Goal: Contribute content: Contribute content

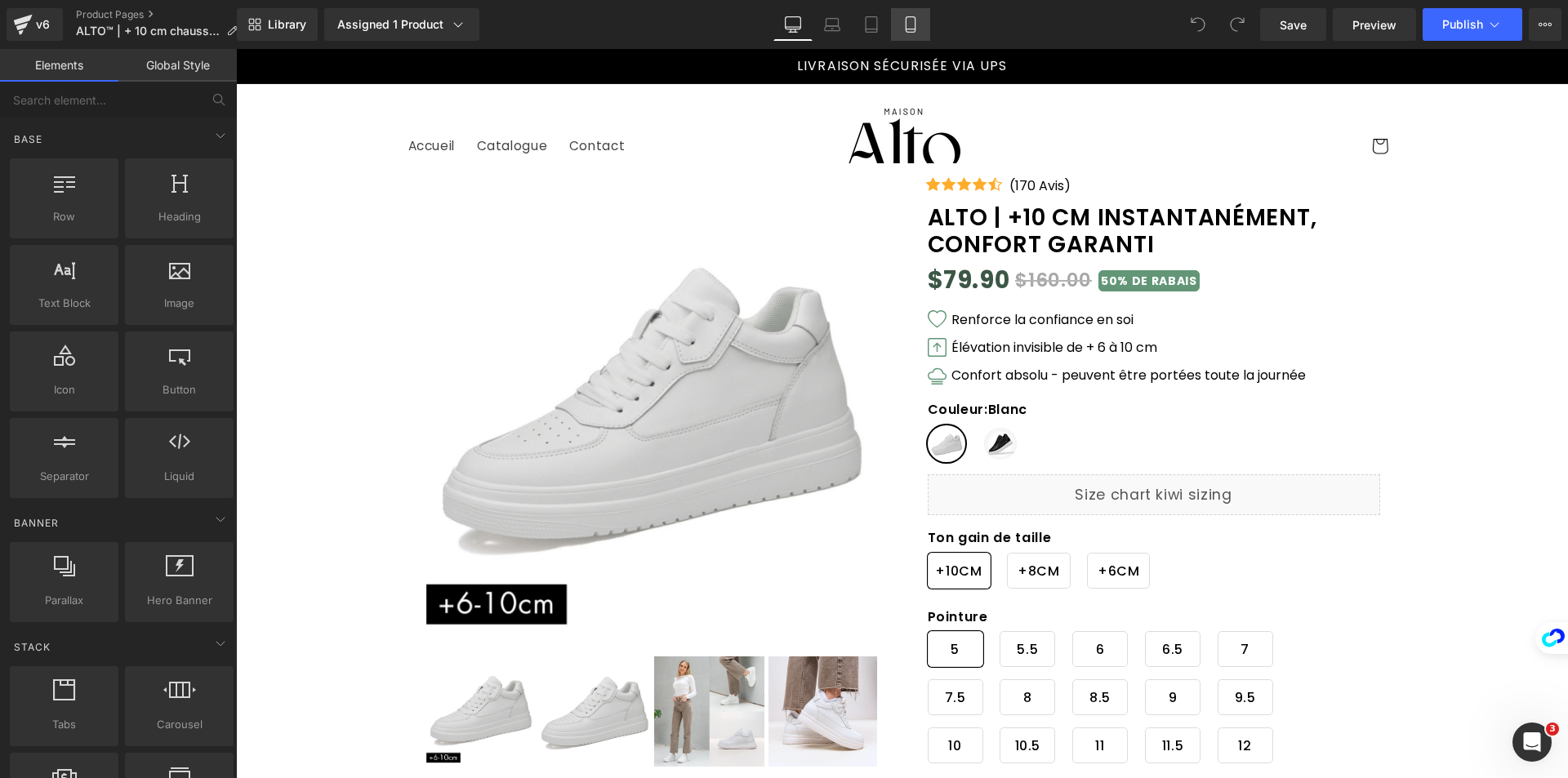
drag, startPoint x: 916, startPoint y: 42, endPoint x: 918, endPoint y: 31, distance: 11.2
click at [916, 41] on div "Library Assigned 1 Product Product Preview ALTO | +10 CM INSTANTANÉMENT, CONFOR…" at bounding box center [902, 24] width 1331 height 49
click at [917, 30] on icon at bounding box center [911, 25] width 17 height 17
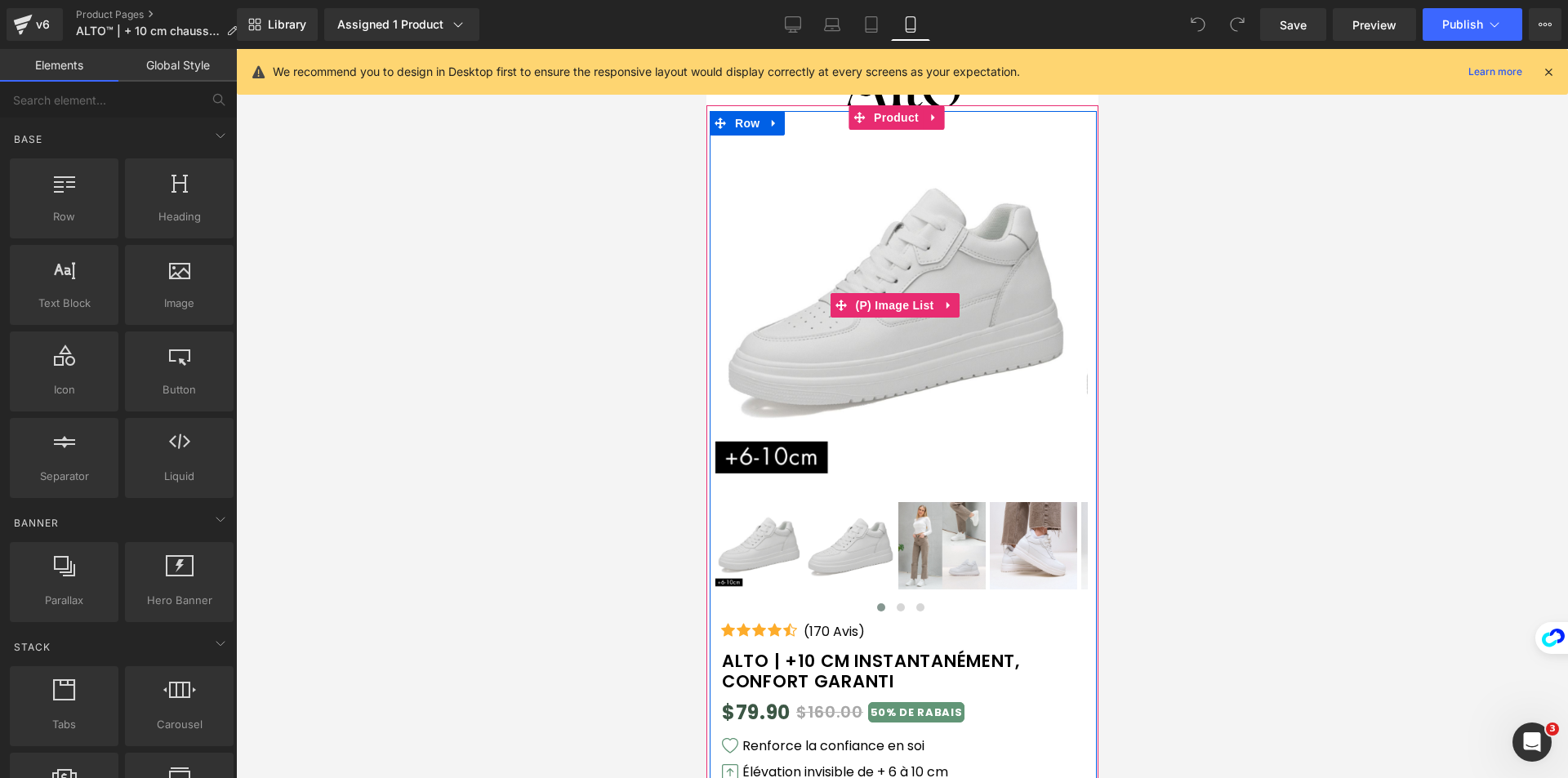
scroll to position [245, 0]
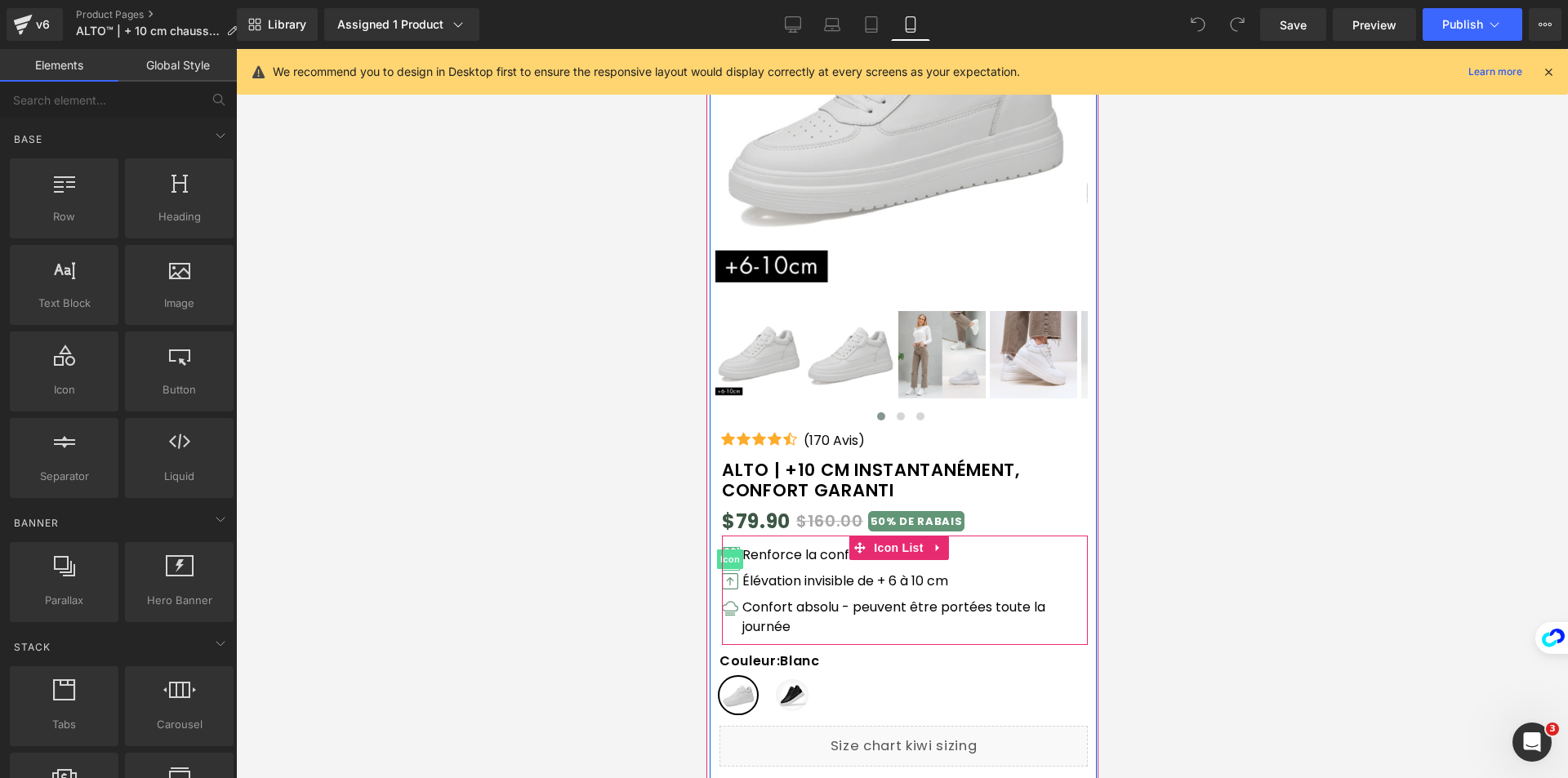
click at [727, 557] on span "Icon" at bounding box center [729, 559] width 26 height 19
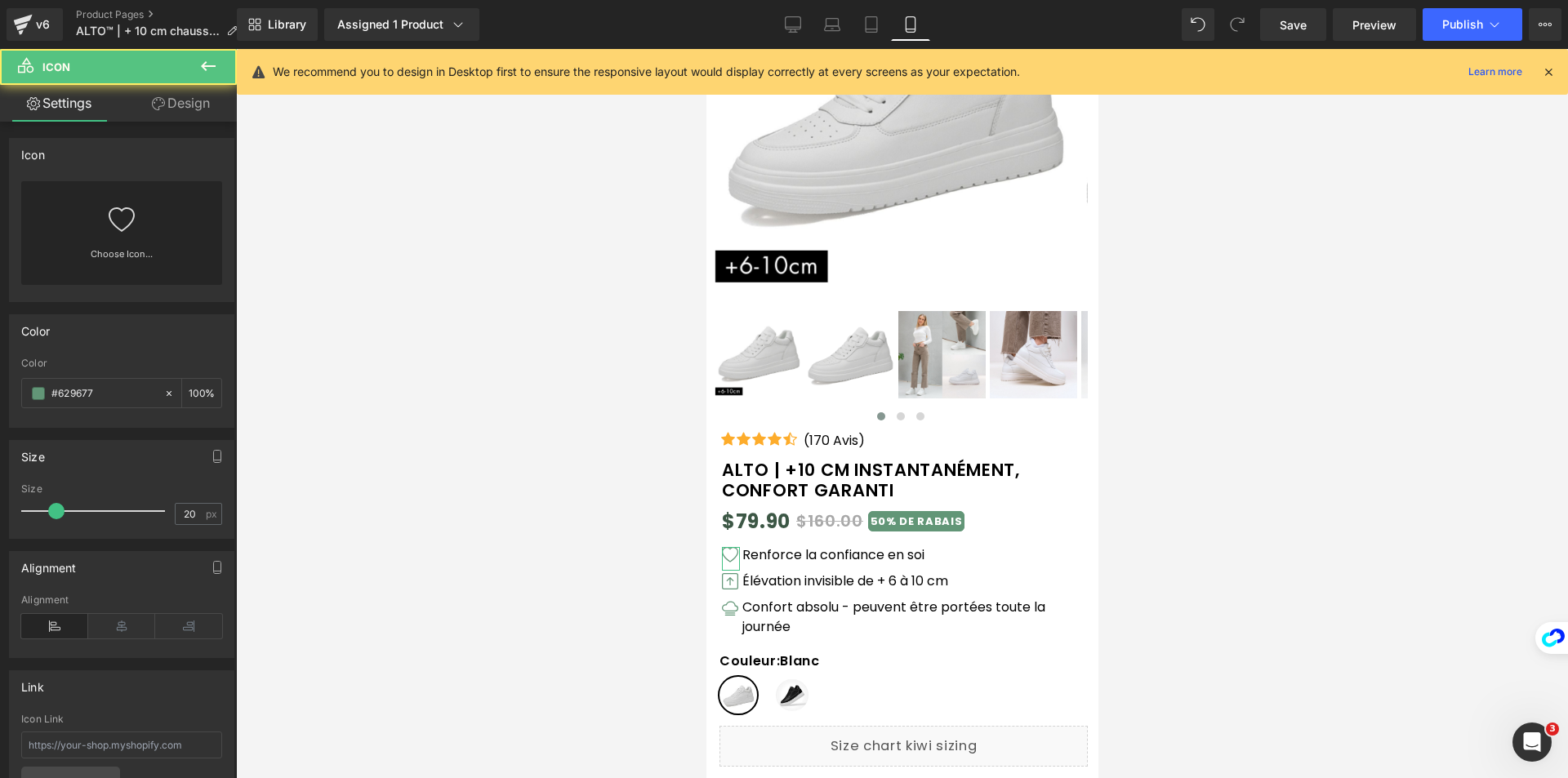
click at [177, 117] on link "Design" at bounding box center [181, 103] width 118 height 37
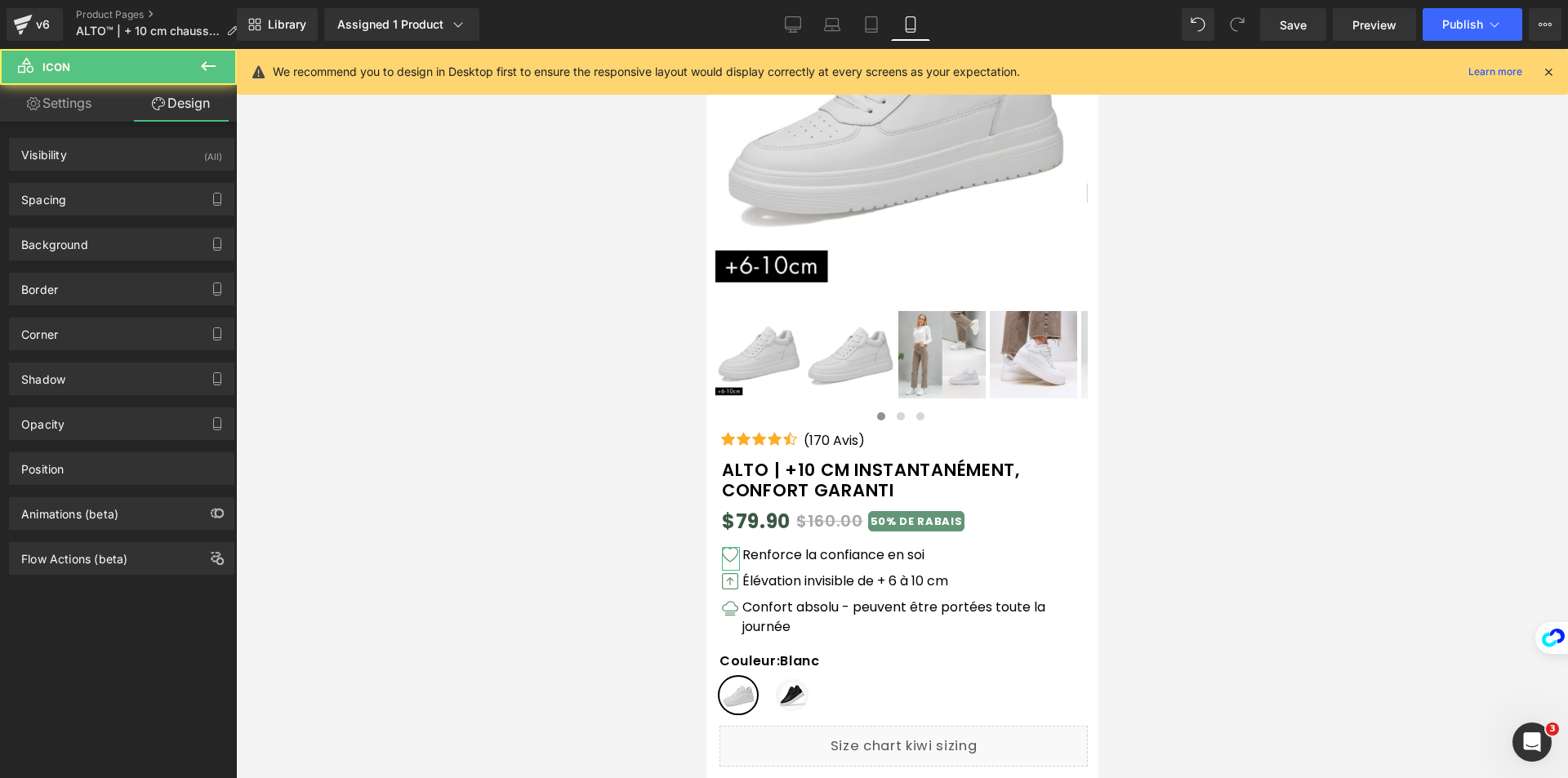
type input "0"
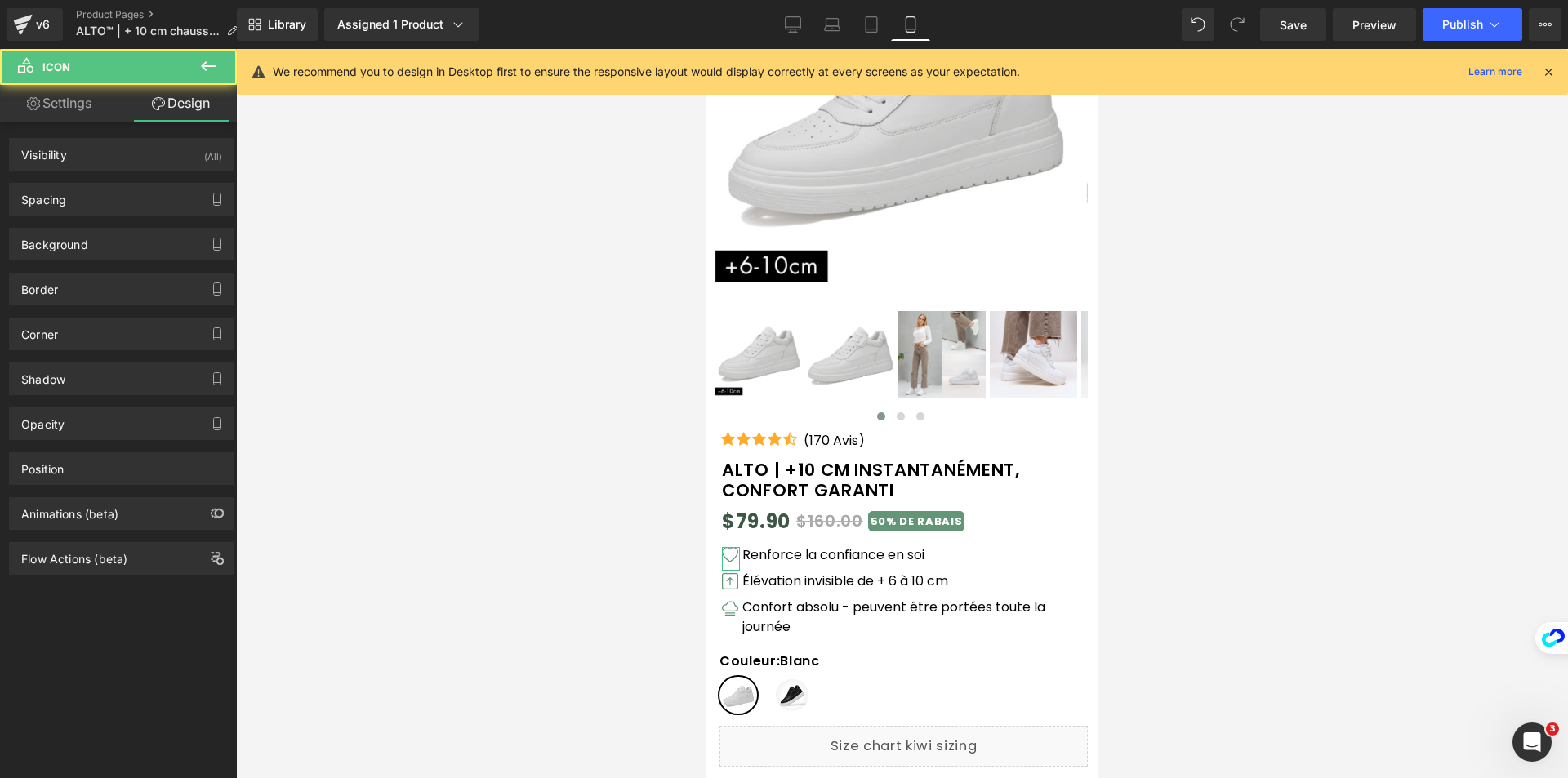
type input "0"
drag, startPoint x: 122, startPoint y: 201, endPoint x: 133, endPoint y: 220, distance: 22.0
click at [122, 201] on div "Spacing" at bounding box center [122, 200] width 224 height 31
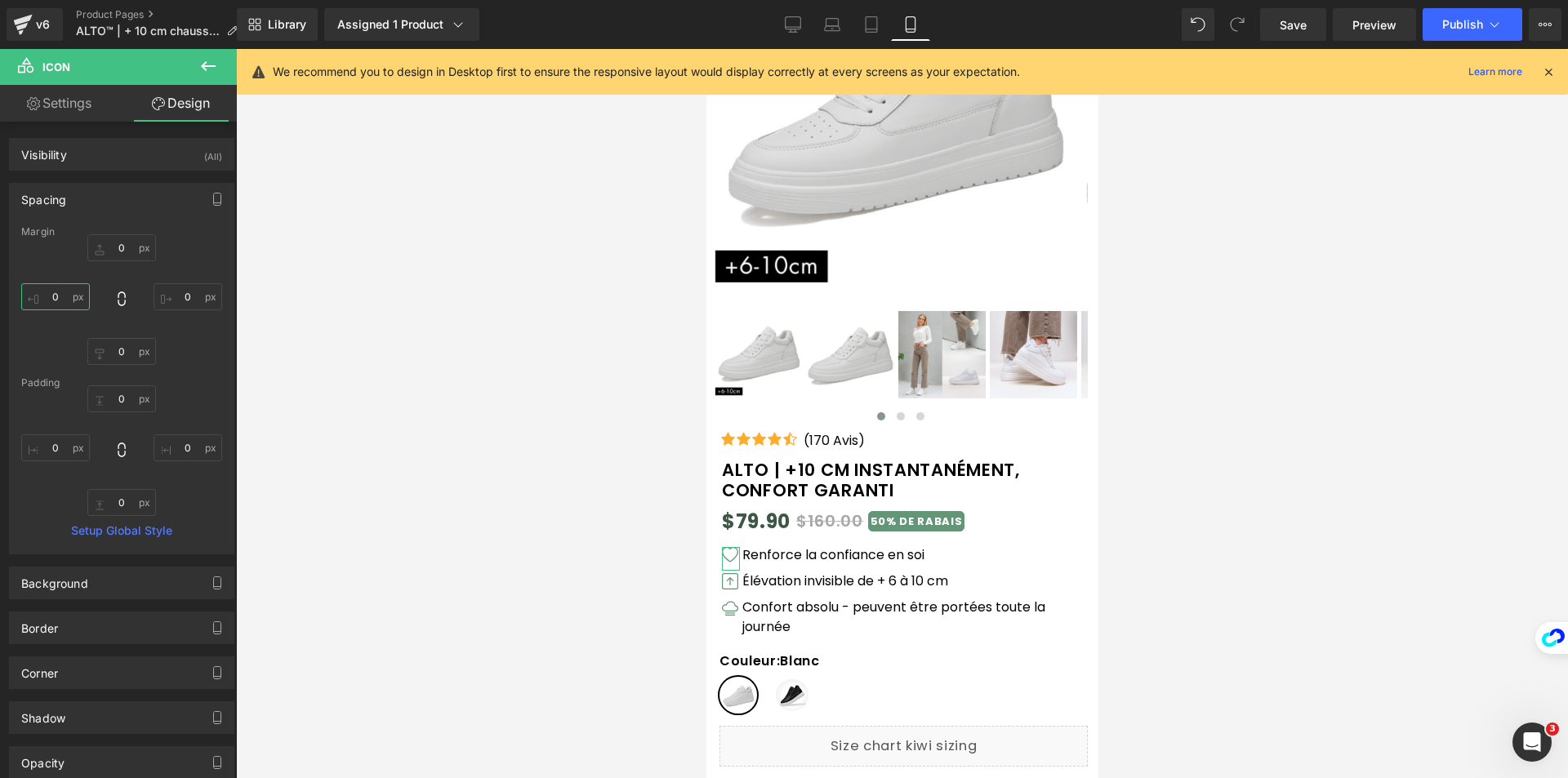
click at [59, 302] on input "0" at bounding box center [55, 297] width 68 height 27
type input "2"
click at [183, 290] on input "0" at bounding box center [188, 297] width 68 height 27
type input "2"
click at [53, 450] on input "0" at bounding box center [55, 447] width 68 height 27
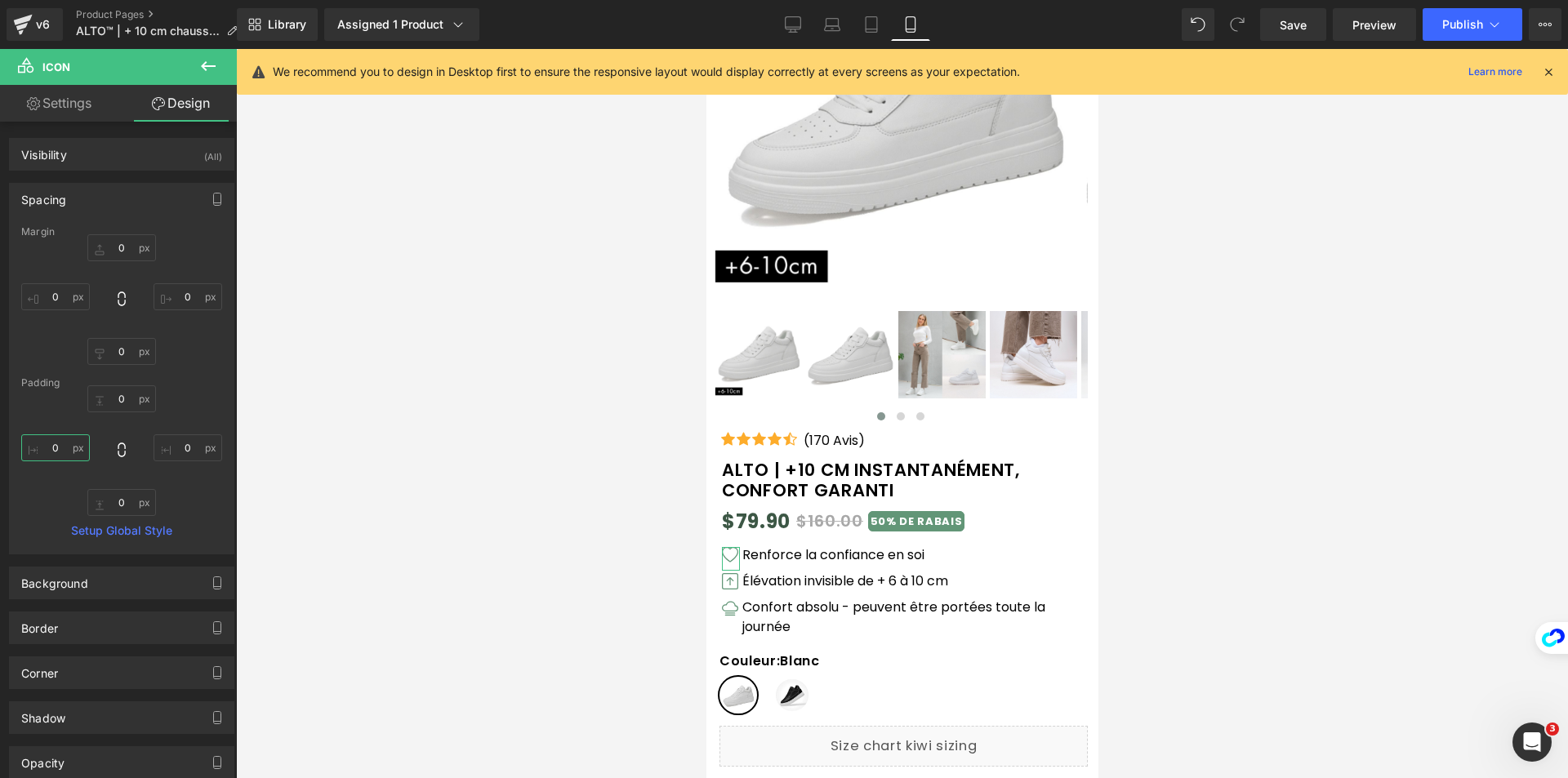
type input "2"
click at [188, 446] on input "0" at bounding box center [188, 447] width 68 height 27
type input "2"
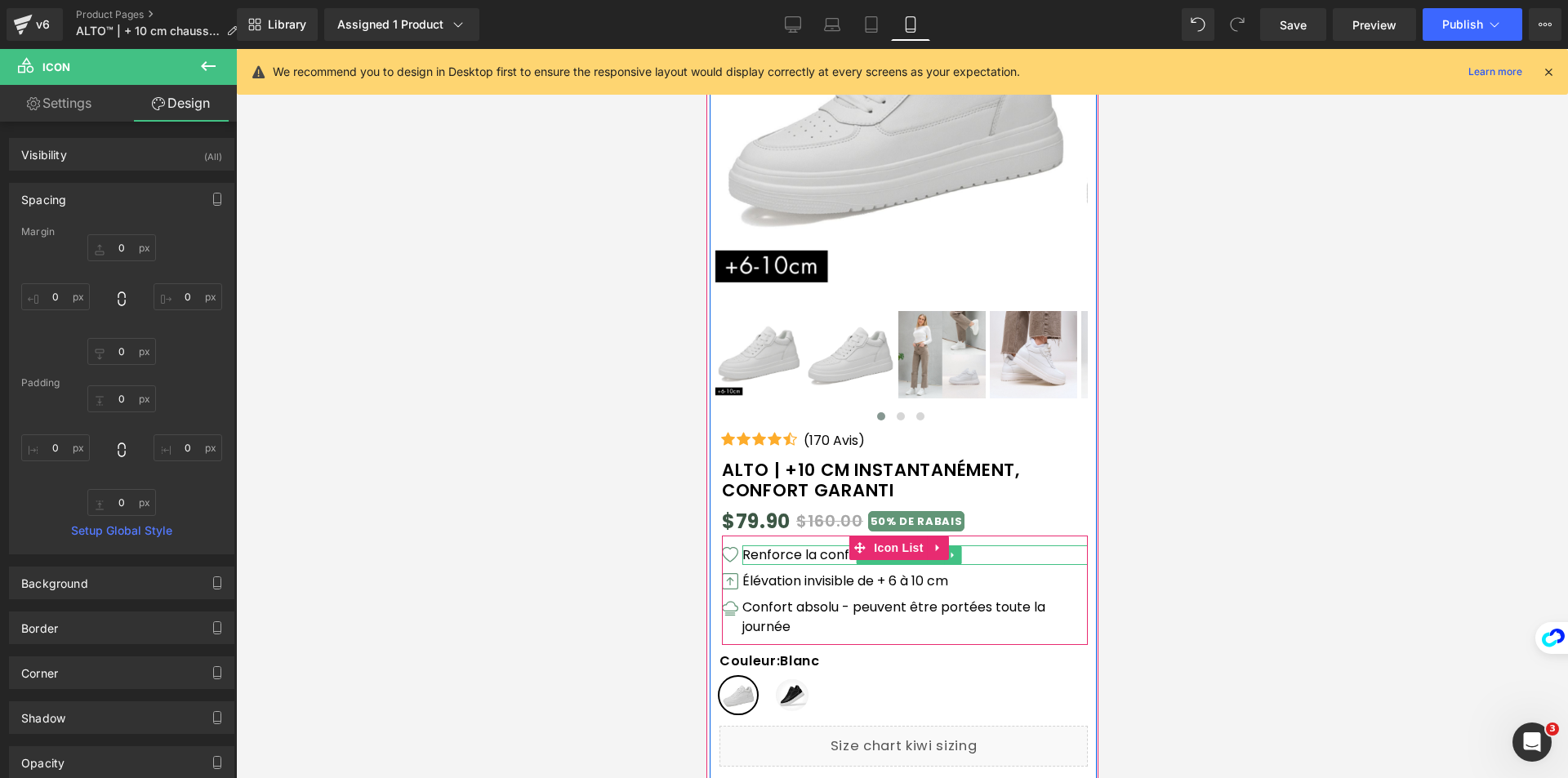
click at [832, 556] on p "Renforce la confiance en soi" at bounding box center [914, 554] width 346 height 19
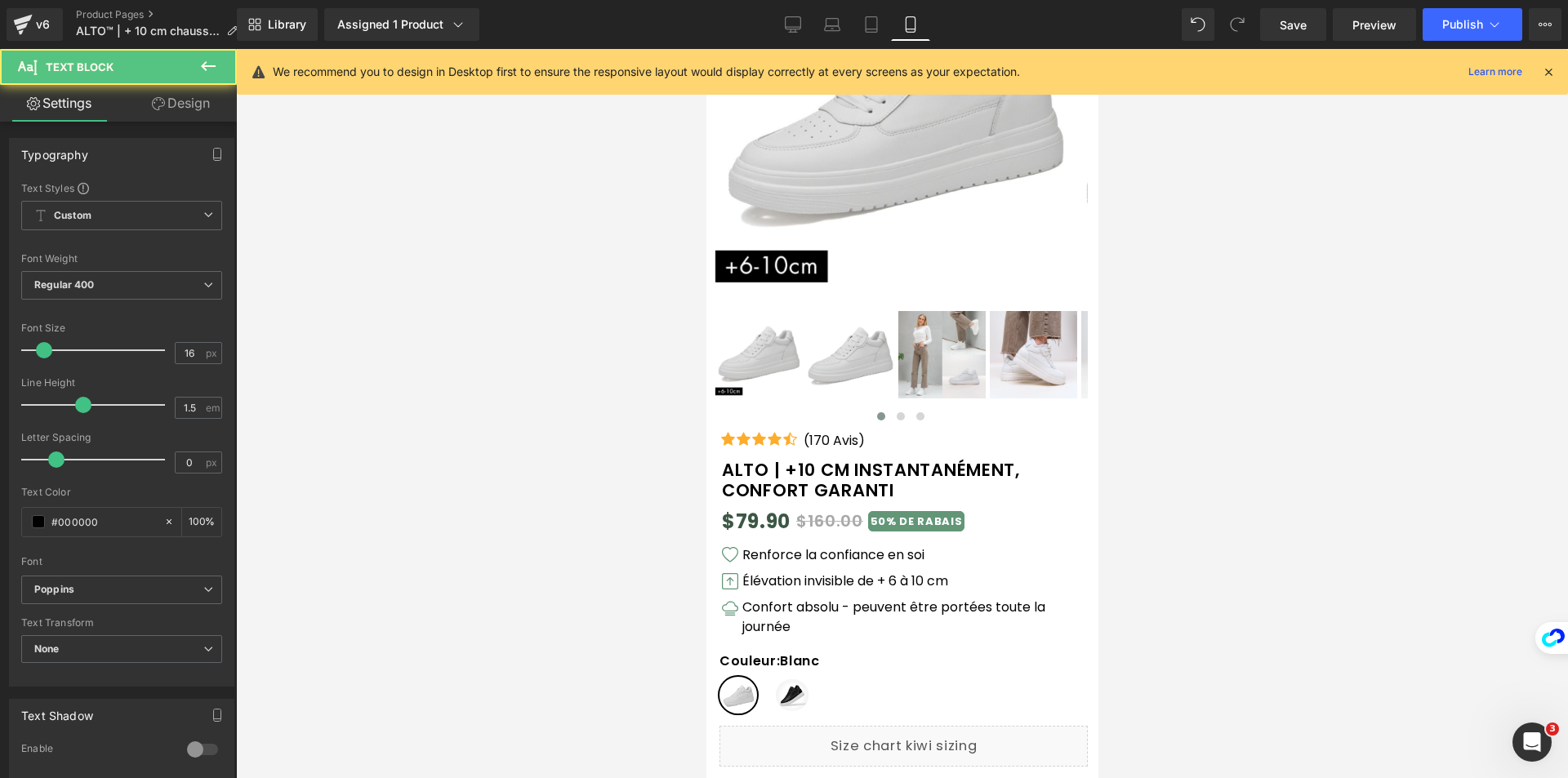
click at [187, 93] on link "Design" at bounding box center [181, 103] width 118 height 37
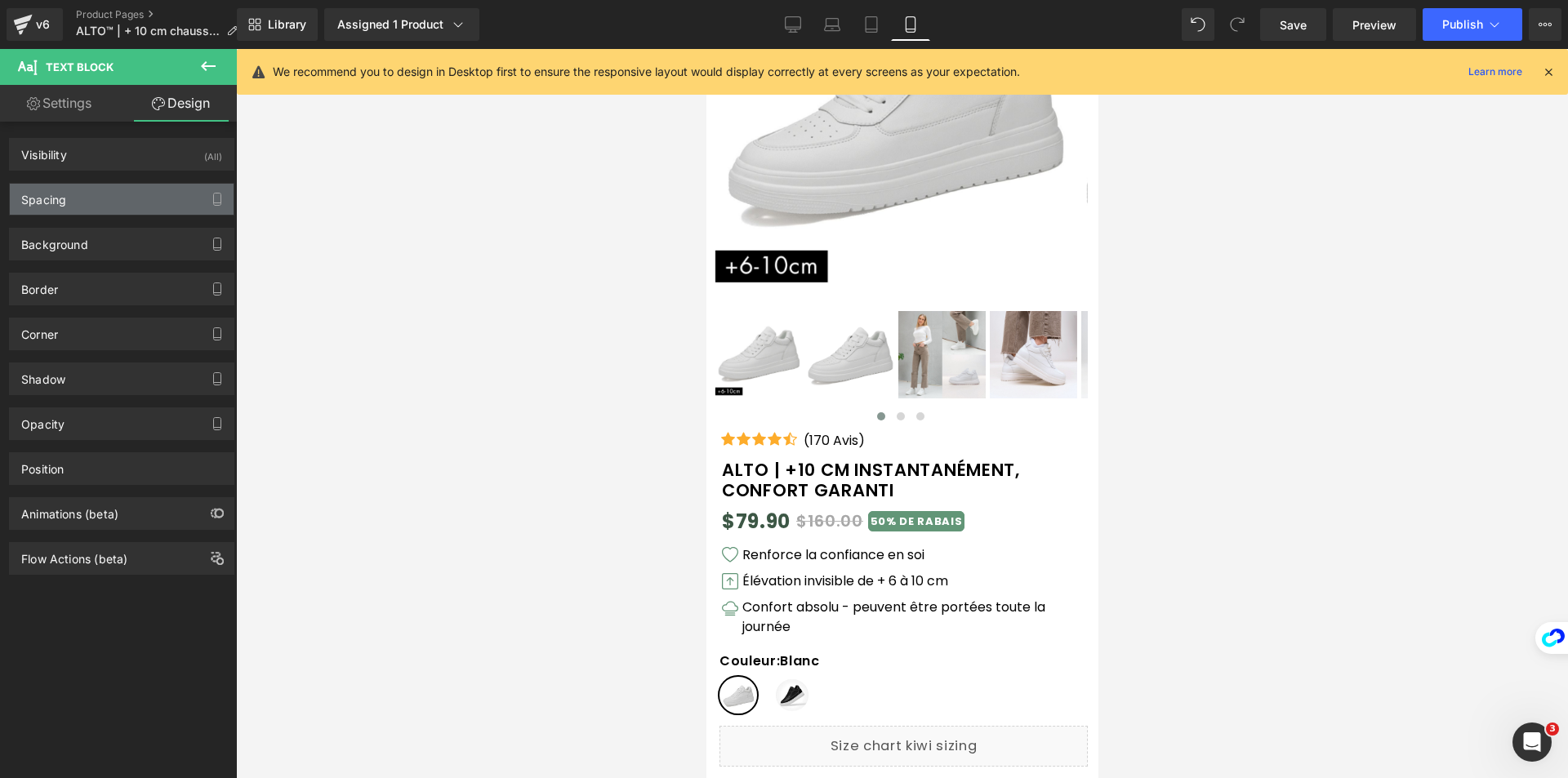
click at [60, 187] on div "Spacing" at bounding box center [43, 195] width 45 height 23
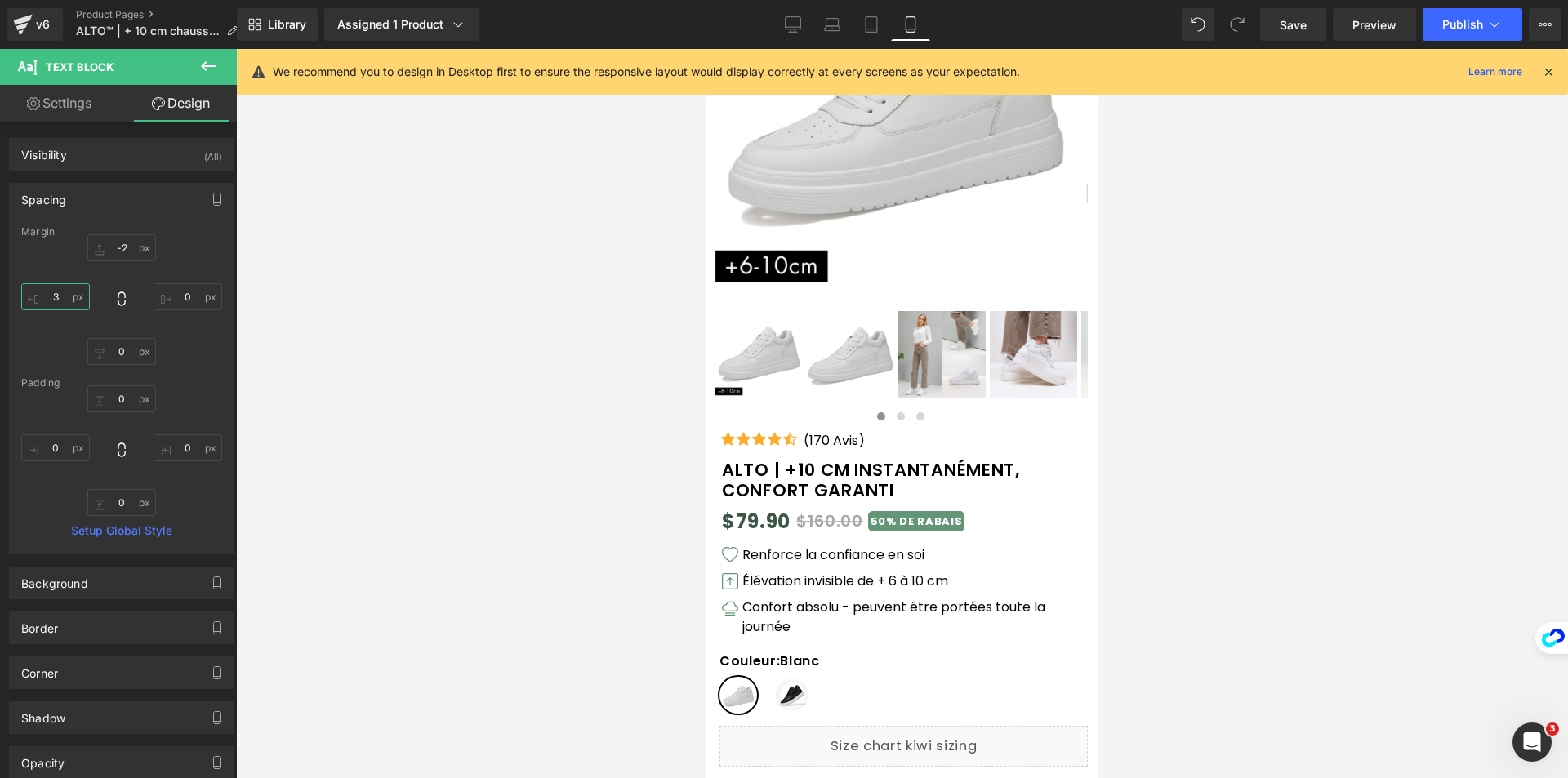
click at [61, 298] on input "3" at bounding box center [55, 297] width 68 height 27
type input "6"
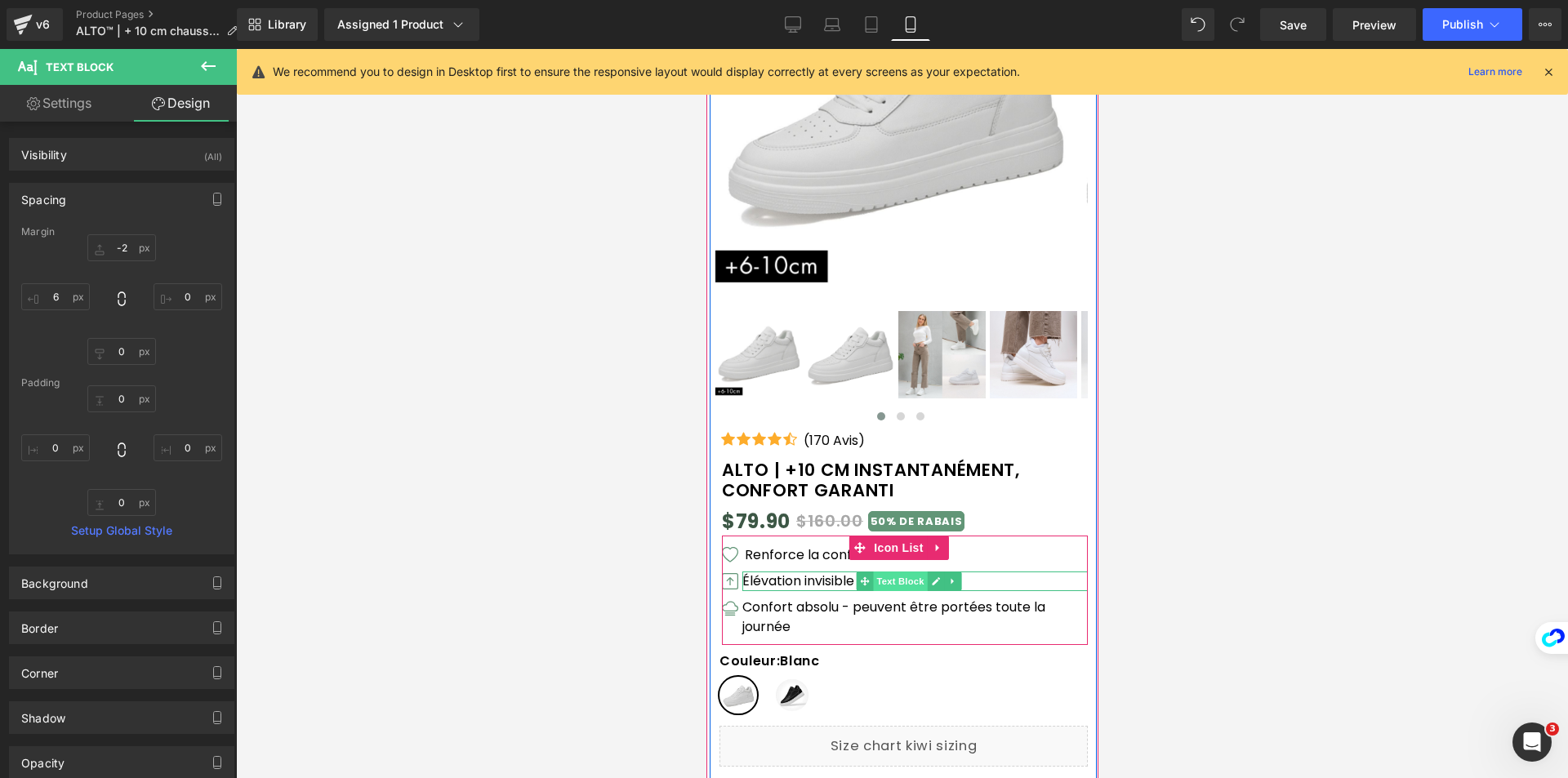
click at [898, 578] on span "Text Block" at bounding box center [899, 580] width 54 height 19
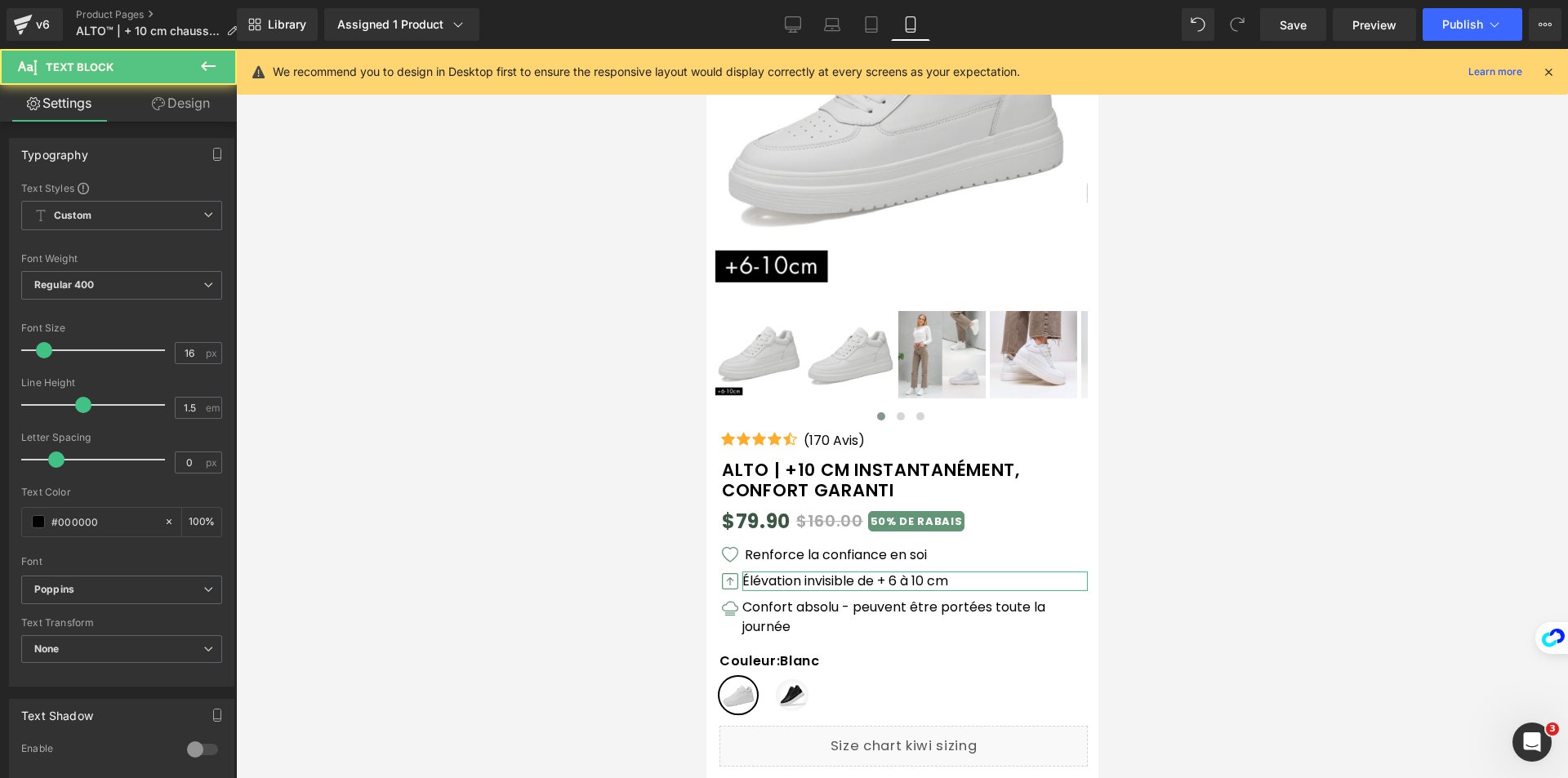
click at [183, 94] on link "Design" at bounding box center [181, 103] width 118 height 37
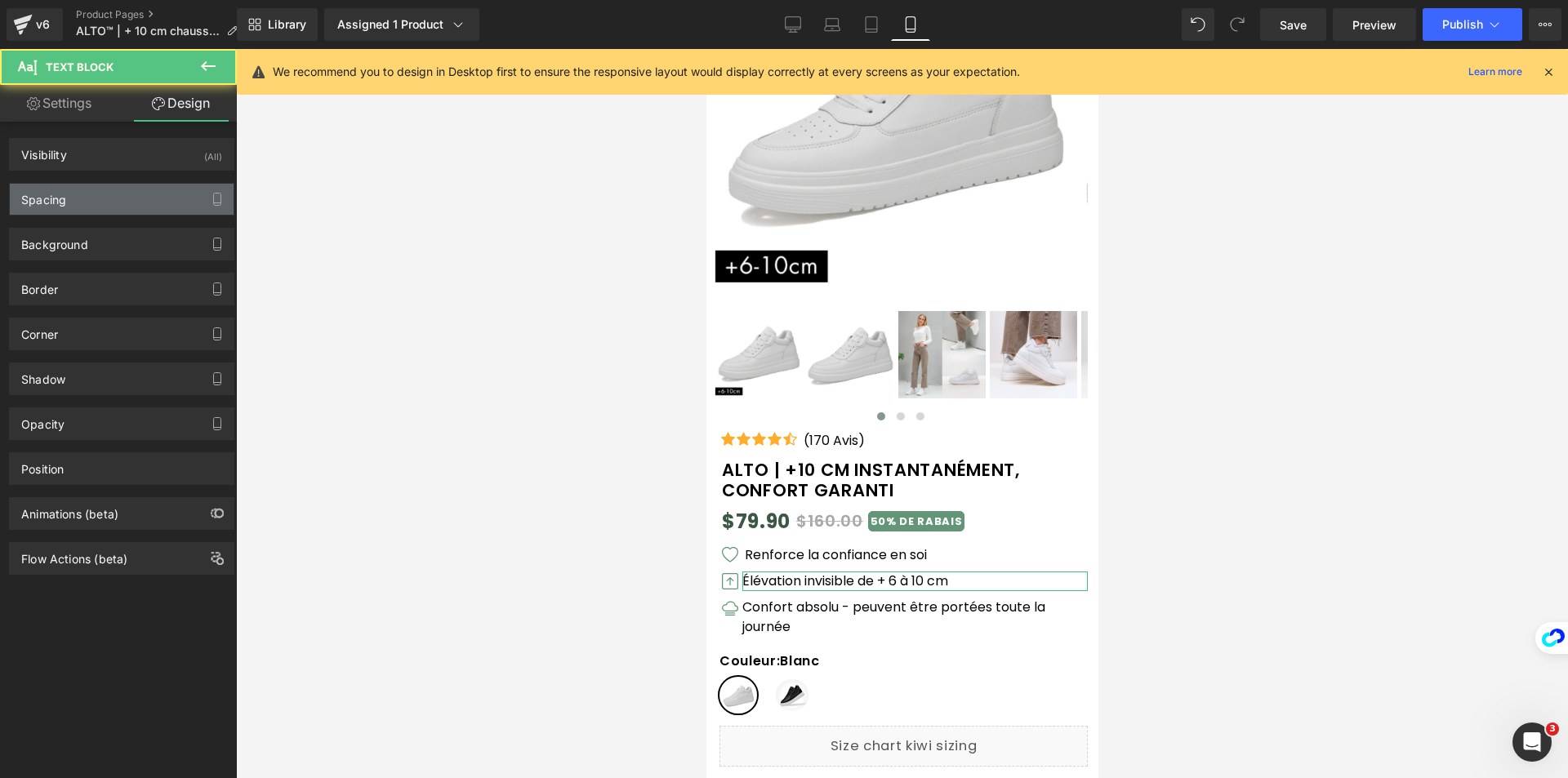
click at [94, 203] on div "Spacing" at bounding box center [122, 200] width 224 height 31
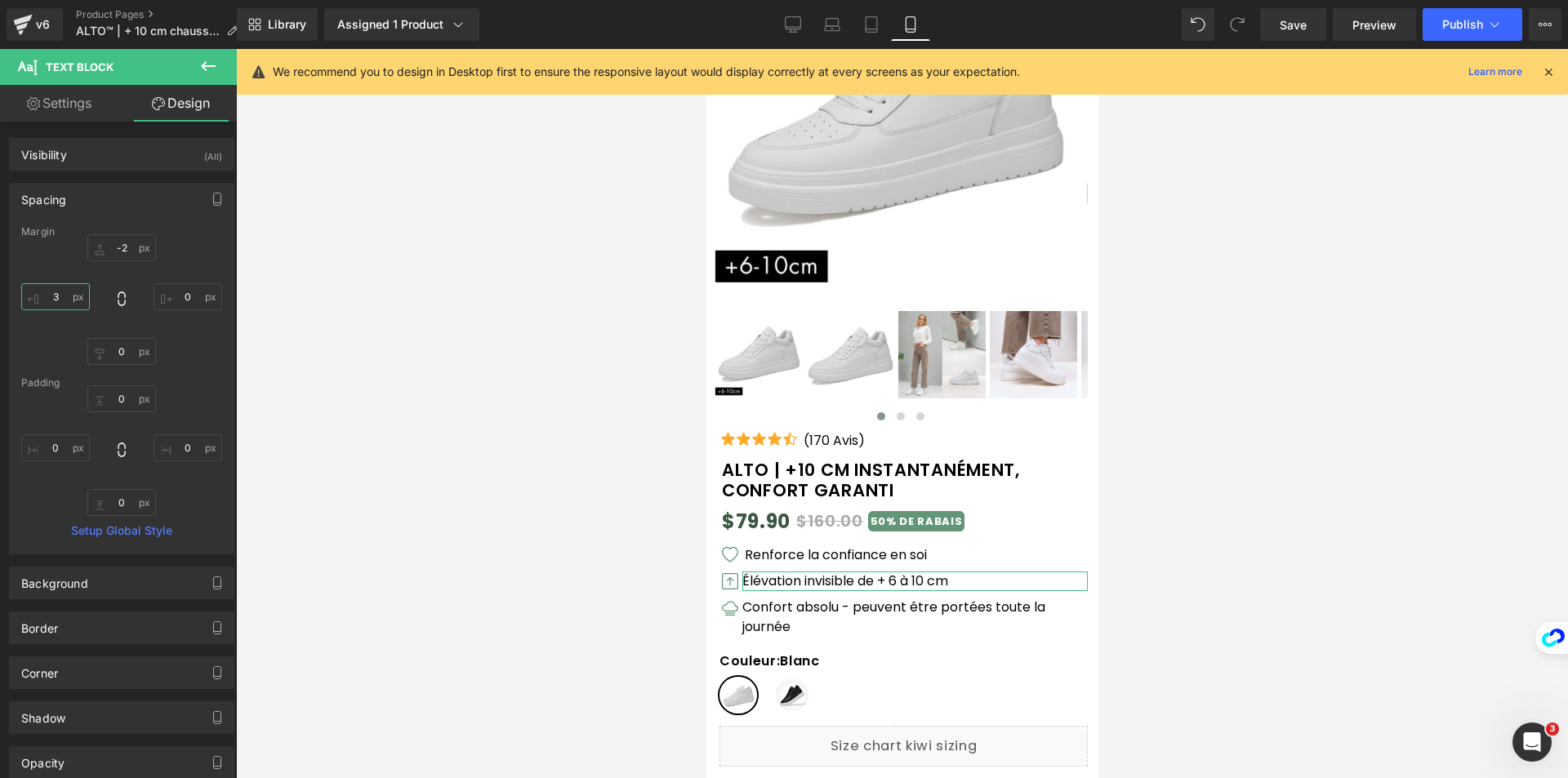
drag, startPoint x: 60, startPoint y: 289, endPoint x: 63, endPoint y: 298, distance: 9.5
click at [60, 290] on input "3" at bounding box center [55, 297] width 68 height 27
type input "6"
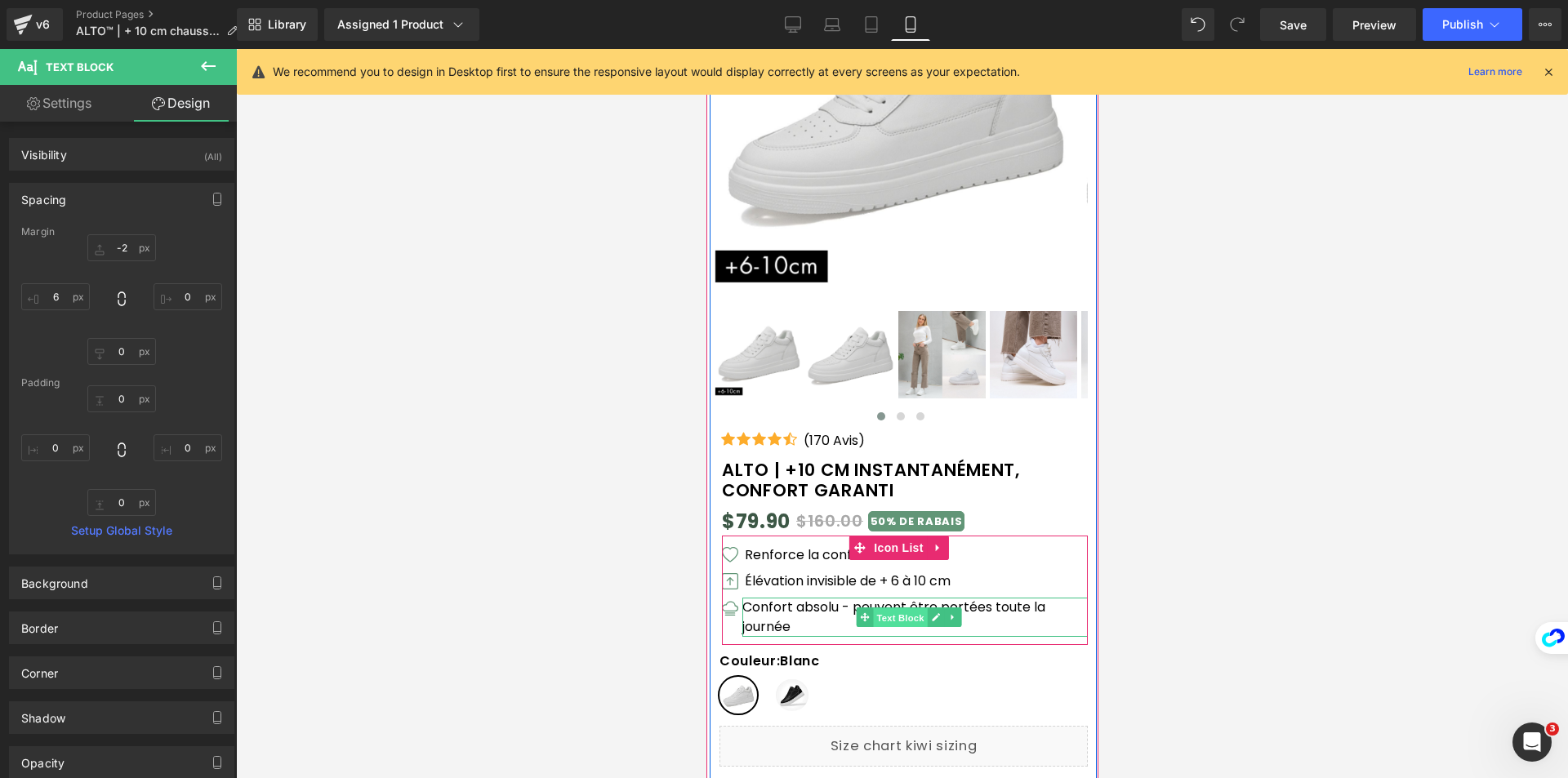
click at [900, 619] on span "Text Block" at bounding box center [899, 617] width 54 height 19
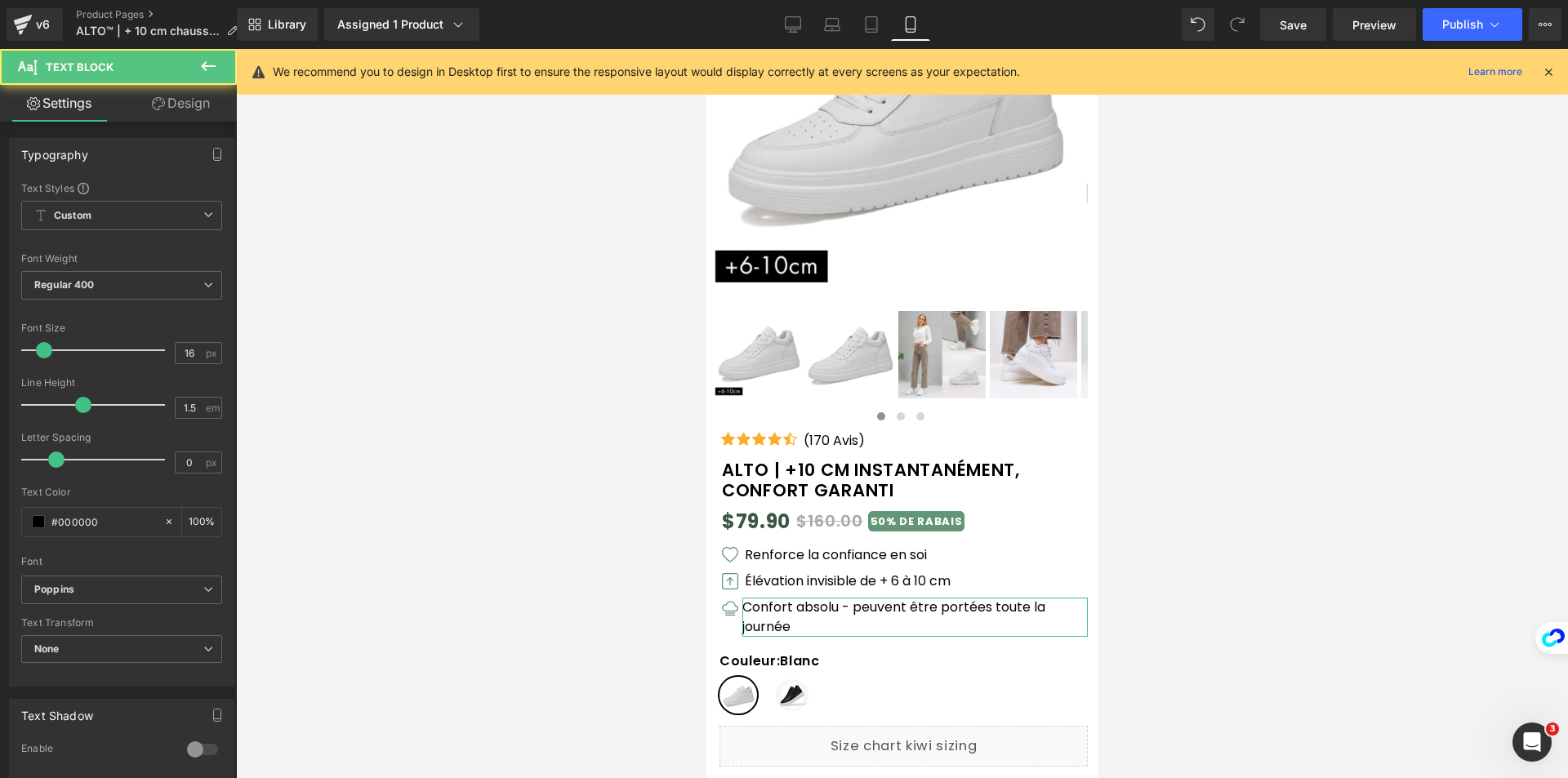
click at [195, 108] on link "Design" at bounding box center [181, 103] width 118 height 37
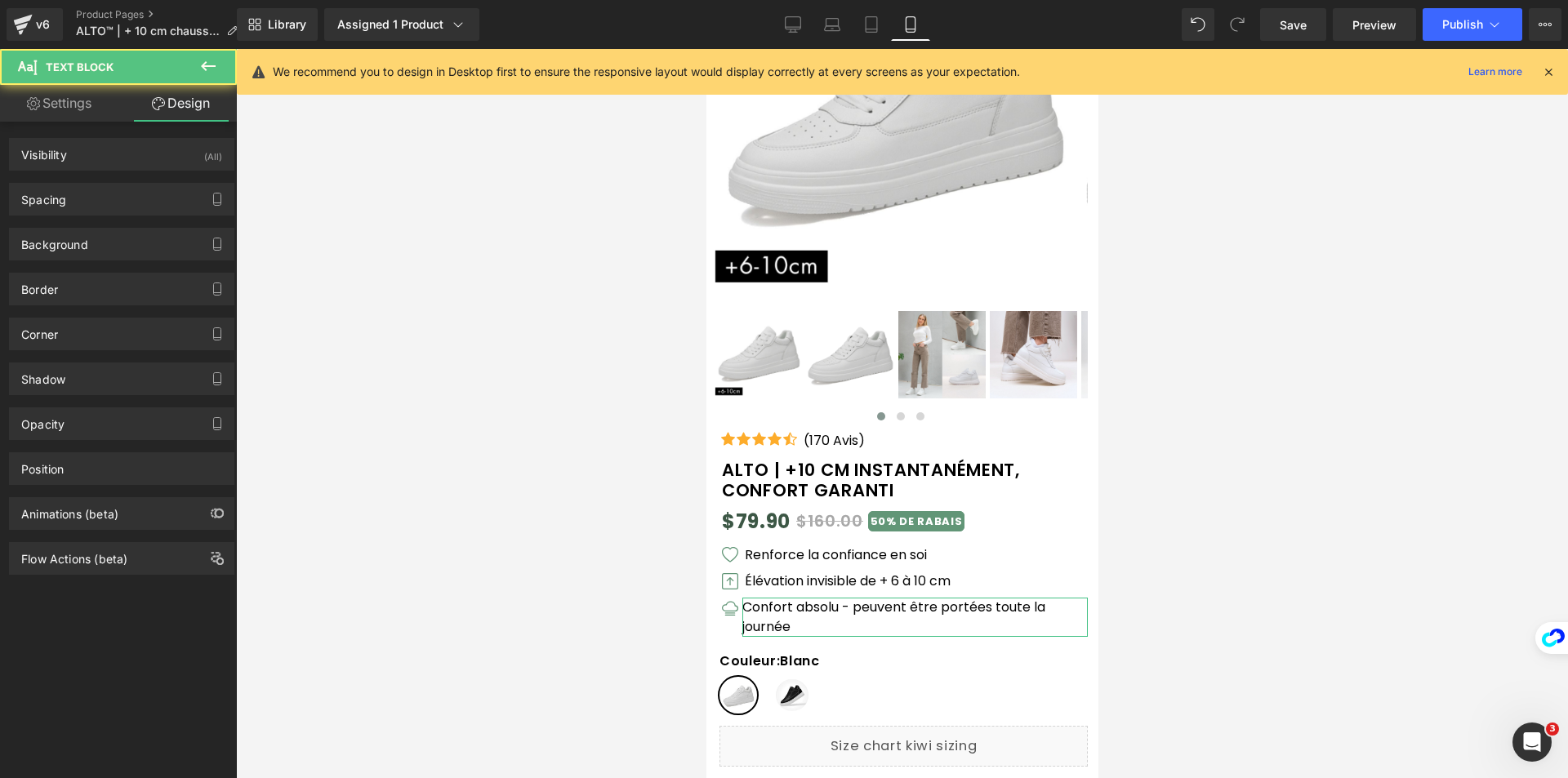
type input "-2"
type input "0"
type input "3"
type input "0"
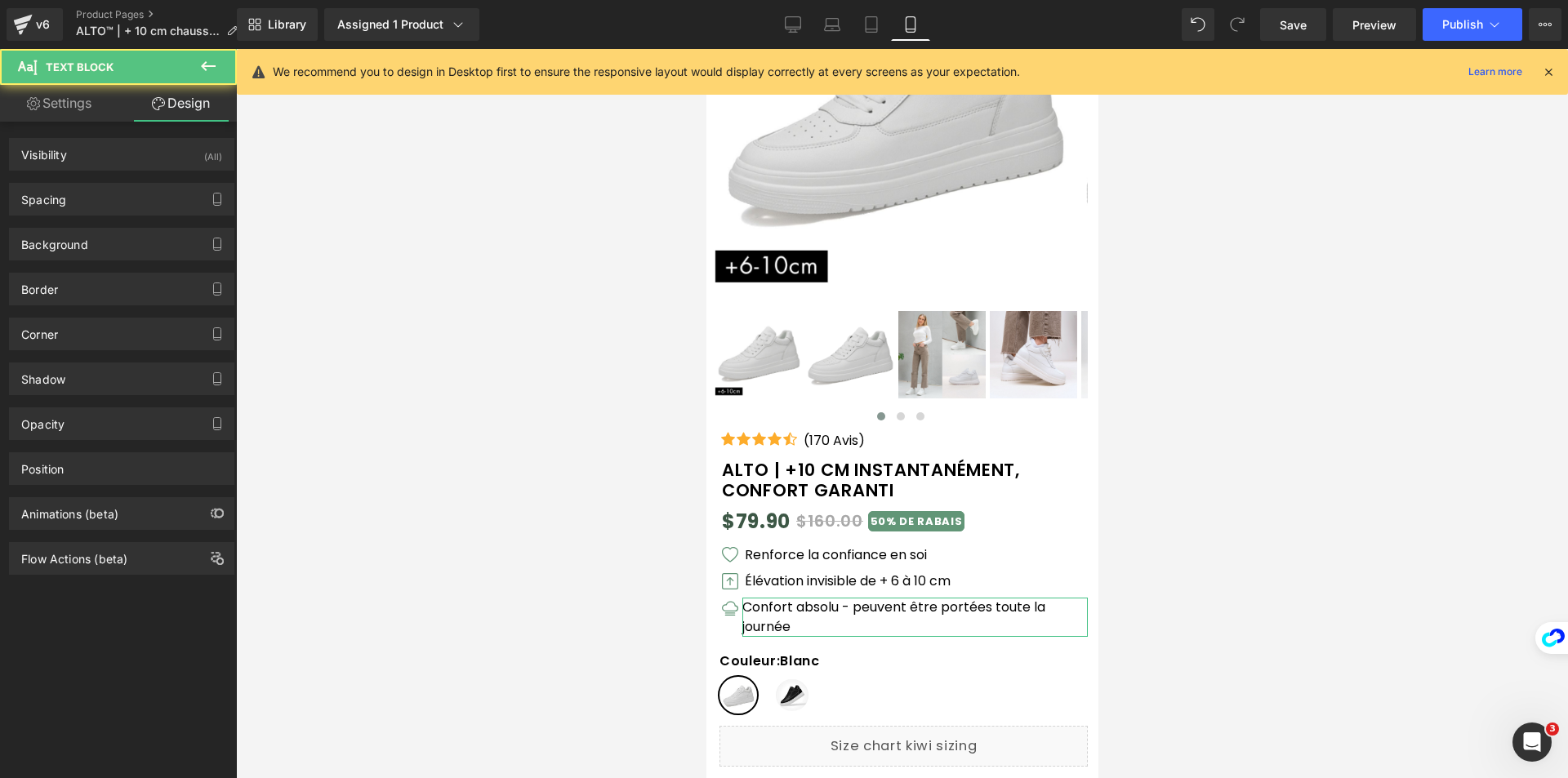
type input "0"
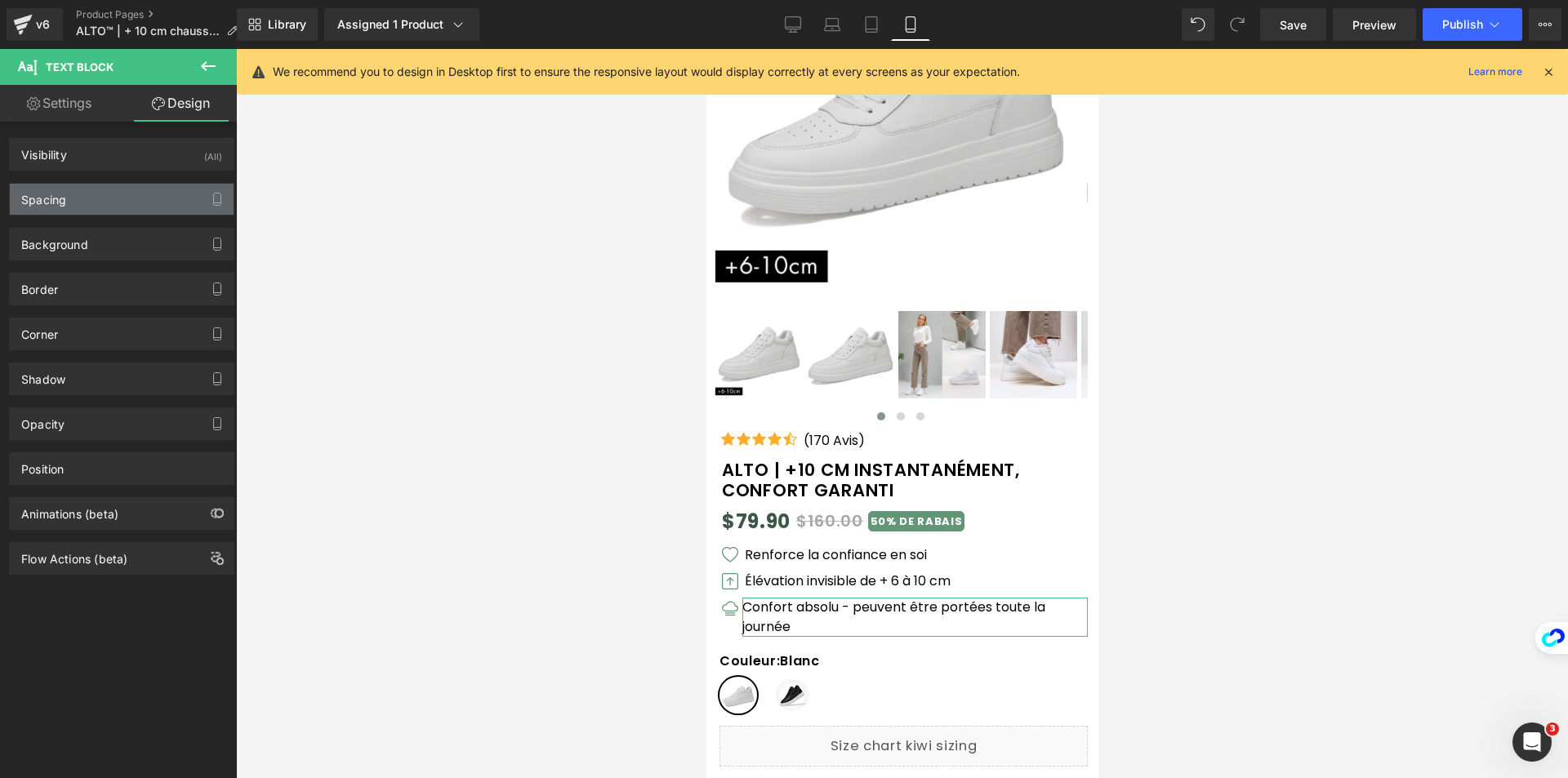
click at [66, 204] on div "Spacing" at bounding box center [43, 195] width 45 height 23
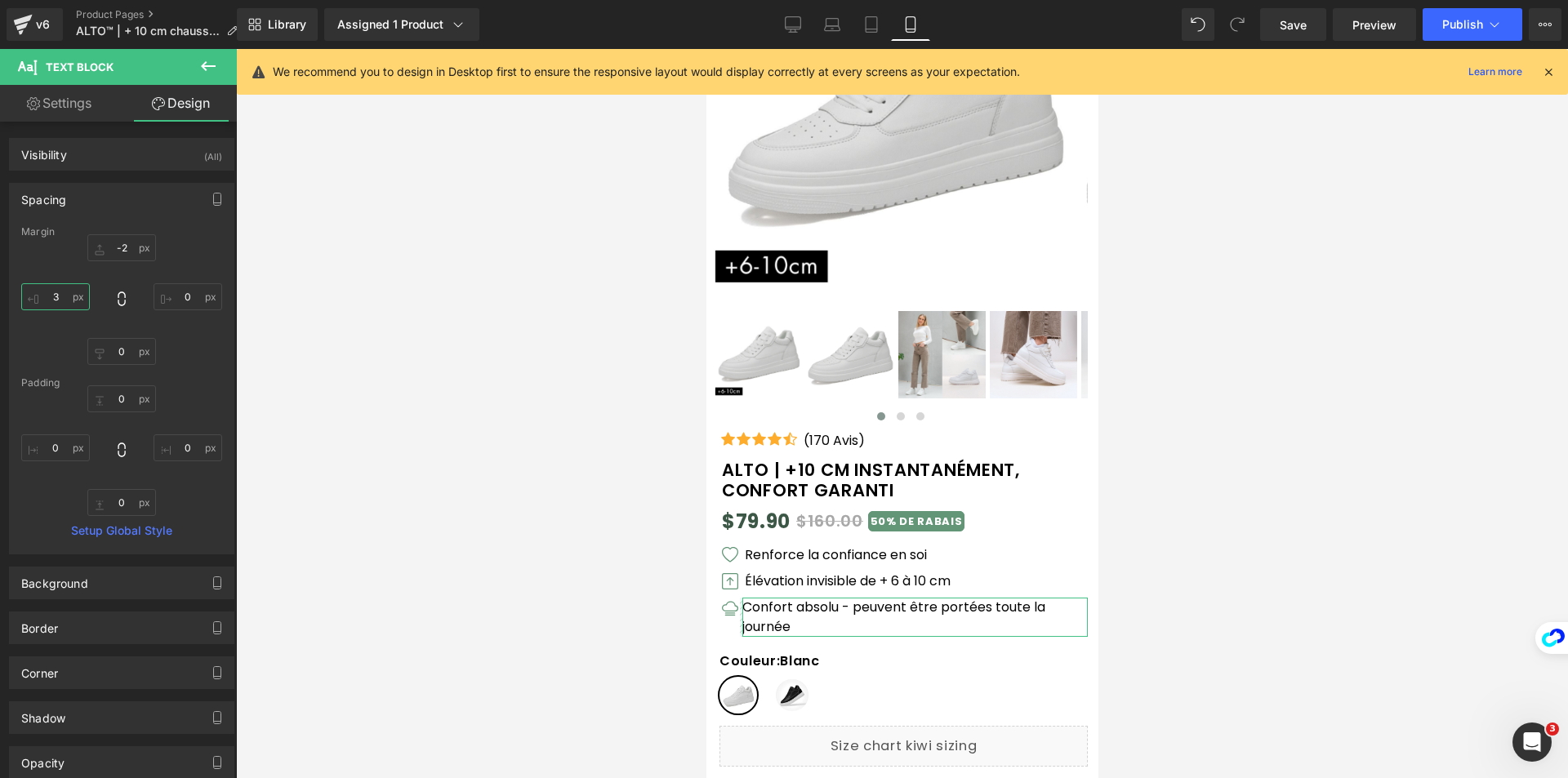
click at [72, 290] on input "3" at bounding box center [55, 297] width 68 height 27
type input "6"
click at [794, 23] on icon at bounding box center [793, 25] width 17 height 17
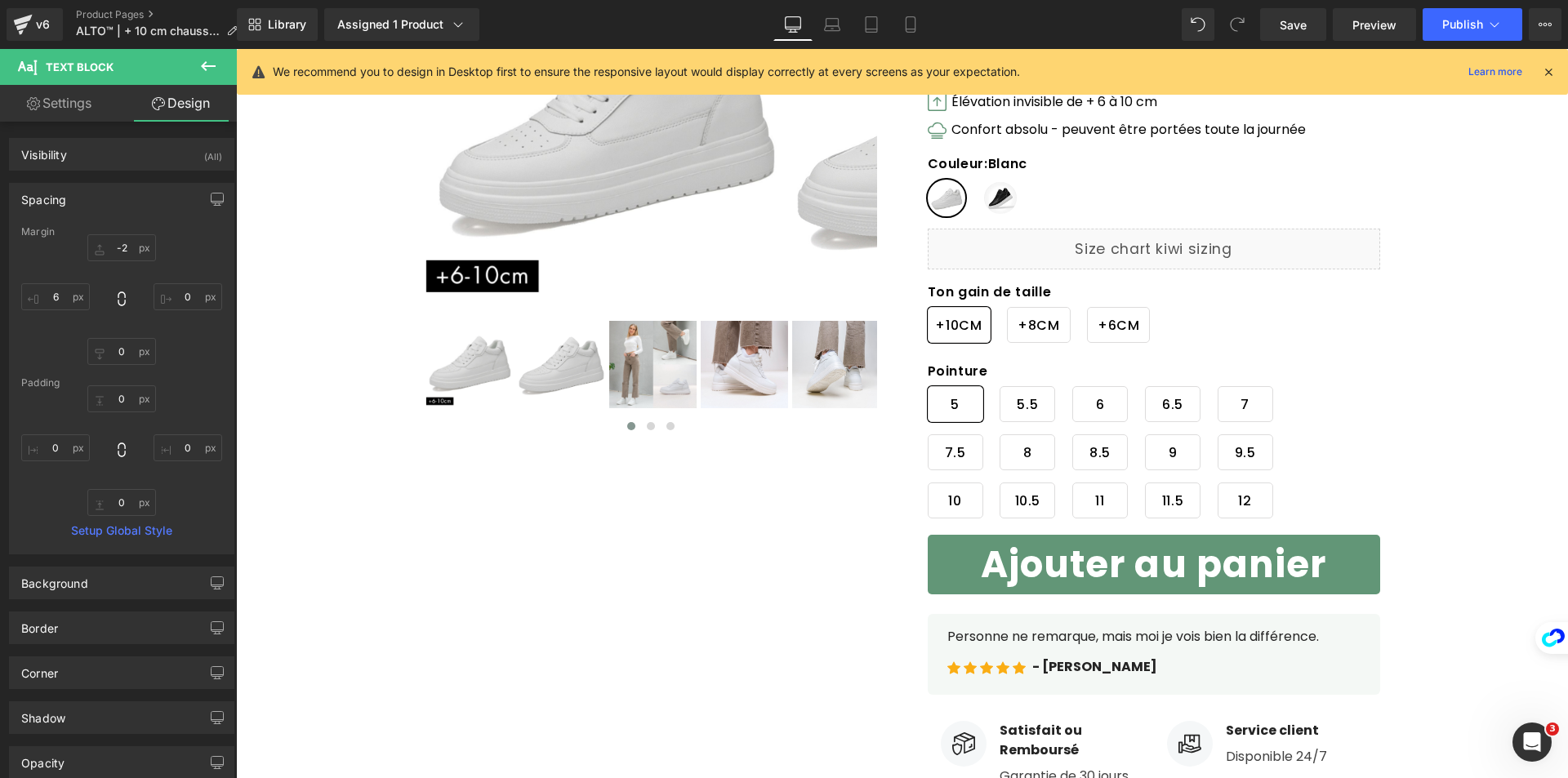
type input "0"
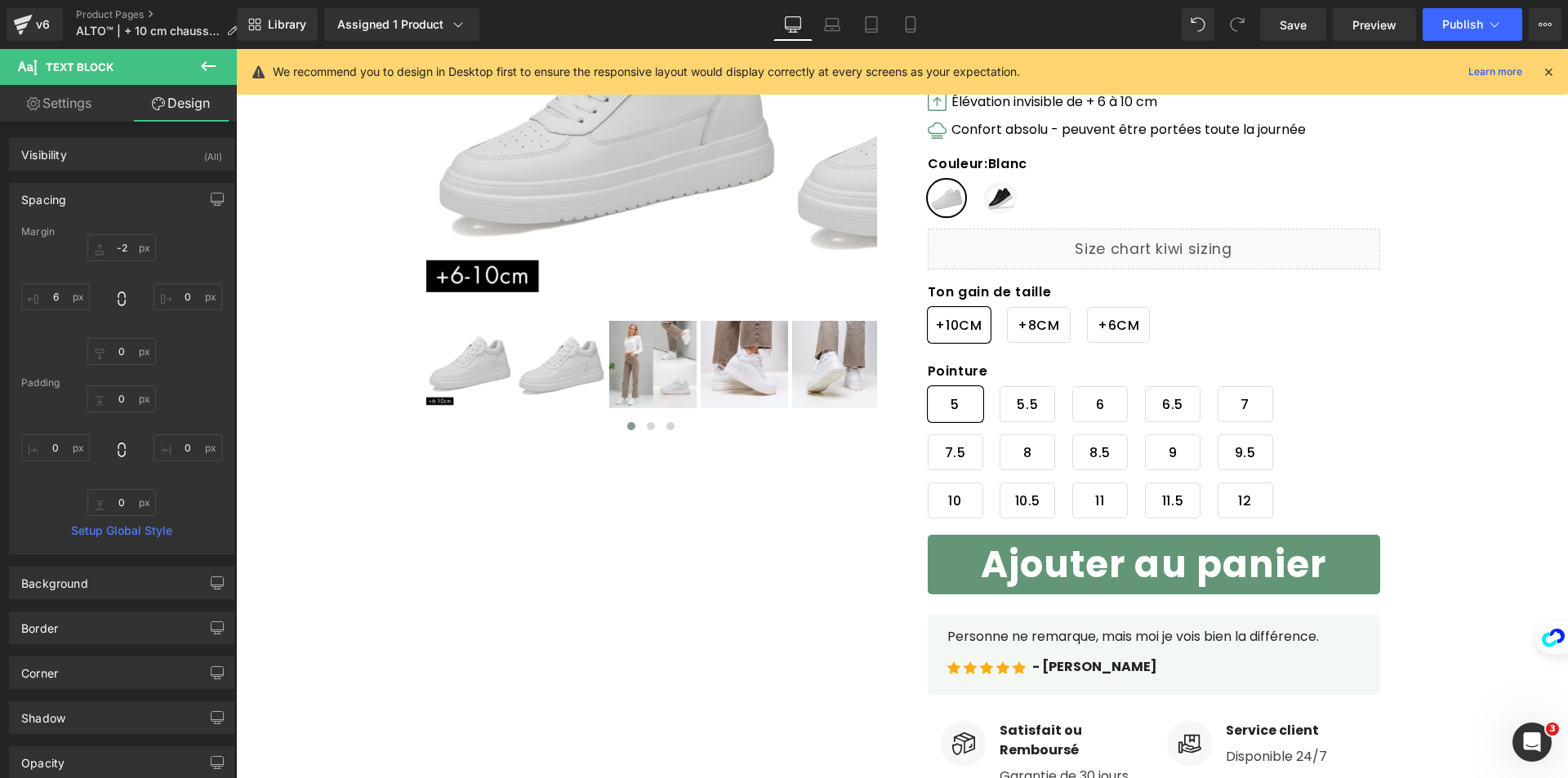
type input "0"
type input "7"
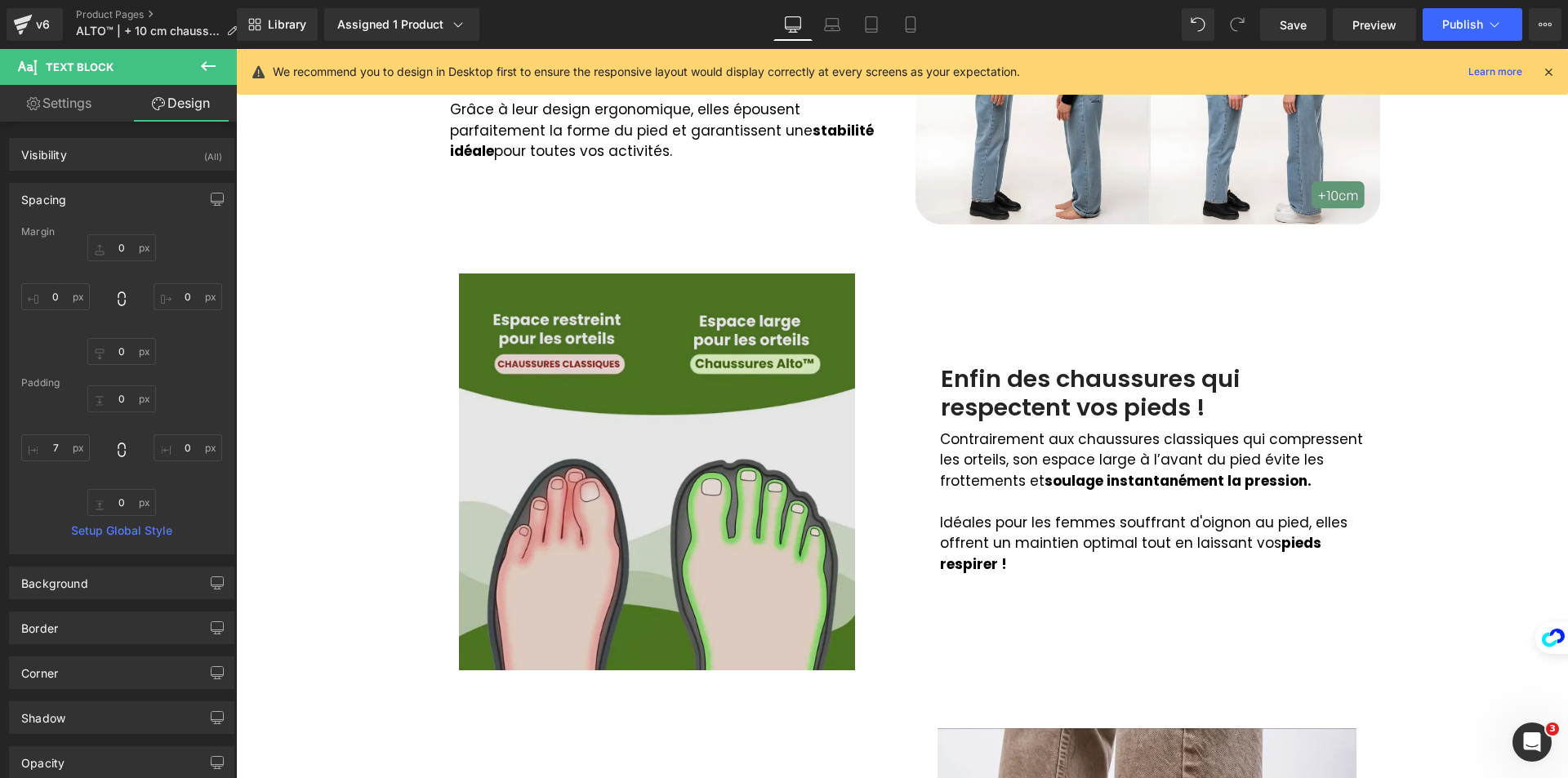
scroll to position [1143, 0]
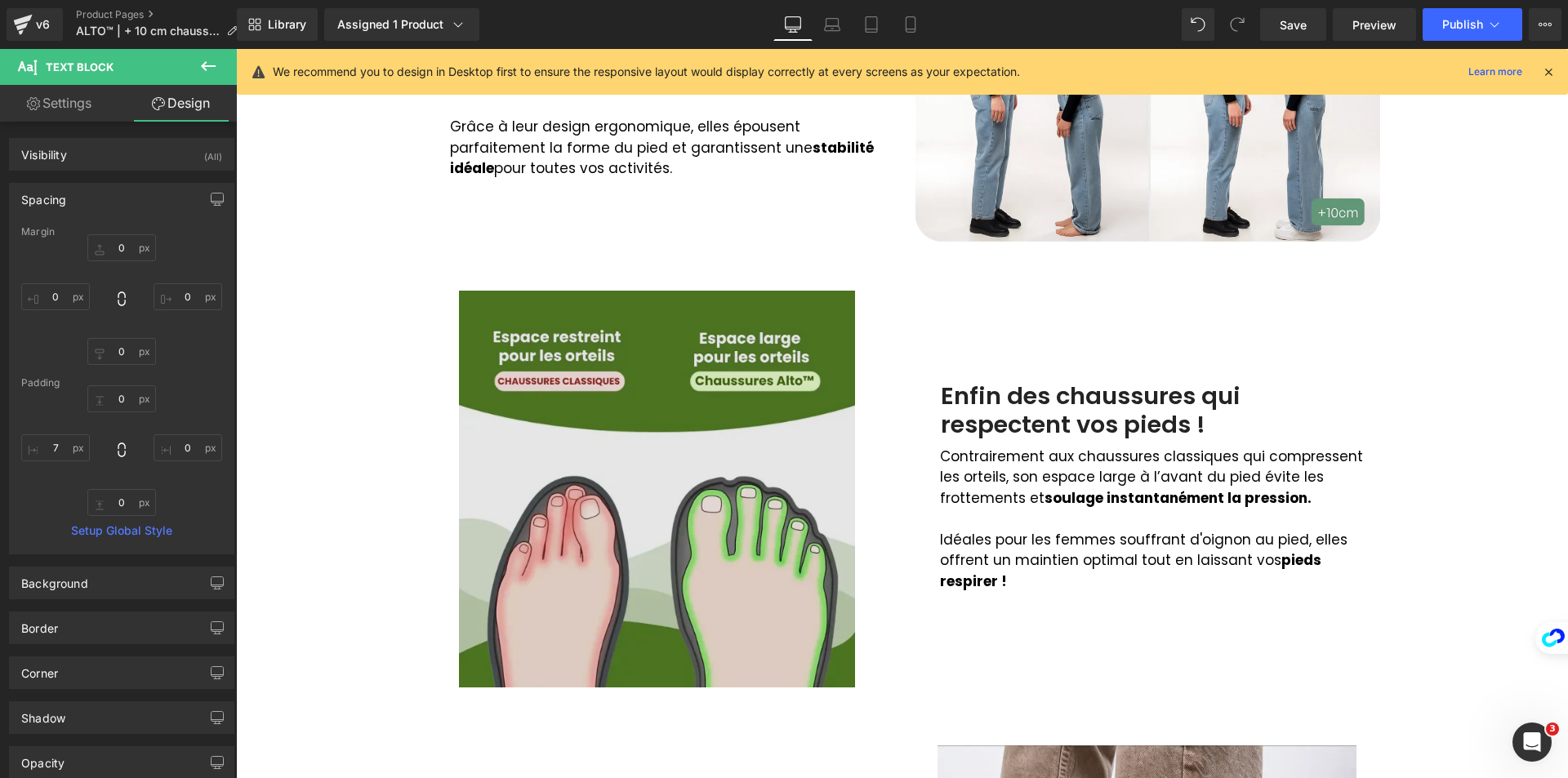
click at [704, 525] on img at bounding box center [656, 488] width 396 height 395
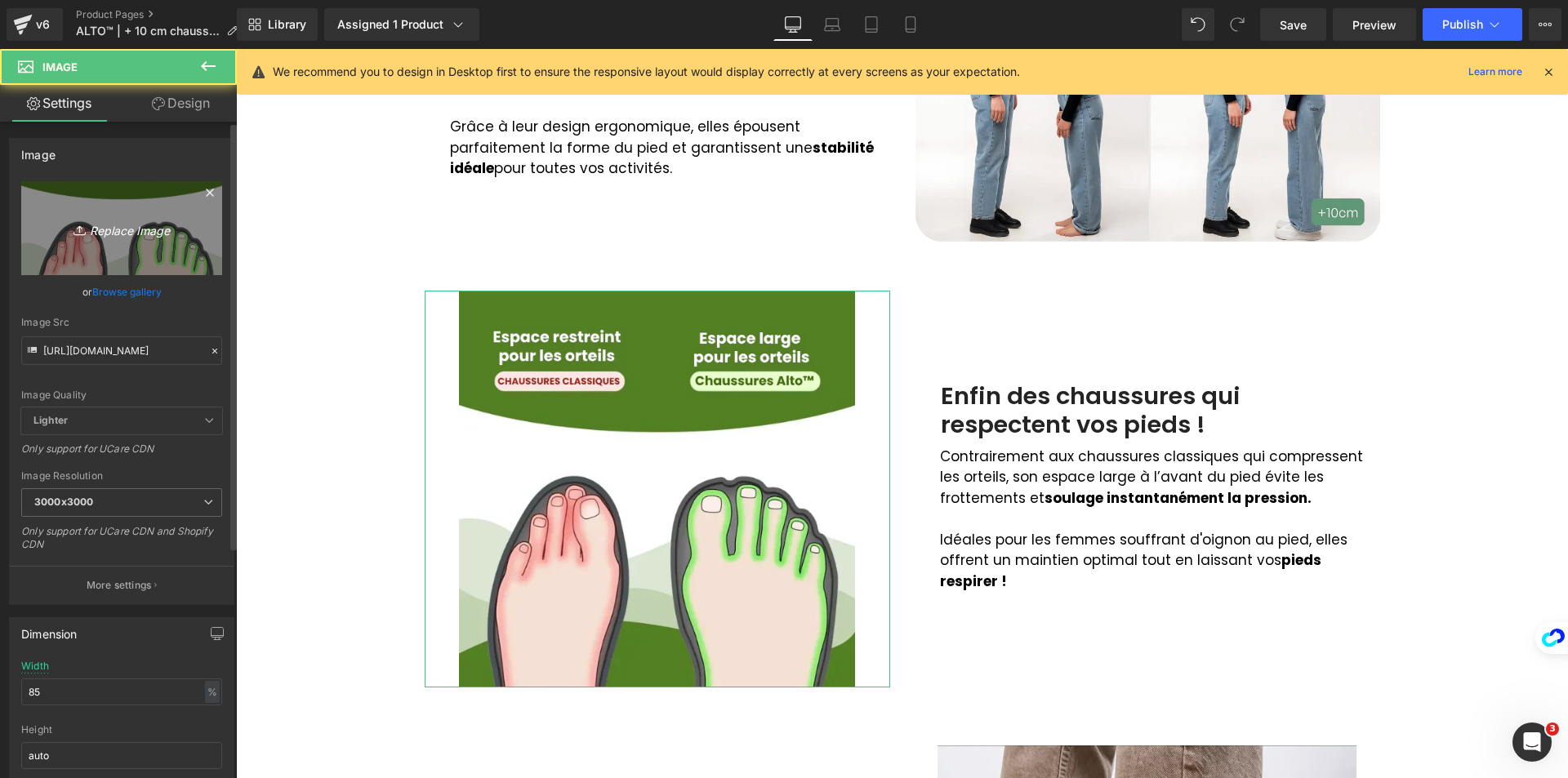
click at [125, 221] on icon "Replace Image" at bounding box center [121, 228] width 130 height 20
type input "C:\fakepath\DIfferents.webp"
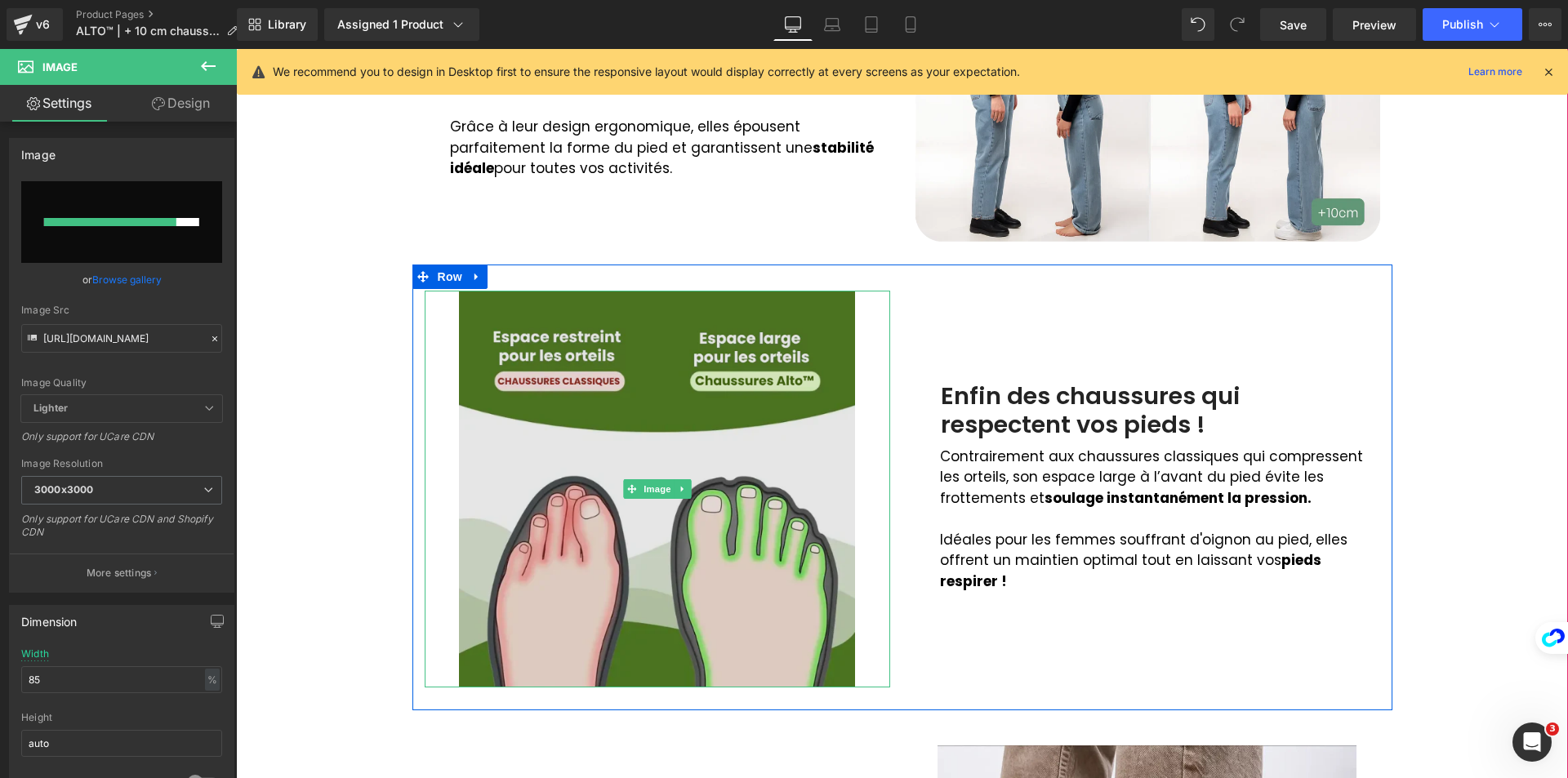
click at [616, 446] on img at bounding box center [656, 488] width 396 height 395
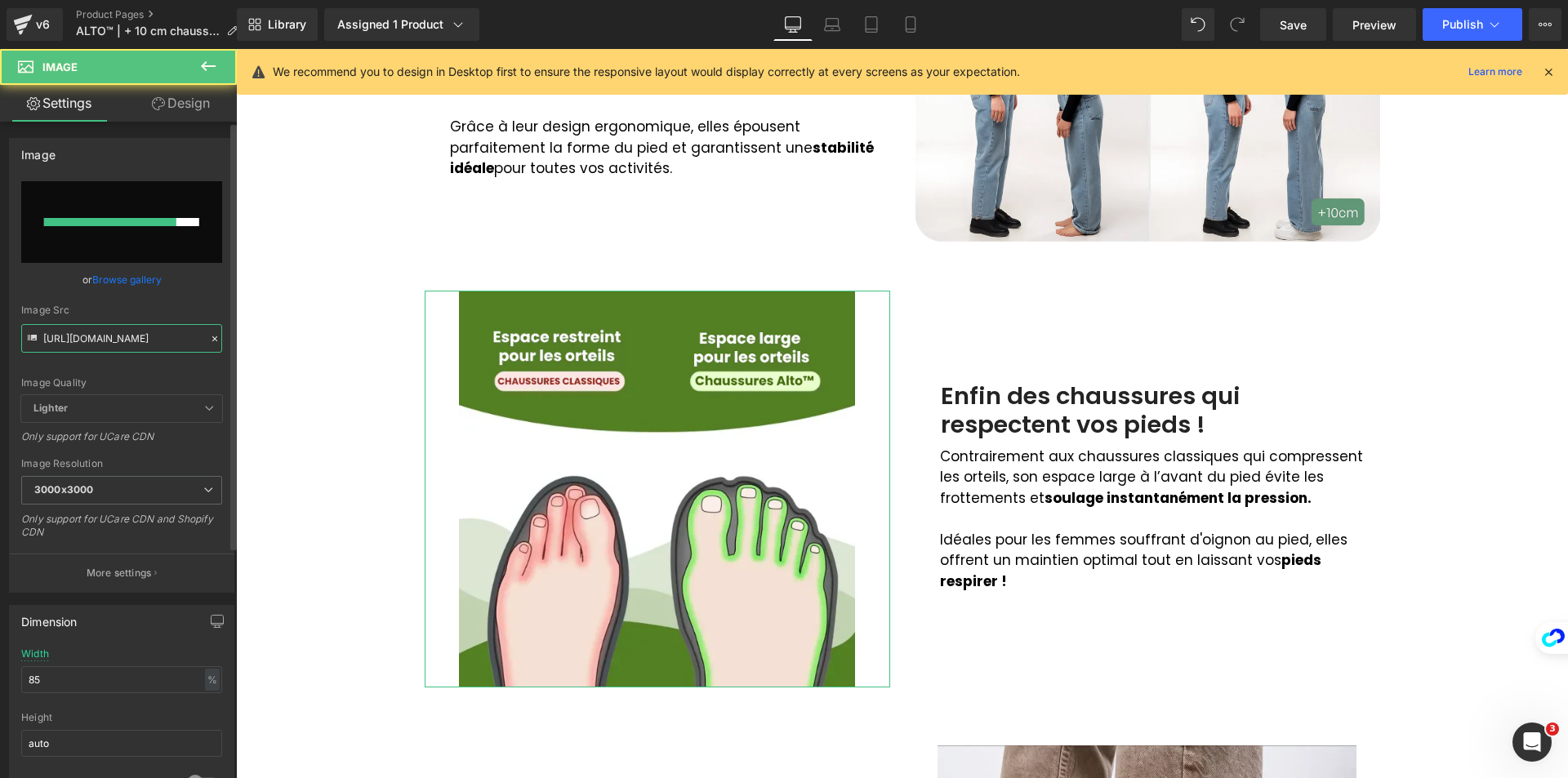
click at [131, 335] on input "[URL][DOMAIN_NAME]" at bounding box center [121, 338] width 201 height 29
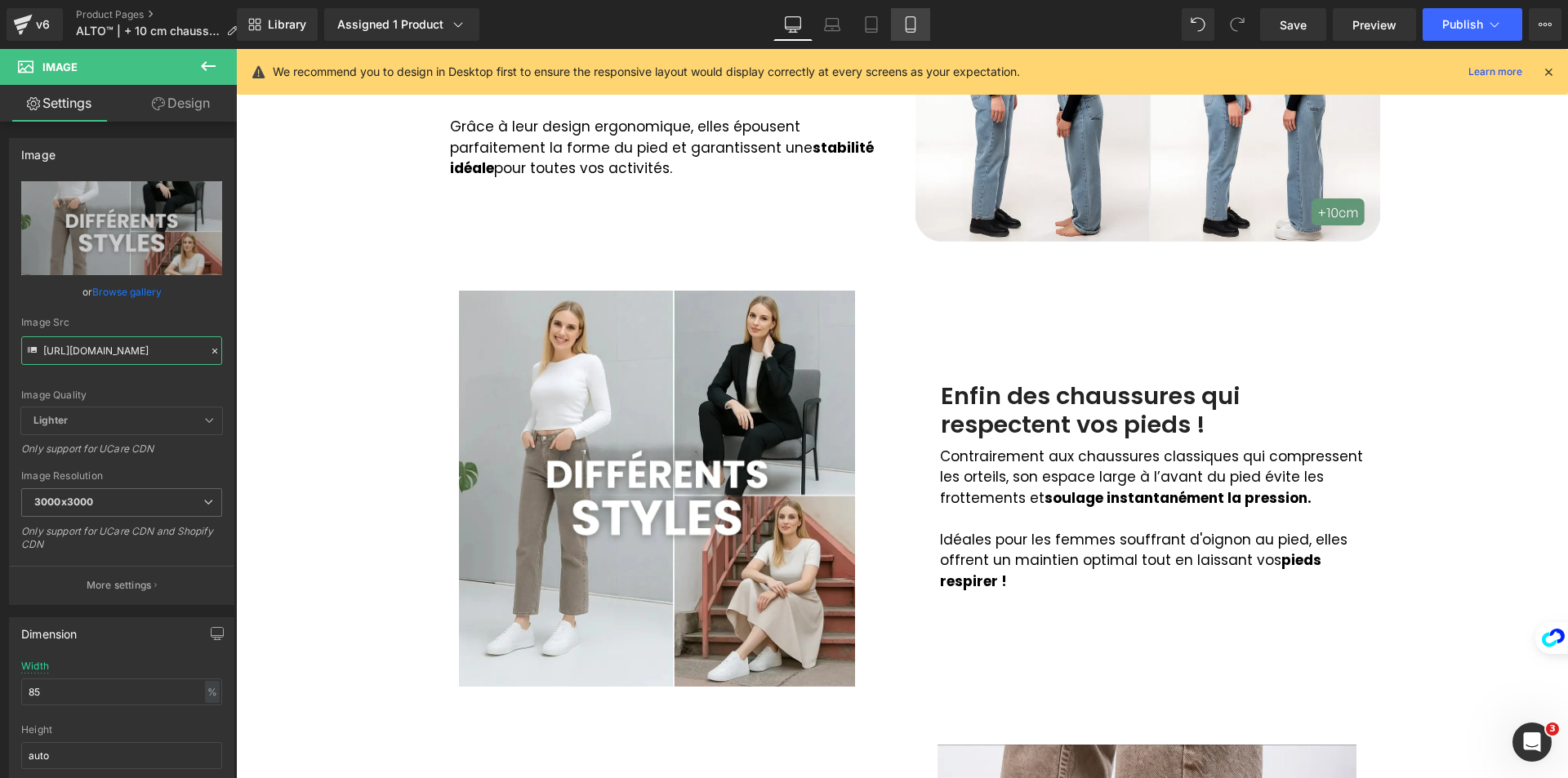
type input "[URL][DOMAIN_NAME]"
click at [914, 24] on icon at bounding box center [911, 25] width 17 height 17
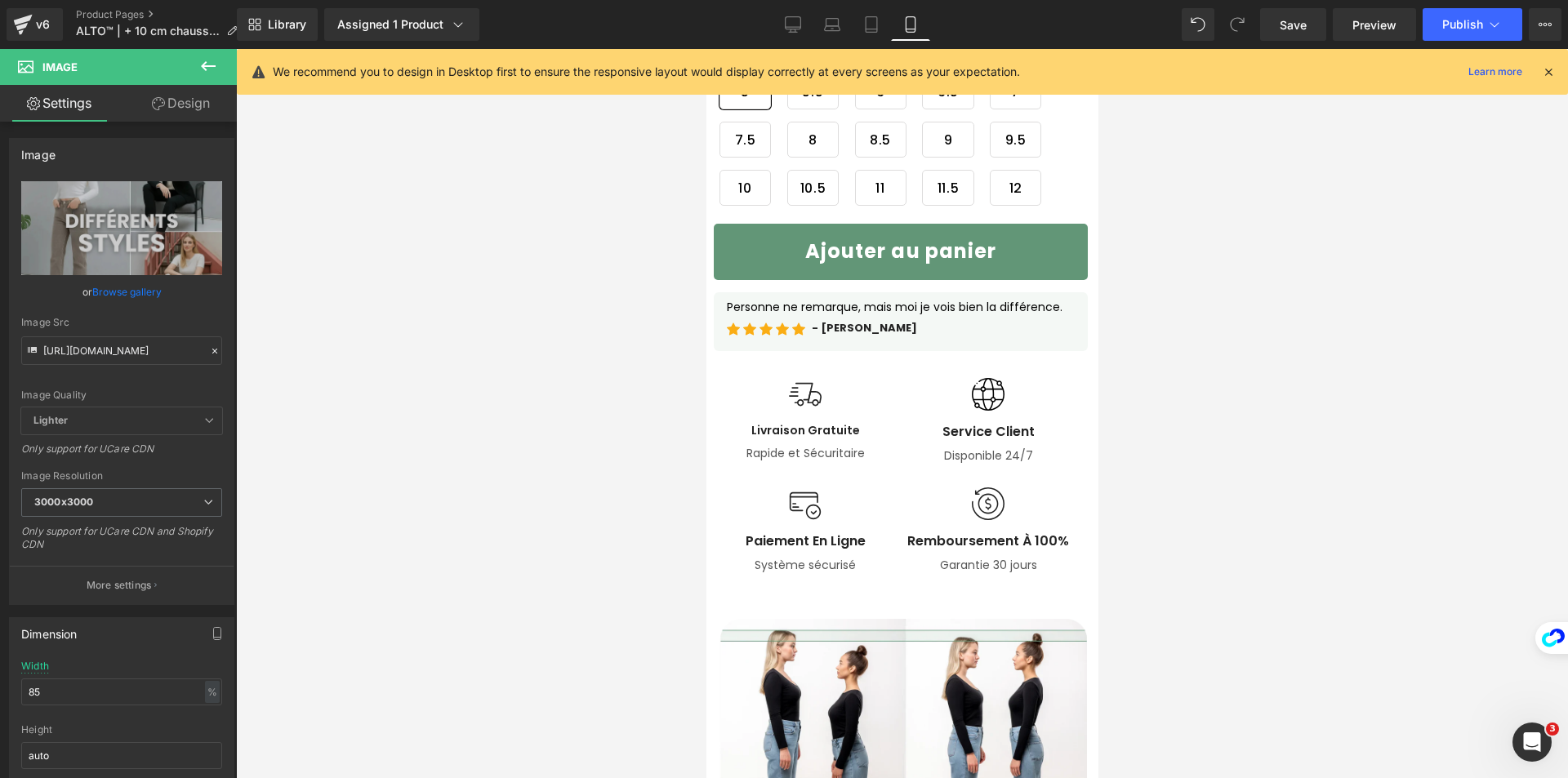
type input "90"
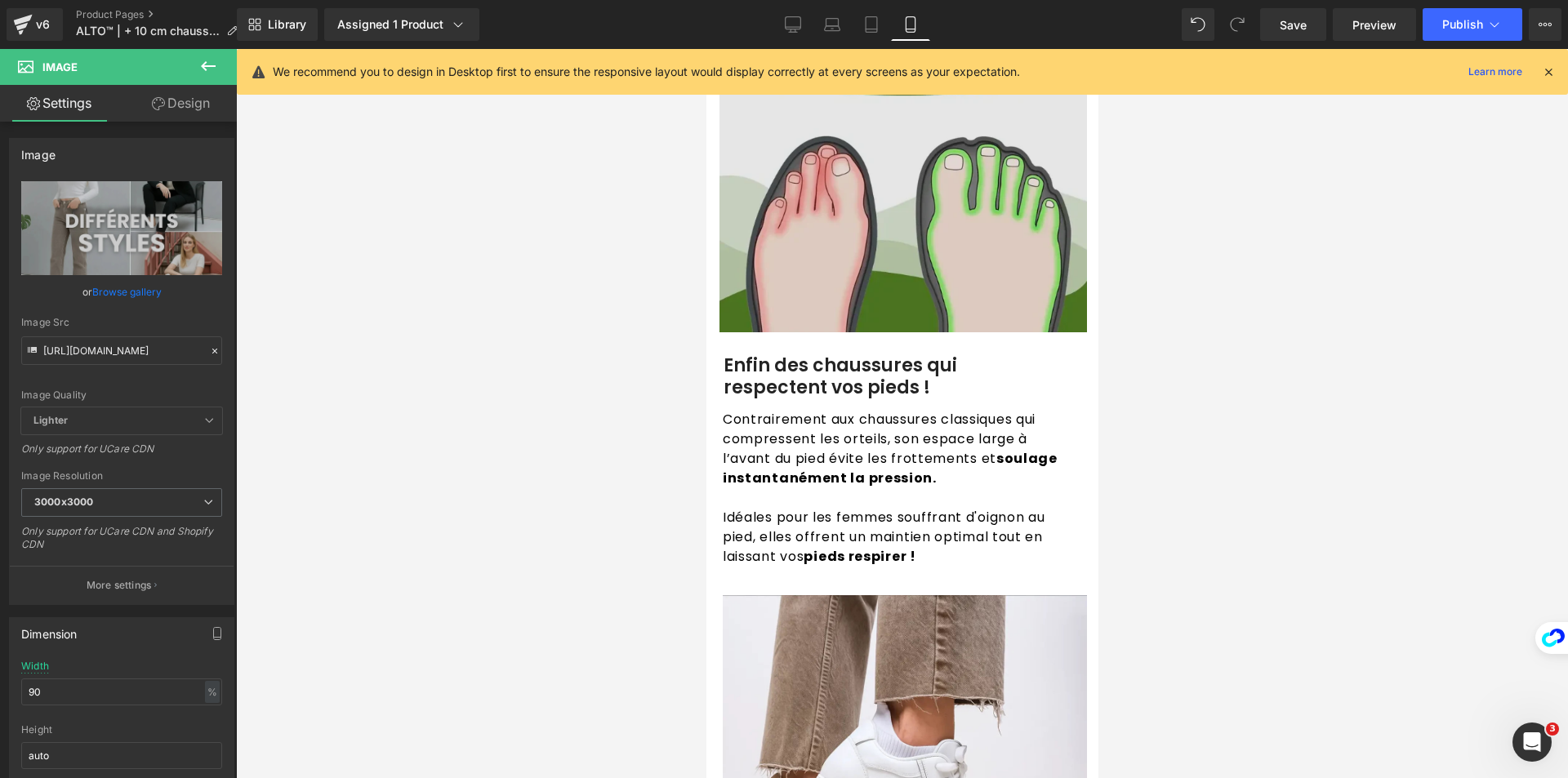
scroll to position [2204, 0]
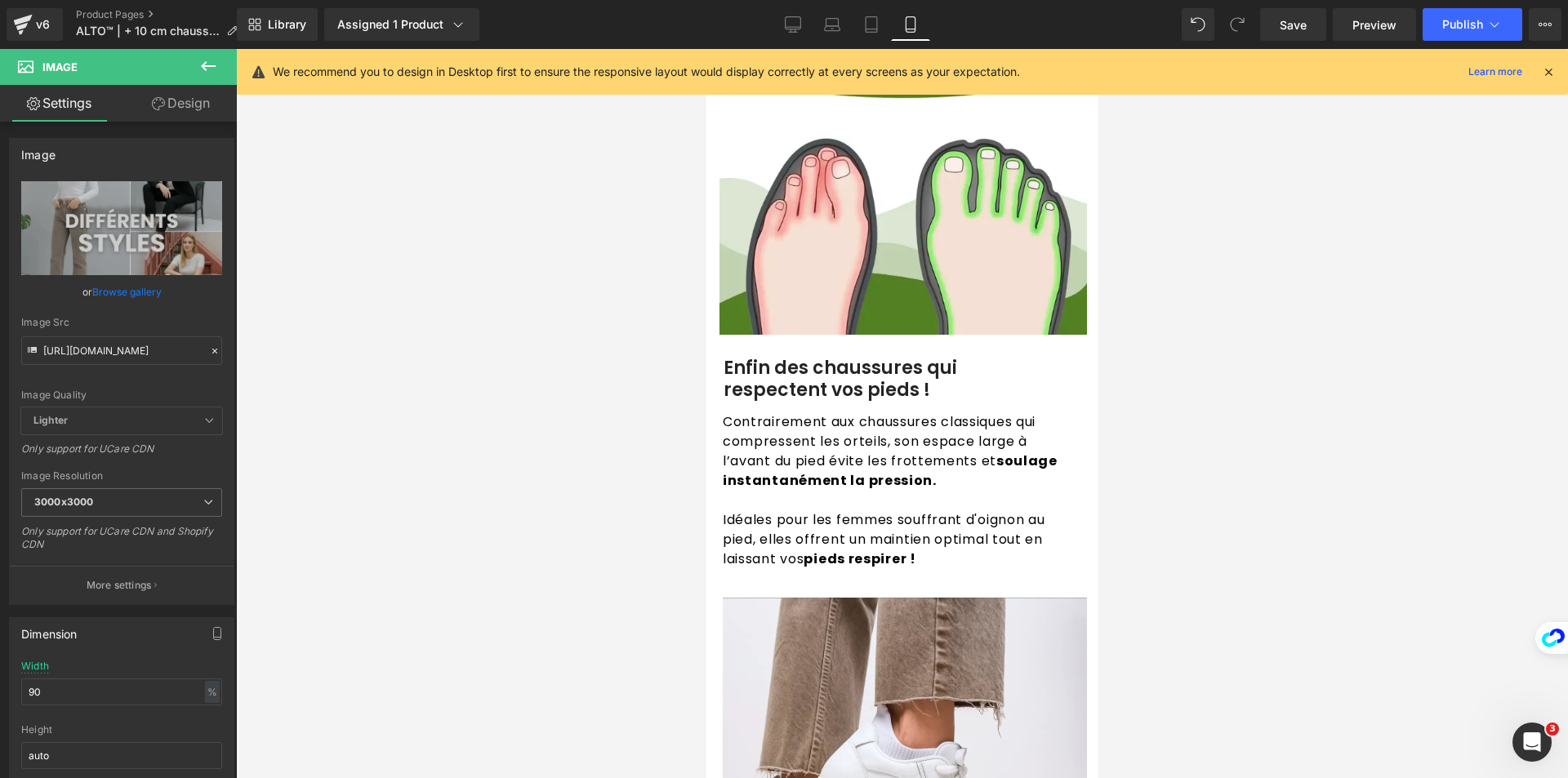
click at [788, 317] on img at bounding box center [902, 151] width 368 height 368
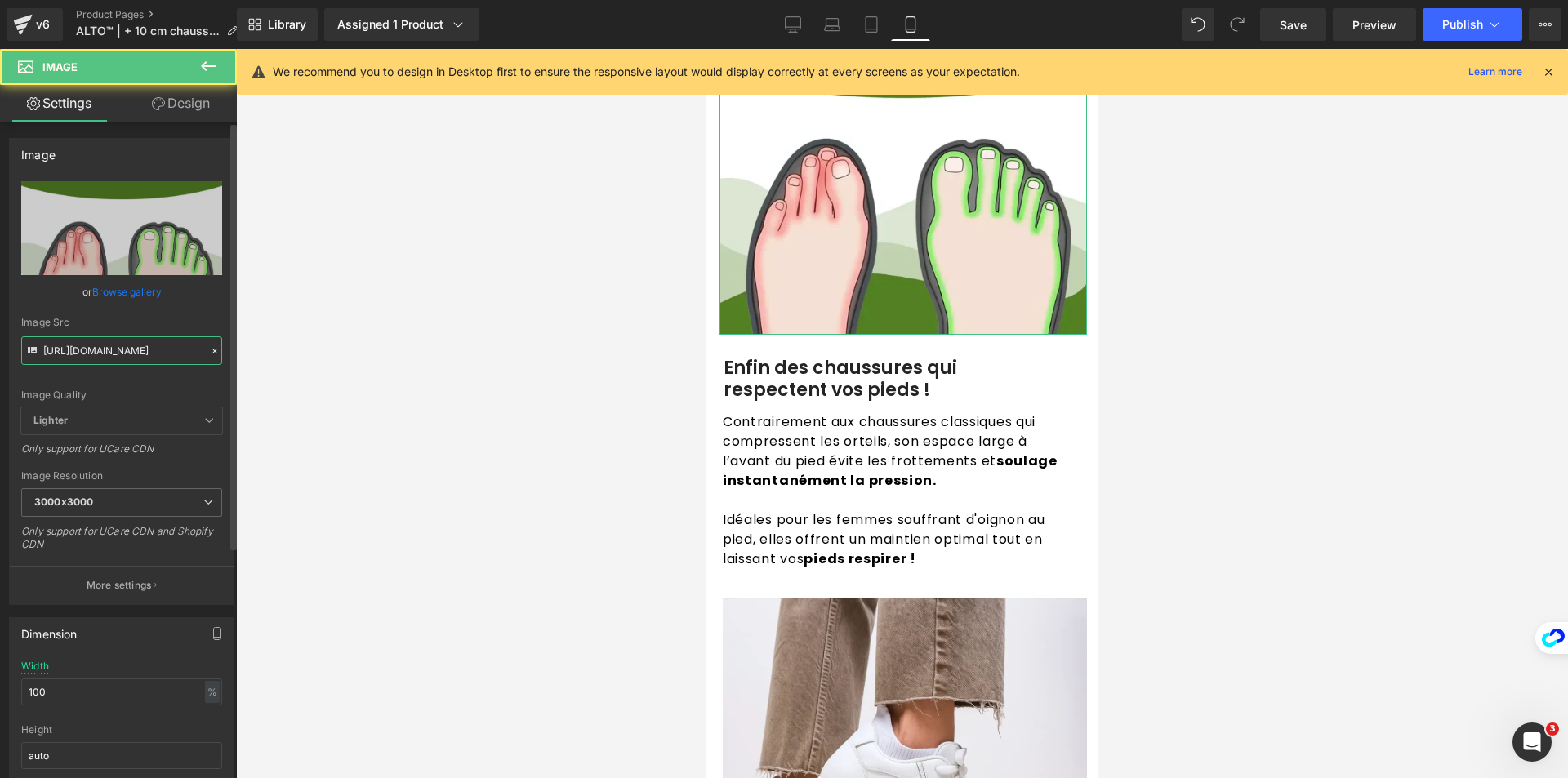
click at [75, 348] on input "[URL][DOMAIN_NAME]" at bounding box center [121, 350] width 201 height 29
click at [76, 347] on input "[URL][DOMAIN_NAME]" at bounding box center [121, 350] width 201 height 29
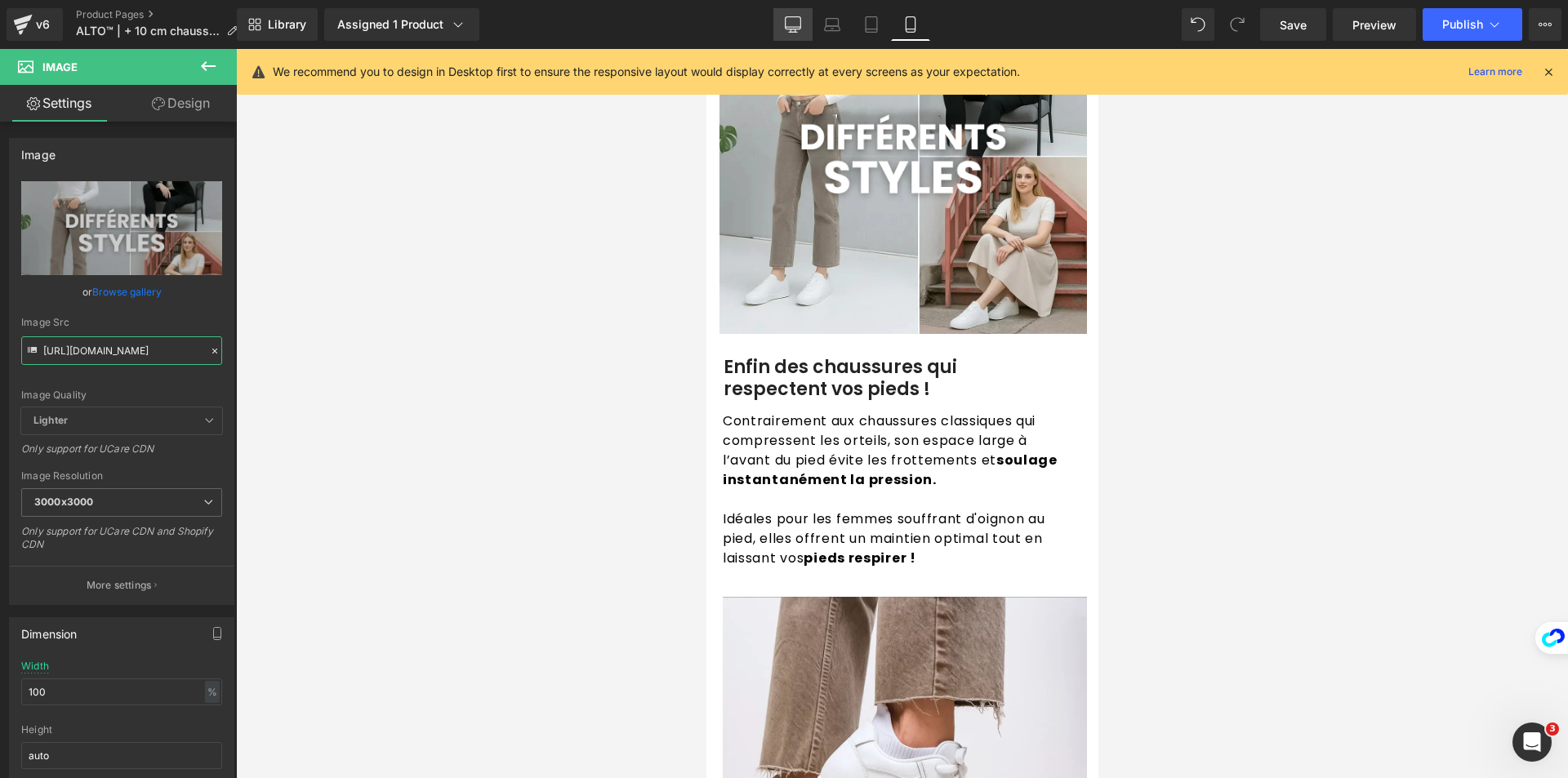
type input "[URL][DOMAIN_NAME]"
click at [799, 29] on icon at bounding box center [793, 23] width 16 height 12
type input "77"
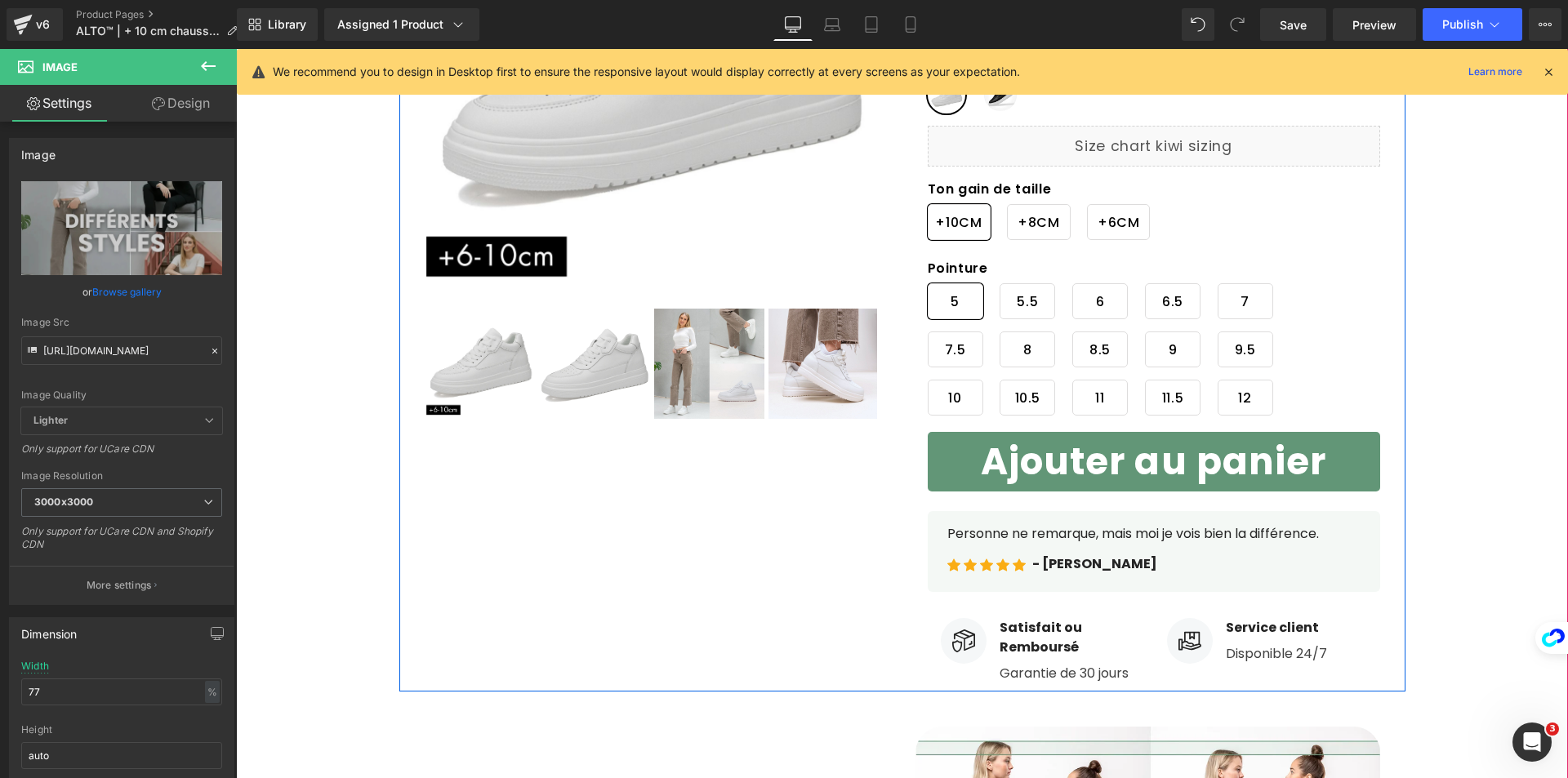
scroll to position [326, 0]
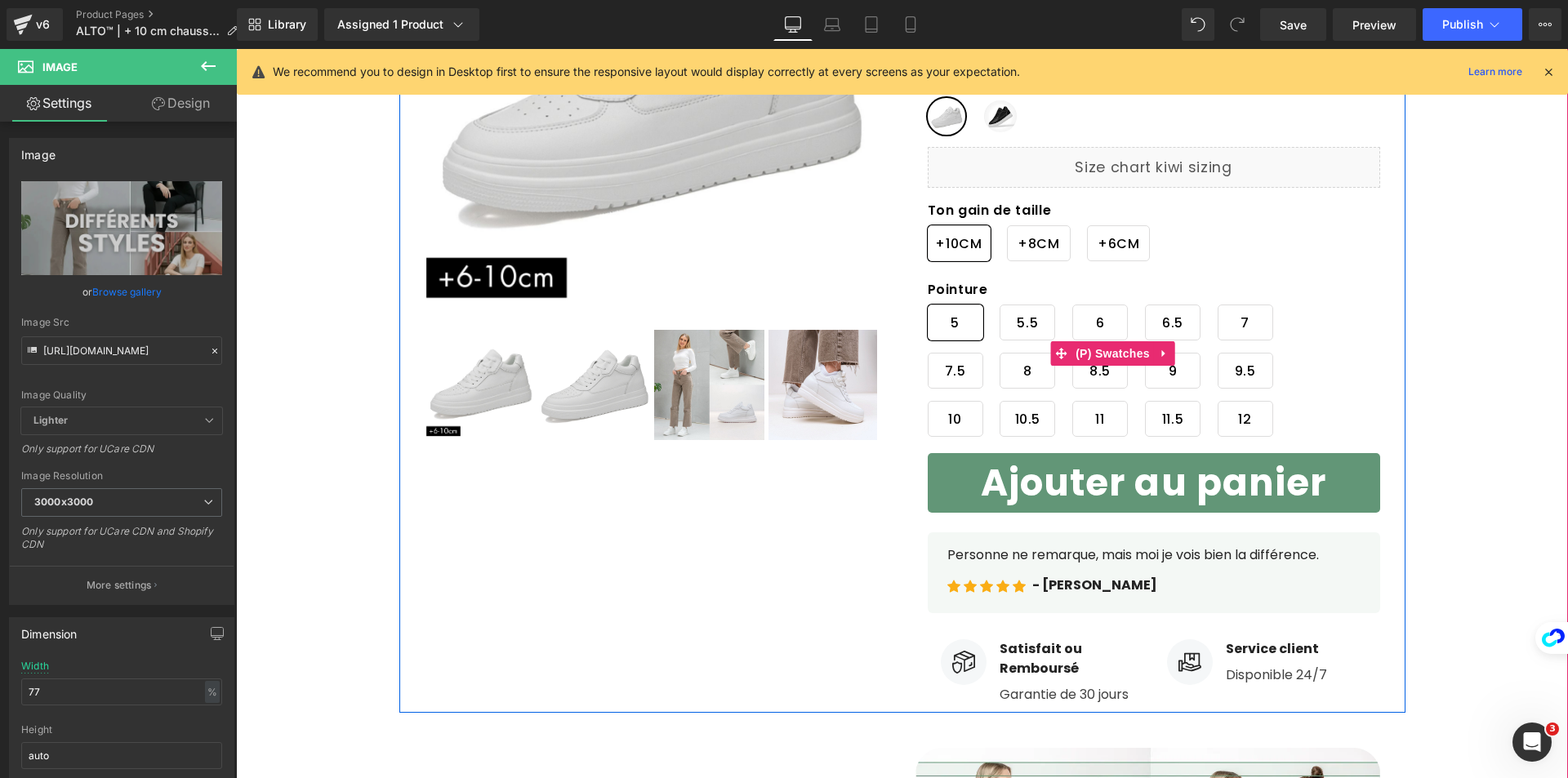
click at [1018, 250] on span "+8CM" at bounding box center [1039, 243] width 43 height 34
click at [1084, 236] on span "(P) Swatches" at bounding box center [1113, 225] width 67 height 19
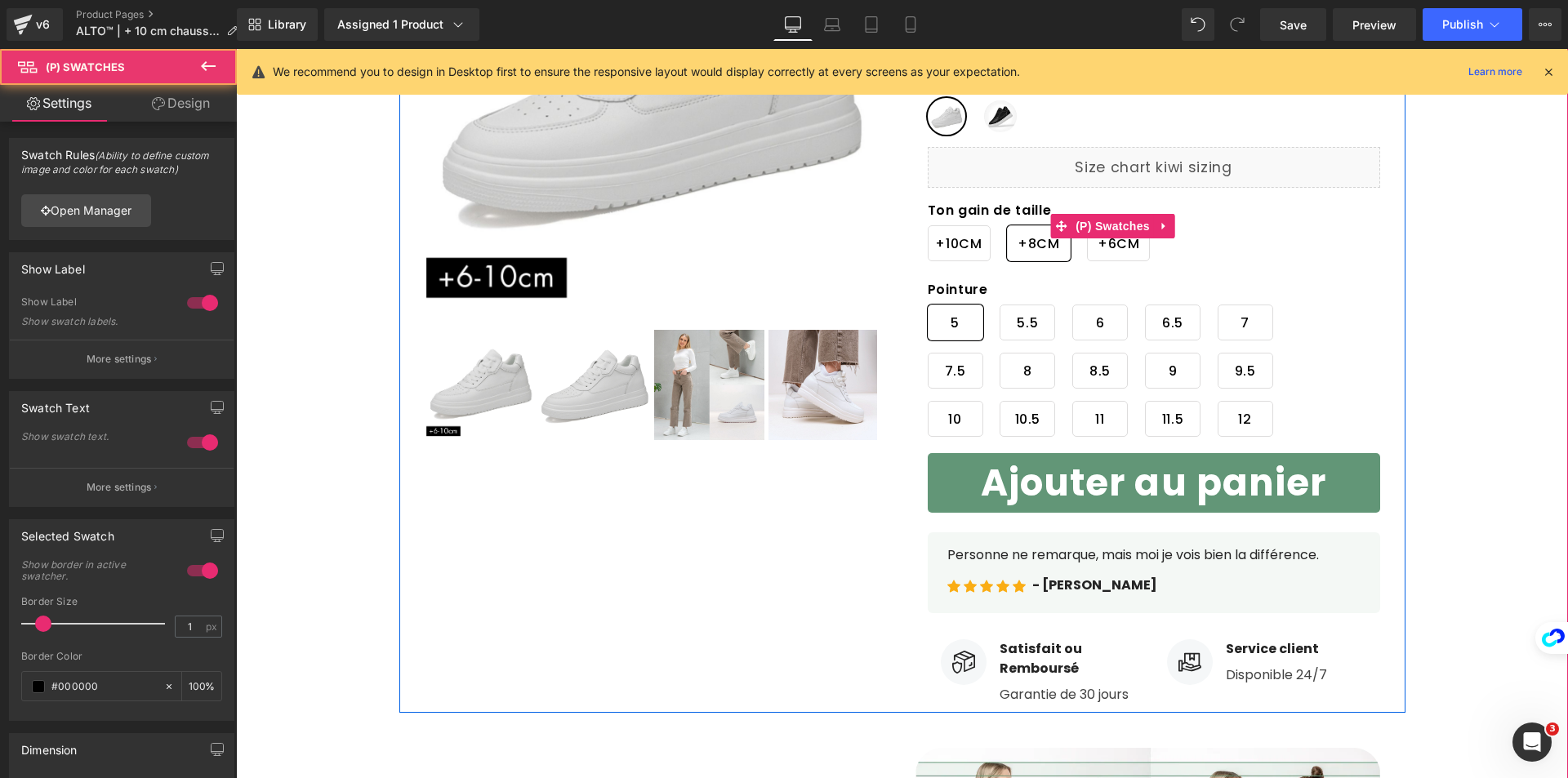
click at [1087, 248] on span "+6CM" at bounding box center [1119, 243] width 63 height 36
click at [1018, 256] on span "+8CM" at bounding box center [1039, 243] width 43 height 34
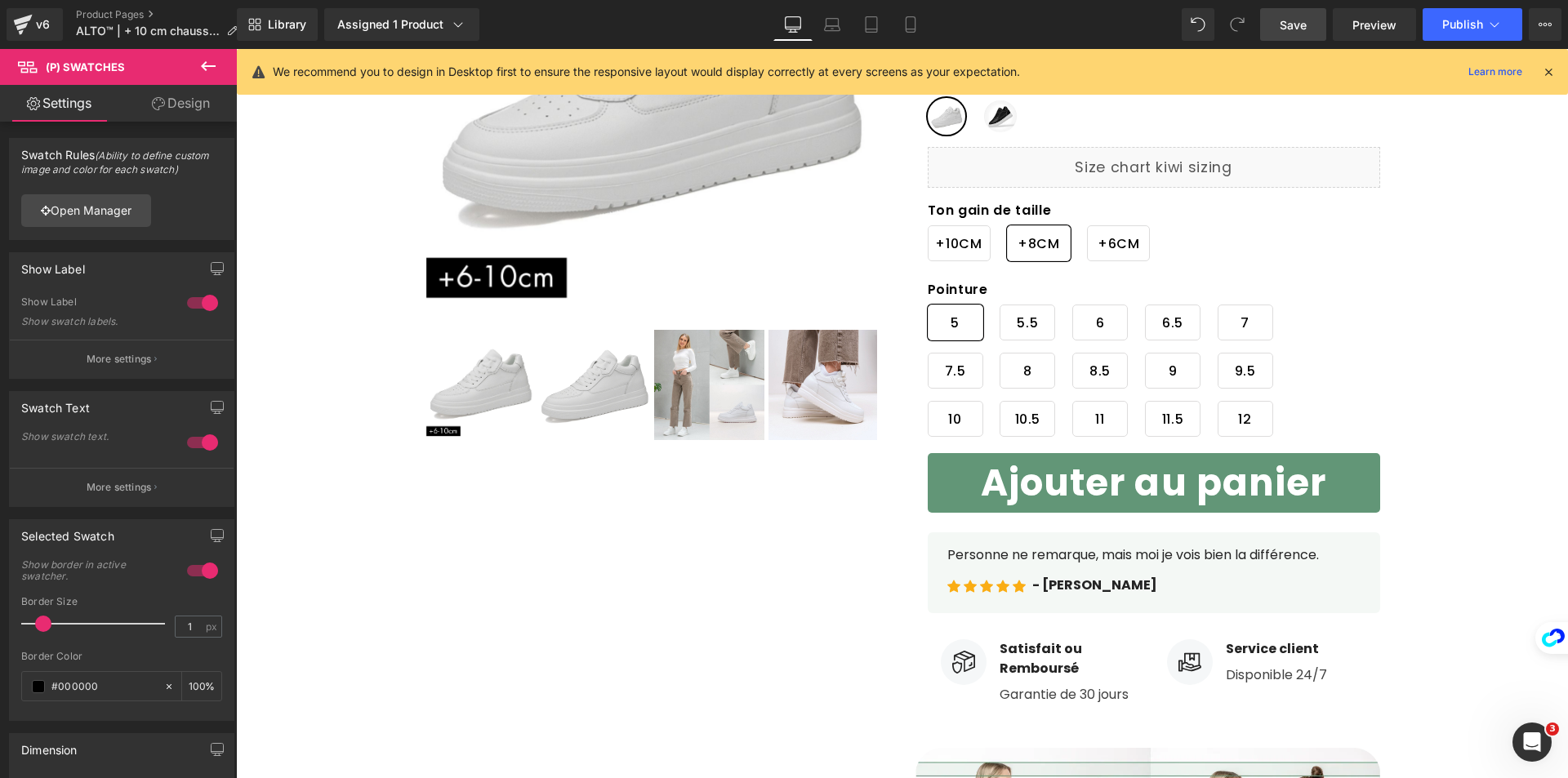
click at [1286, 18] on span "Save" at bounding box center [1292, 25] width 27 height 18
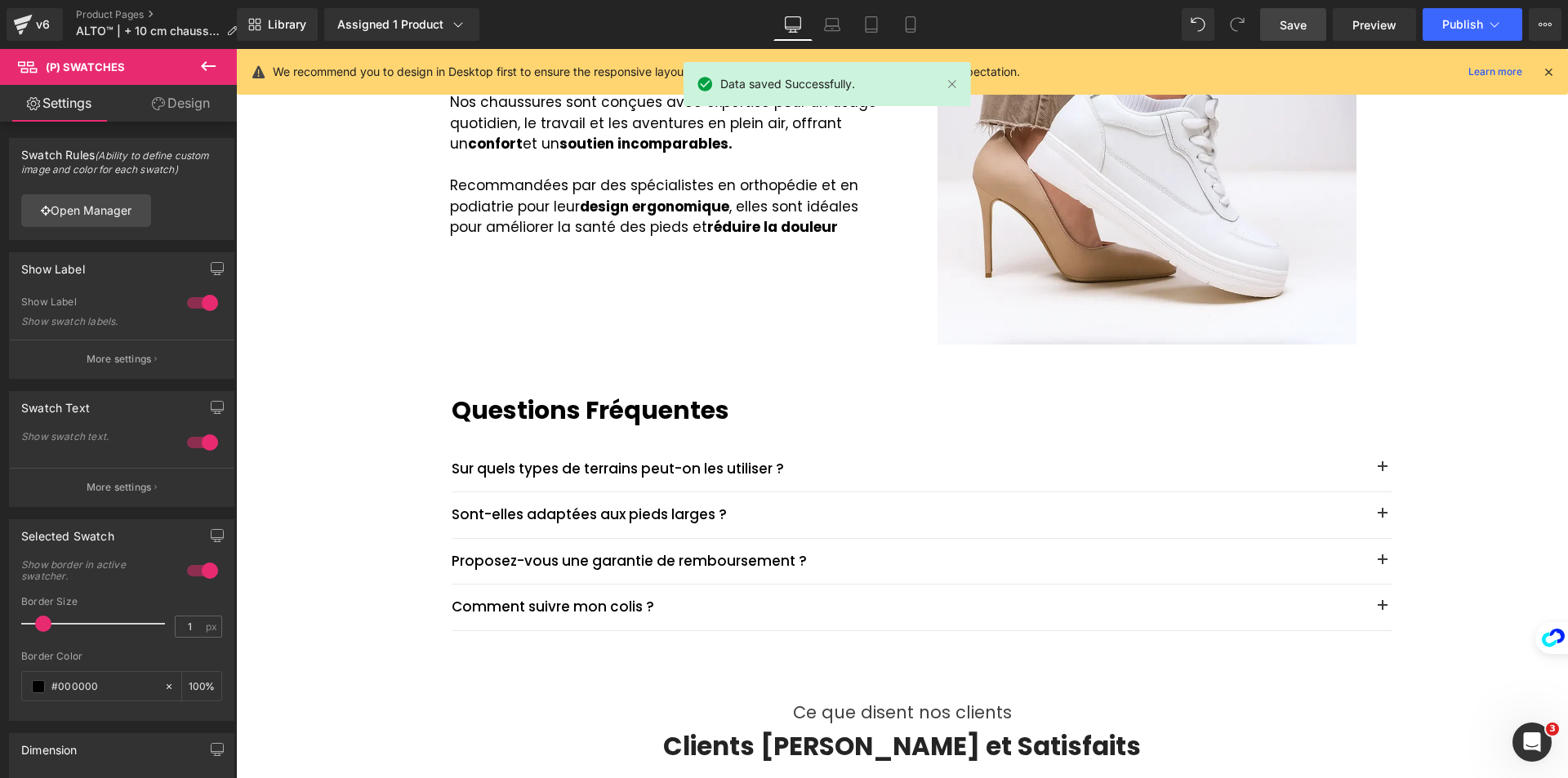
scroll to position [1951, 0]
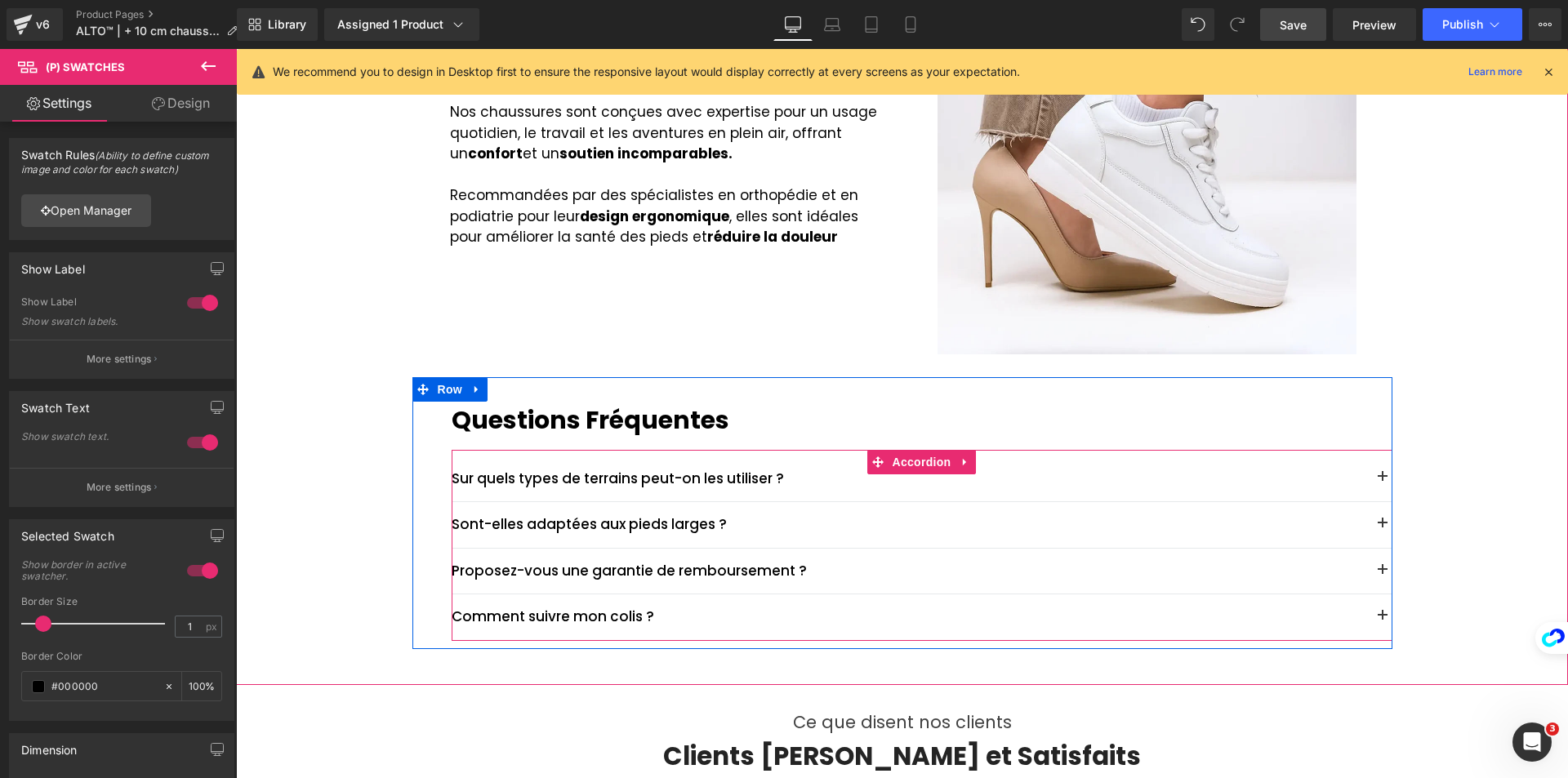
click at [1383, 529] on span "button" at bounding box center [1383, 529] width 0 height 0
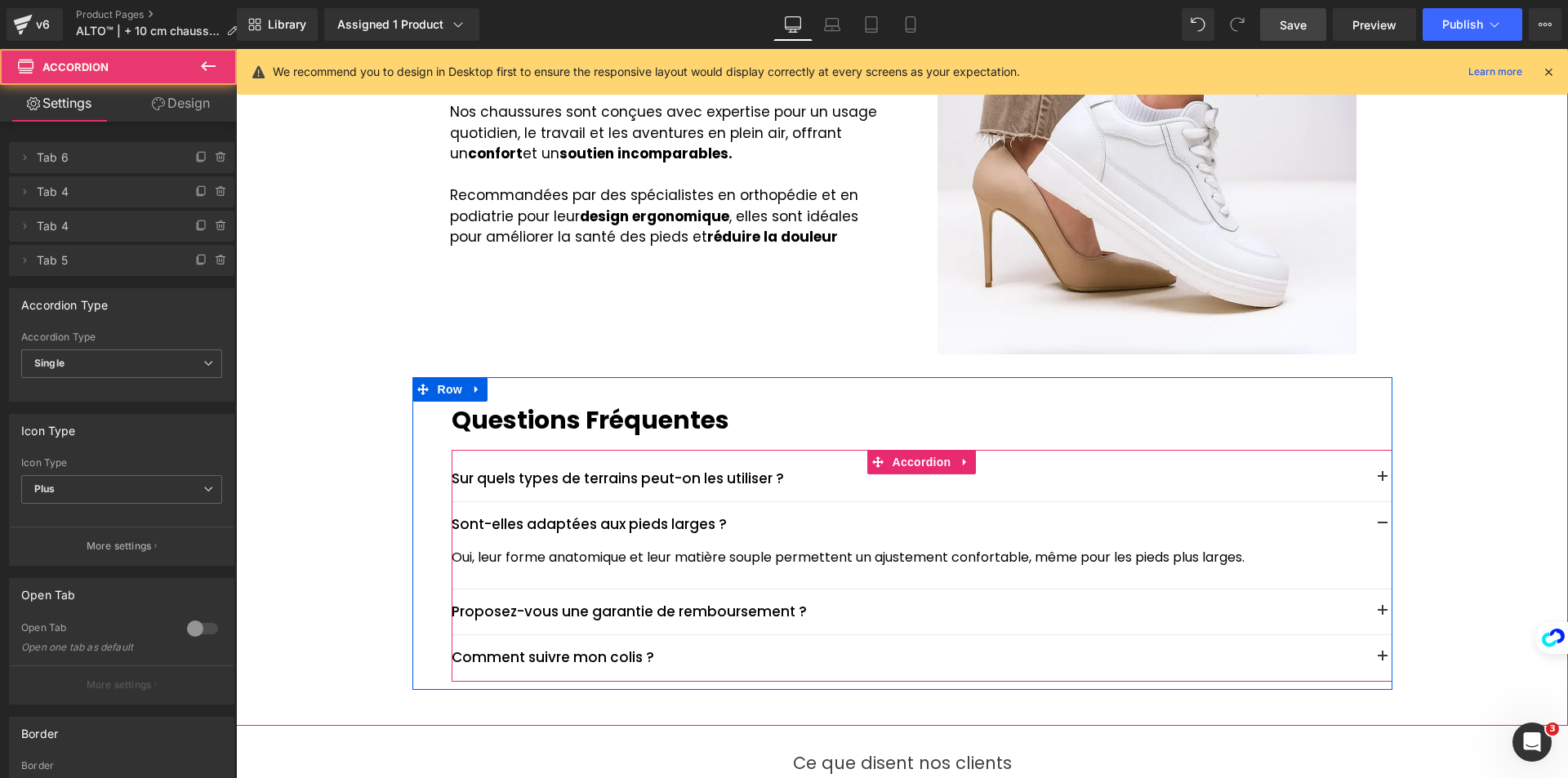
click at [1376, 519] on button "button" at bounding box center [1382, 524] width 19 height 19
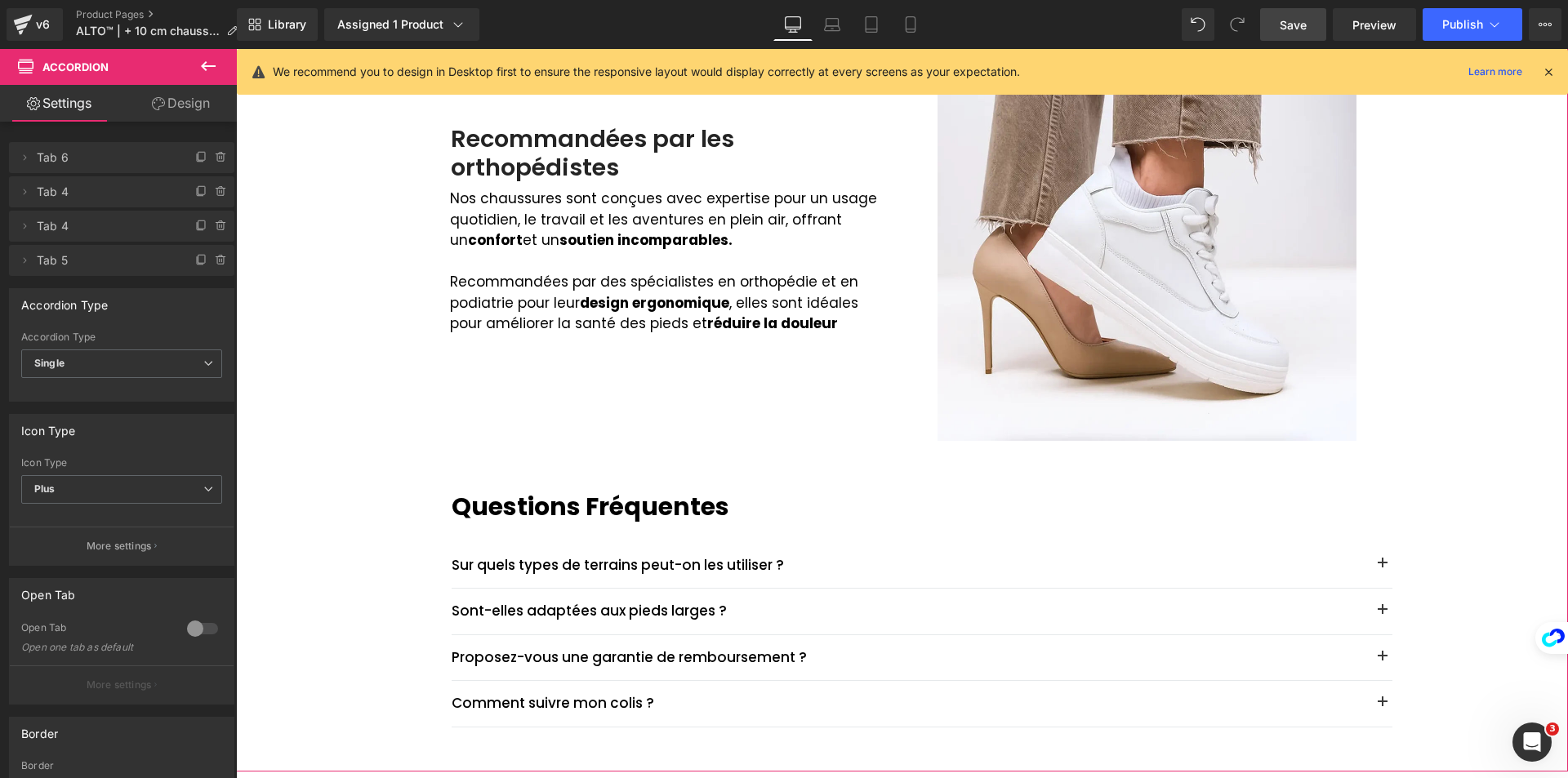
scroll to position [1870, 0]
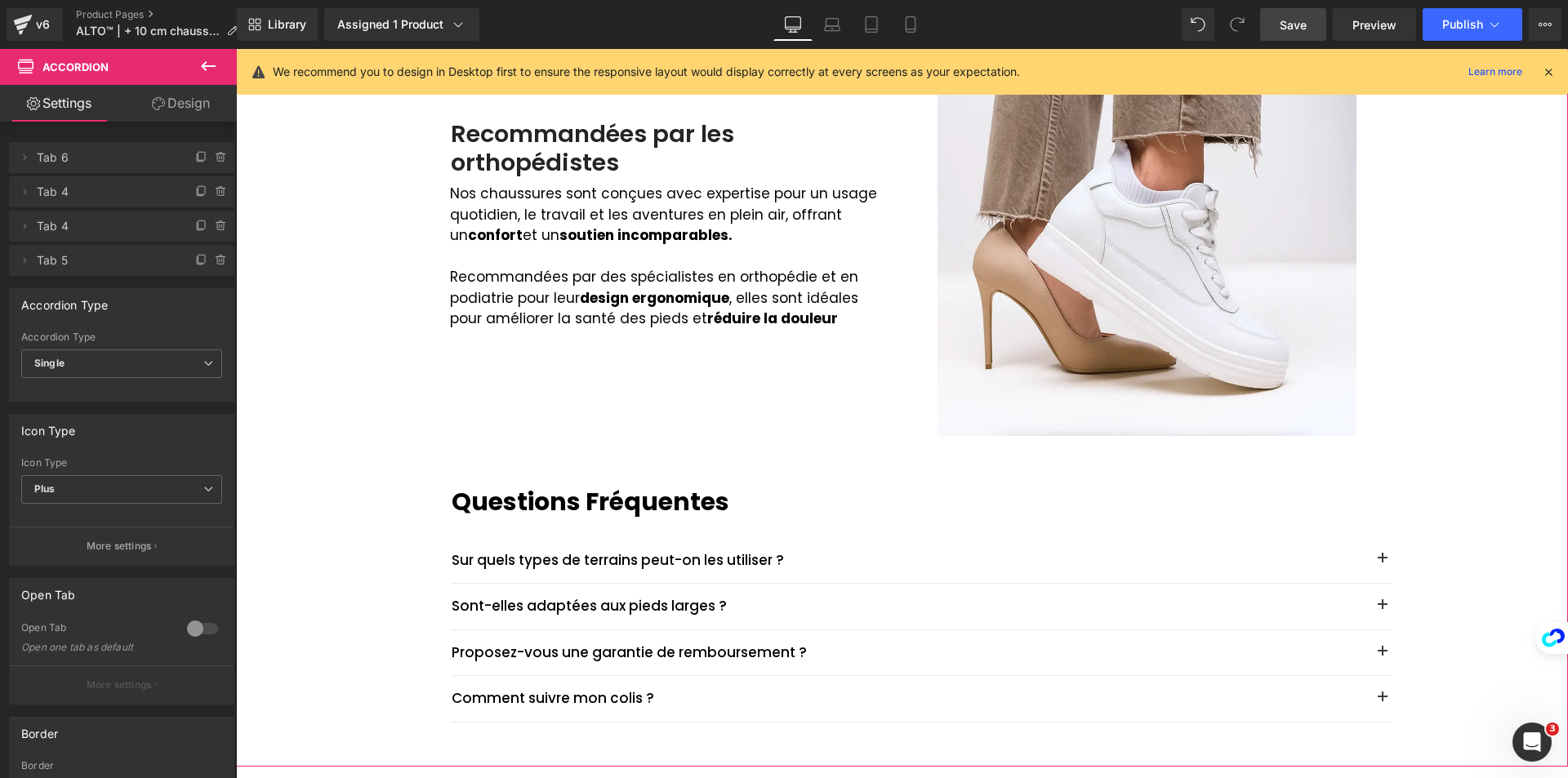
click at [515, 556] on div "Sur quels types de terrains peut-on les utiliser ?" at bounding box center [906, 561] width 908 height 22
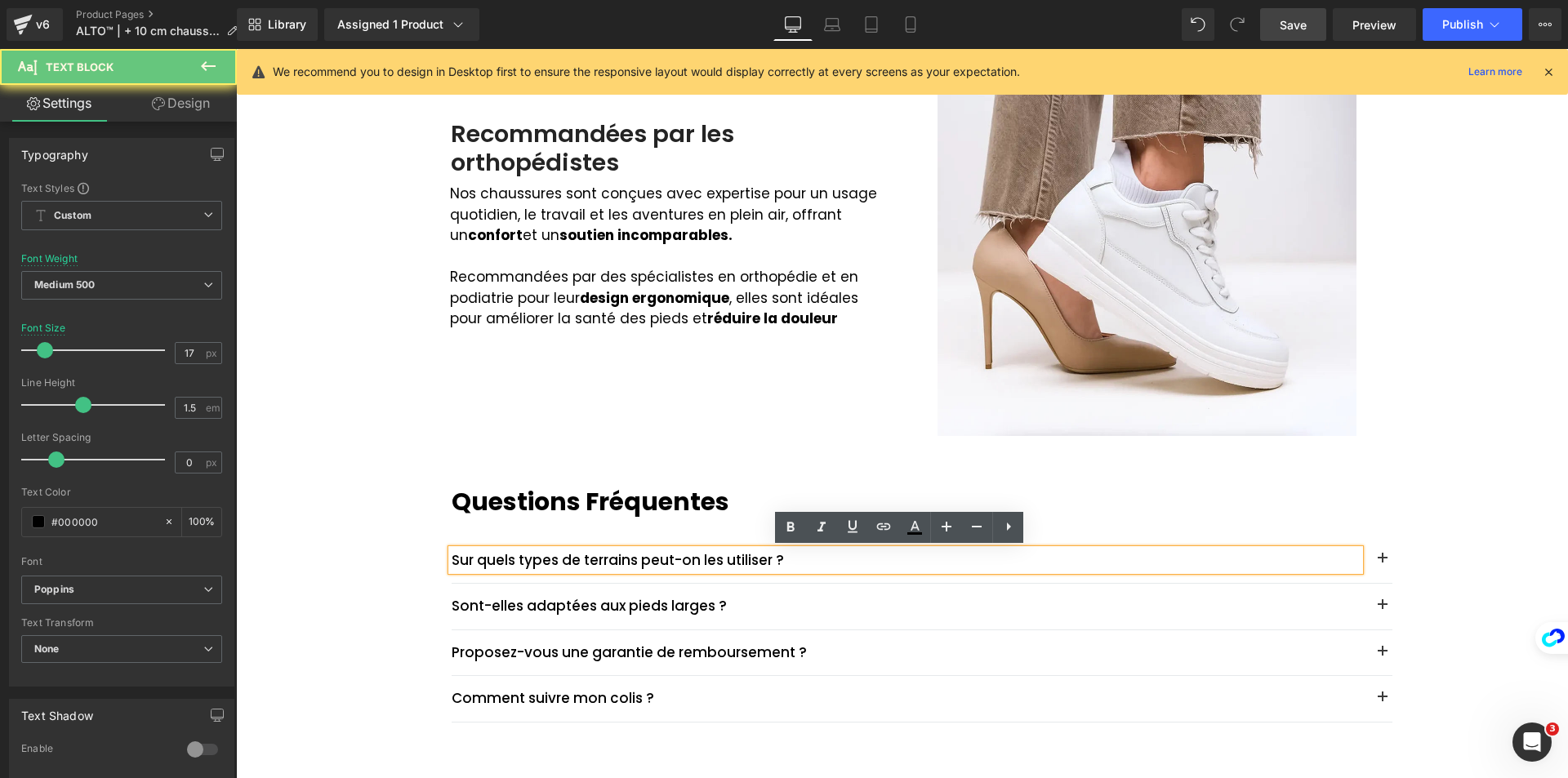
click at [490, 553] on div "Sur quels types de terrains peut-on les utiliser ?" at bounding box center [906, 561] width 908 height 22
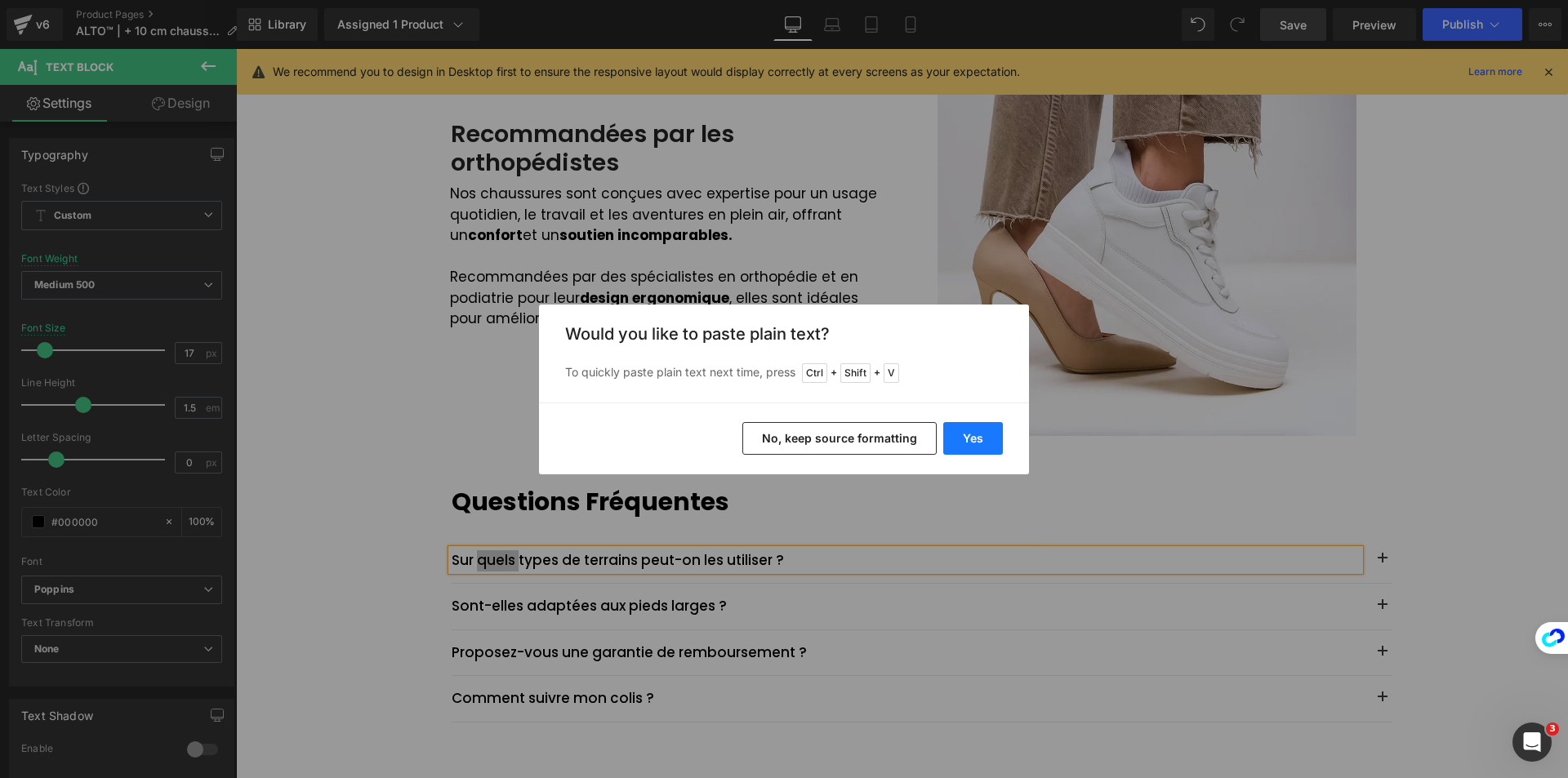
click at [965, 442] on button "Yes" at bounding box center [973, 438] width 59 height 32
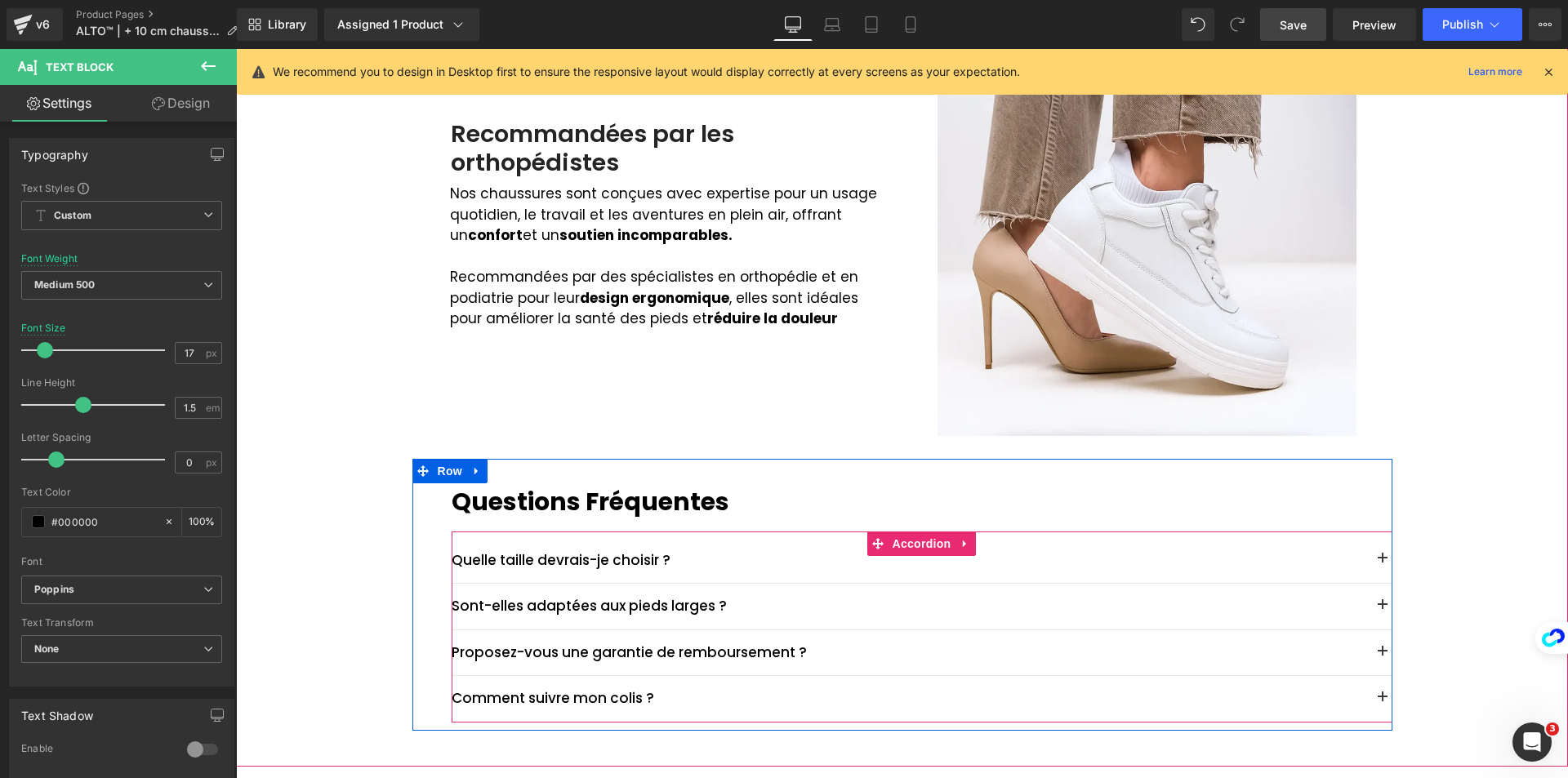
click at [1377, 551] on button "button" at bounding box center [1382, 559] width 19 height 19
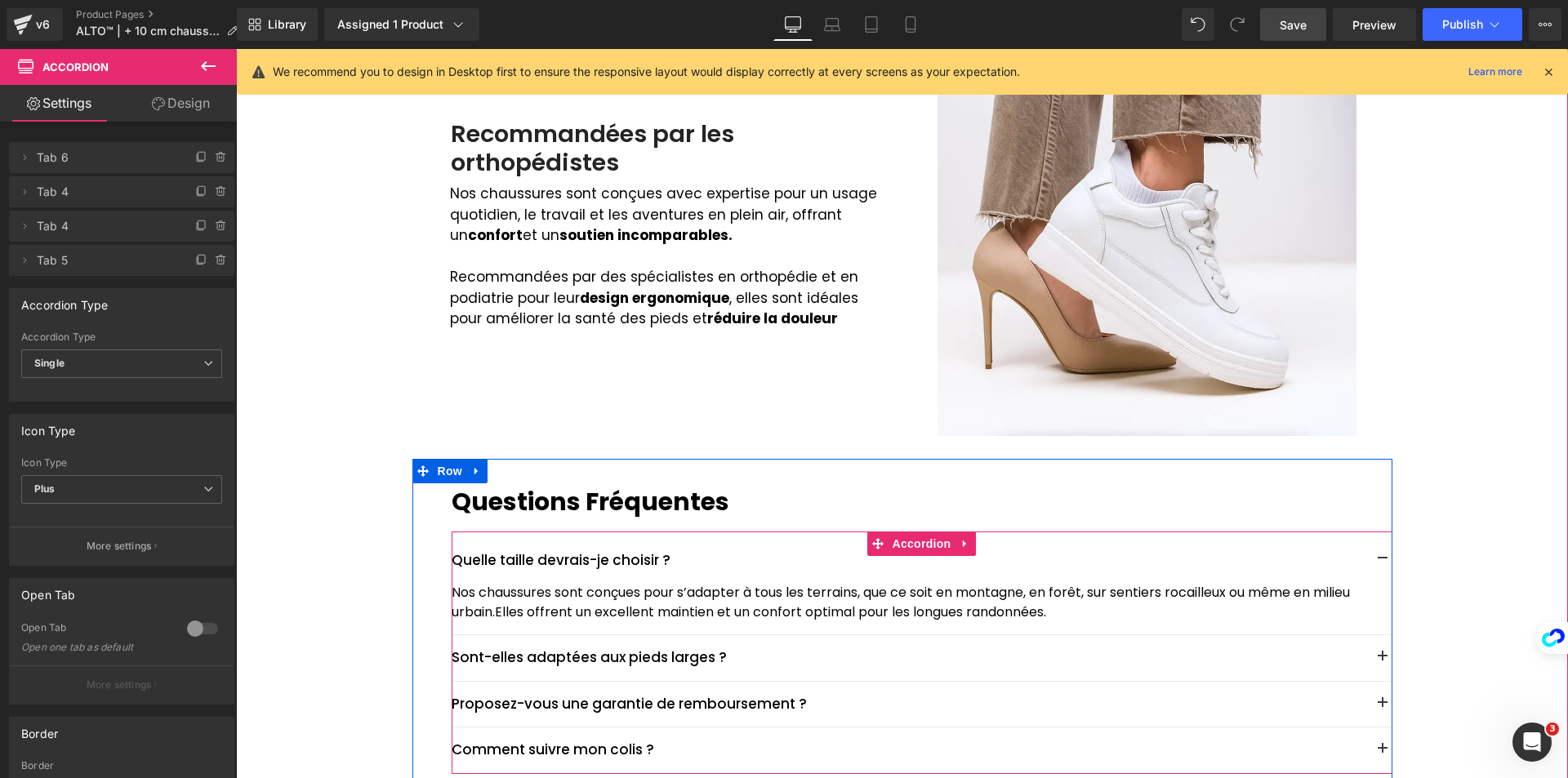
click at [486, 560] on div "Quelle taille devrais-je choisir ?" at bounding box center [906, 561] width 908 height 22
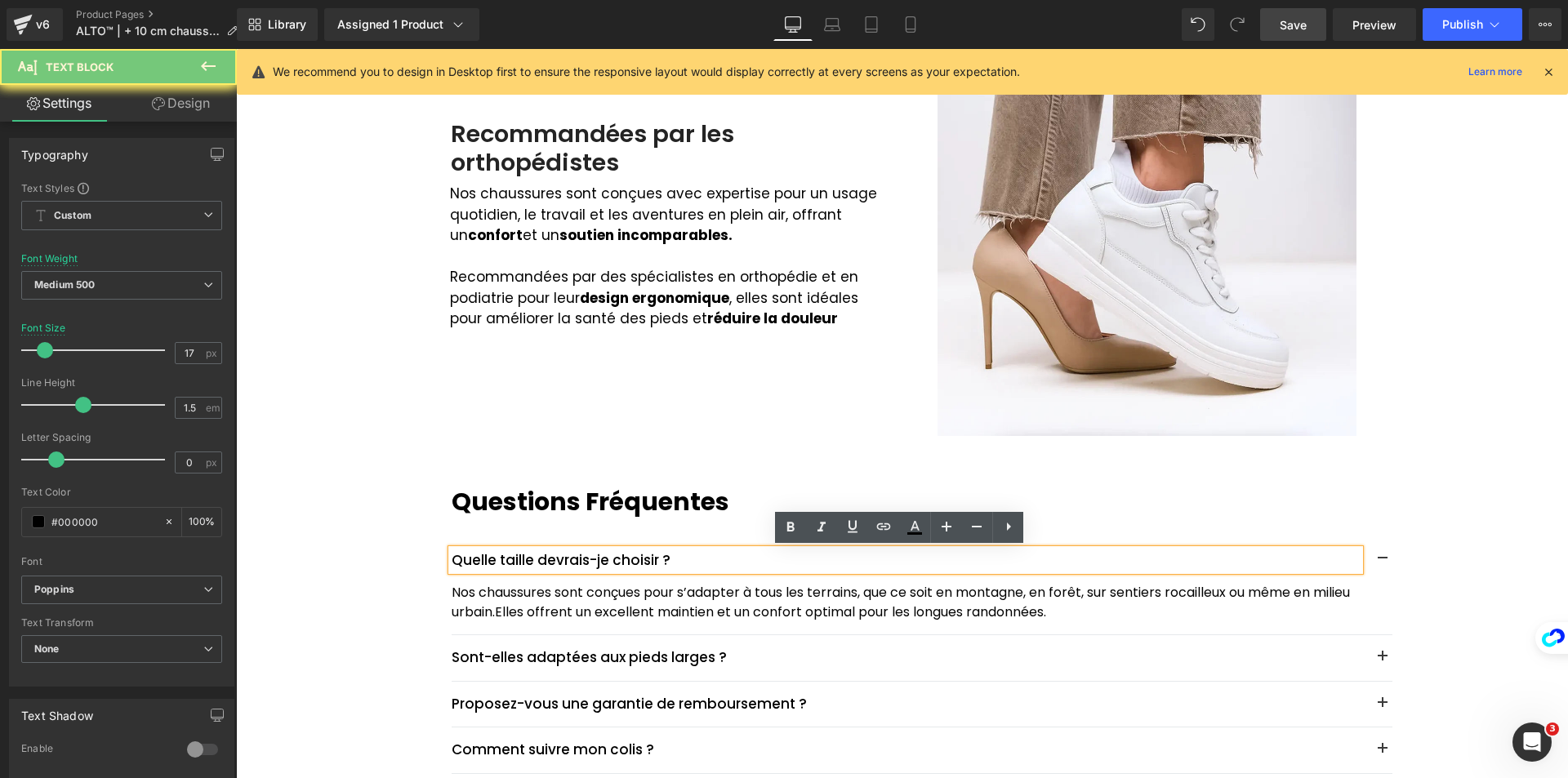
click at [486, 560] on div "Quelle taille devrais-je choisir ?" at bounding box center [906, 561] width 908 height 22
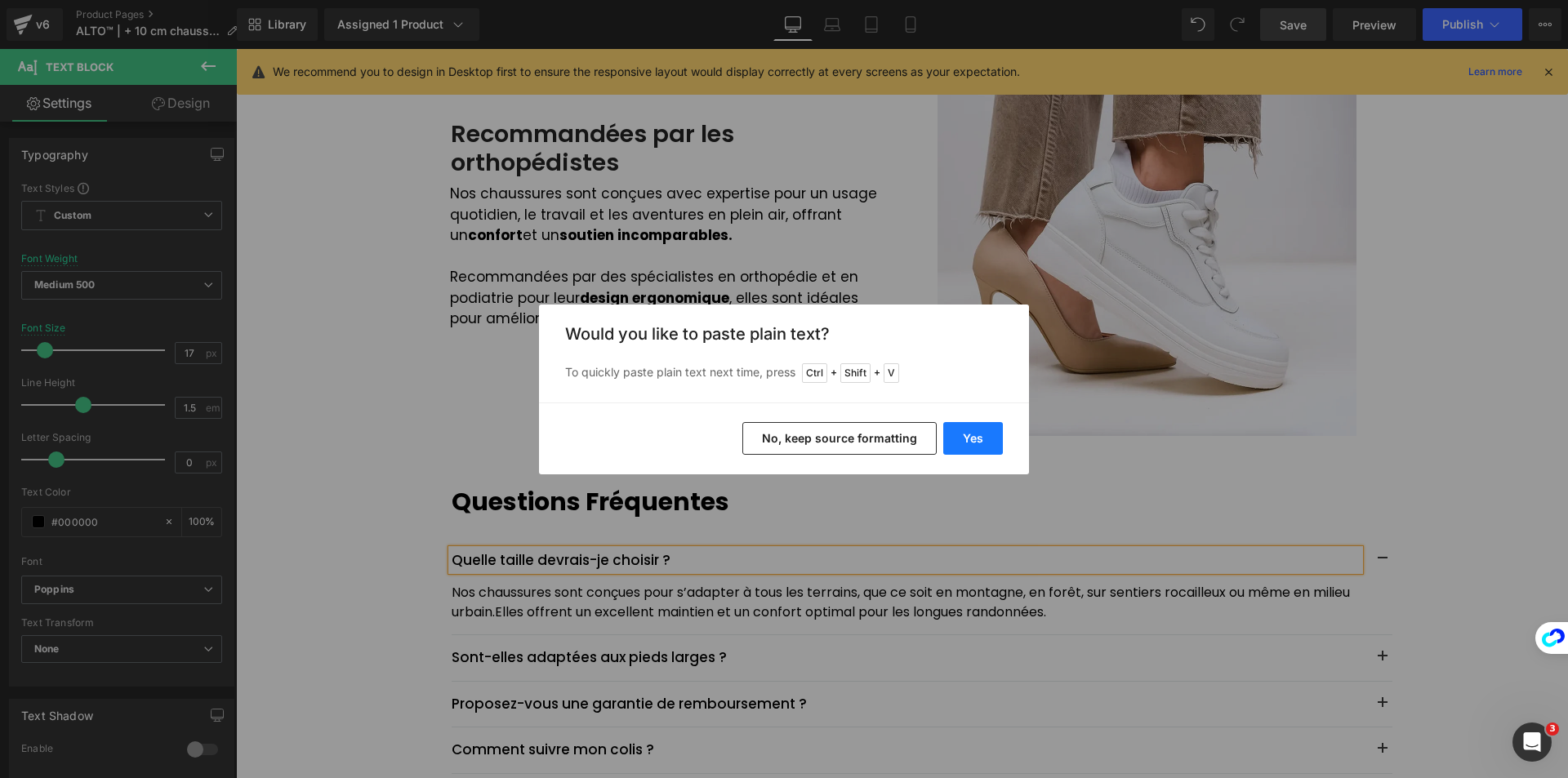
click at [961, 432] on button "Yes" at bounding box center [973, 438] width 59 height 32
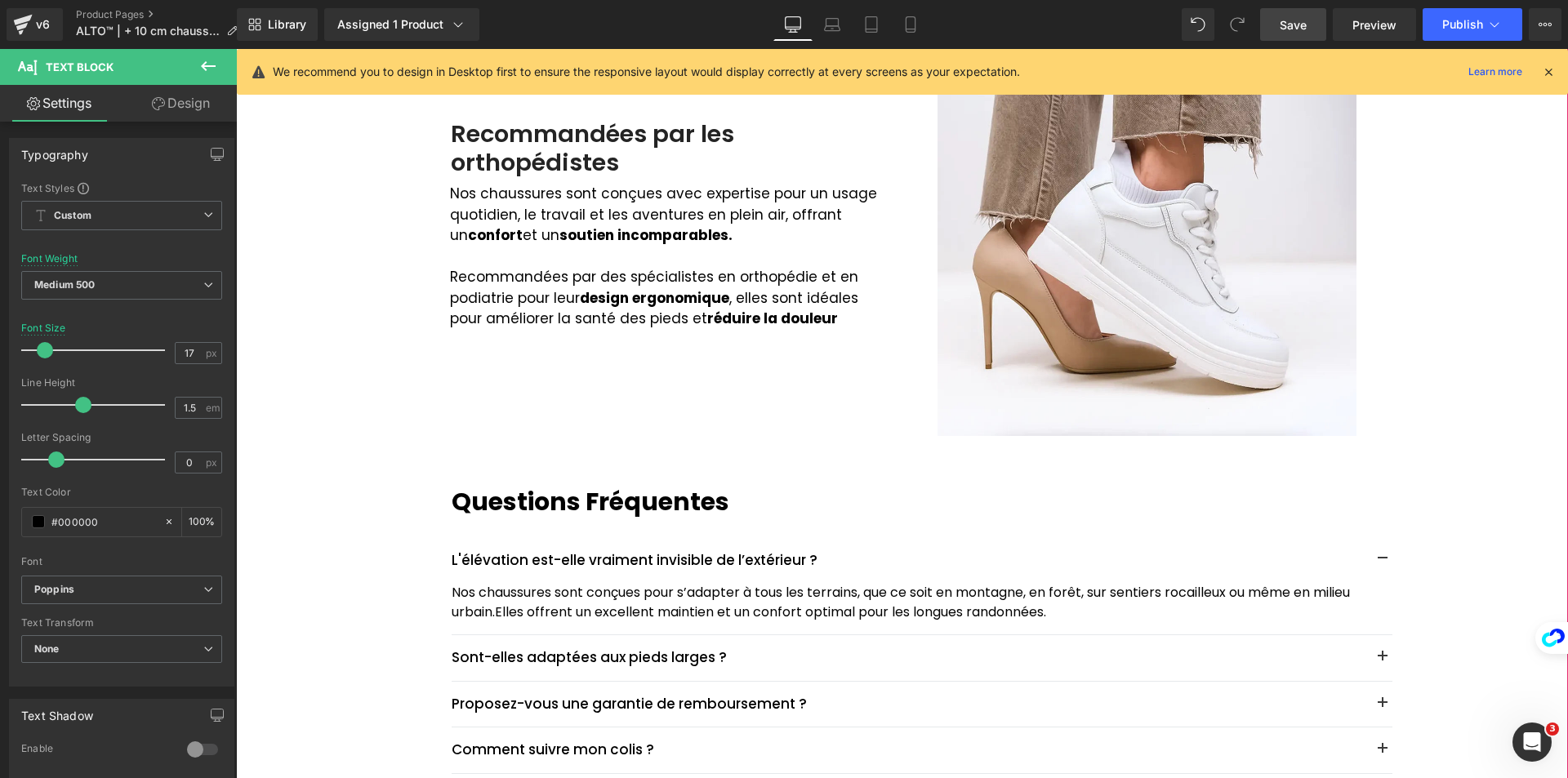
drag, startPoint x: 497, startPoint y: 617, endPoint x: 491, endPoint y: 606, distance: 12.5
click at [497, 616] on span "Elles offrent un excellent maintien et un confort optimal pour les longues rand…" at bounding box center [770, 612] width 551 height 18
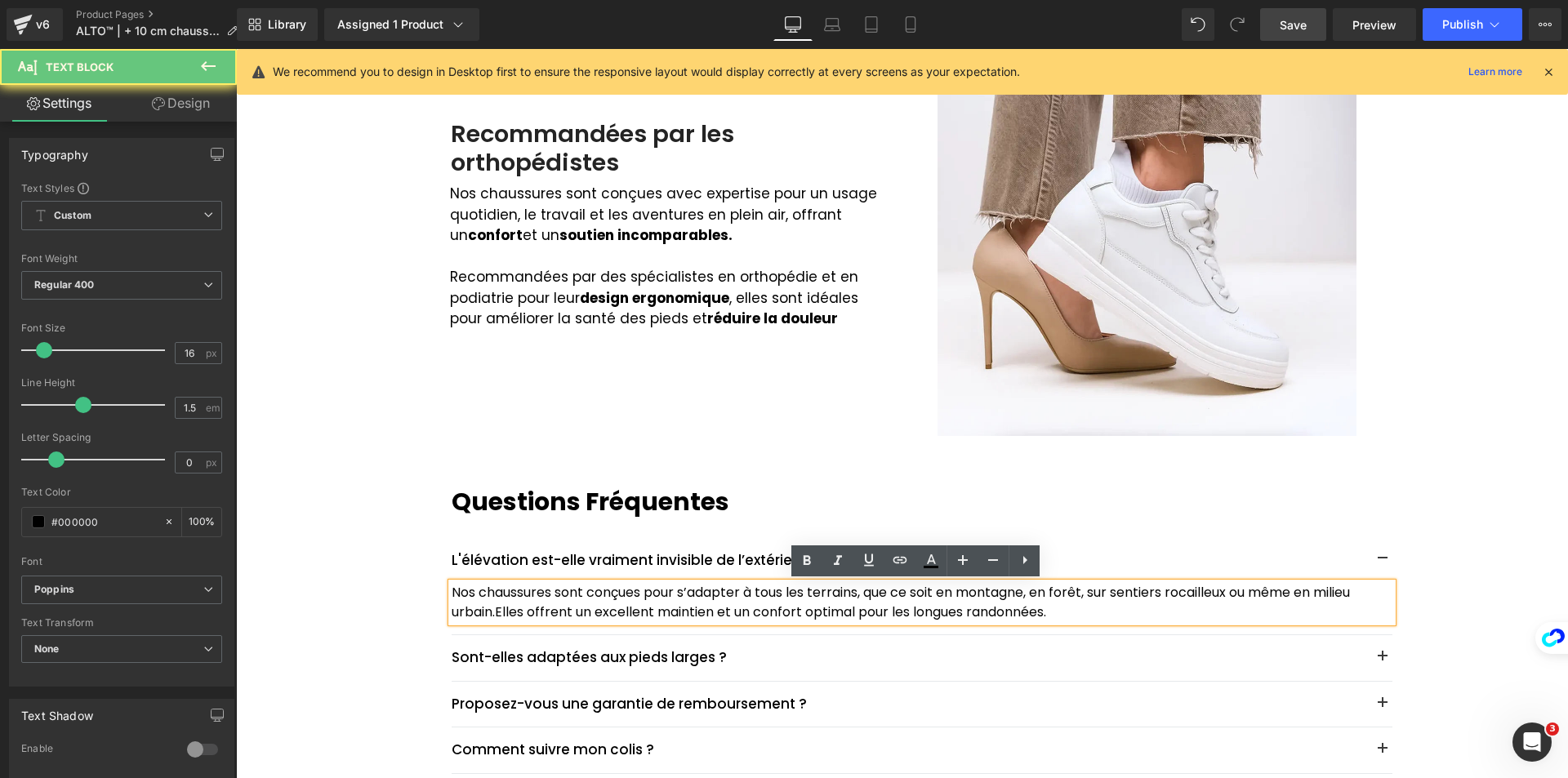
click at [491, 606] on p "Nos chaussures sont conçues pour s’adapter à tous les terrains, que ce soit en …" at bounding box center [923, 602] width 941 height 39
drag, startPoint x: 491, startPoint y: 606, endPoint x: 479, endPoint y: 601, distance: 13.0
click at [489, 606] on p "Nos chaussures sont conçues pour s’adapter à tous les terrains, que ce soit en …" at bounding box center [923, 602] width 941 height 39
click at [452, 590] on p "Nos chaussures sont conçues pour s’adapter à tous les terrains, que ce soit en …" at bounding box center [923, 602] width 941 height 39
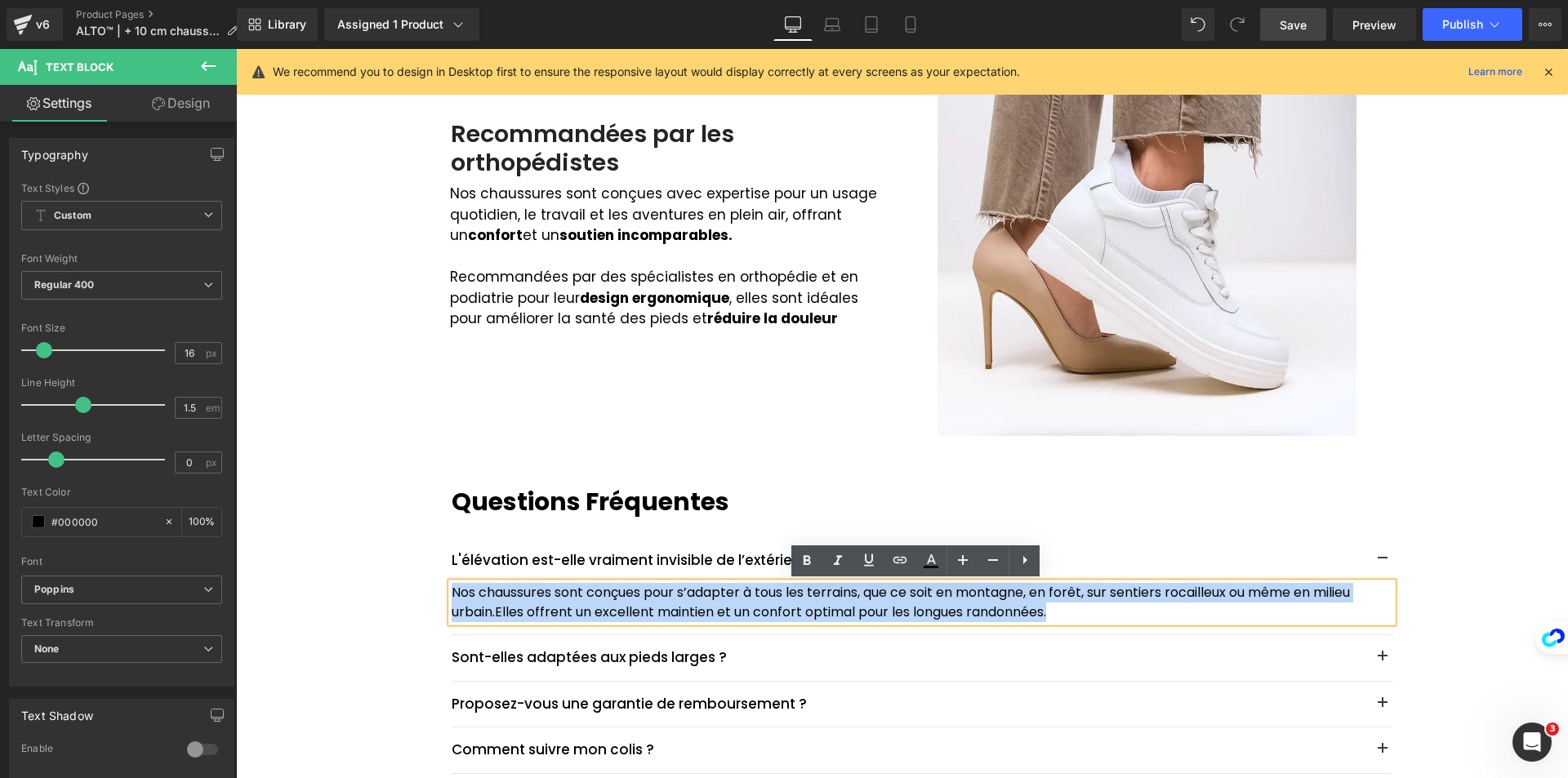
drag, startPoint x: 467, startPoint y: 593, endPoint x: 1094, endPoint y: 613, distance: 627.3
click at [1094, 613] on p "Nos chaussures sont conçues pour s’adapter à tous les terrains, que ce soit en …" at bounding box center [923, 602] width 941 height 39
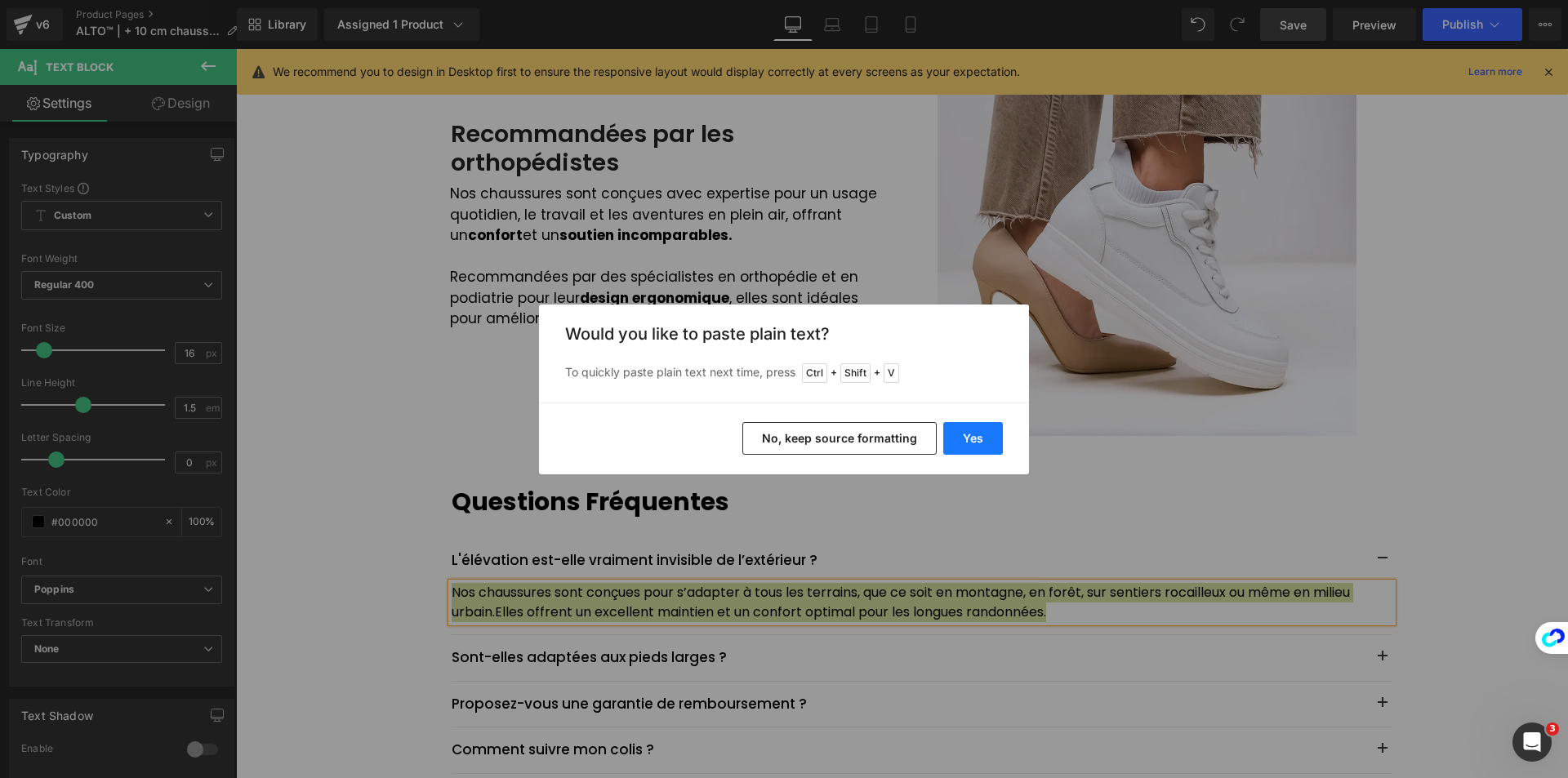
click at [965, 435] on button "Yes" at bounding box center [973, 438] width 59 height 32
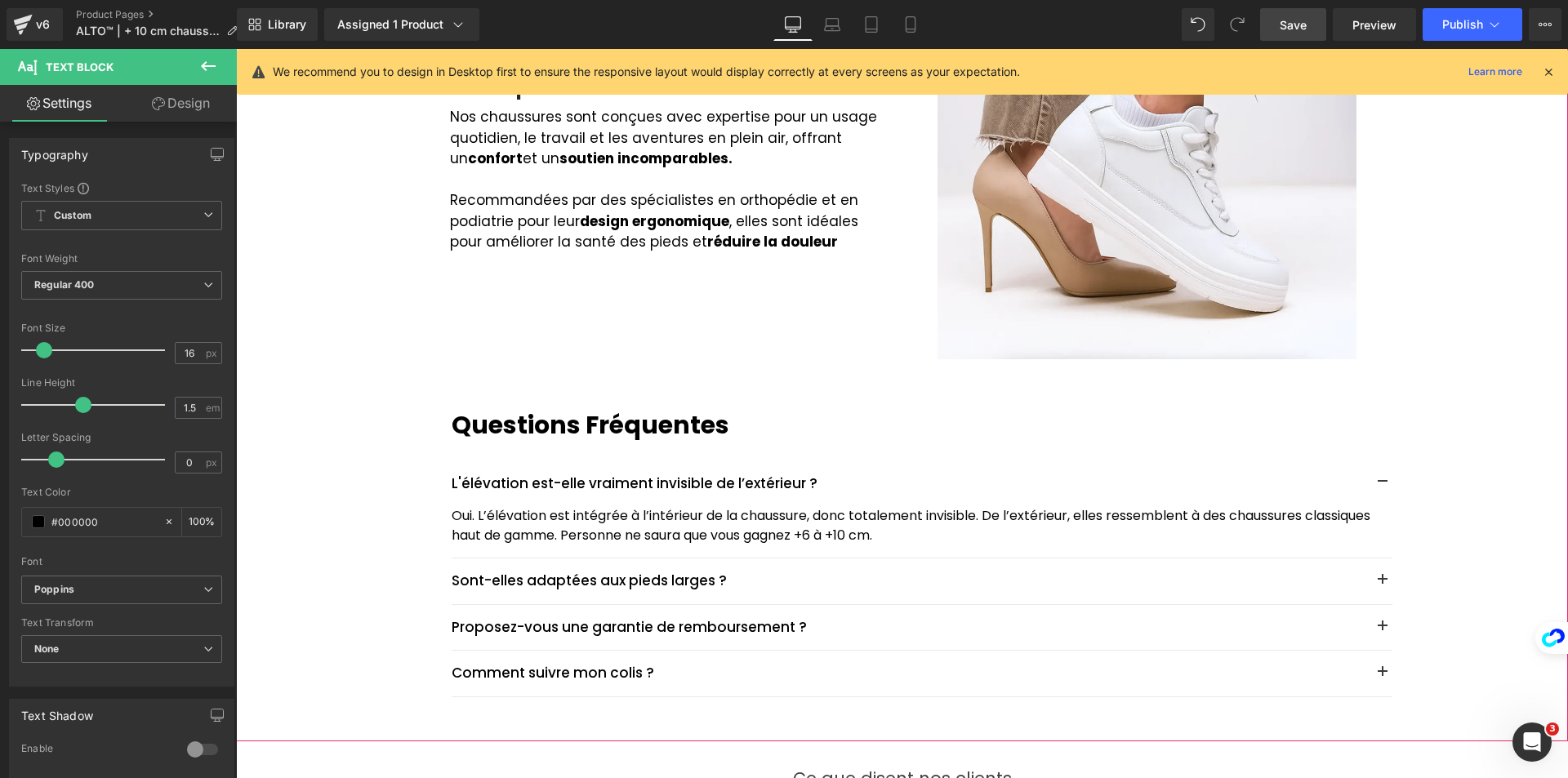
scroll to position [1951, 0]
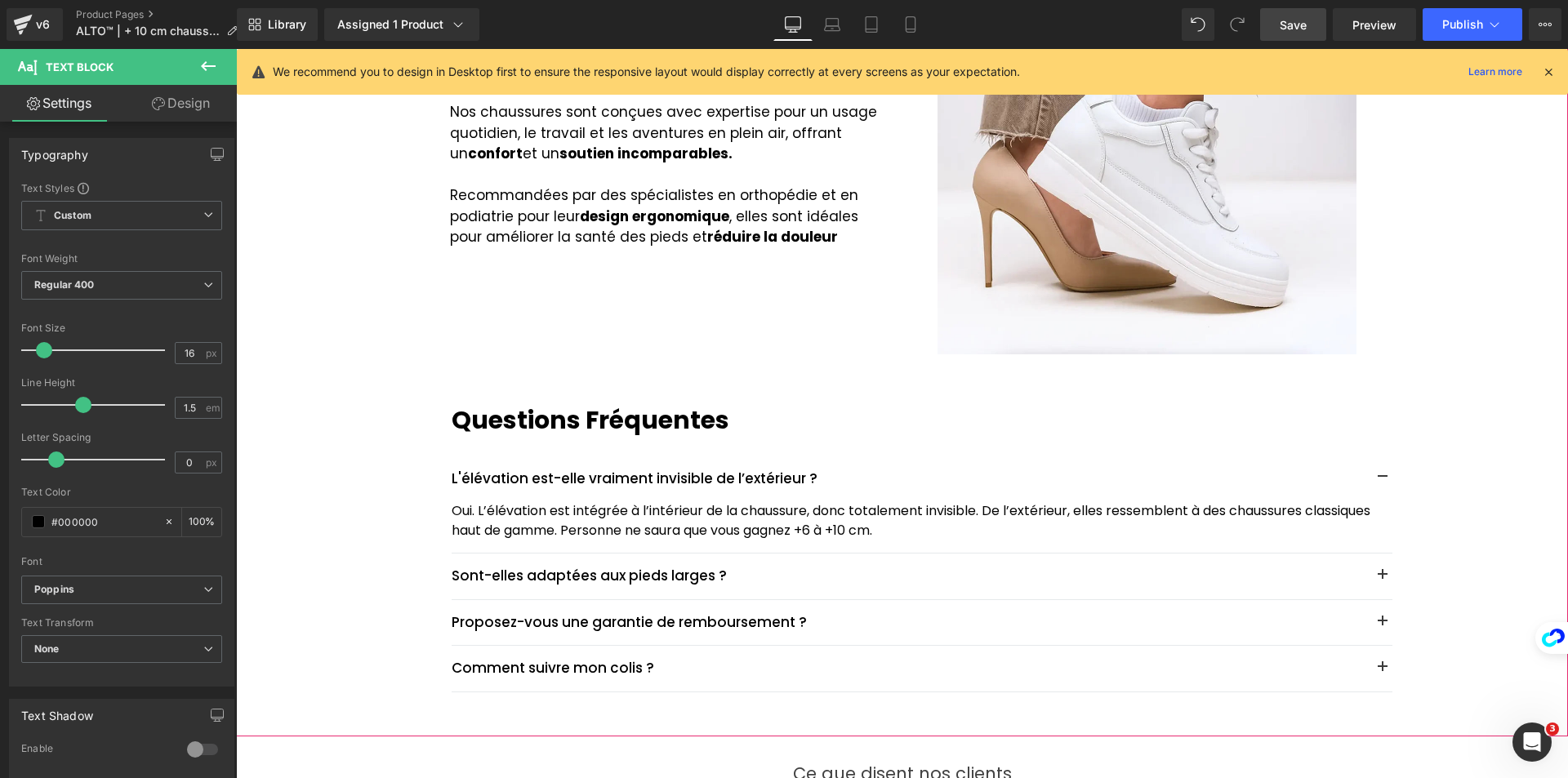
click at [236, 49] on div at bounding box center [236, 49] width 0 height 0
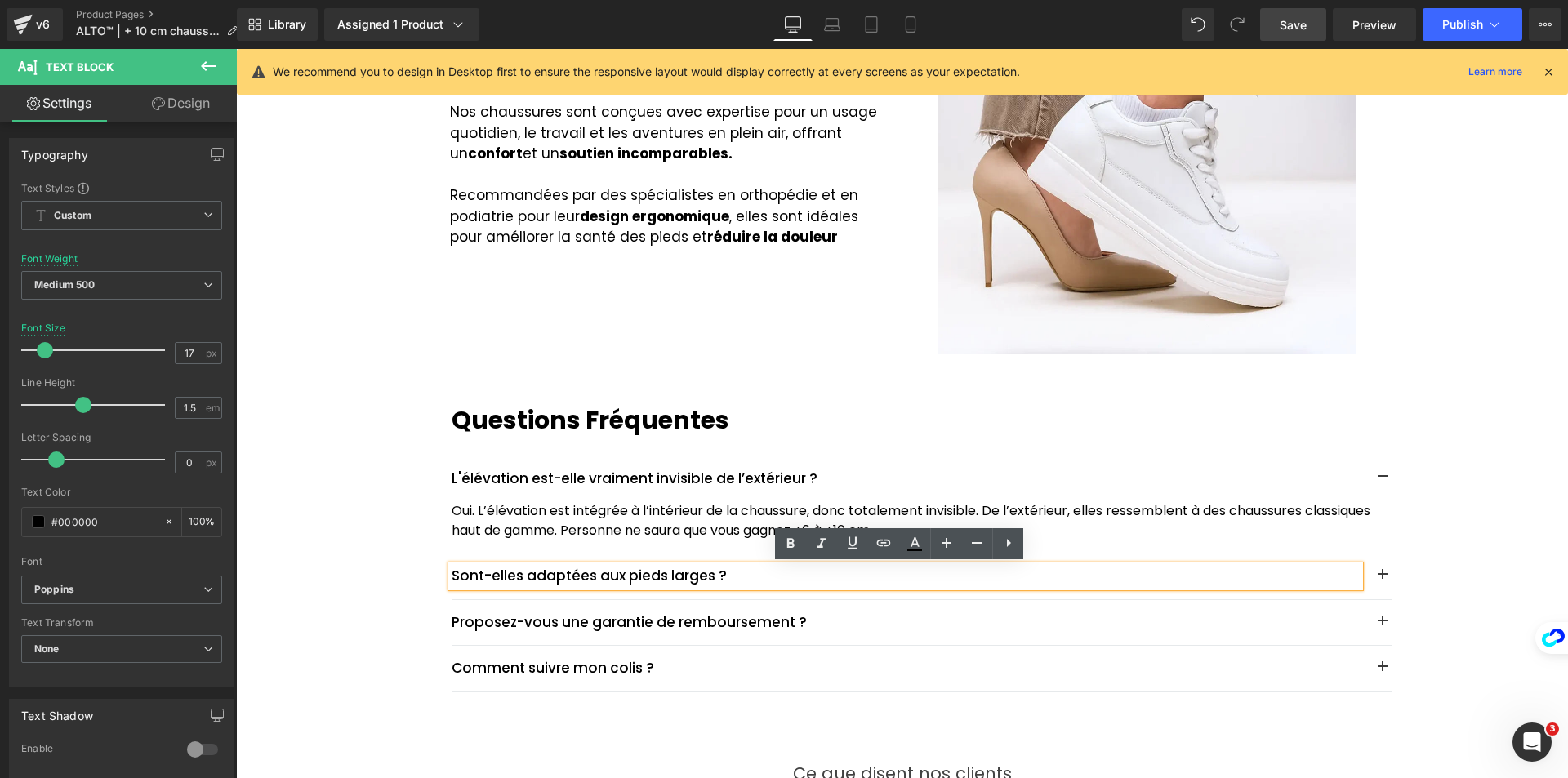
click at [760, 587] on div "Sont-elles adaptées aux pieds larges ?" at bounding box center [906, 576] width 908 height 21
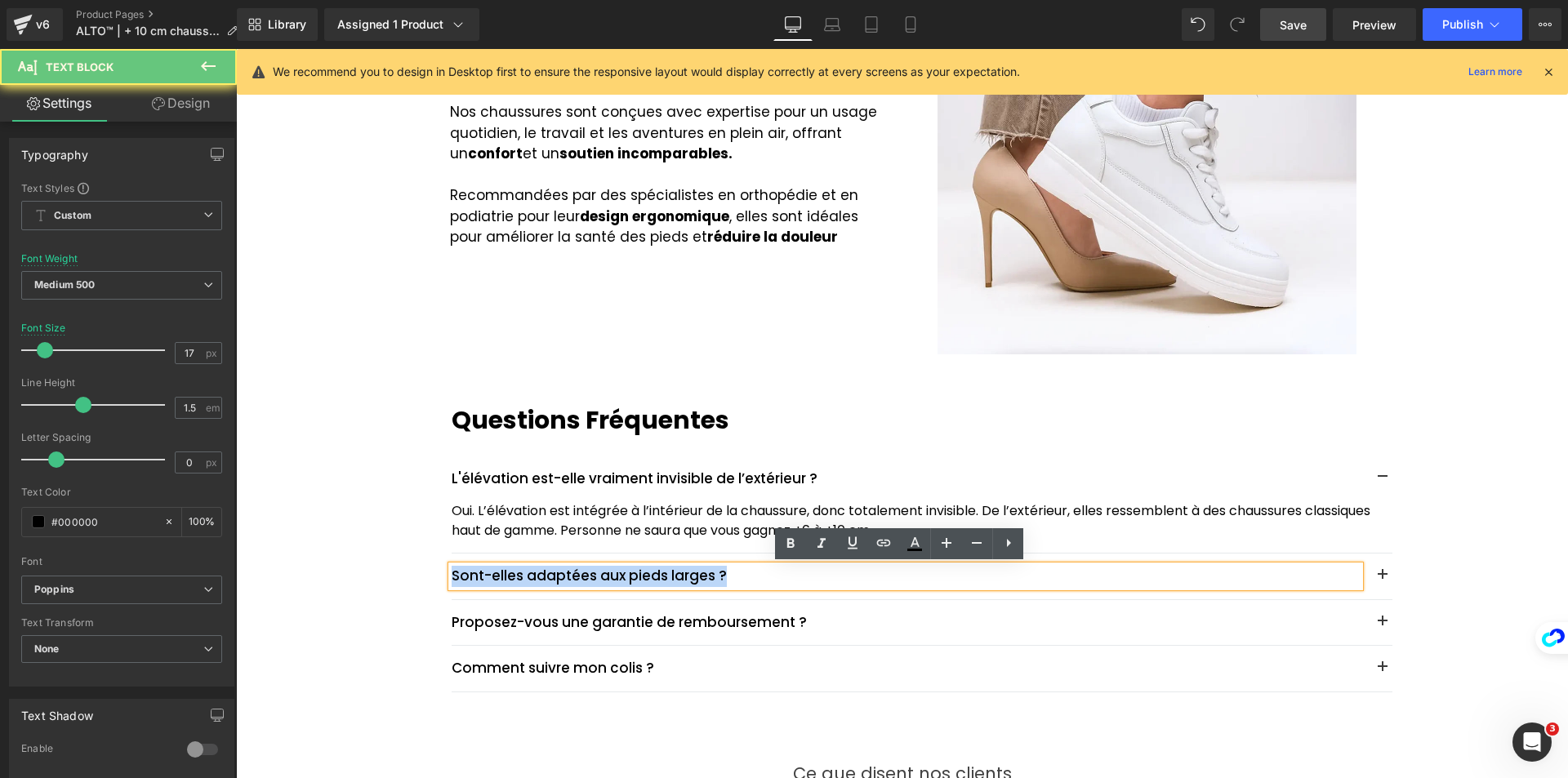
click at [760, 587] on div "Sont-elles adaptées aux pieds larges ?" at bounding box center [906, 576] width 908 height 21
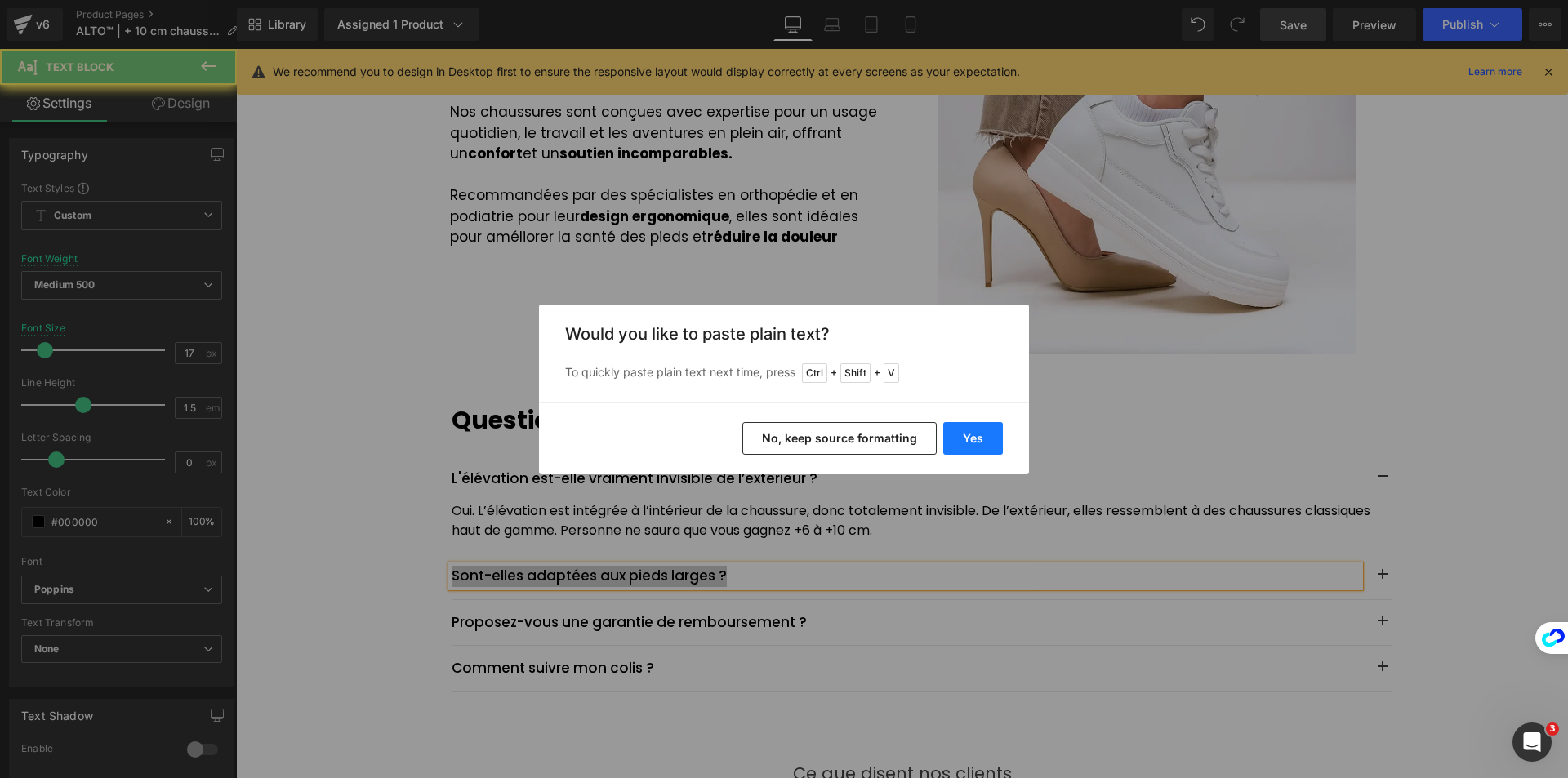
drag, startPoint x: 972, startPoint y: 437, endPoint x: 737, endPoint y: 389, distance: 239.9
click at [972, 437] on button "Yes" at bounding box center [973, 438] width 59 height 32
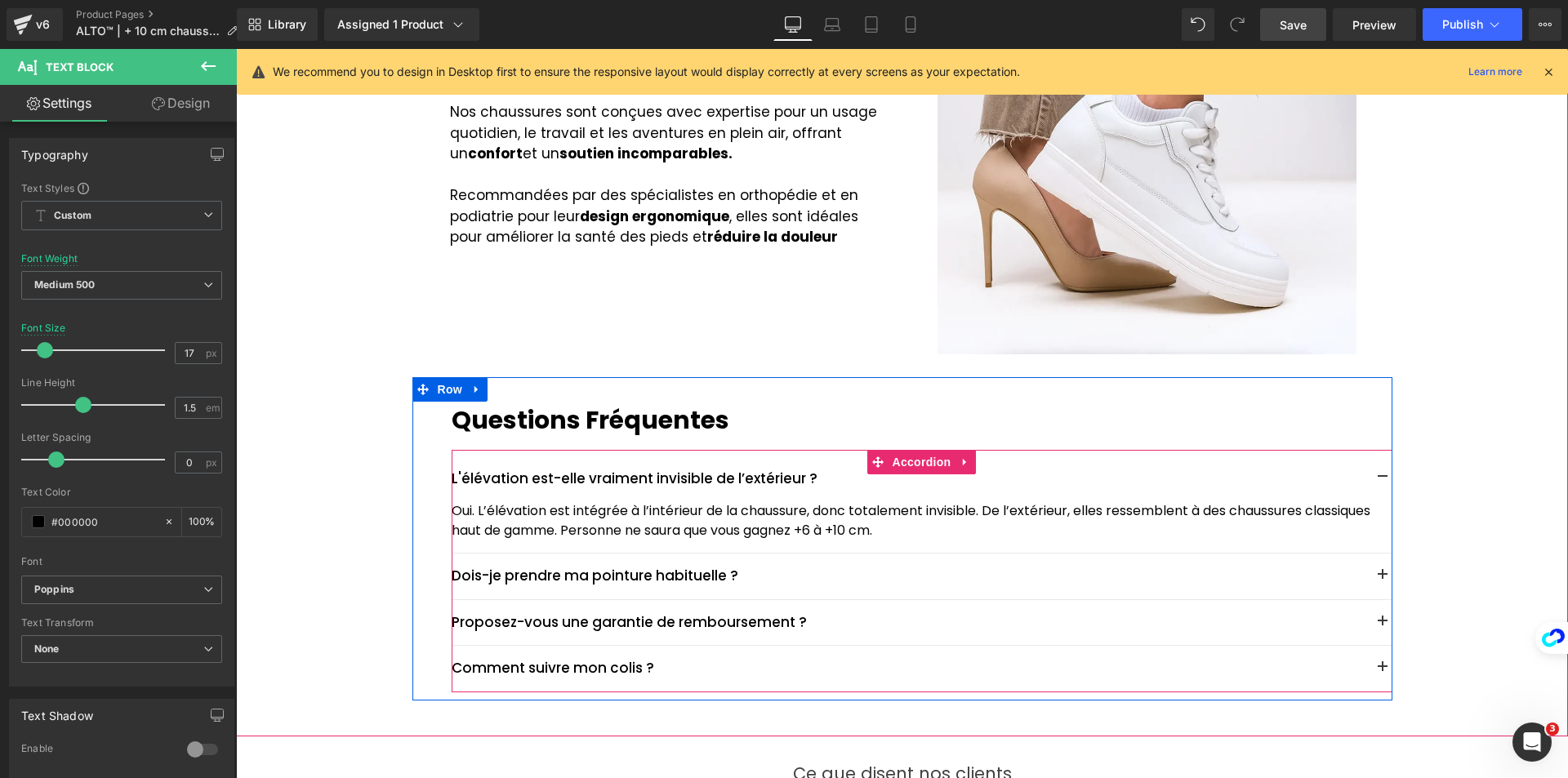
click at [1379, 577] on button "button" at bounding box center [1382, 576] width 19 height 19
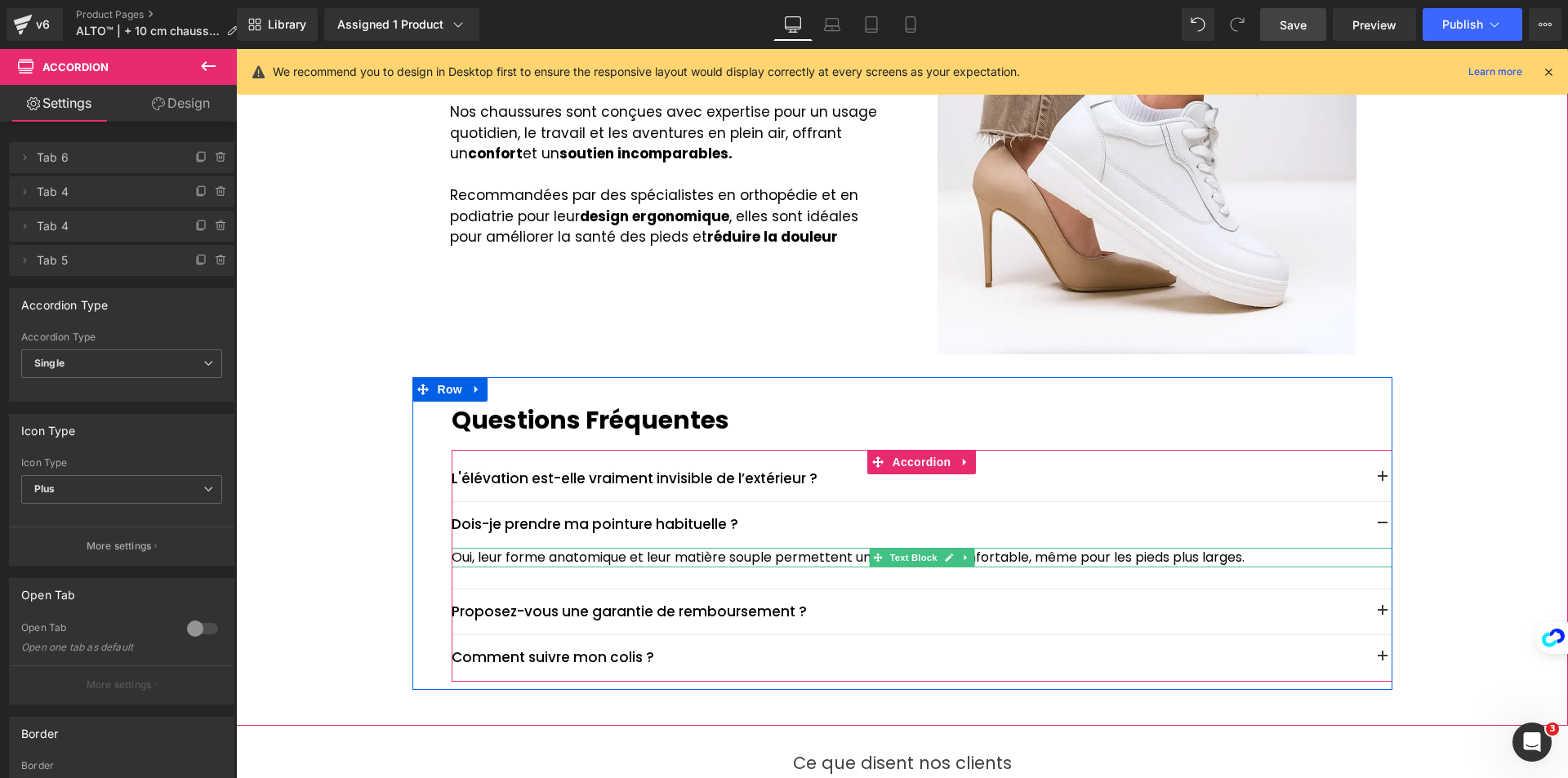
click at [474, 556] on p "Oui, leur forme anatomique et leur matière souple permettent un ajustement conf…" at bounding box center [923, 557] width 941 height 19
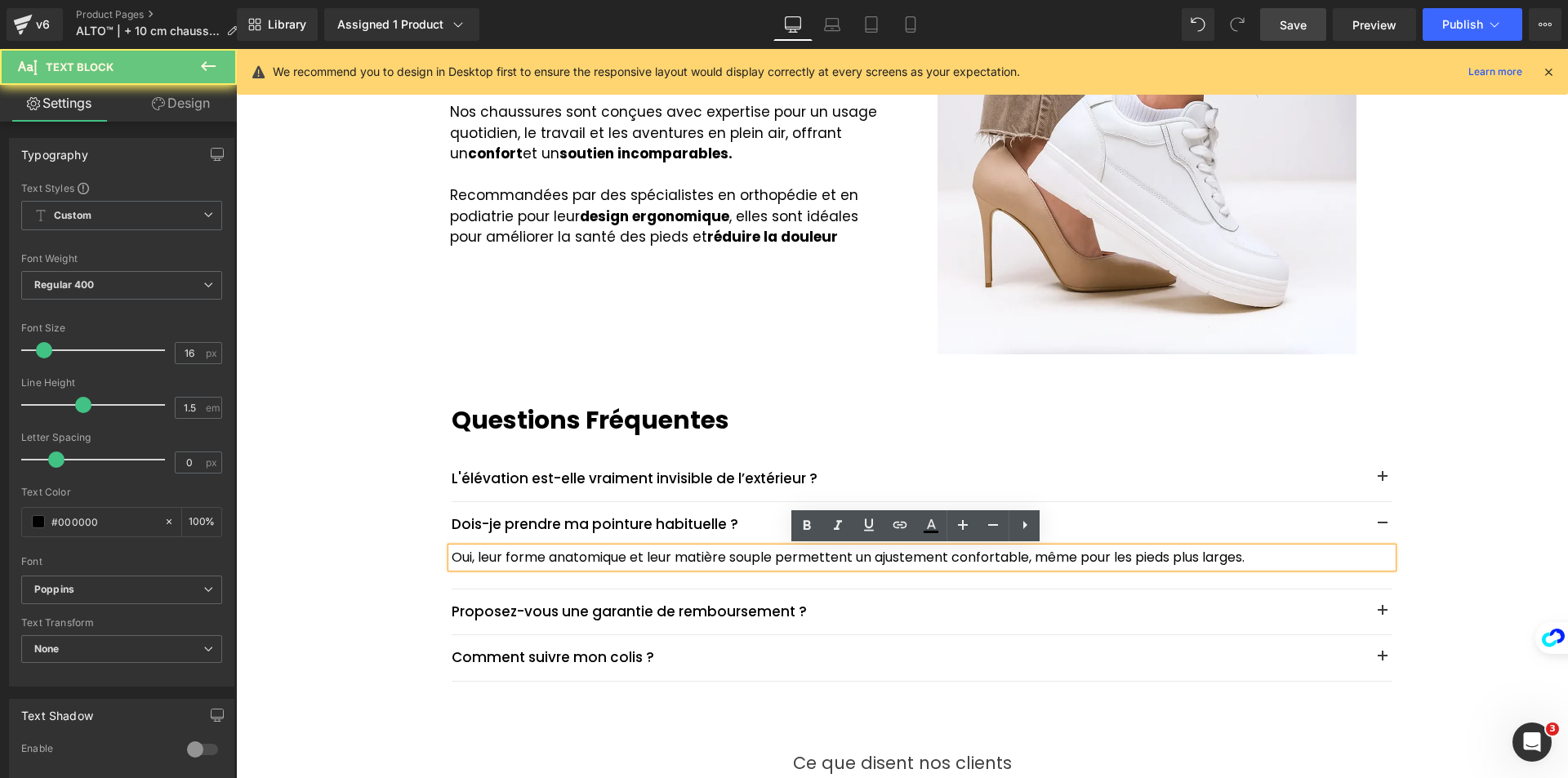
click at [452, 557] on p "Oui, leur forme anatomique et leur matière souple permettent un ajustement conf…" at bounding box center [923, 557] width 941 height 19
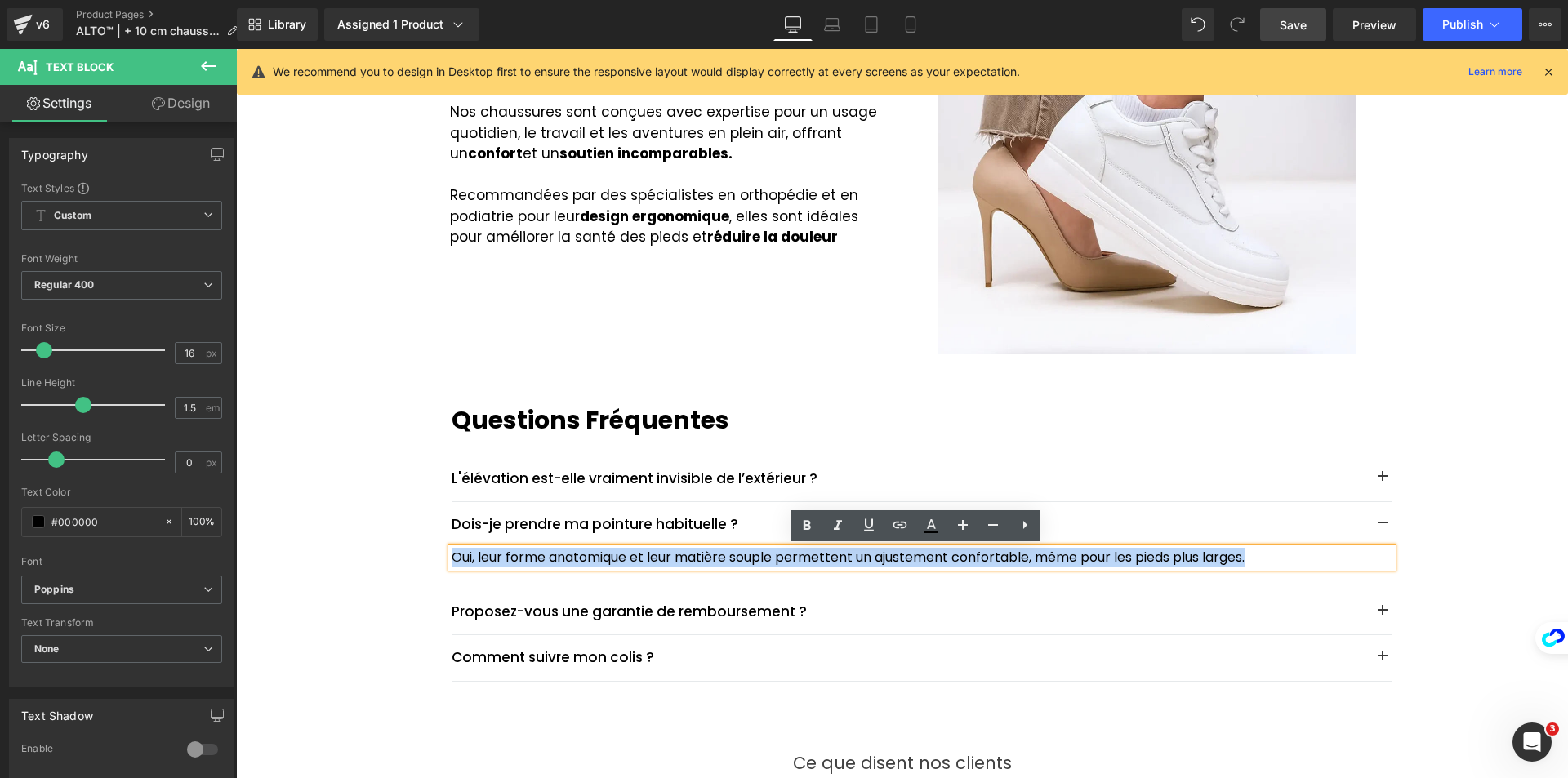
drag, startPoint x: 447, startPoint y: 557, endPoint x: 1256, endPoint y: 543, distance: 809.1
click at [1256, 548] on div "Oui, leur forme anatomique et leur matière souple permettent un ajustement conf…" at bounding box center [923, 557] width 941 height 19
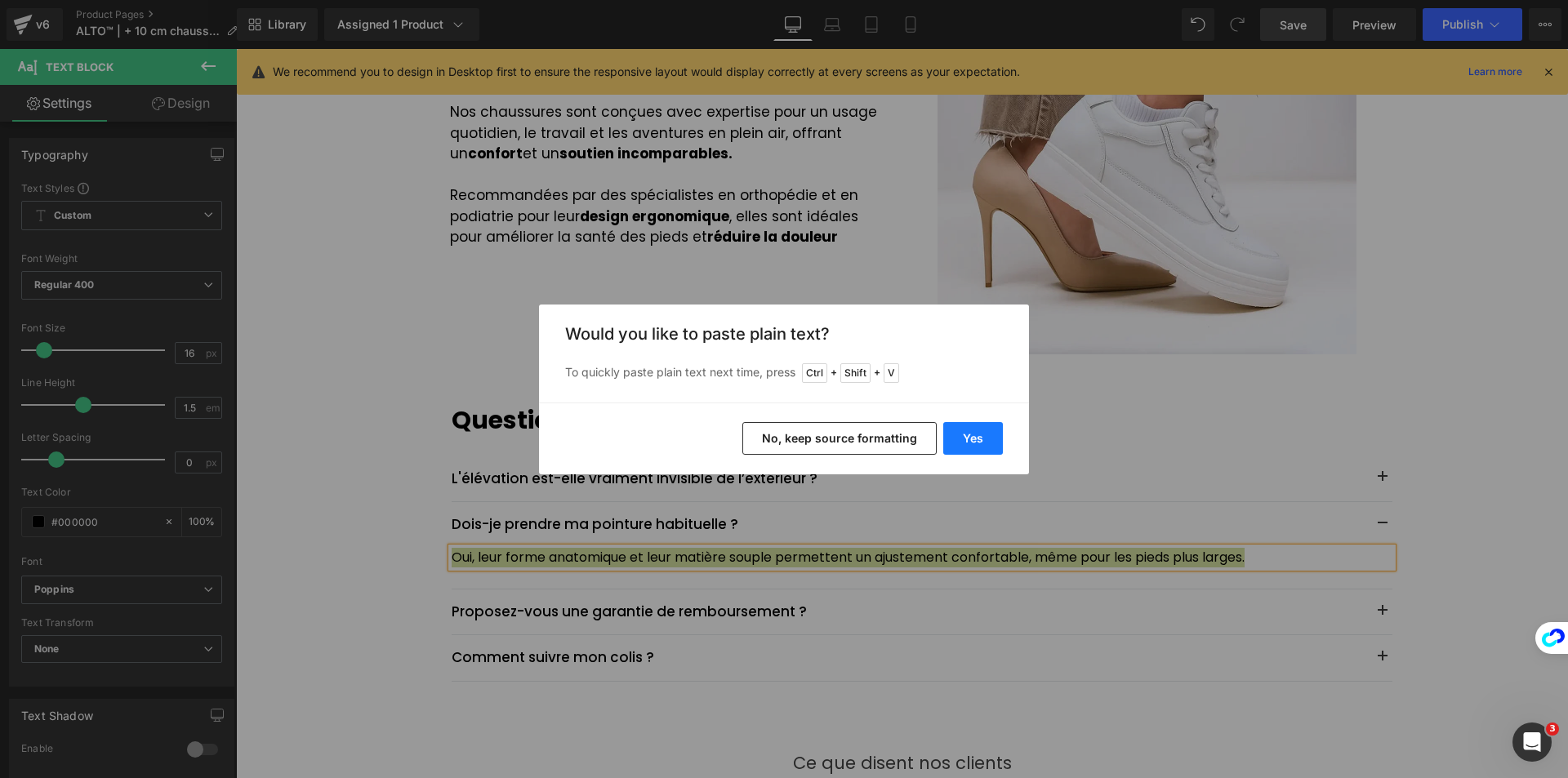
click at [986, 433] on button "Yes" at bounding box center [973, 438] width 59 height 32
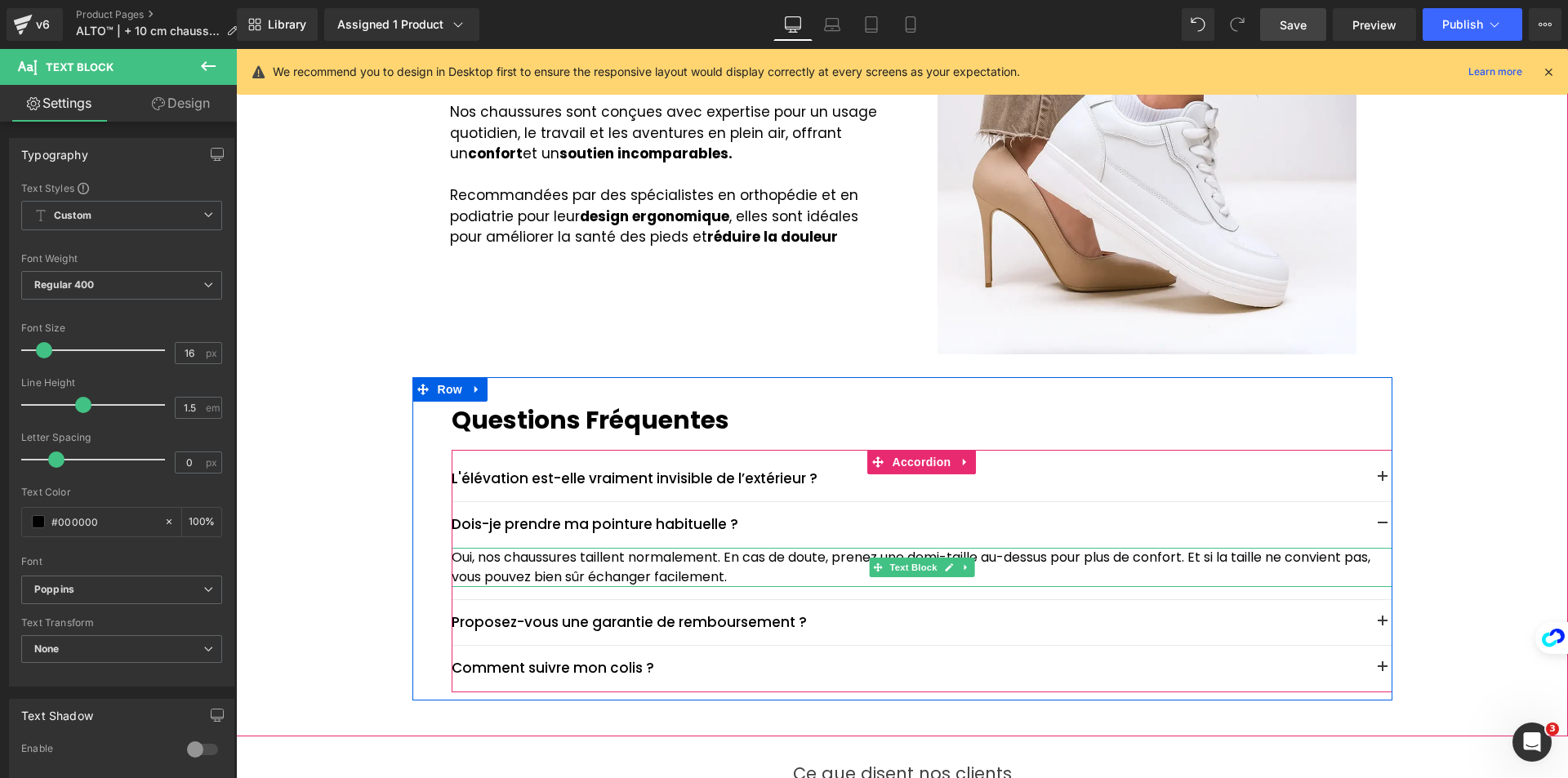
click at [736, 581] on p "Oui, nos chaussures taillent normalement. En cas de doute, prenez une demi-tail…" at bounding box center [923, 567] width 941 height 39
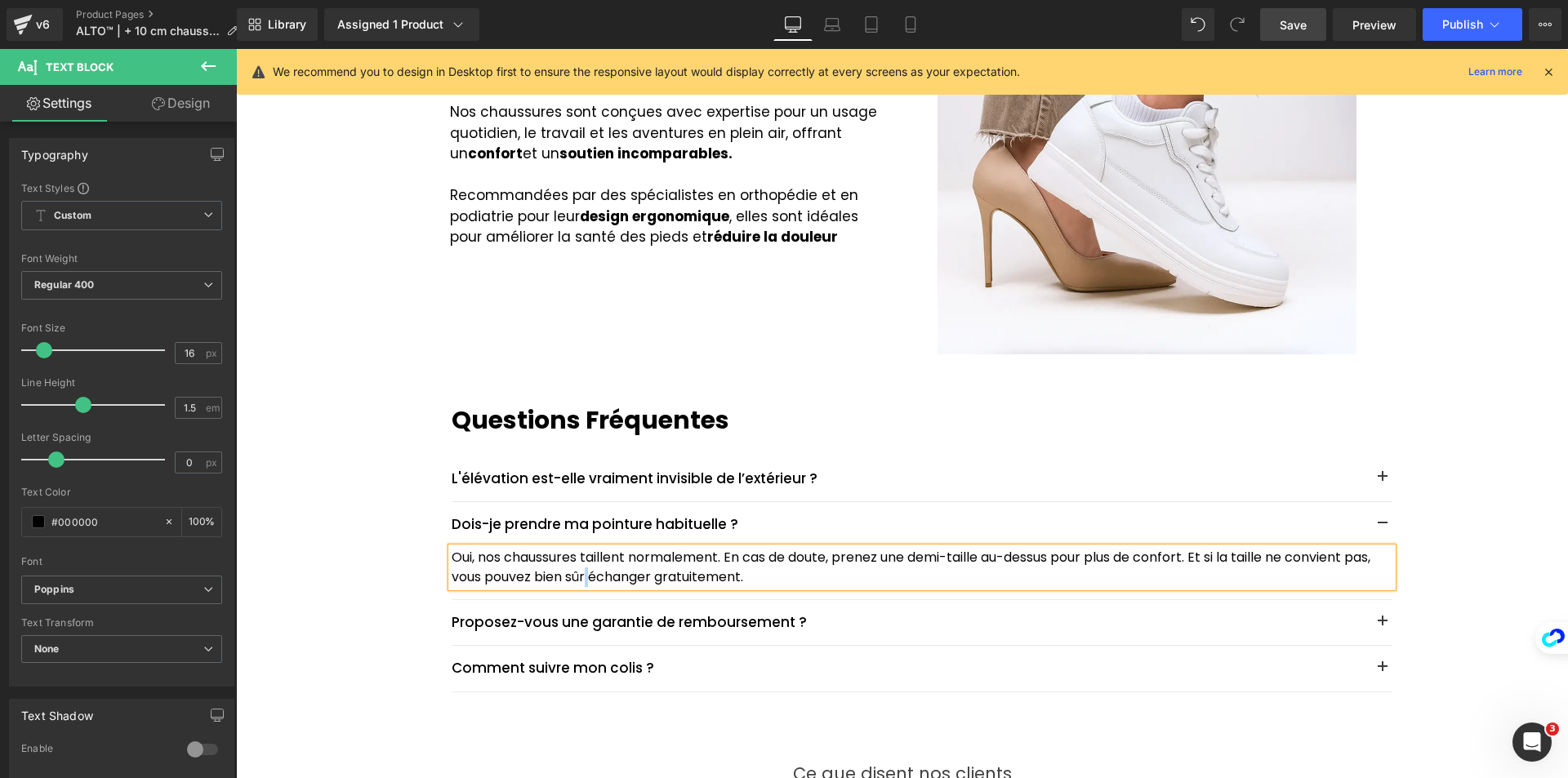
click at [584, 574] on p "Oui, nos chaussures taillent normalement. En cas de doute, prenez une demi-tail…" at bounding box center [923, 567] width 941 height 39
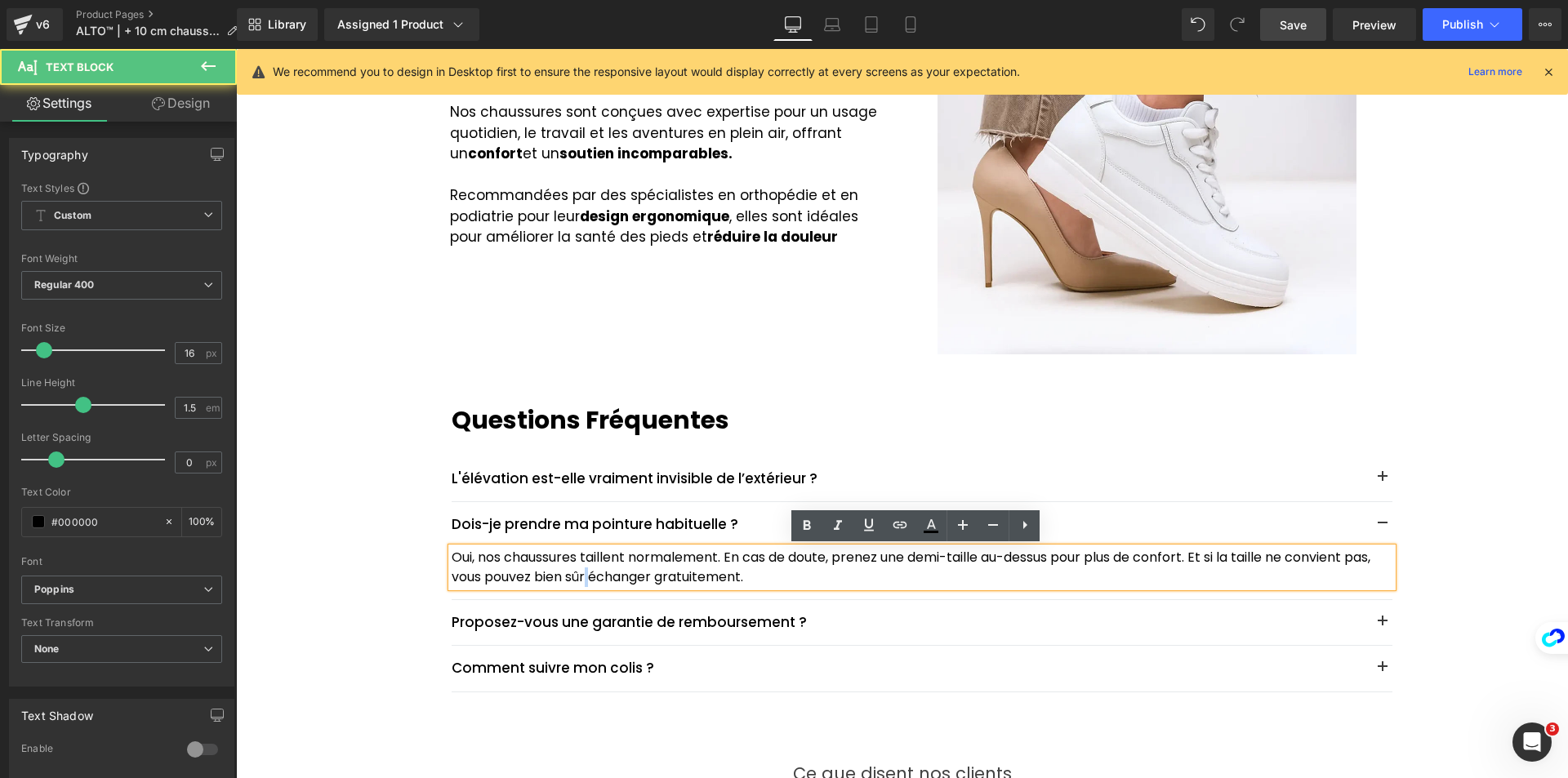
click at [588, 575] on p "Oui, nos chaussures taillent normalement. En cas de doute, prenez une demi-tail…" at bounding box center [923, 567] width 941 height 39
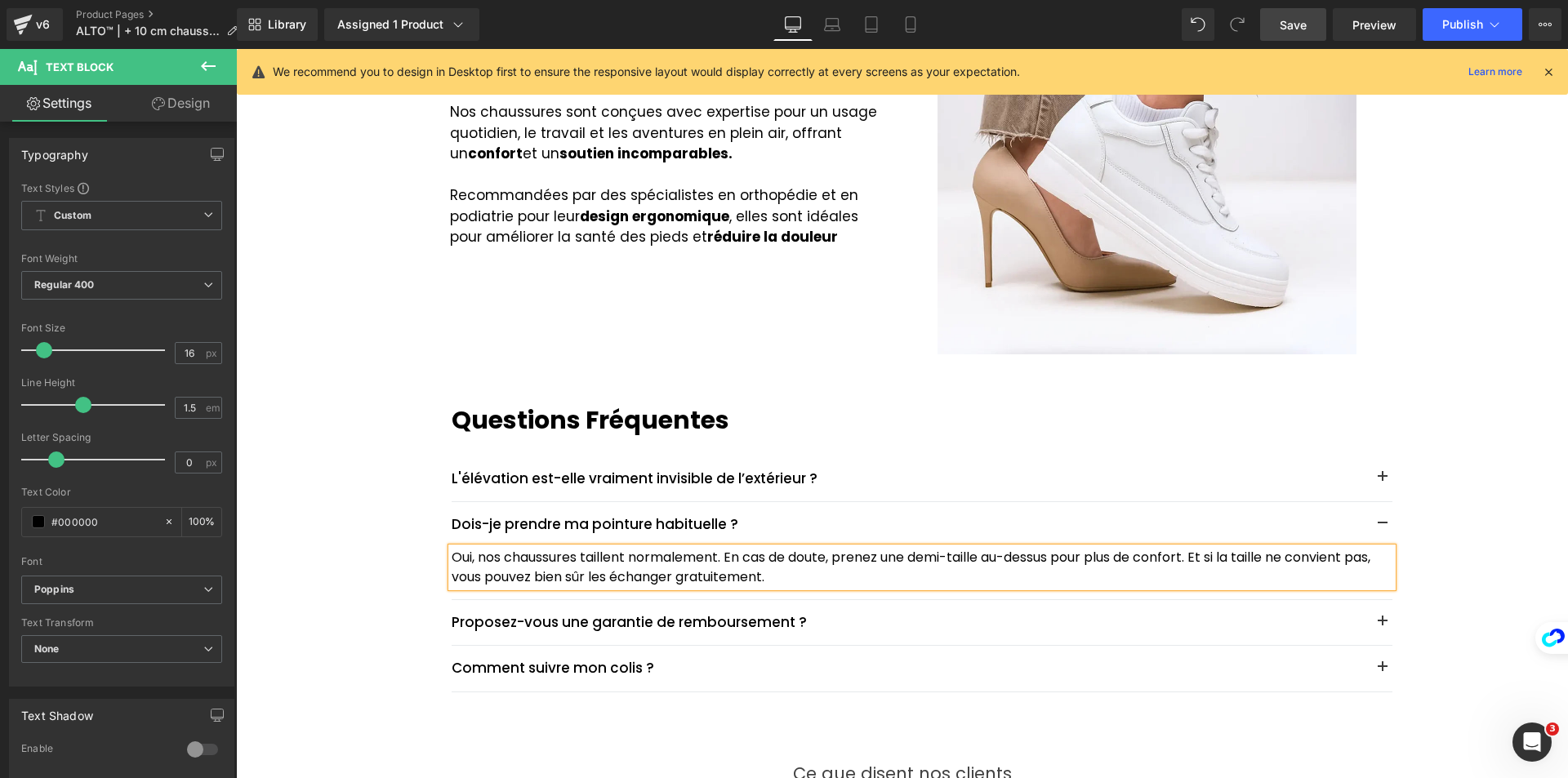
click at [1373, 518] on button "button" at bounding box center [1382, 524] width 19 height 19
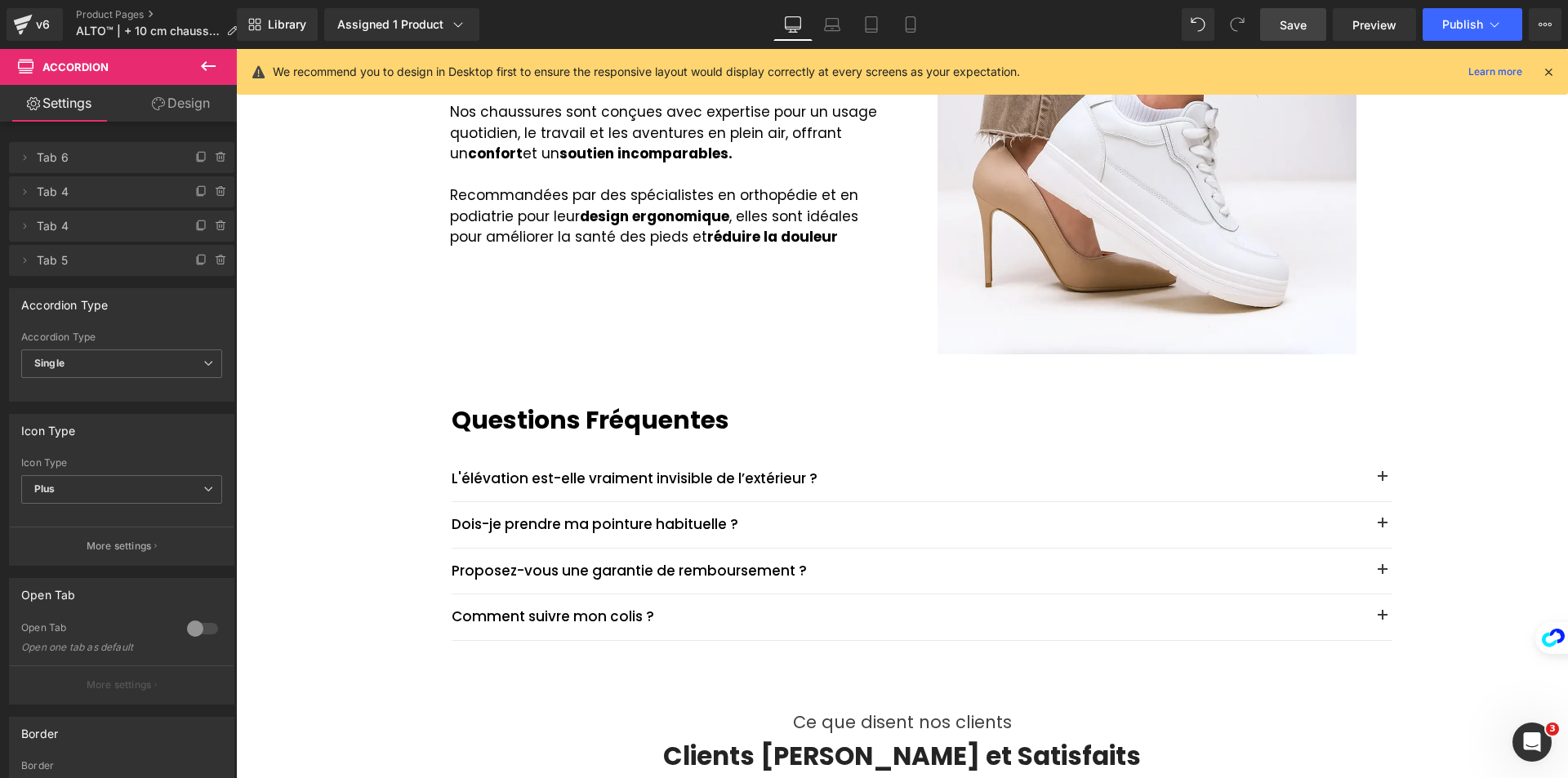
click at [1314, 6] on div "Library Assigned 1 Product Product Preview ALTO | +10 CM INSTANTANÉMENT, CONFOR…" at bounding box center [902, 24] width 1331 height 49
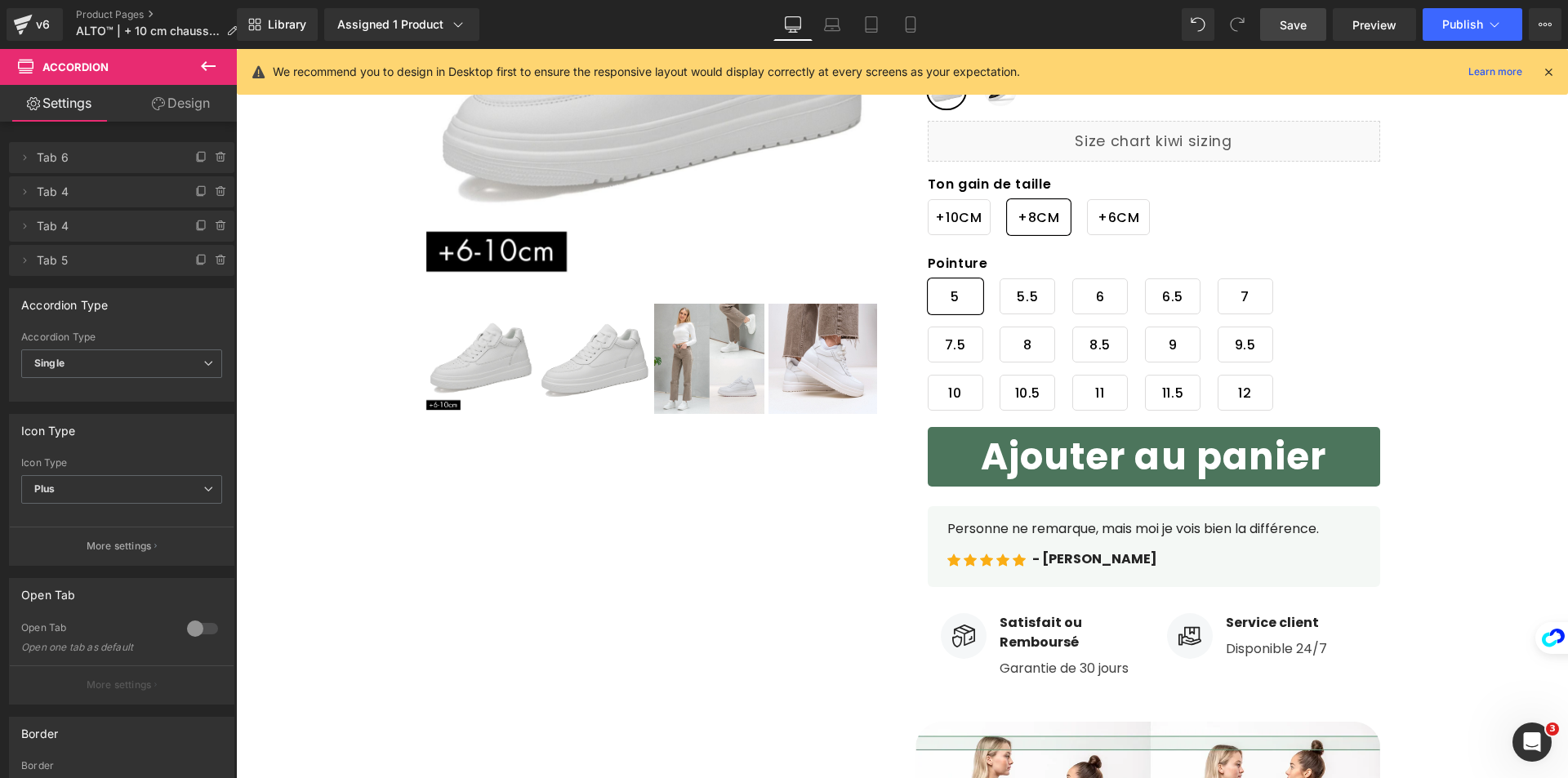
scroll to position [319, 0]
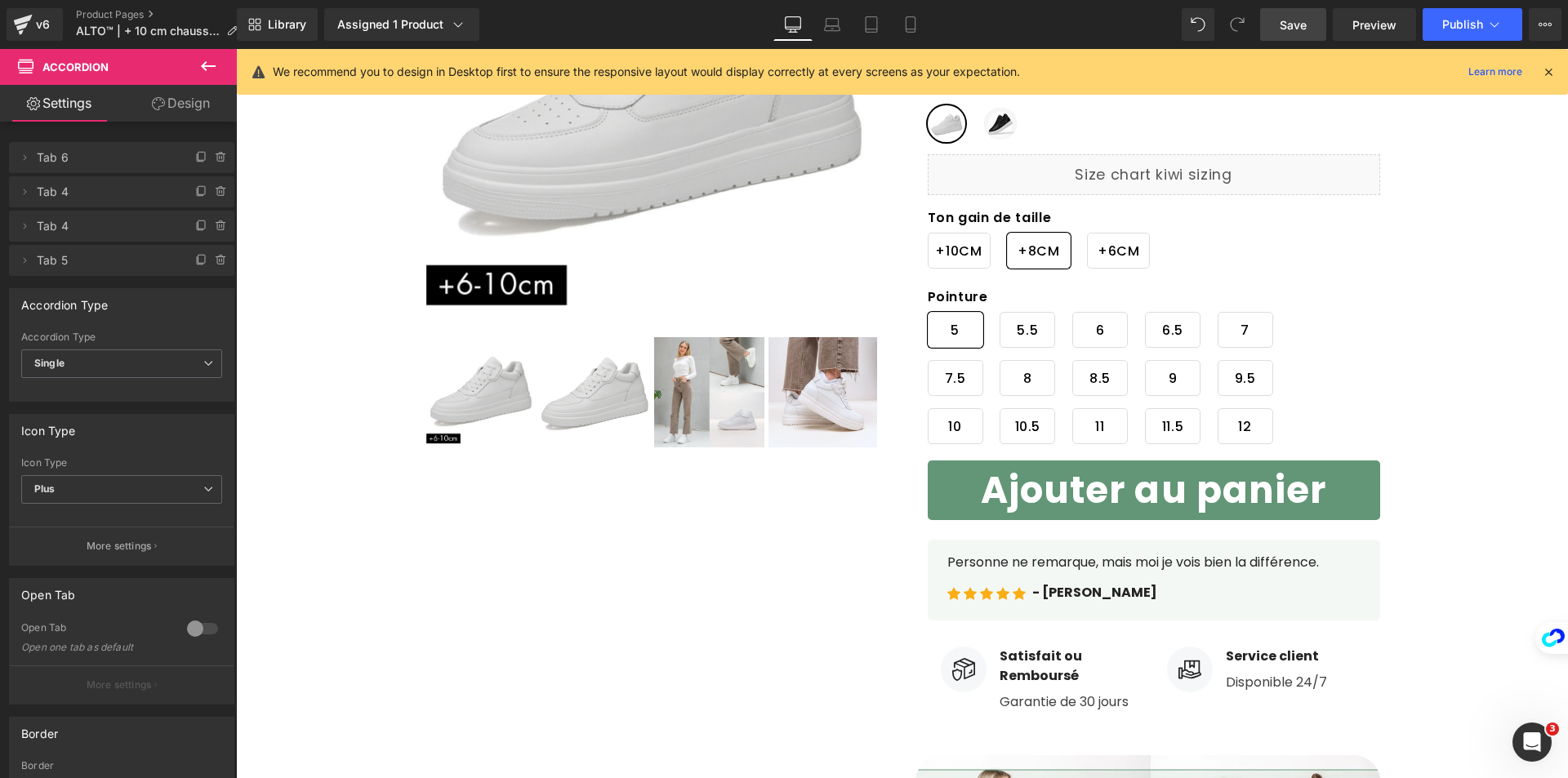
click at [1544, 69] on icon at bounding box center [1549, 72] width 15 height 15
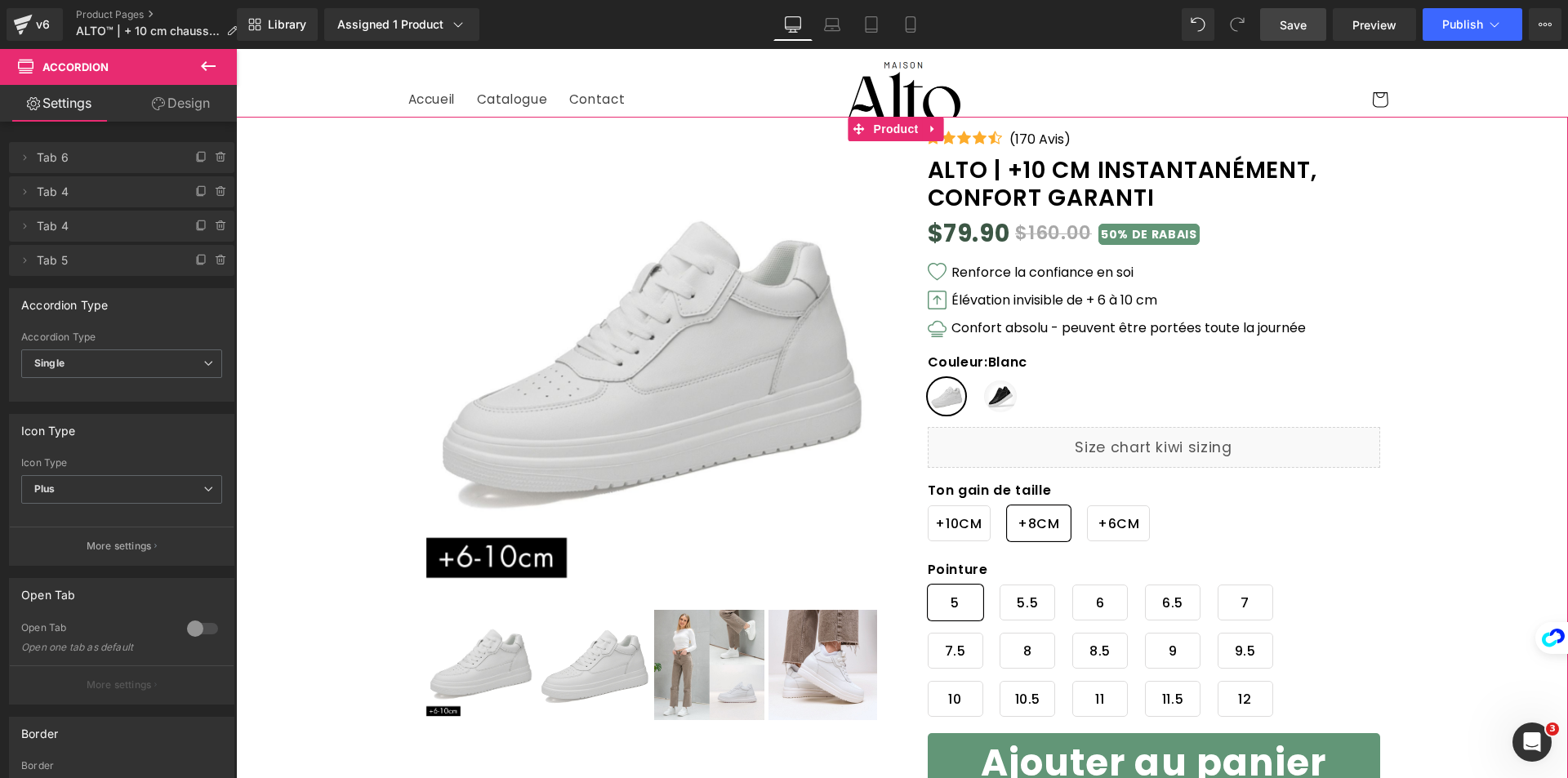
scroll to position [0, 0]
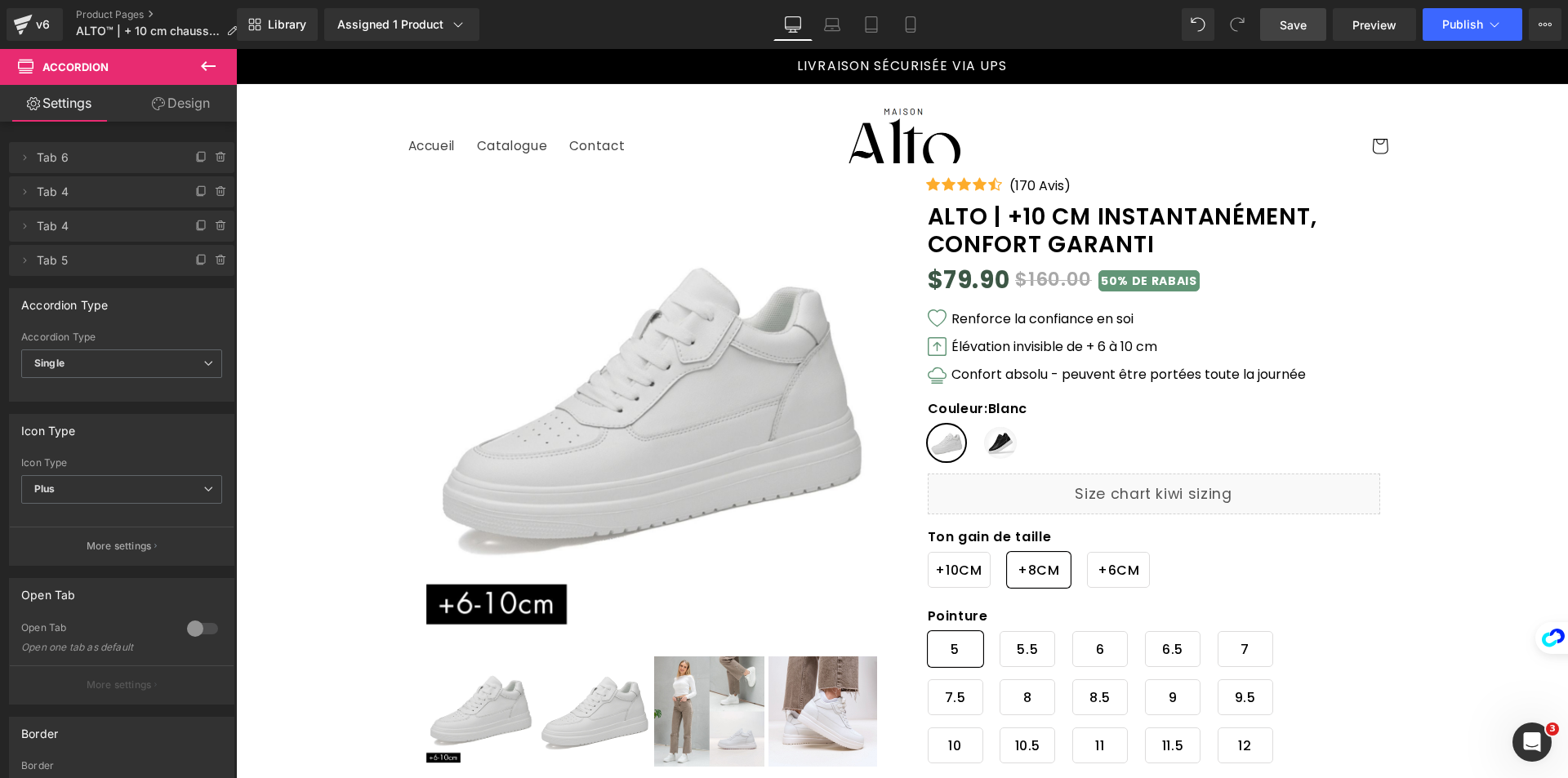
click at [1285, 32] on span "Save" at bounding box center [1292, 25] width 27 height 18
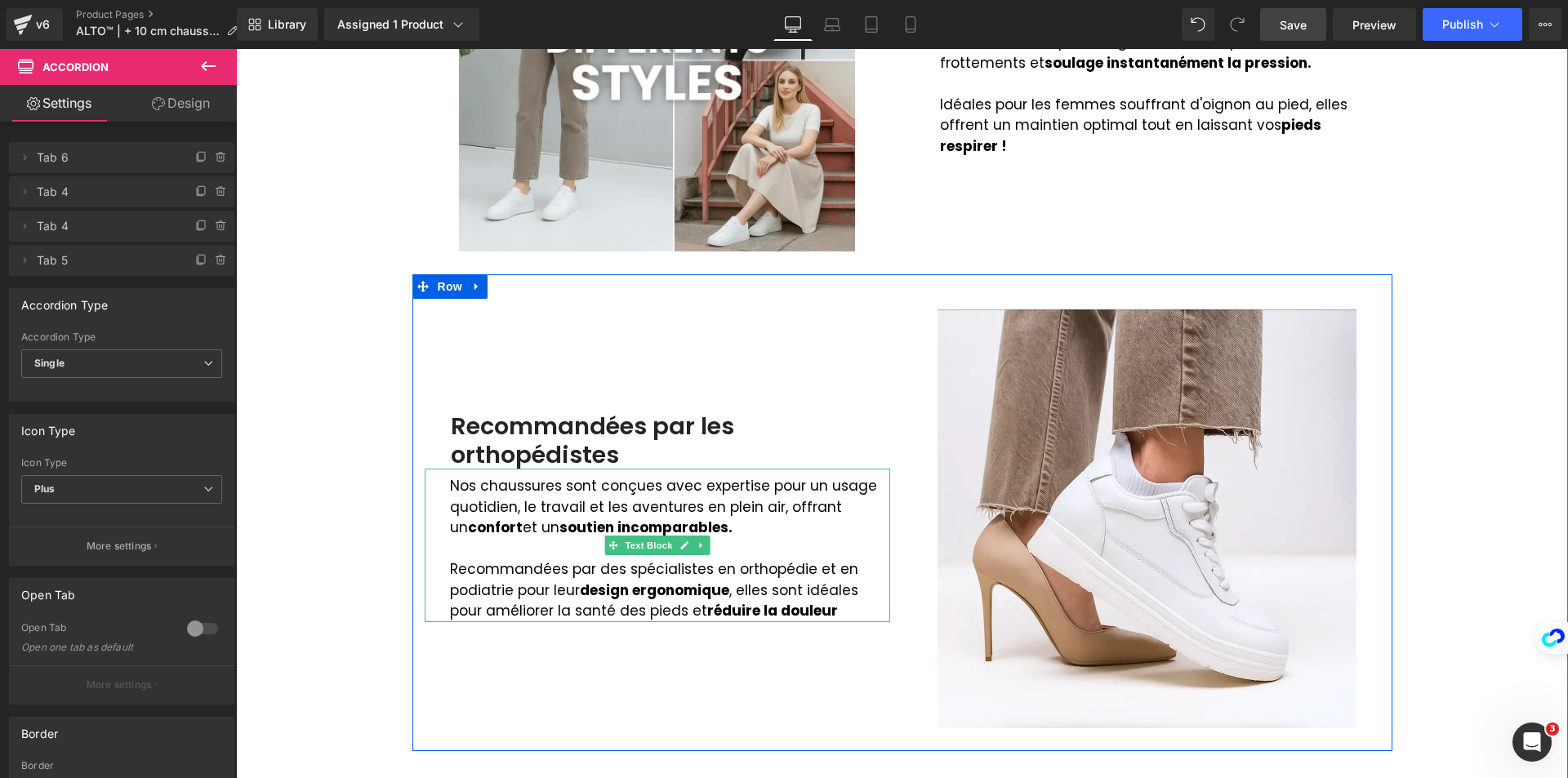
scroll to position [1633, 0]
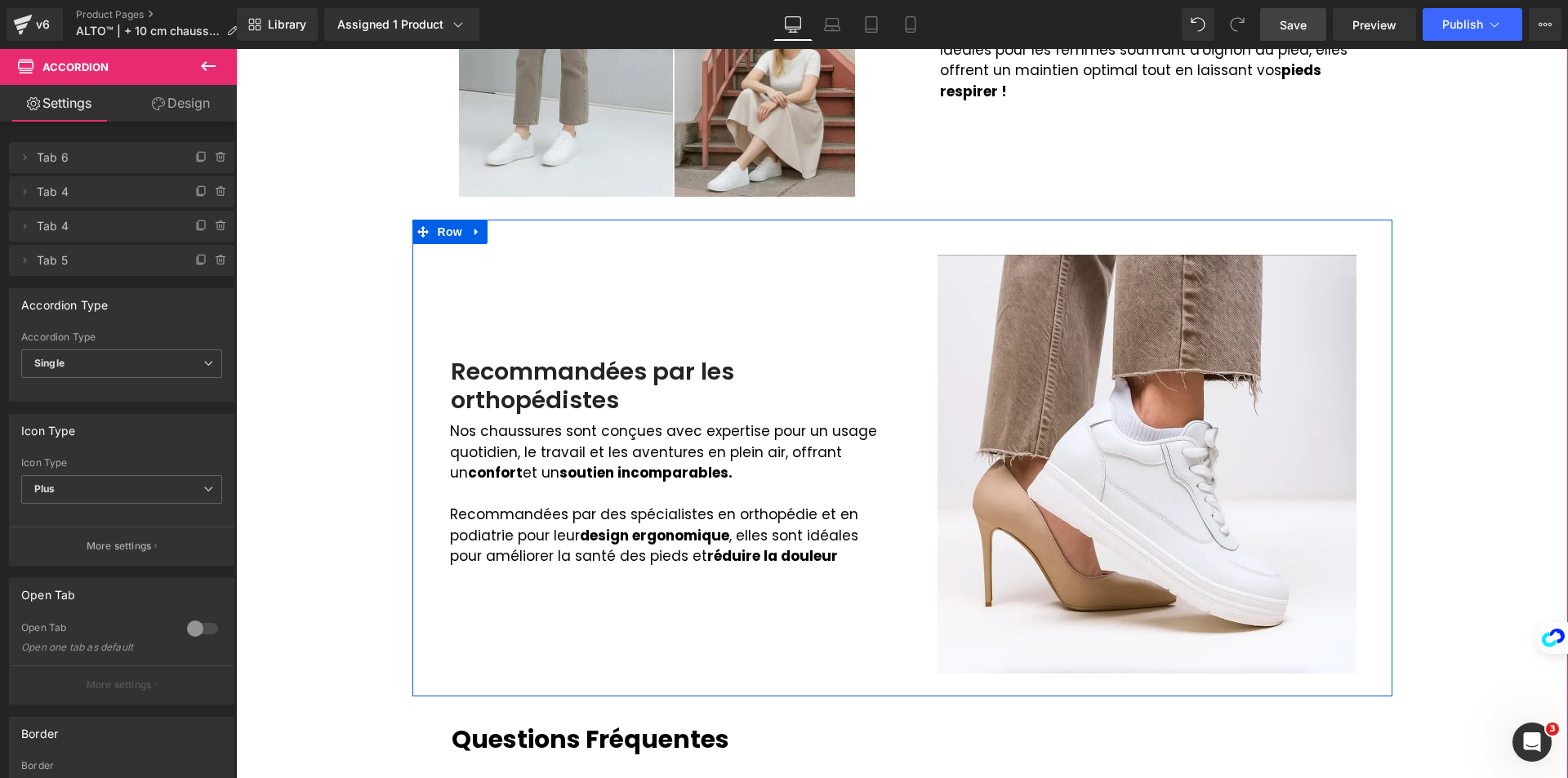
click at [488, 388] on div "Recommandées par les orthopédistes" at bounding box center [657, 386] width 466 height 57
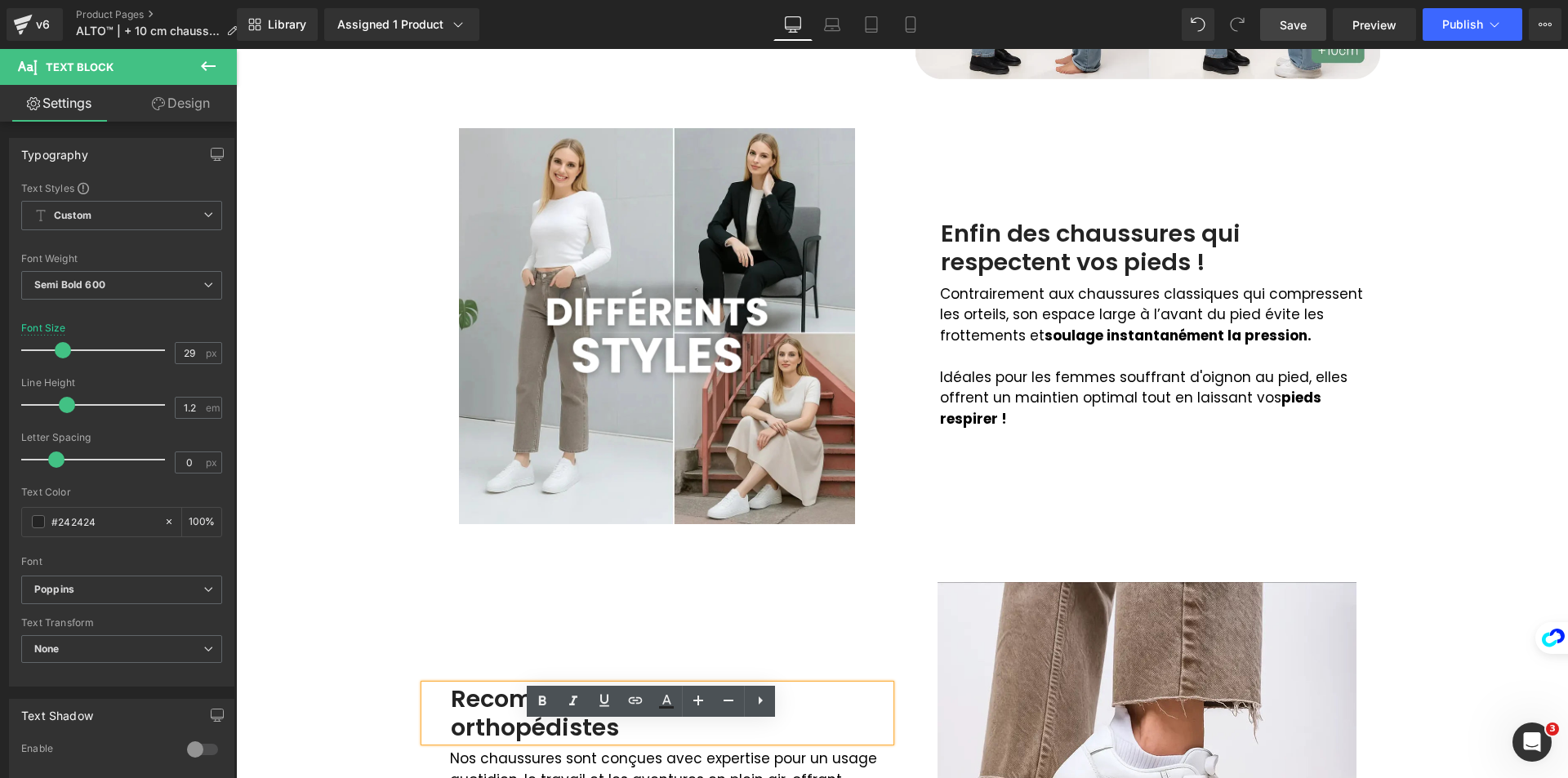
scroll to position [1224, 0]
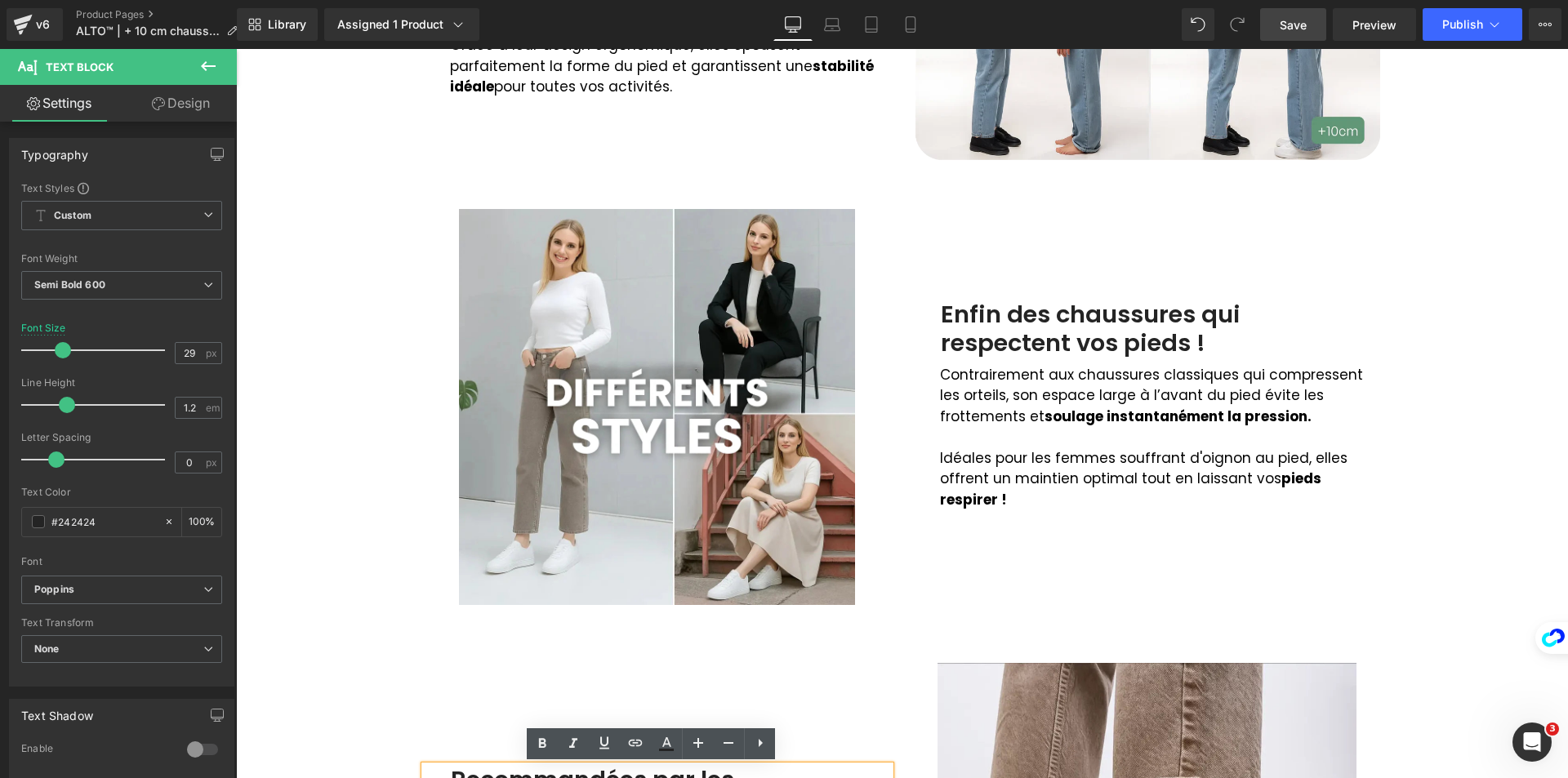
click at [972, 333] on div "Enfin des chaussures qui respectent vos pieds !" at bounding box center [1147, 329] width 466 height 57
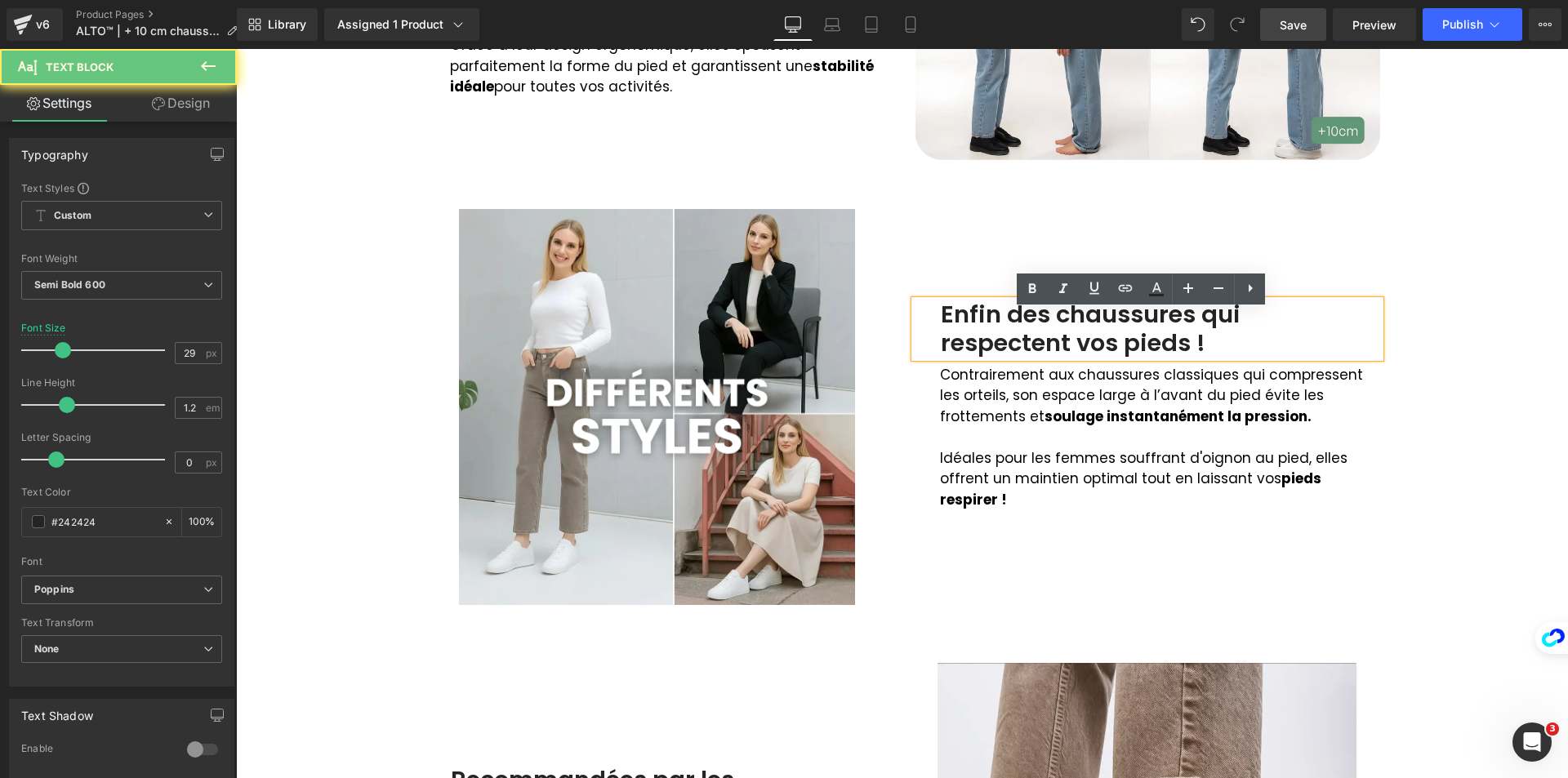
click at [940, 325] on div "Enfin des chaussures qui respectent vos pieds !" at bounding box center [1147, 329] width 466 height 57
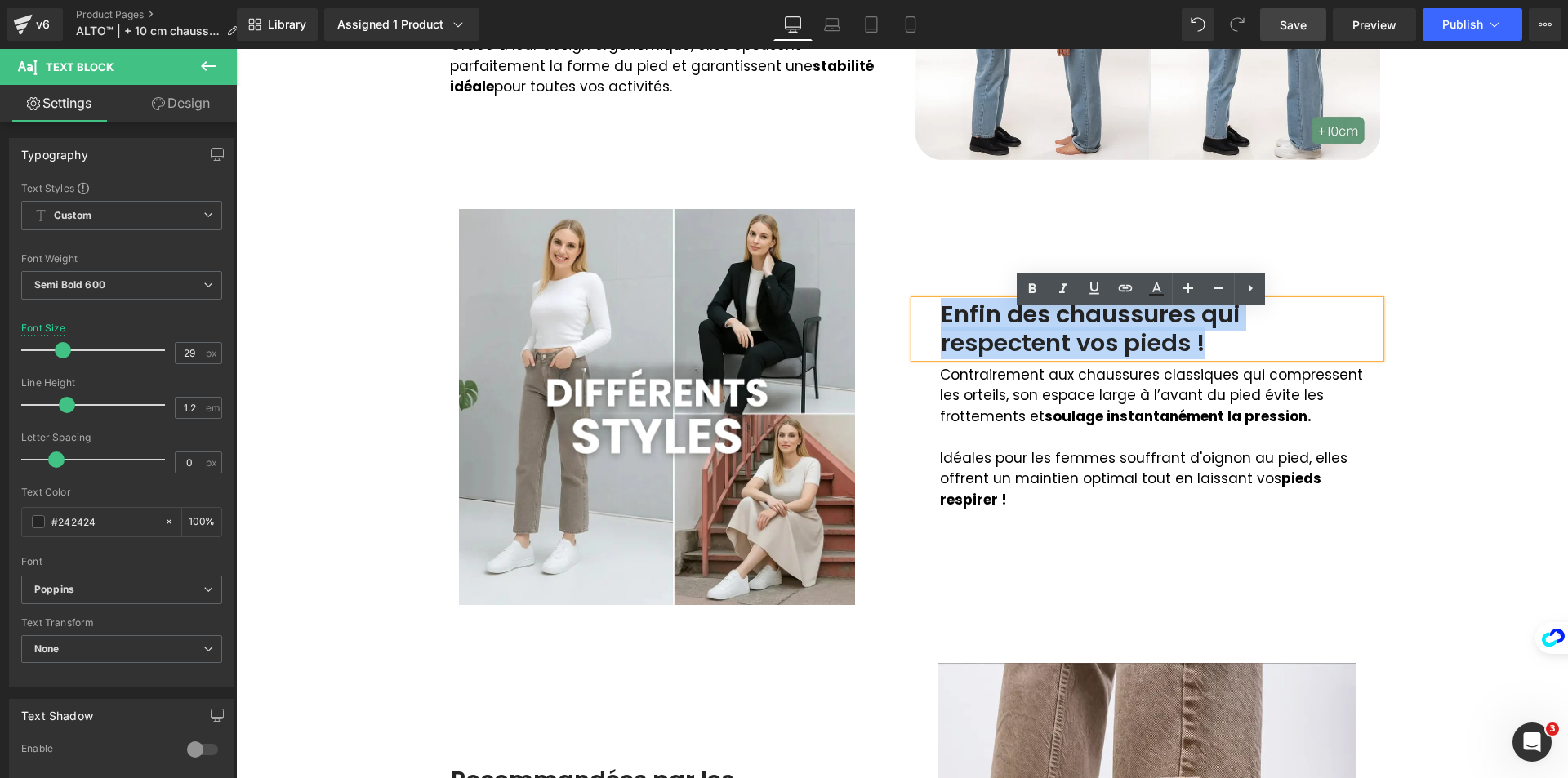
drag, startPoint x: 939, startPoint y: 322, endPoint x: 1252, endPoint y: 349, distance: 314.2
click at [1252, 350] on div "Enfin des chaussures qui respectent vos pieds !" at bounding box center [1147, 329] width 466 height 57
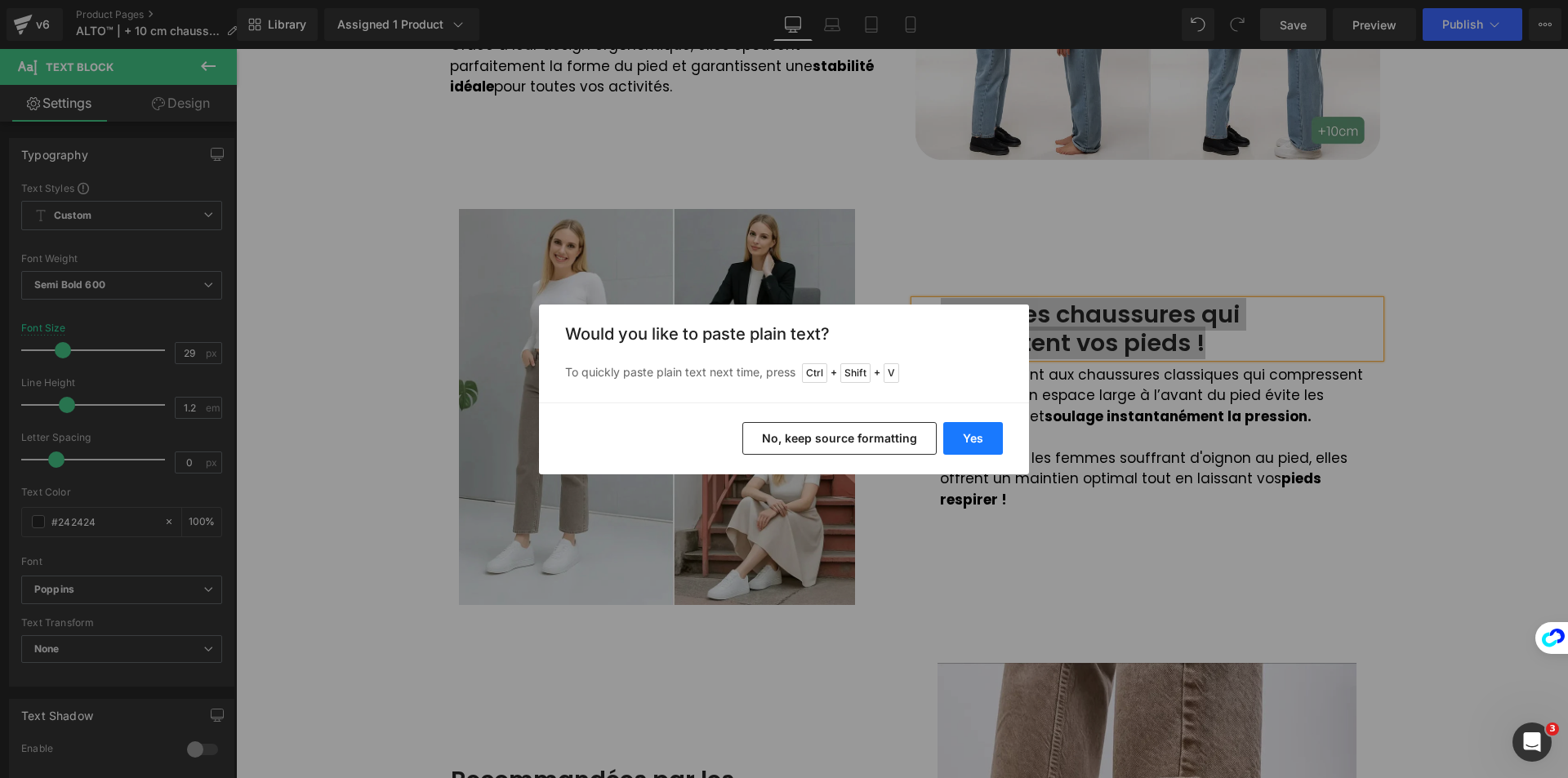
click at [972, 439] on button "Yes" at bounding box center [973, 438] width 59 height 32
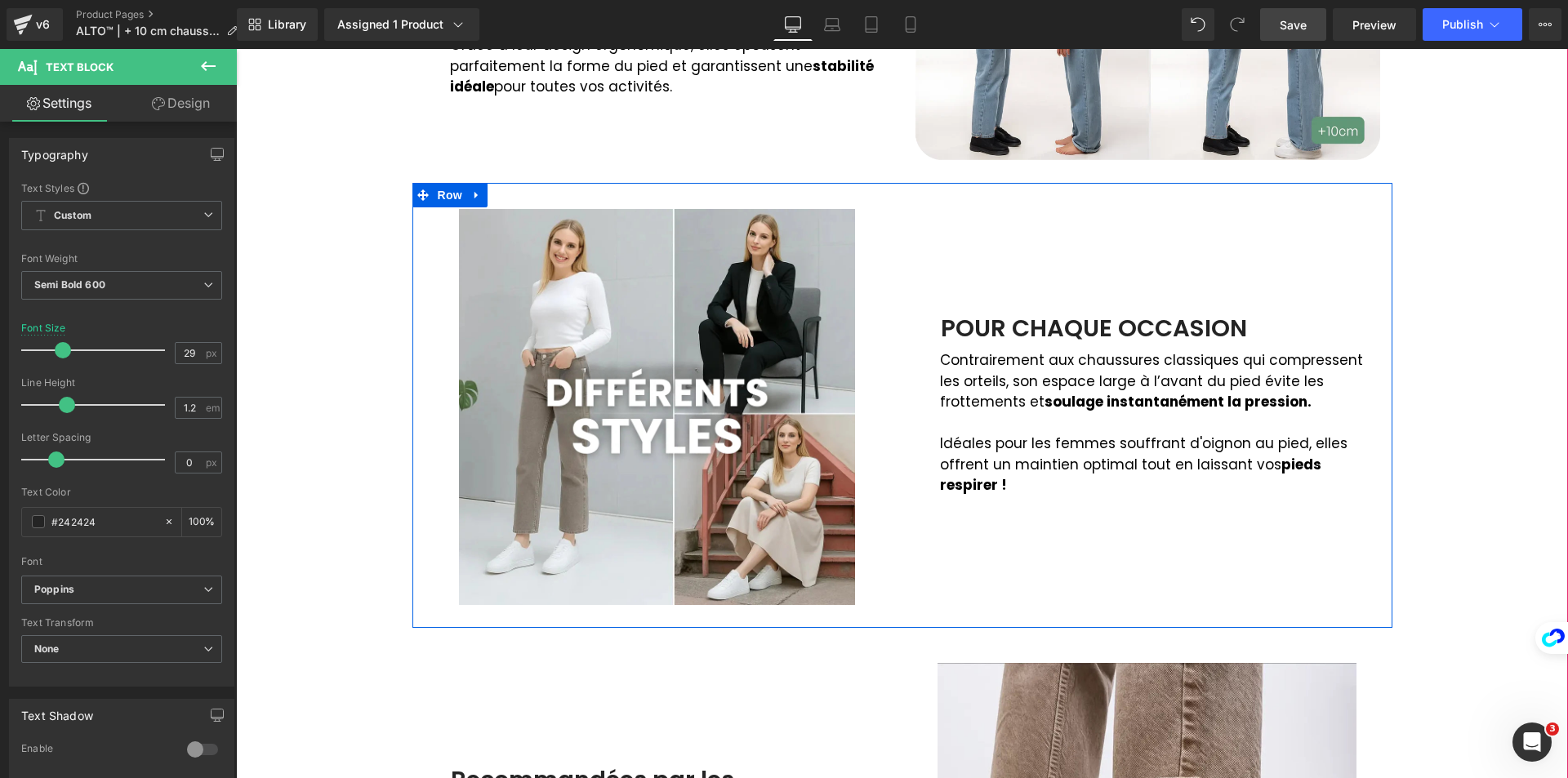
click at [964, 385] on p "Contrairement aux chaussures classiques qui compressent les orteils, son espace…" at bounding box center [1160, 382] width 440 height 63
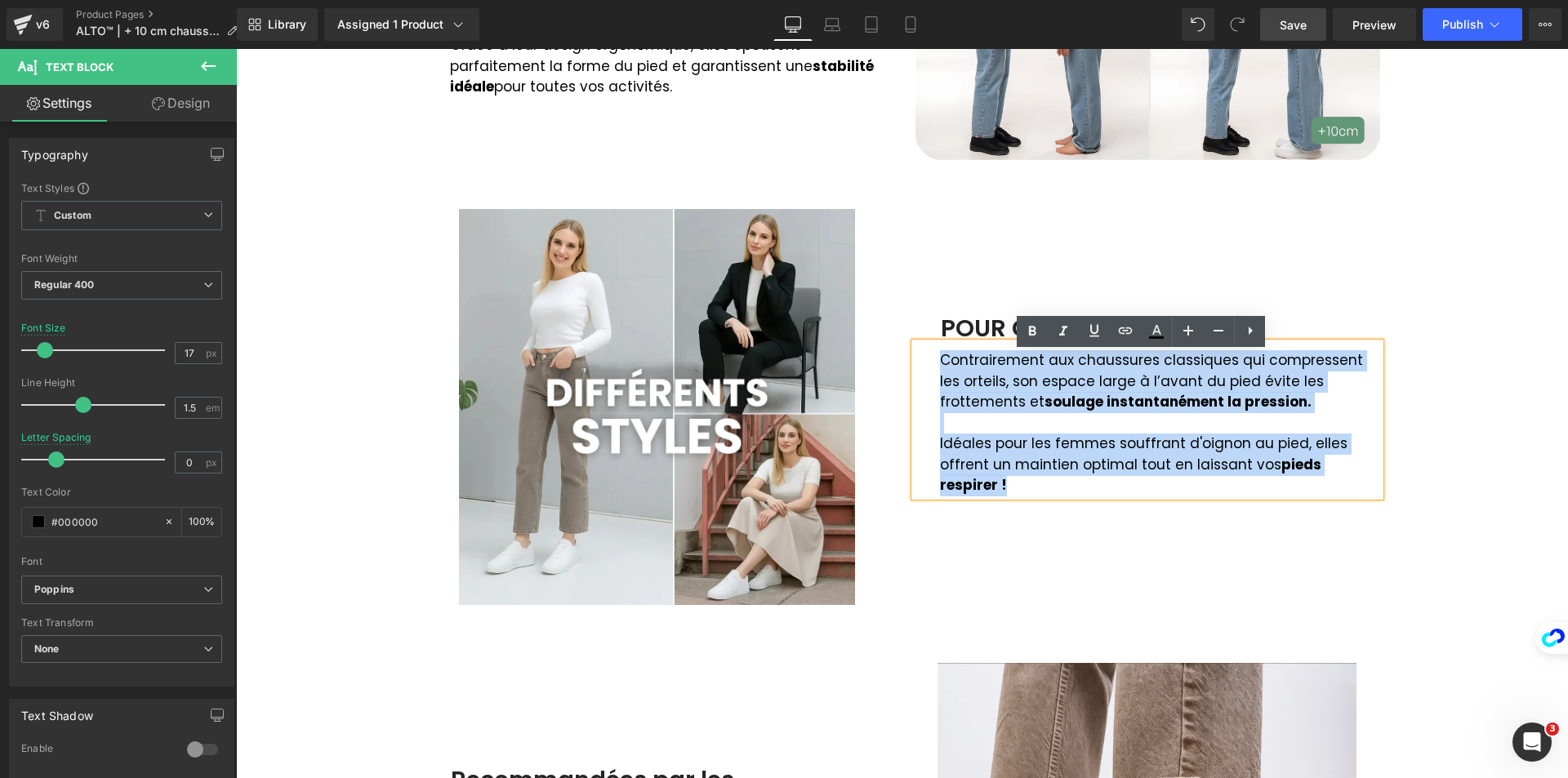
drag, startPoint x: 935, startPoint y: 372, endPoint x: 1379, endPoint y: 474, distance: 455.6
click at [1379, 474] on div "Image POUR CHAQUE OCCASION Text Block Contrairement aux chaussures classiques q…" at bounding box center [1147, 406] width 490 height 399
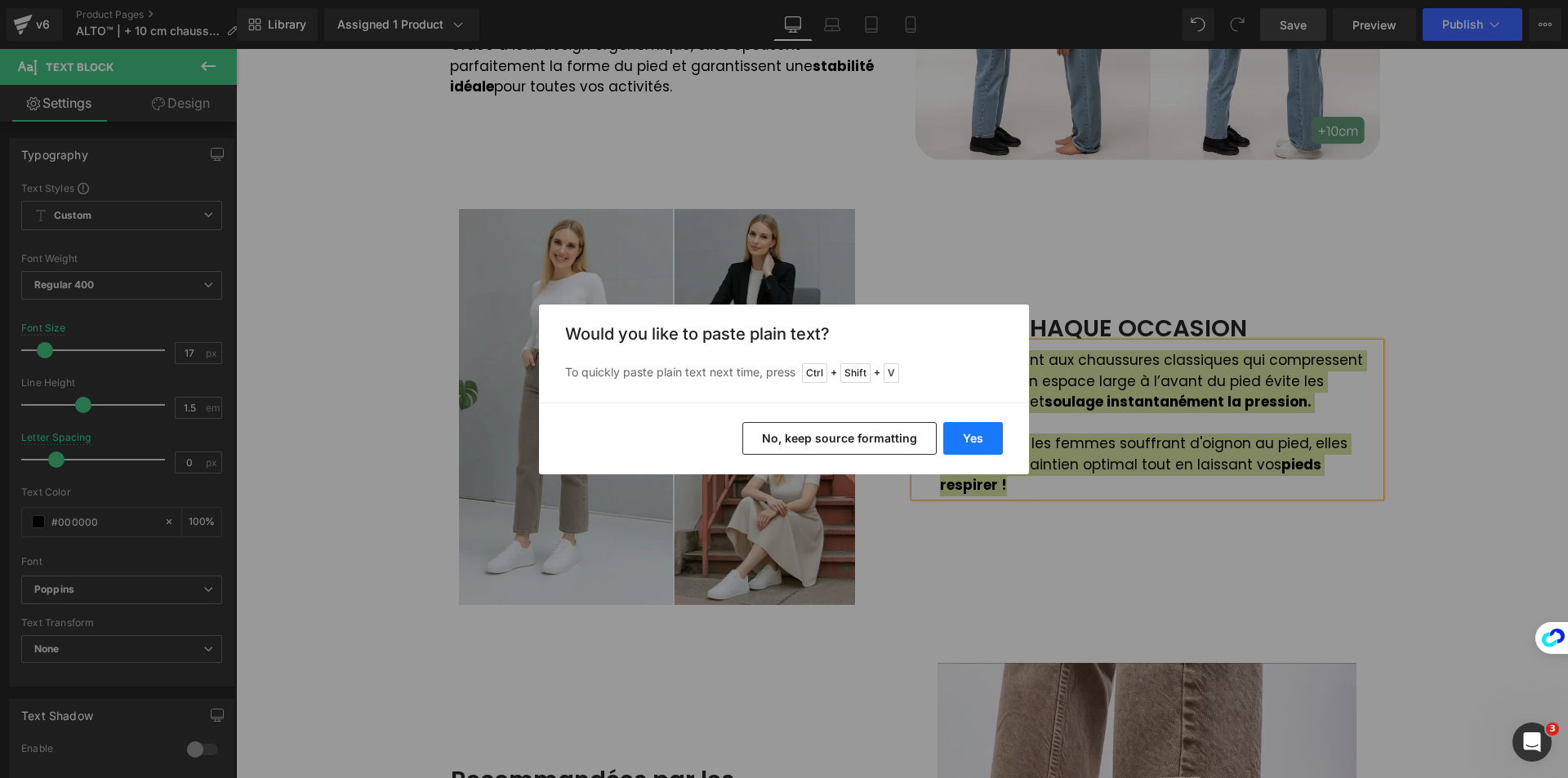
drag, startPoint x: 962, startPoint y: 440, endPoint x: 730, endPoint y: 390, distance: 237.3
click at [962, 439] on button "Yes" at bounding box center [973, 438] width 59 height 32
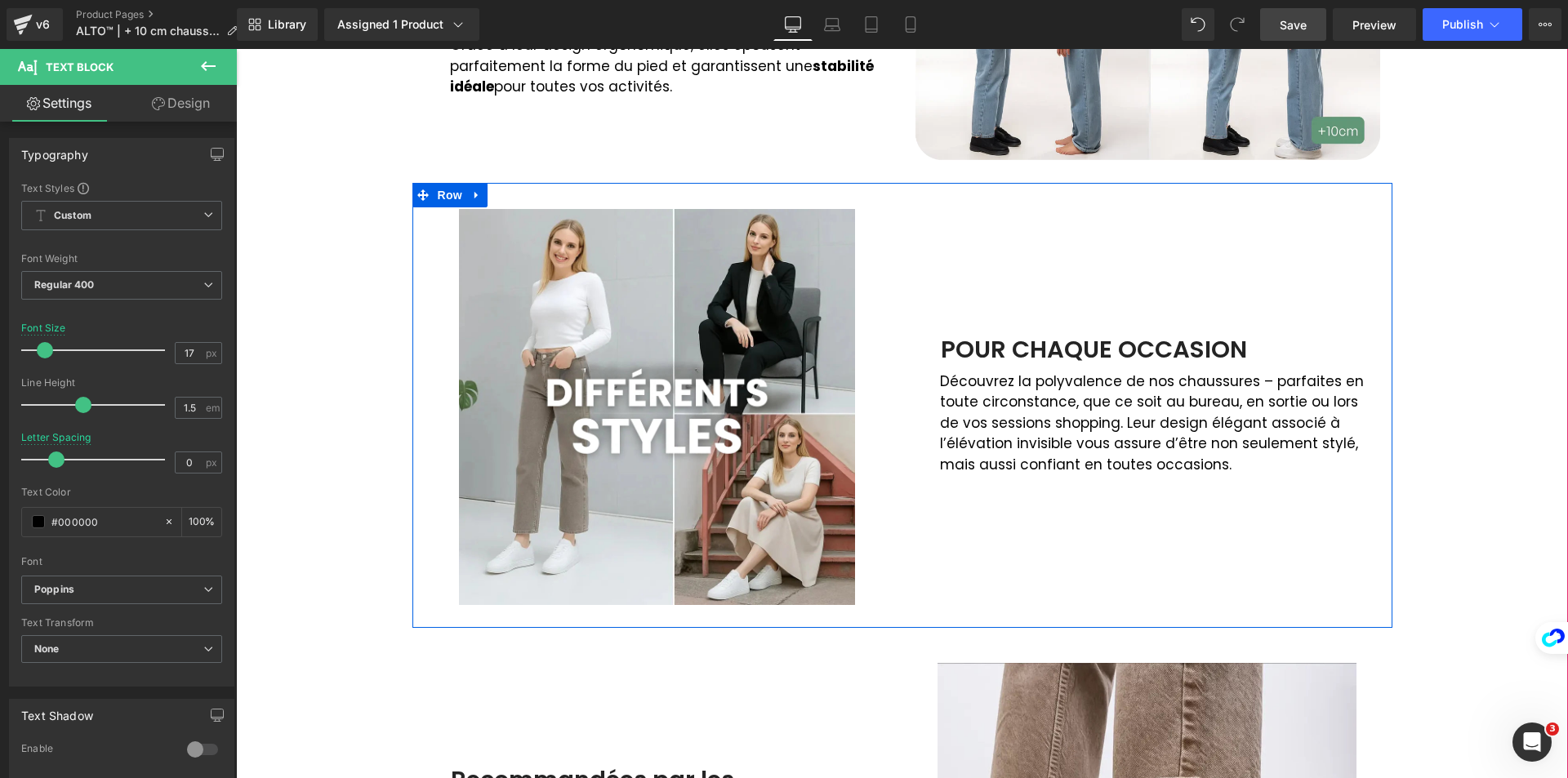
click at [1047, 421] on p "Découvrez la polyvalence de nos chaussures – parfaites en toute circonstance, q…" at bounding box center [1160, 423] width 440 height 104
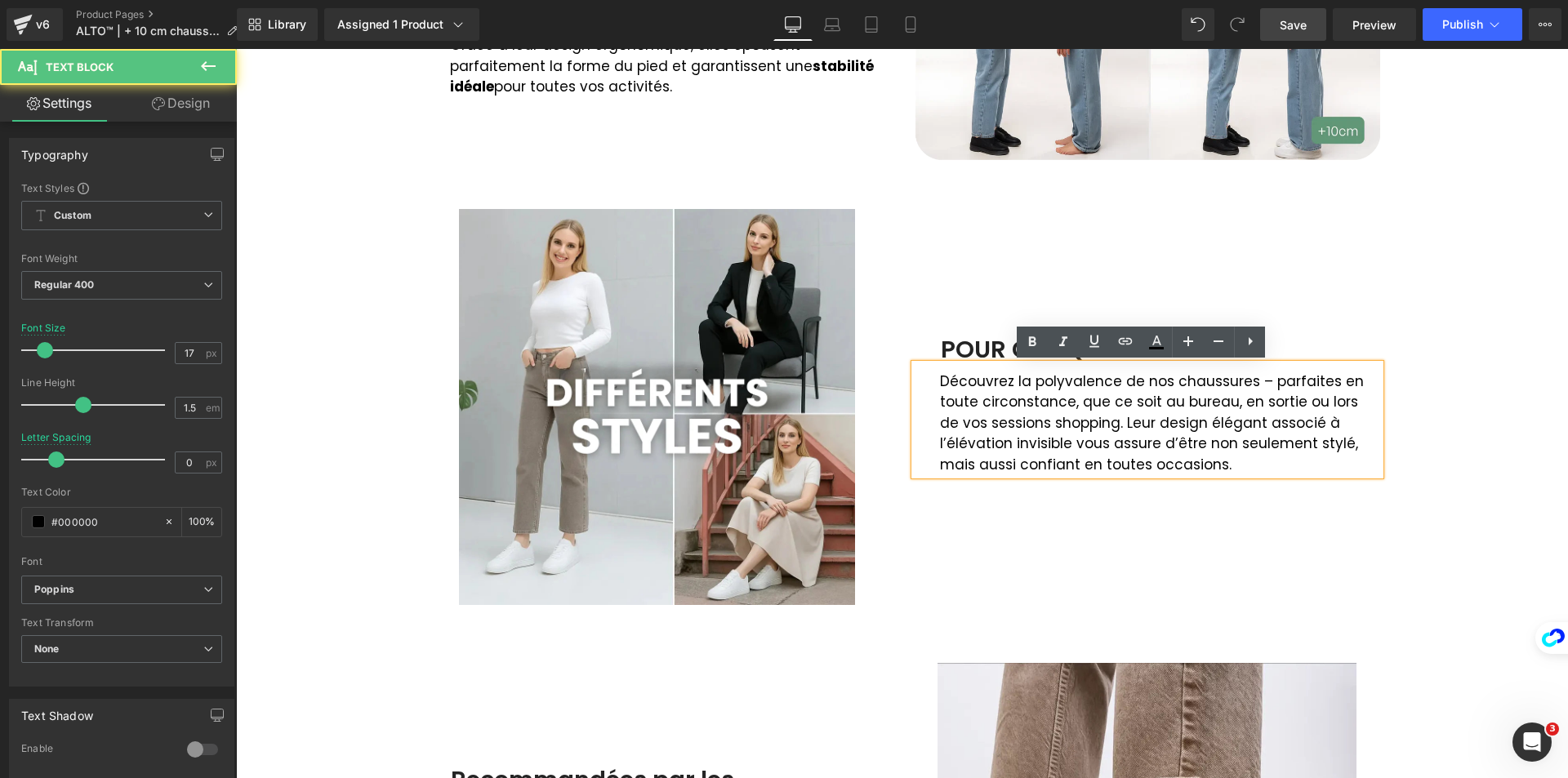
click at [1033, 411] on p "Découvrez la polyvalence de nos chaussures – parfaites en toute circonstance, q…" at bounding box center [1160, 423] width 440 height 104
click at [1096, 420] on p "Découvrez la polyvalence de nos chaussures – parfaites en toute circonstance, q…" at bounding box center [1160, 423] width 440 height 104
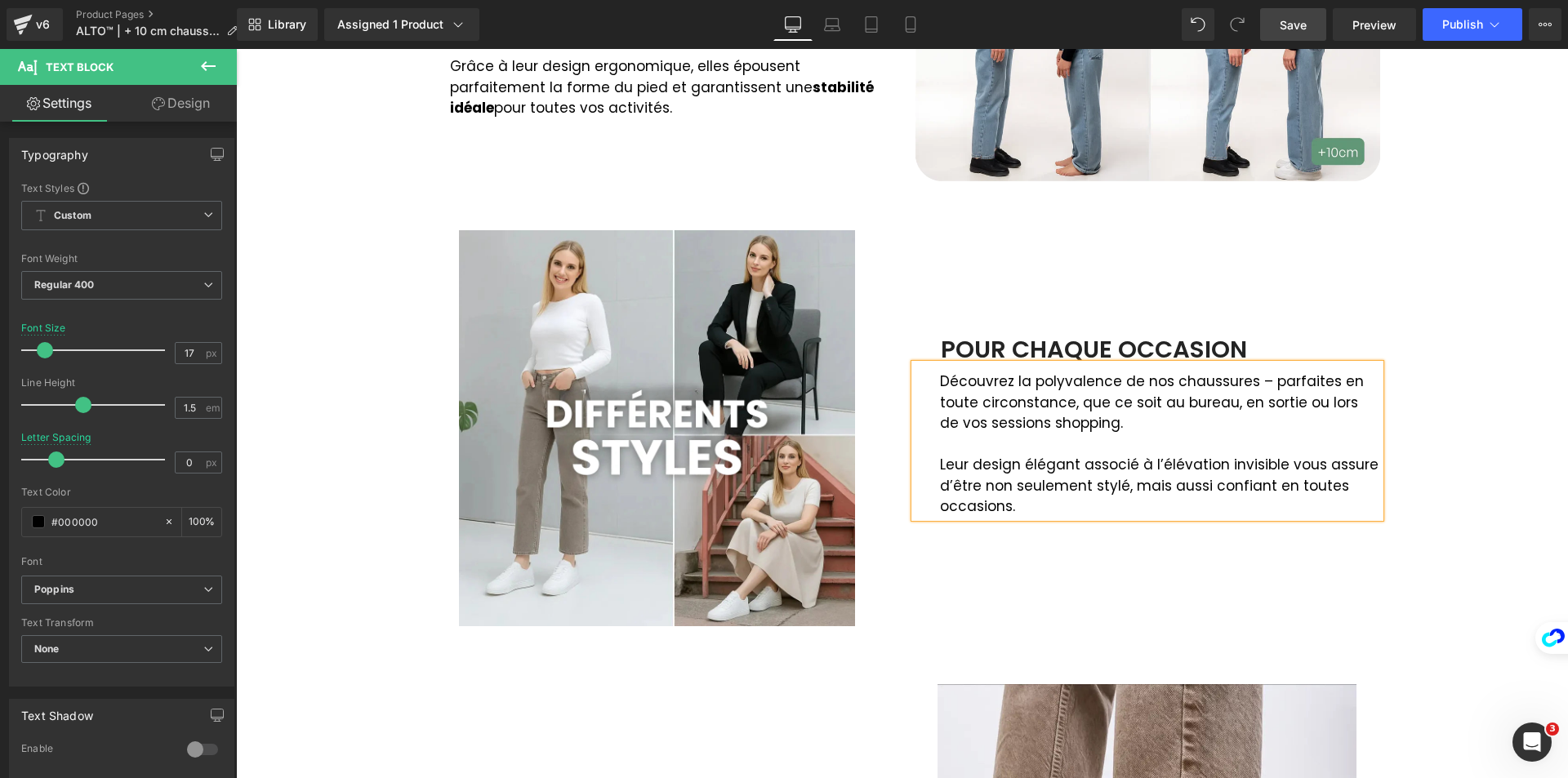
click at [1342, 559] on div "Image POUR CHAQUE OCCASION Text Block Découvrez la polyvalence de nos chaussure…" at bounding box center [1147, 427] width 490 height 399
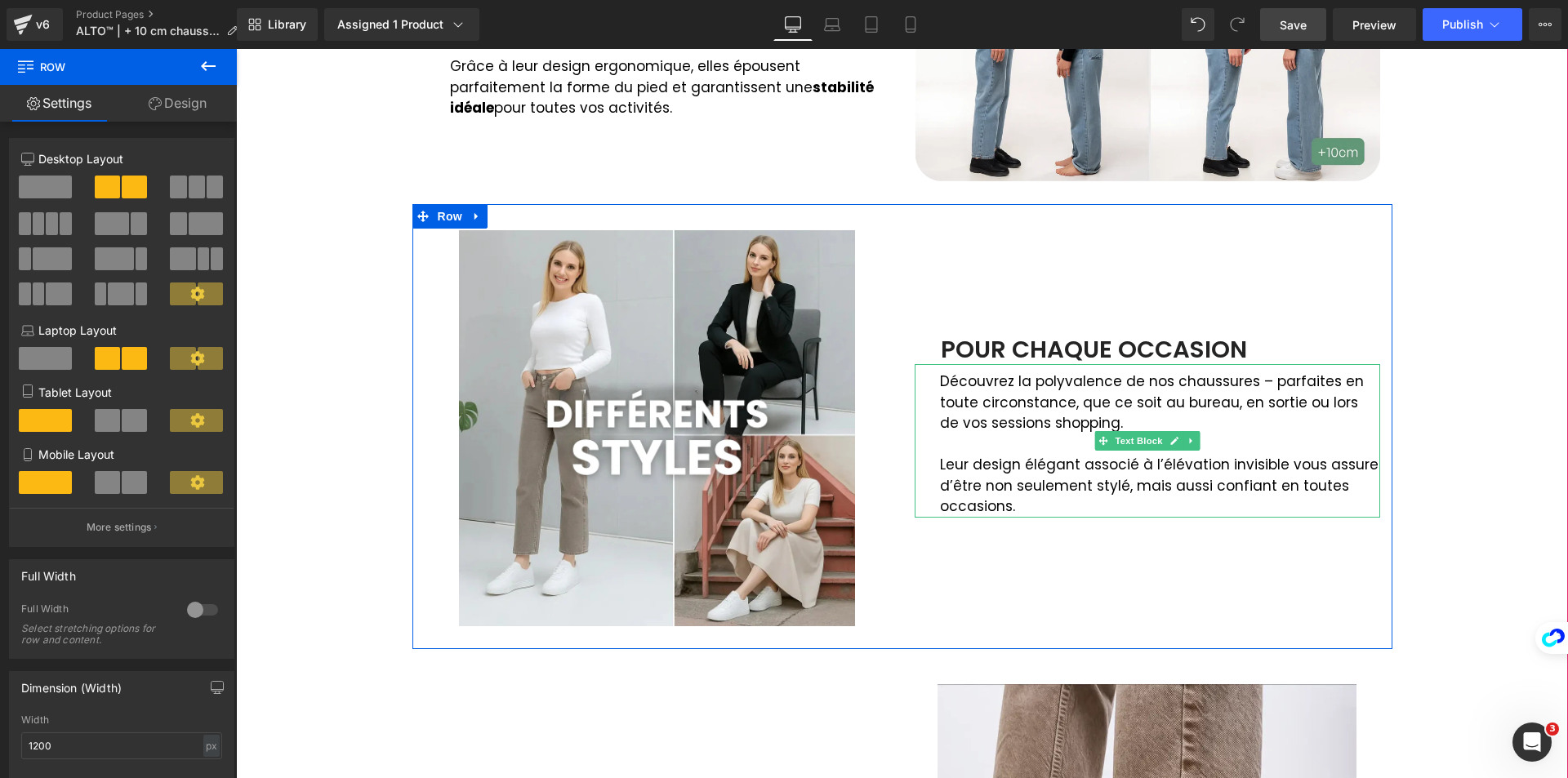
click at [1272, 379] on p "Découvrez la polyvalence de nos chaussures – parfaites en toute circonstance, q…" at bounding box center [1160, 403] width 440 height 63
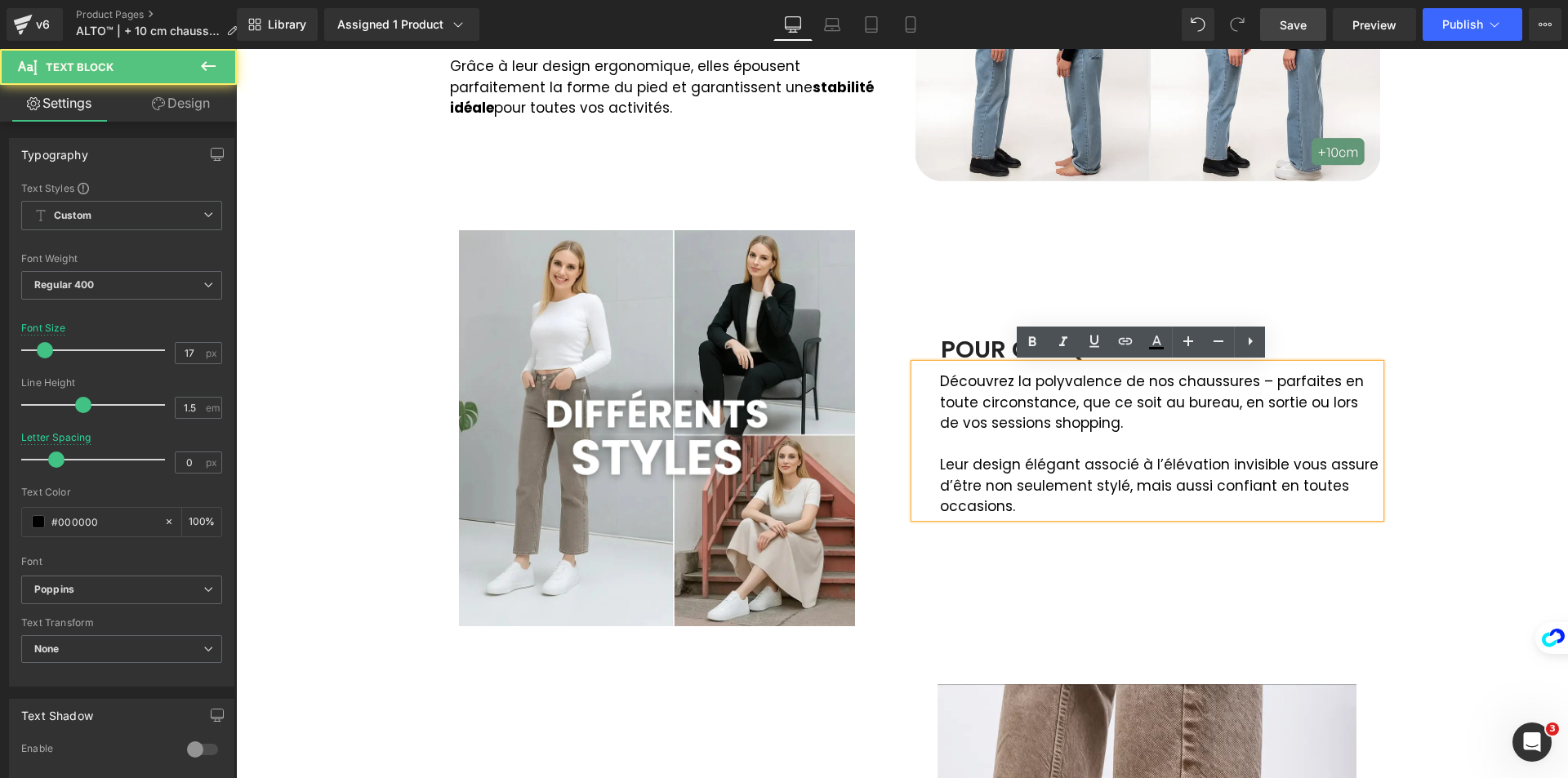
click at [1262, 379] on p "Découvrez la polyvalence de nos chaussures – parfaites en toute circonstance, q…" at bounding box center [1160, 403] width 440 height 63
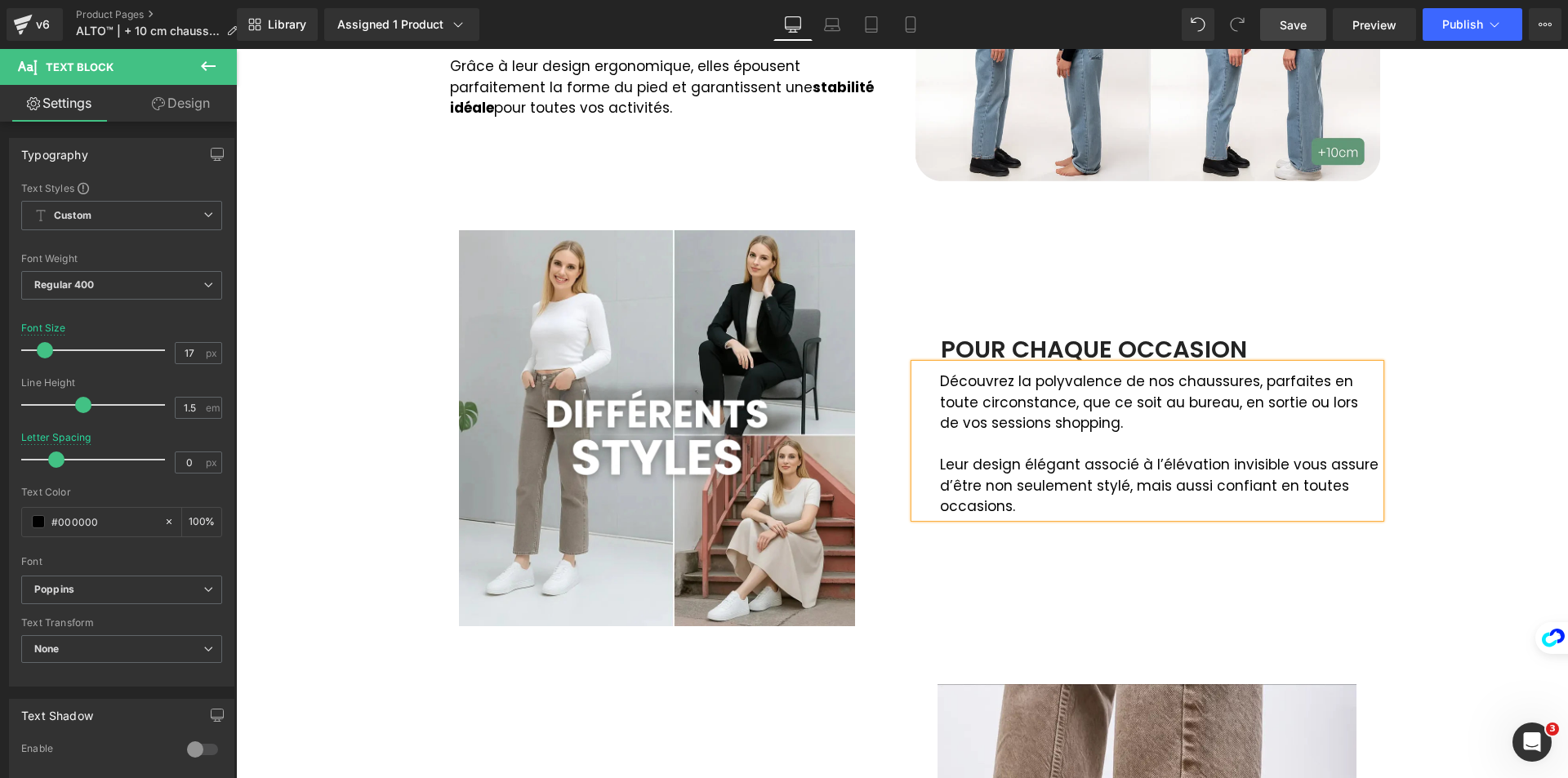
click at [1299, 468] on p "Leur design élégant associé à l’élévation invisible vous assure d’être non seul…" at bounding box center [1160, 486] width 440 height 63
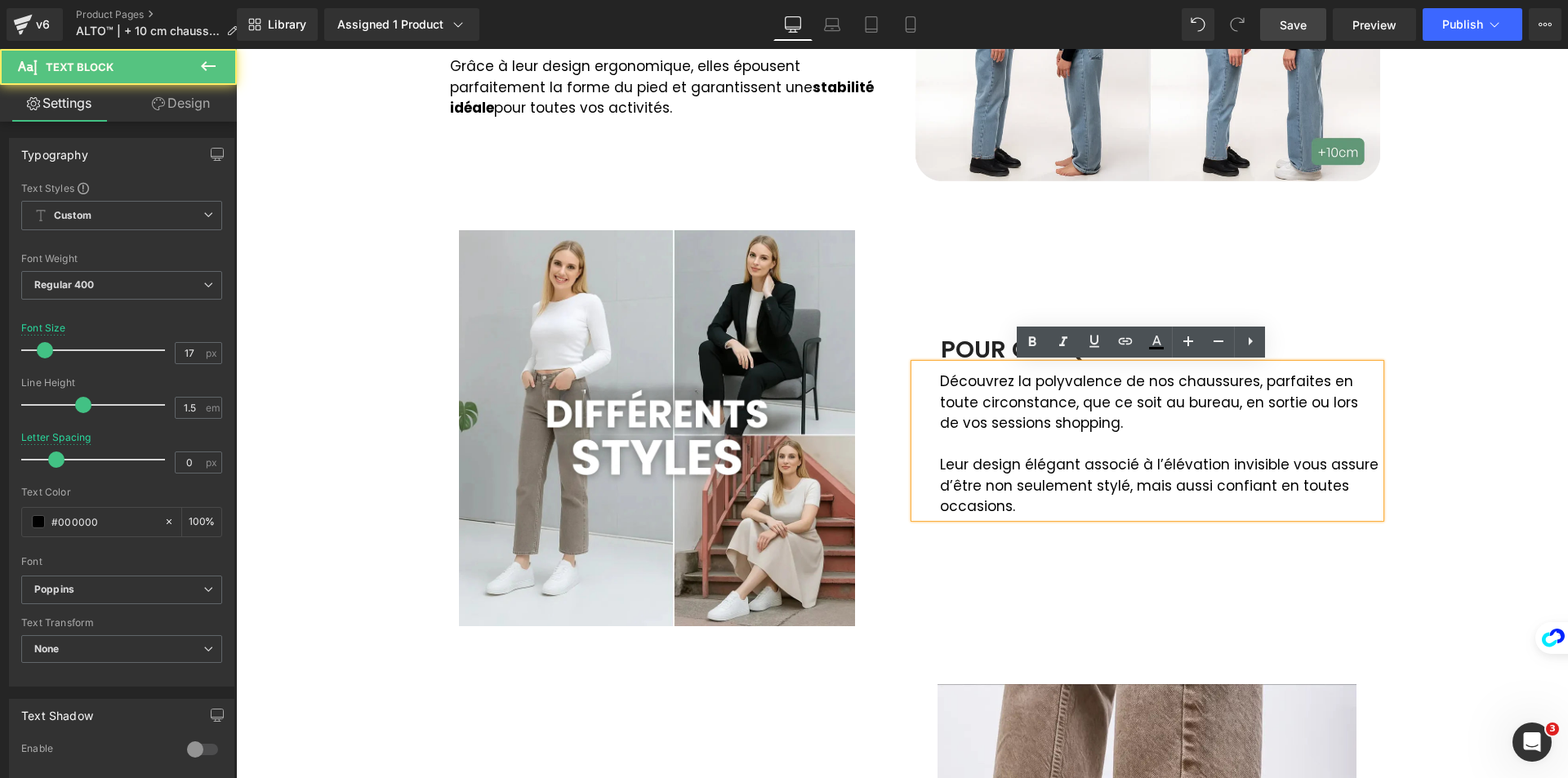
click at [1466, 461] on div "Image Et si marcher redevenait un plaisir ? Text Block Ultra légères et souples…" at bounding box center [901, 616] width 1332 height 1562
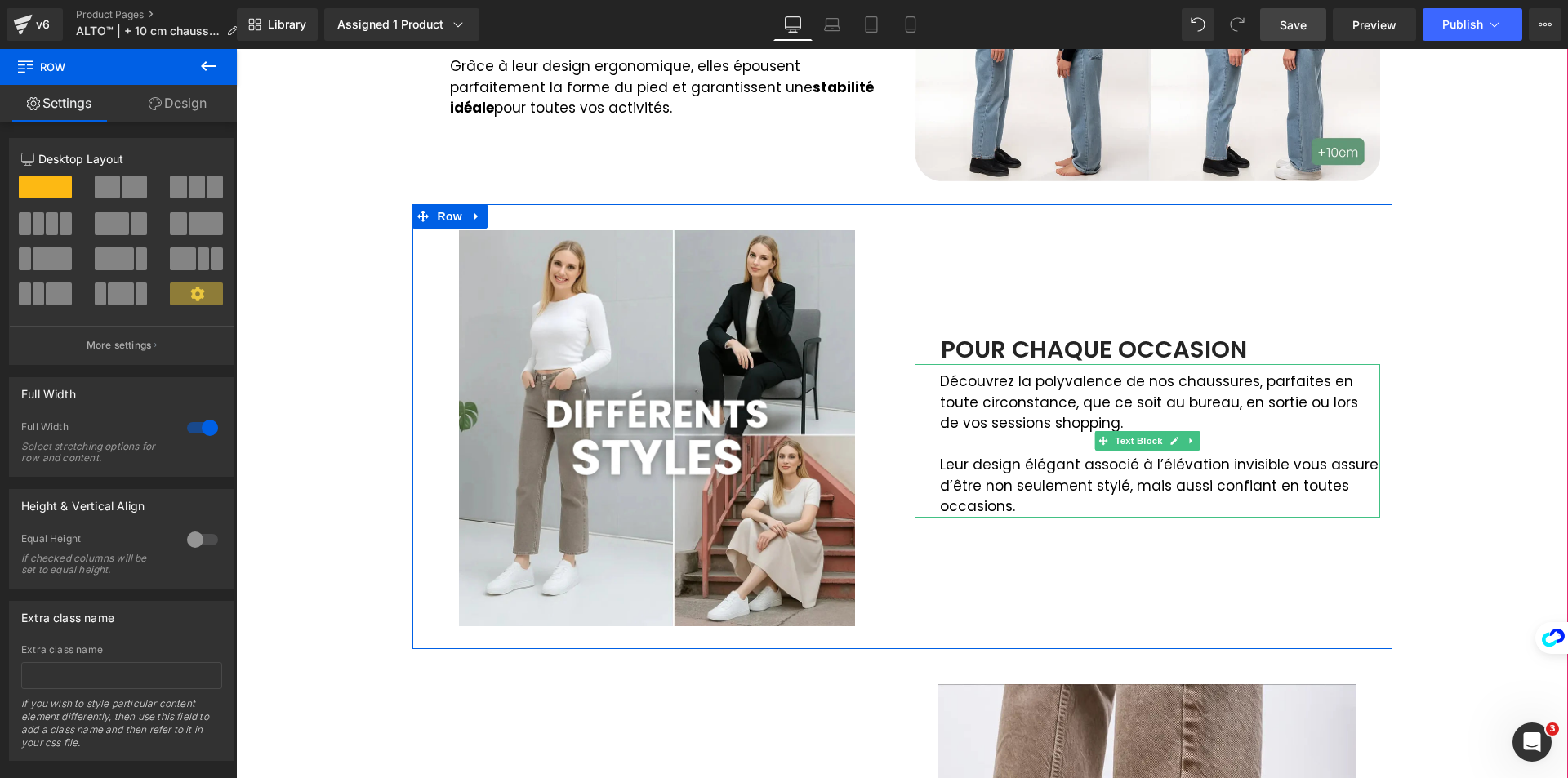
click at [1044, 467] on p "Leur design élégant associé à l’élévation invisible vous assure d’être non seul…" at bounding box center [1160, 486] width 440 height 63
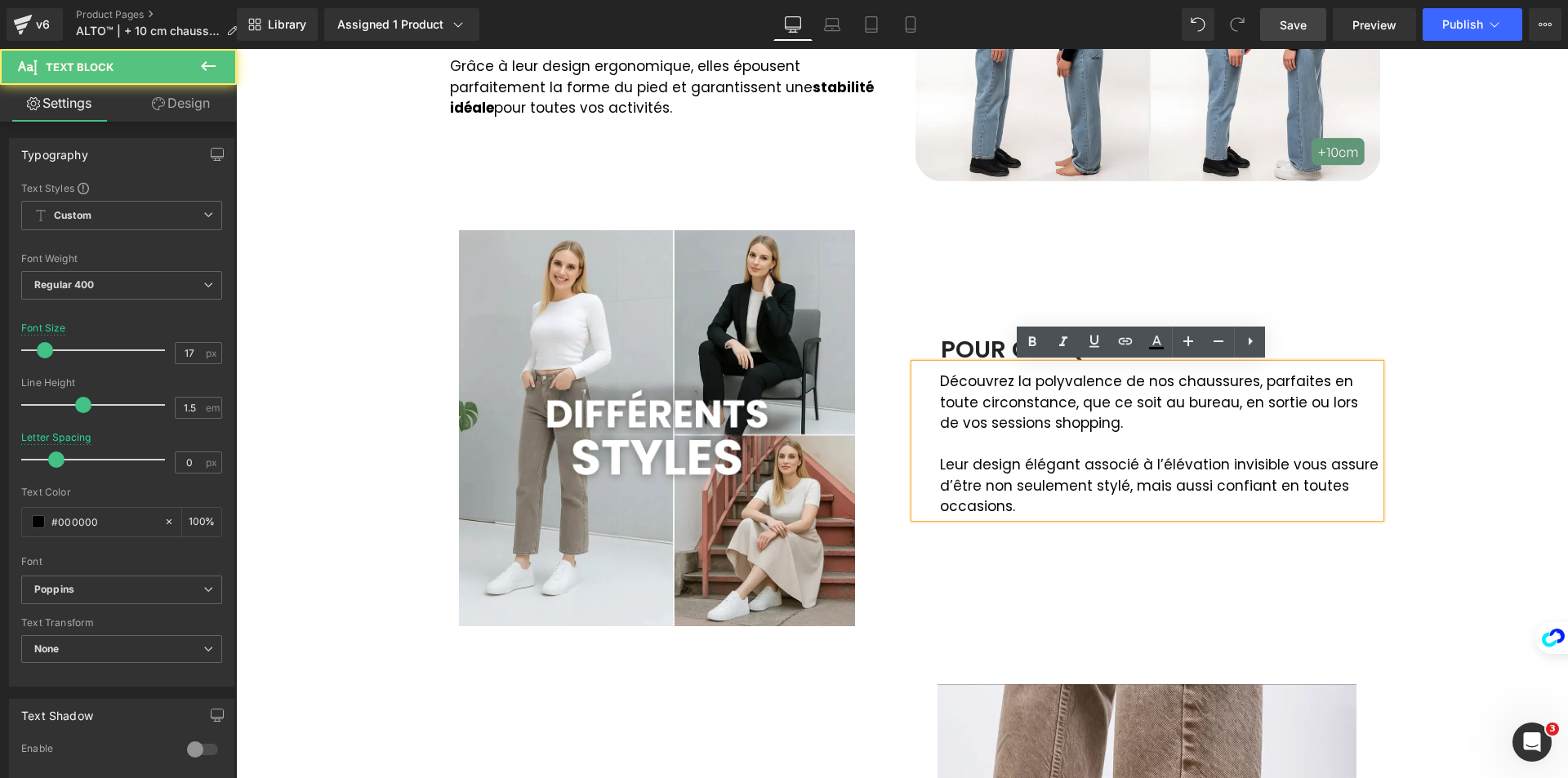
click at [1100, 469] on p "Leur design élégant associé à l’élévation invisible vous assure d’être non seul…" at bounding box center [1160, 486] width 440 height 63
click at [1118, 485] on p "Leur design élégant associé à l’élévation invisible vous assure d’être non seul…" at bounding box center [1160, 486] width 440 height 63
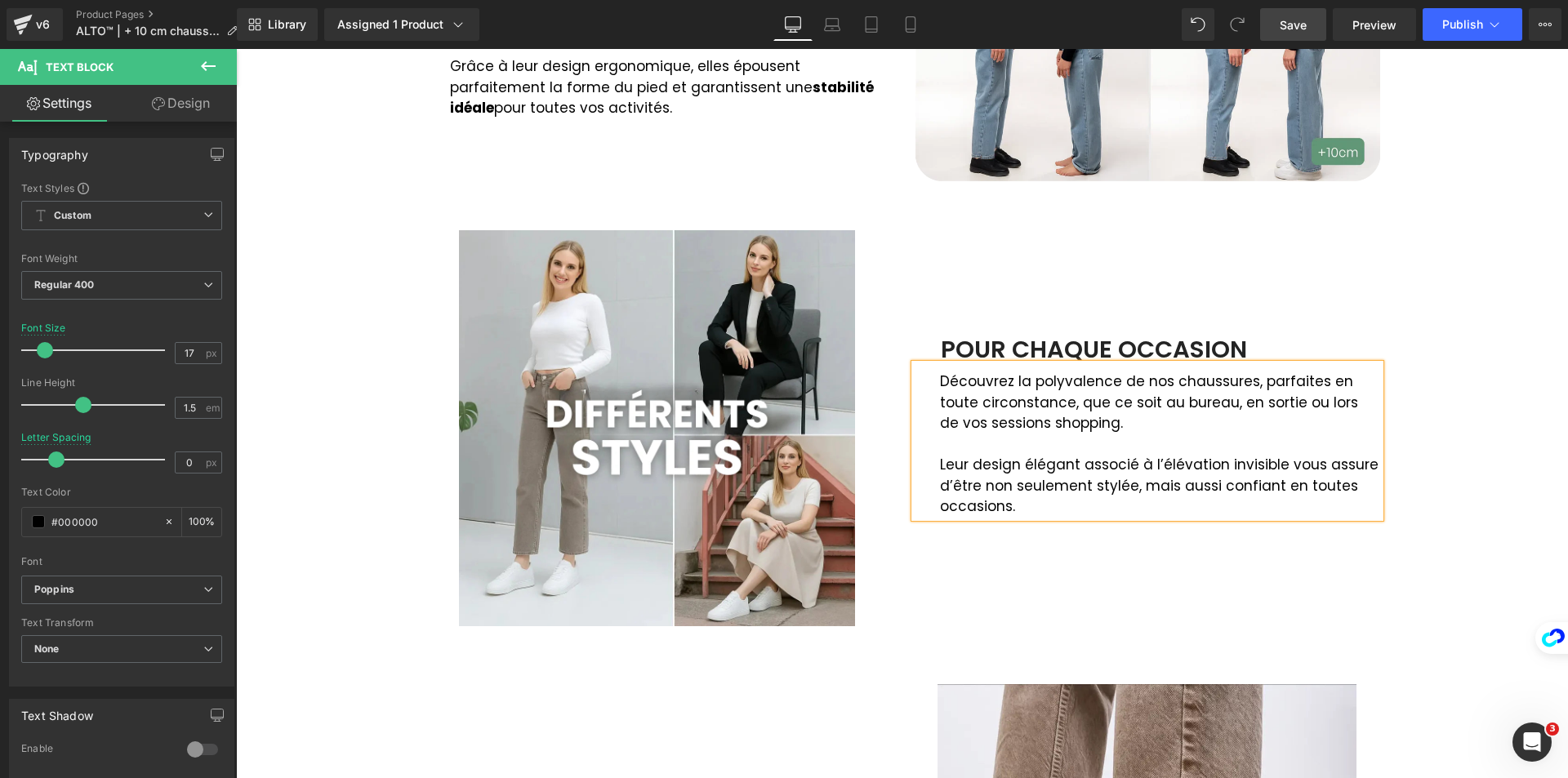
click at [1270, 481] on p "Leur design élégant associé à l’élévation invisible vous assure d’être non seul…" at bounding box center [1160, 486] width 440 height 63
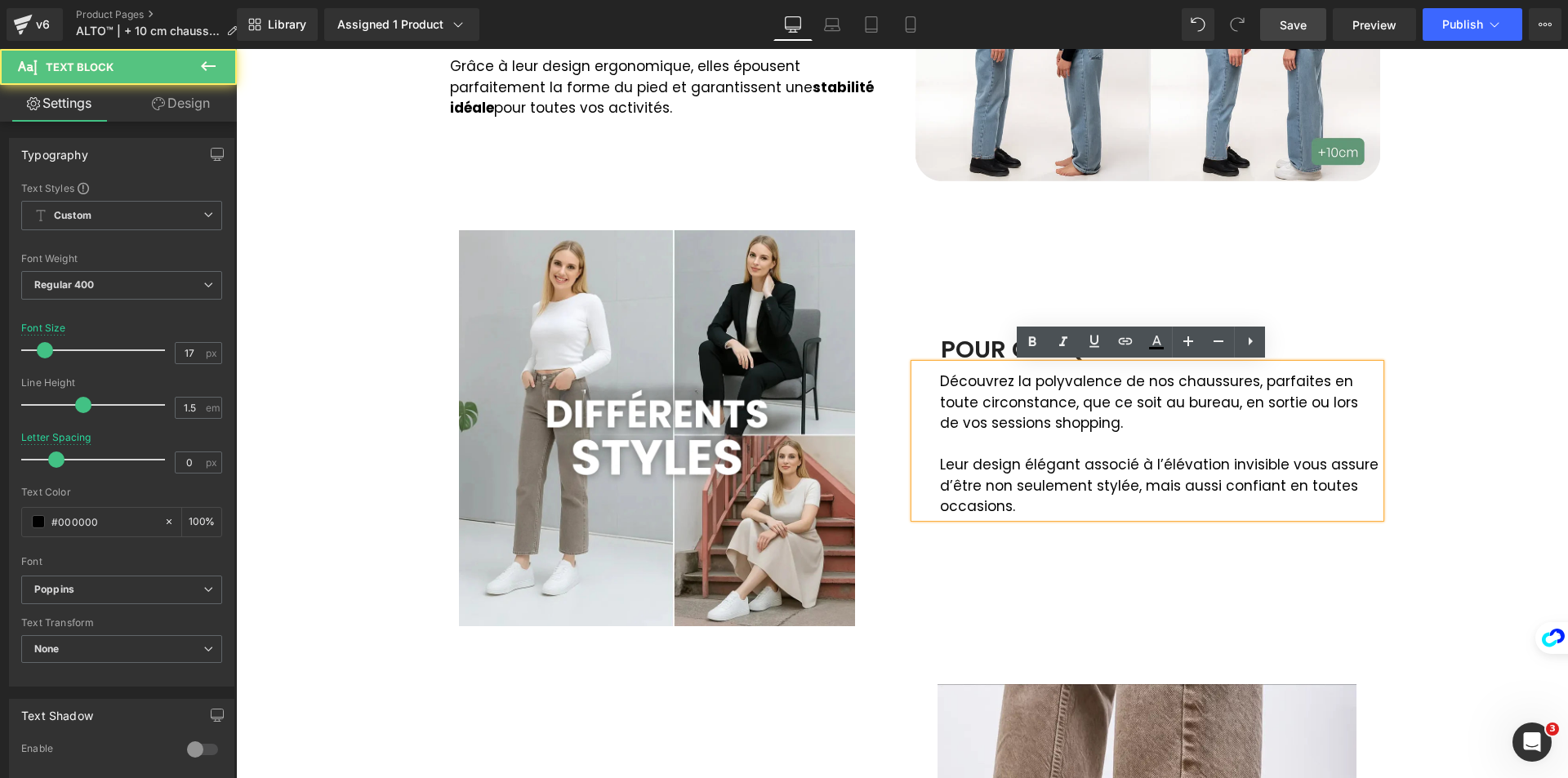
click at [1265, 488] on p "Leur design élégant associé à l’élévation invisible vous assure d’être non seul…" at bounding box center [1160, 486] width 440 height 63
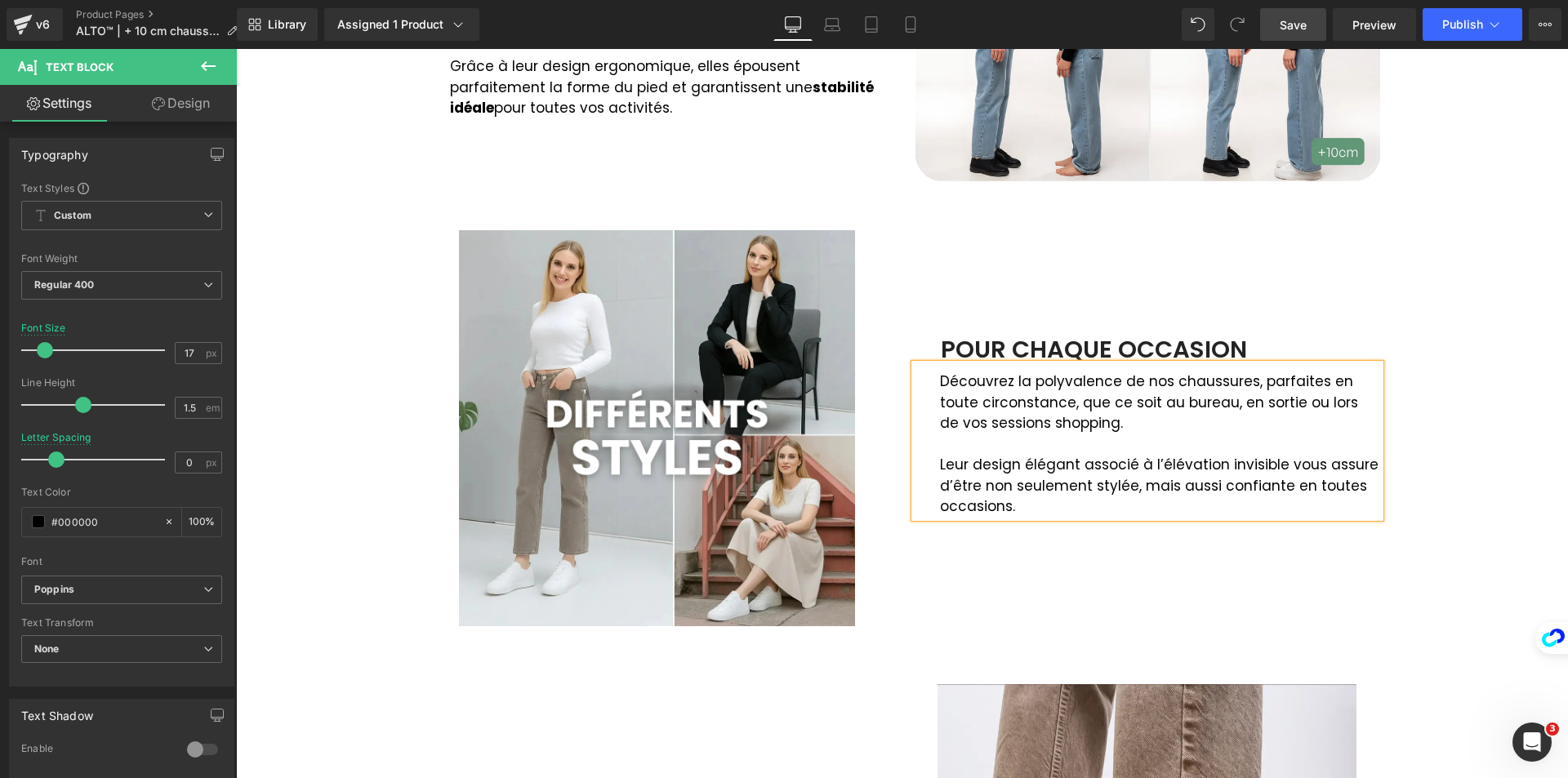
click at [1400, 493] on div "Image Et si marcher redevenait un plaisir ? Text Block Ultra légères et souples…" at bounding box center [901, 616] width 1332 height 1562
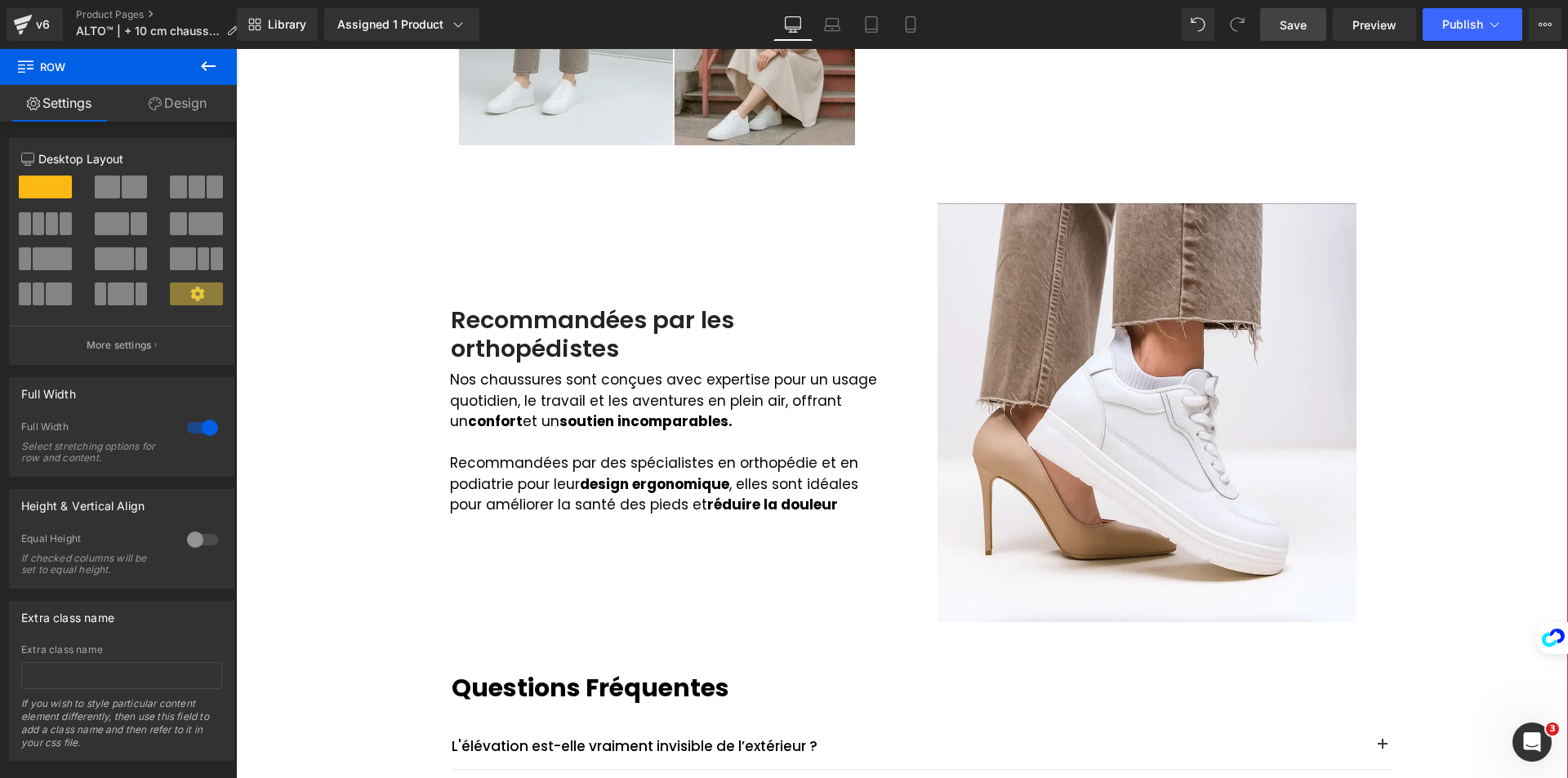
scroll to position [1693, 0]
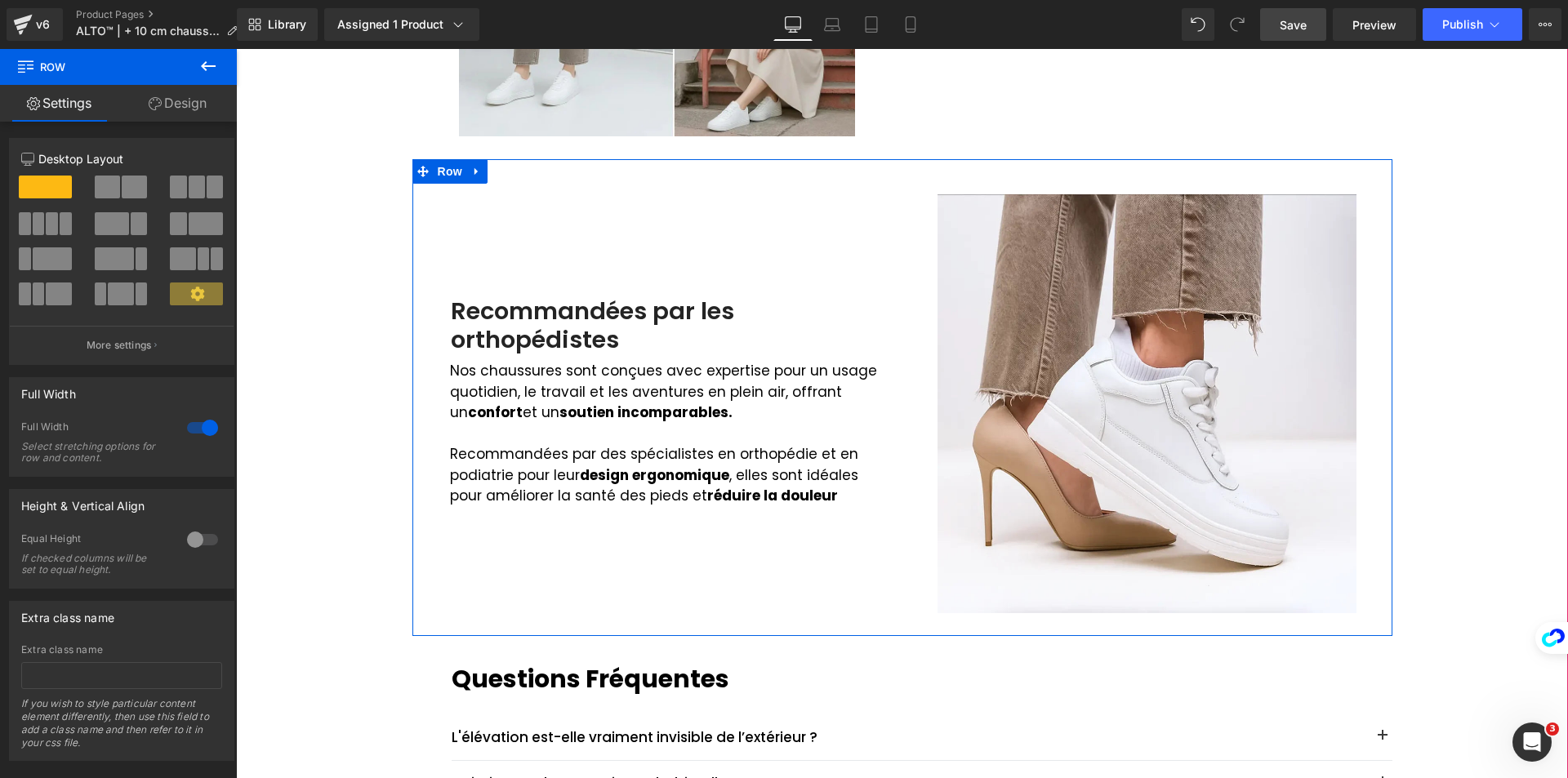
click at [463, 314] on div "Recommandées par les orthopédistes" at bounding box center [657, 326] width 466 height 57
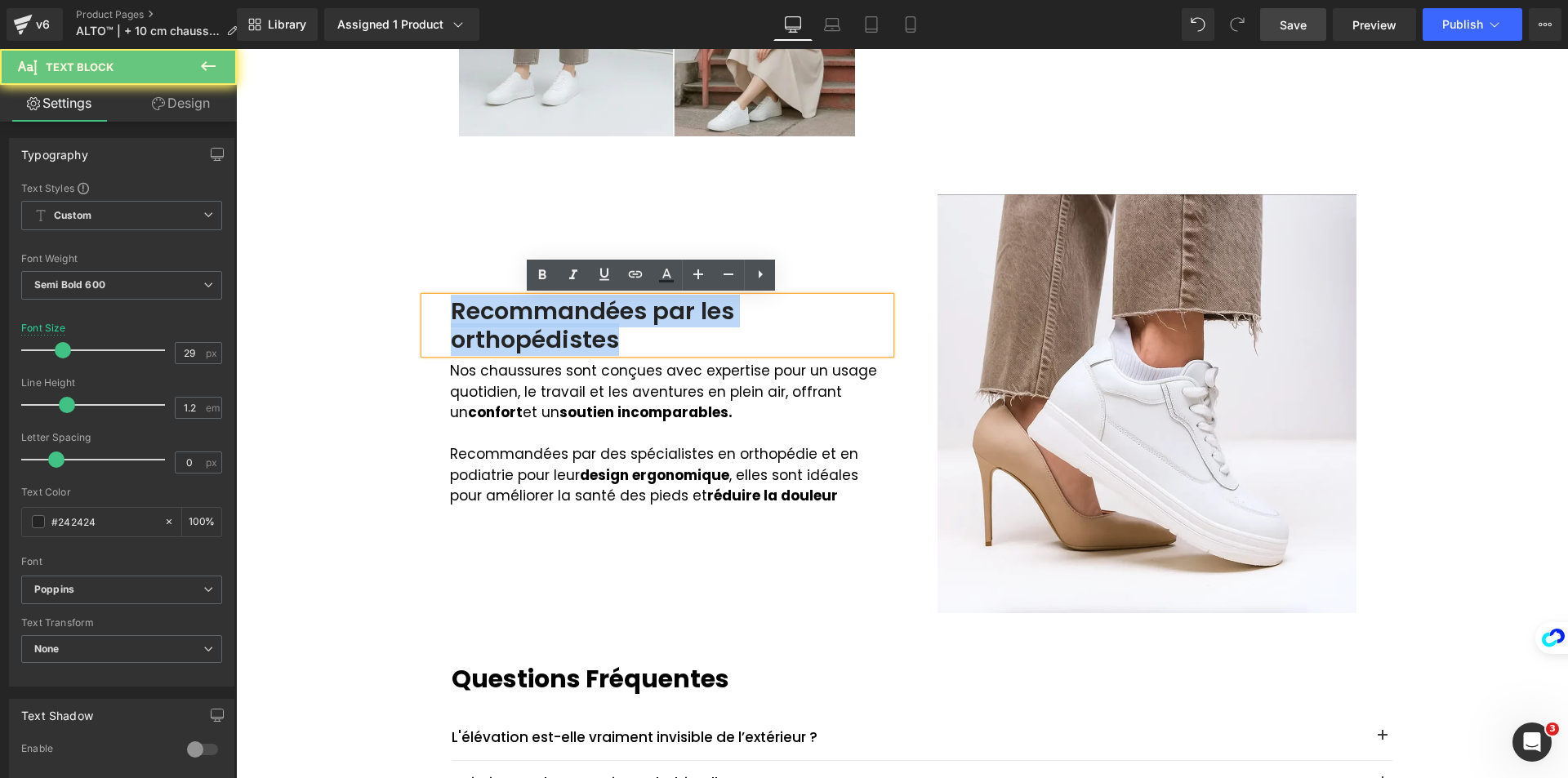
drag, startPoint x: 443, startPoint y: 306, endPoint x: 707, endPoint y: 339, distance: 266.1
click at [697, 338] on div "Recommandées par les orthopédistes" at bounding box center [657, 326] width 466 height 57
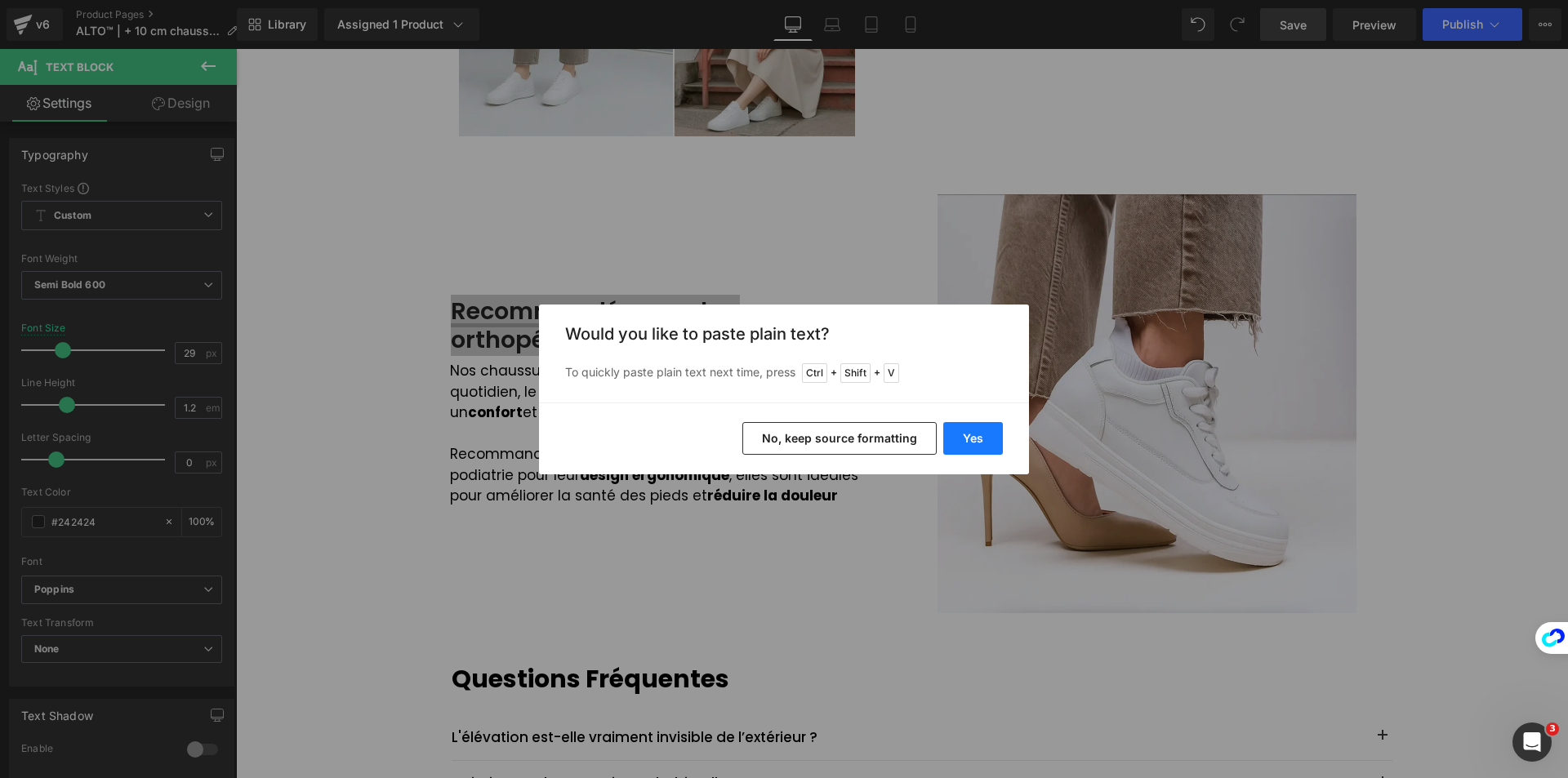
drag, startPoint x: 976, startPoint y: 435, endPoint x: 570, endPoint y: 472, distance: 407.7
click at [976, 435] on button "Yes" at bounding box center [973, 438] width 59 height 32
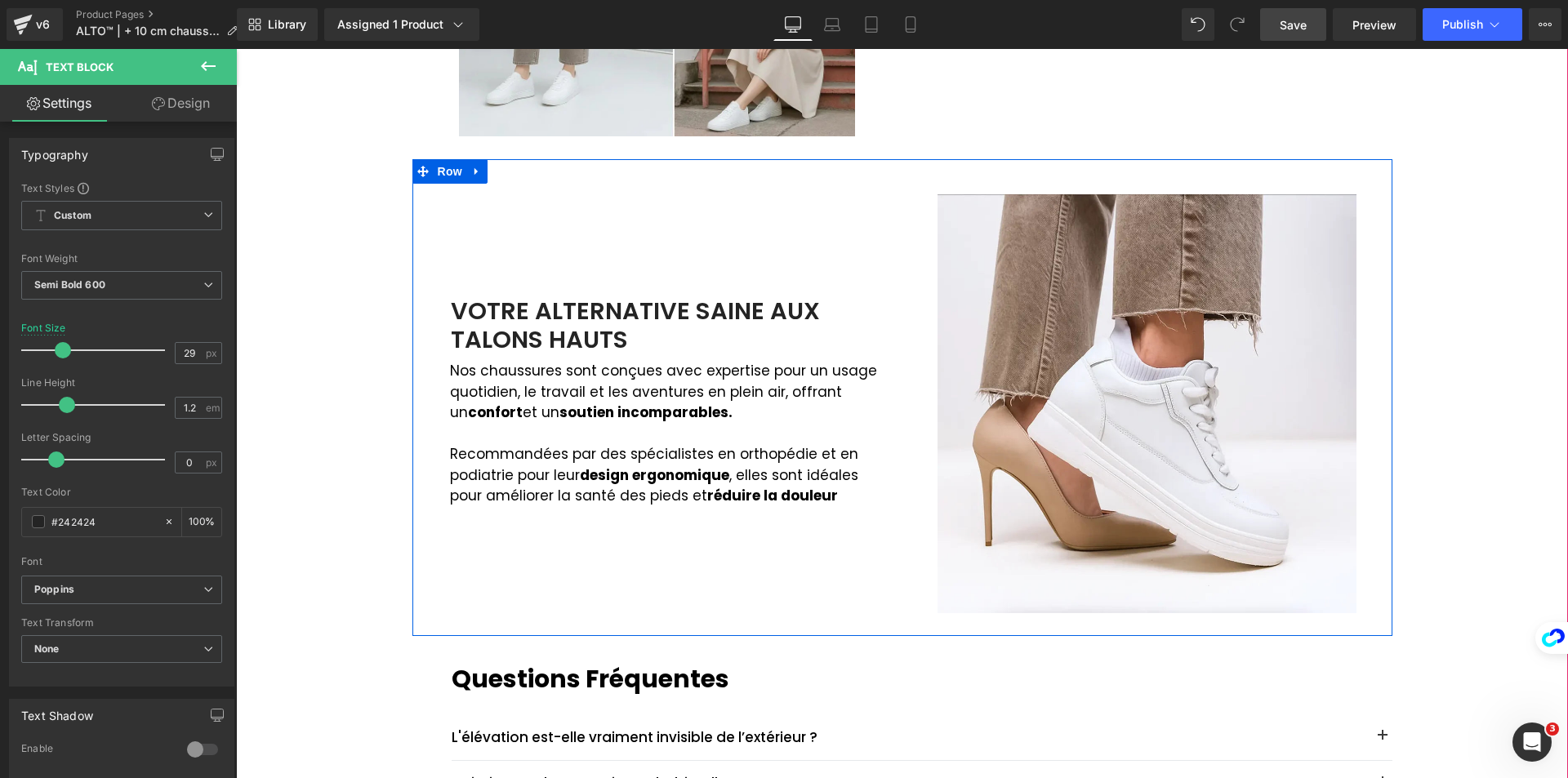
click at [474, 412] on strong "confort" at bounding box center [495, 412] width 55 height 19
click at [452, 383] on p "Nos chaussures sont conçues avec expertise pour un usage quotidien, le travail …" at bounding box center [670, 392] width 440 height 63
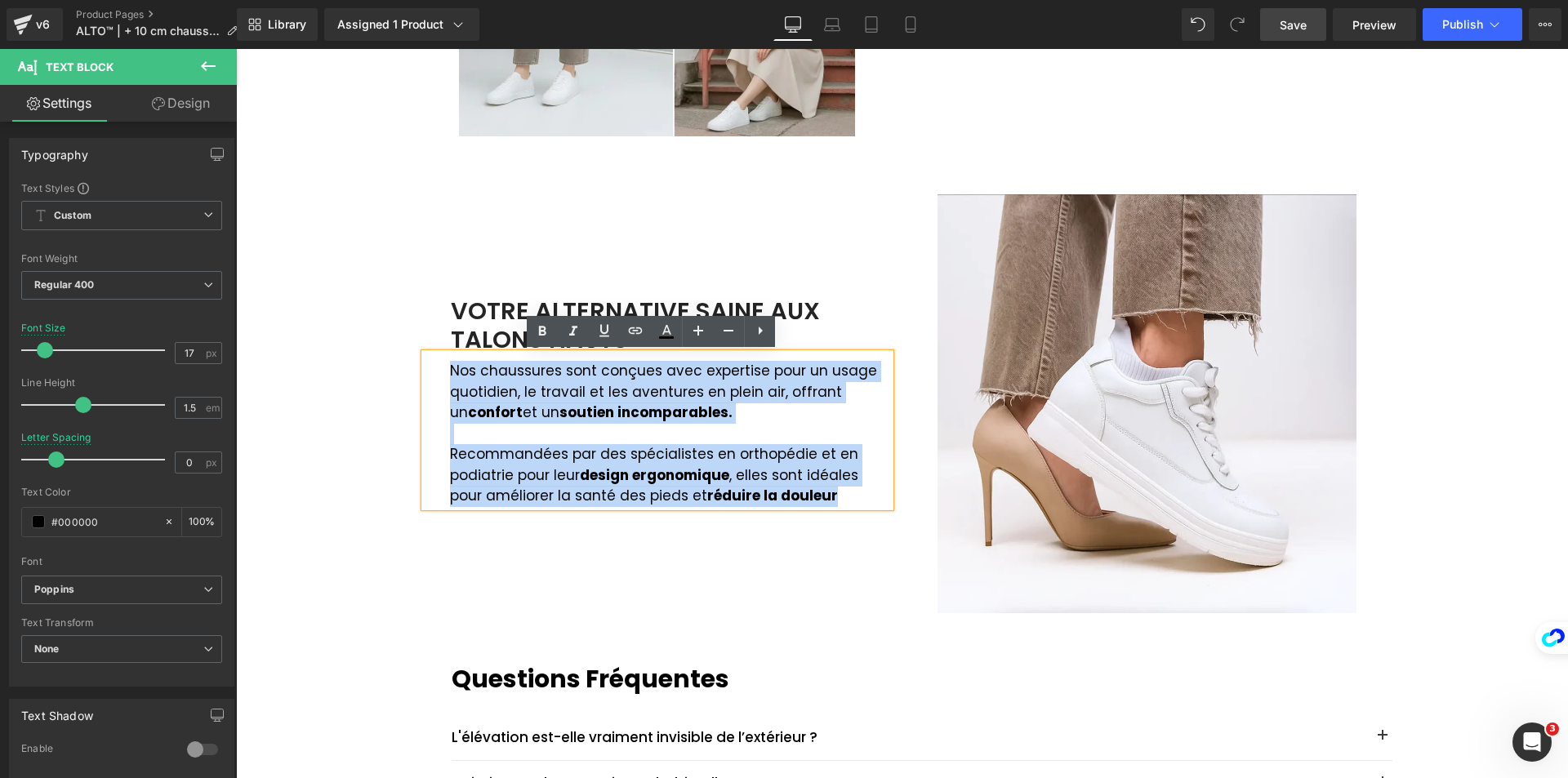
drag, startPoint x: 442, startPoint y: 373, endPoint x: 837, endPoint y: 491, distance: 412.2
click at [837, 491] on div "Nos chaussures sont conçues avec expertise pour un usage quotidien, le travail …" at bounding box center [657, 431] width 466 height 153
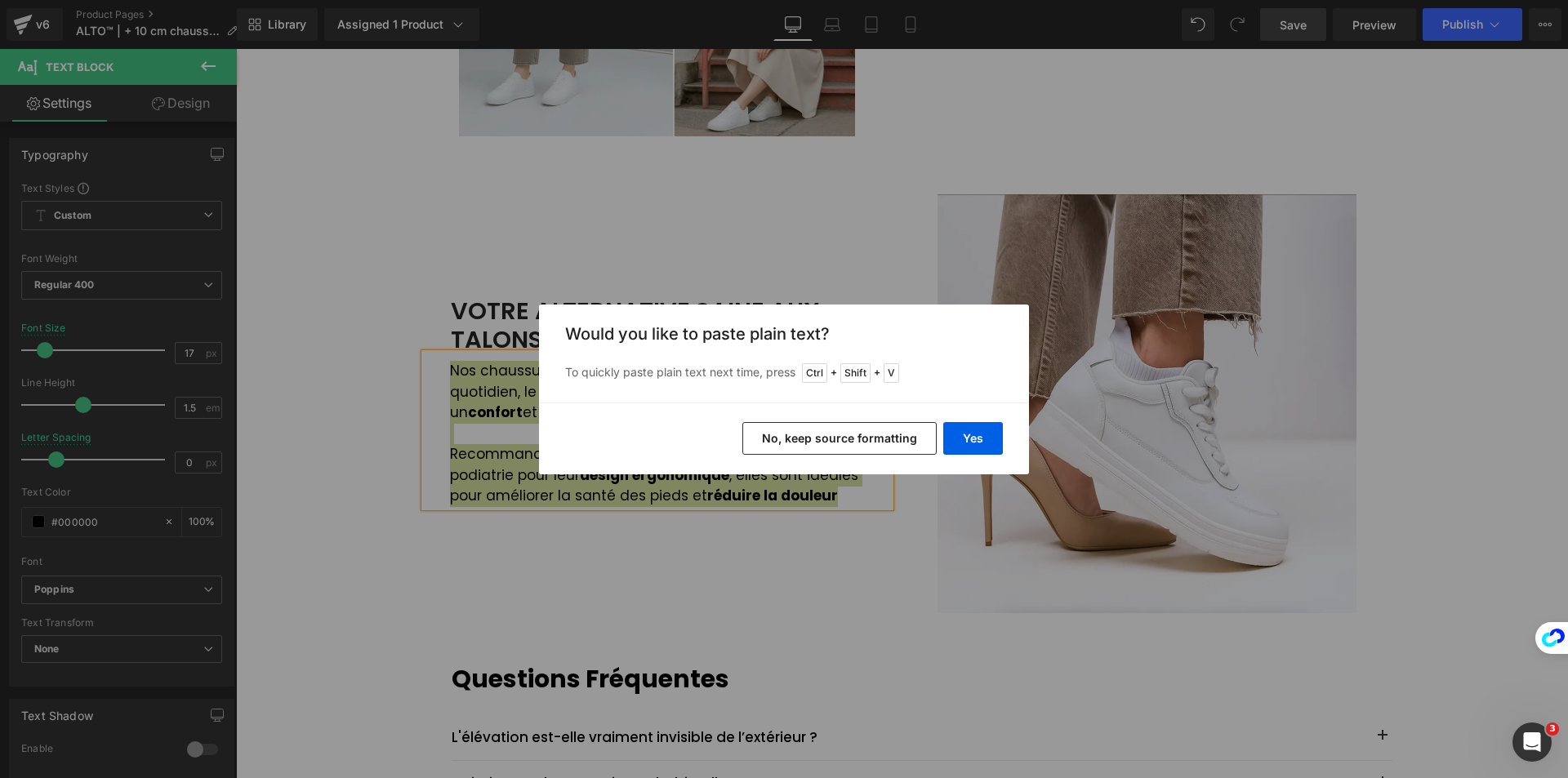
click at [1012, 432] on div "Yes No, keep source formatting" at bounding box center [784, 439] width 490 height 72
drag, startPoint x: 986, startPoint y: 426, endPoint x: 741, endPoint y: 382, distance: 248.9
click at [986, 426] on button "Yes" at bounding box center [973, 438] width 59 height 32
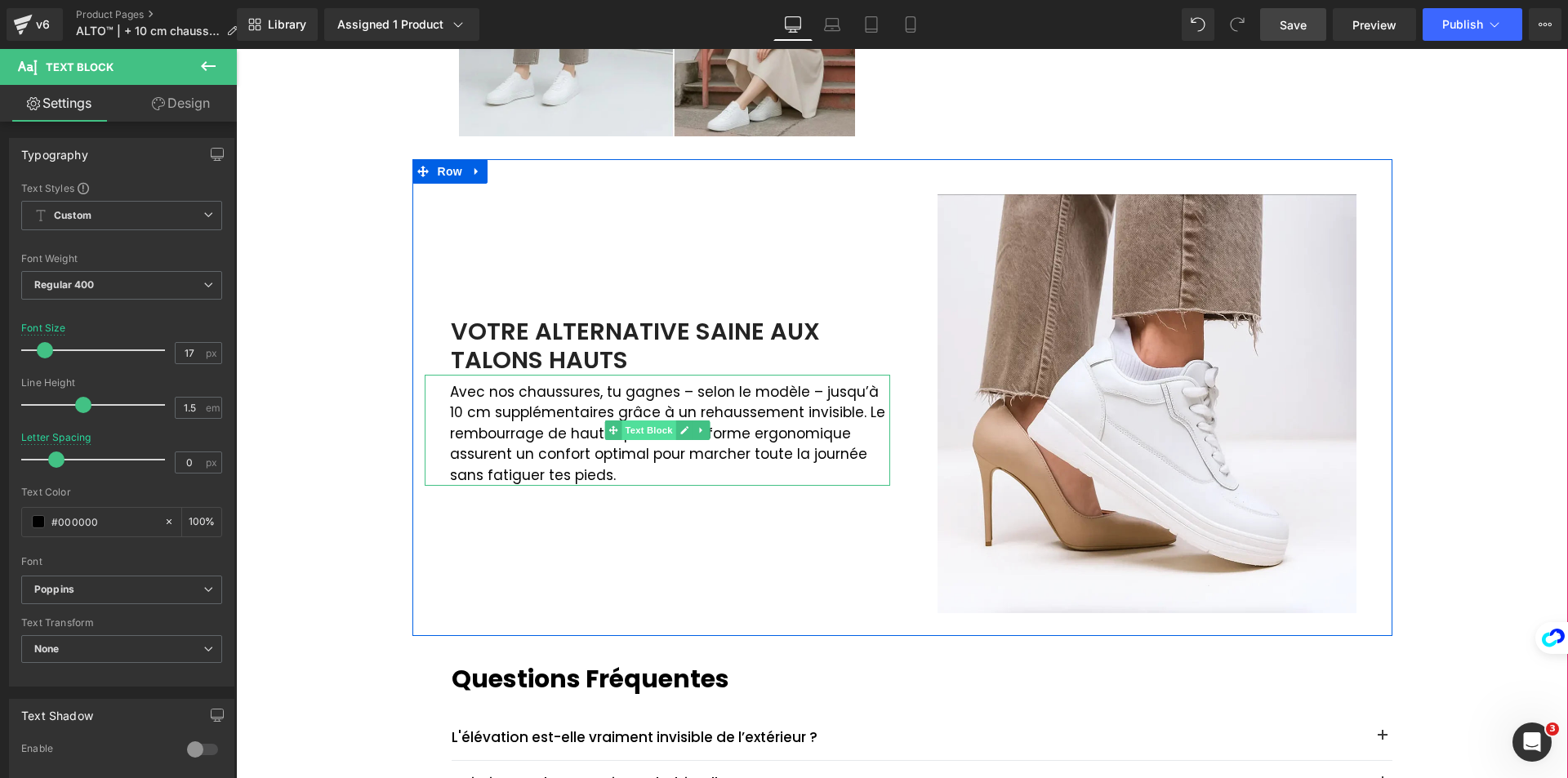
click at [659, 437] on span "Text Block" at bounding box center [648, 430] width 54 height 19
click at [573, 438] on p "Avec nos chaussures, tu gagnes – selon le modèle – jusqu’à 10 cm supplémentaire…" at bounding box center [670, 433] width 440 height 104
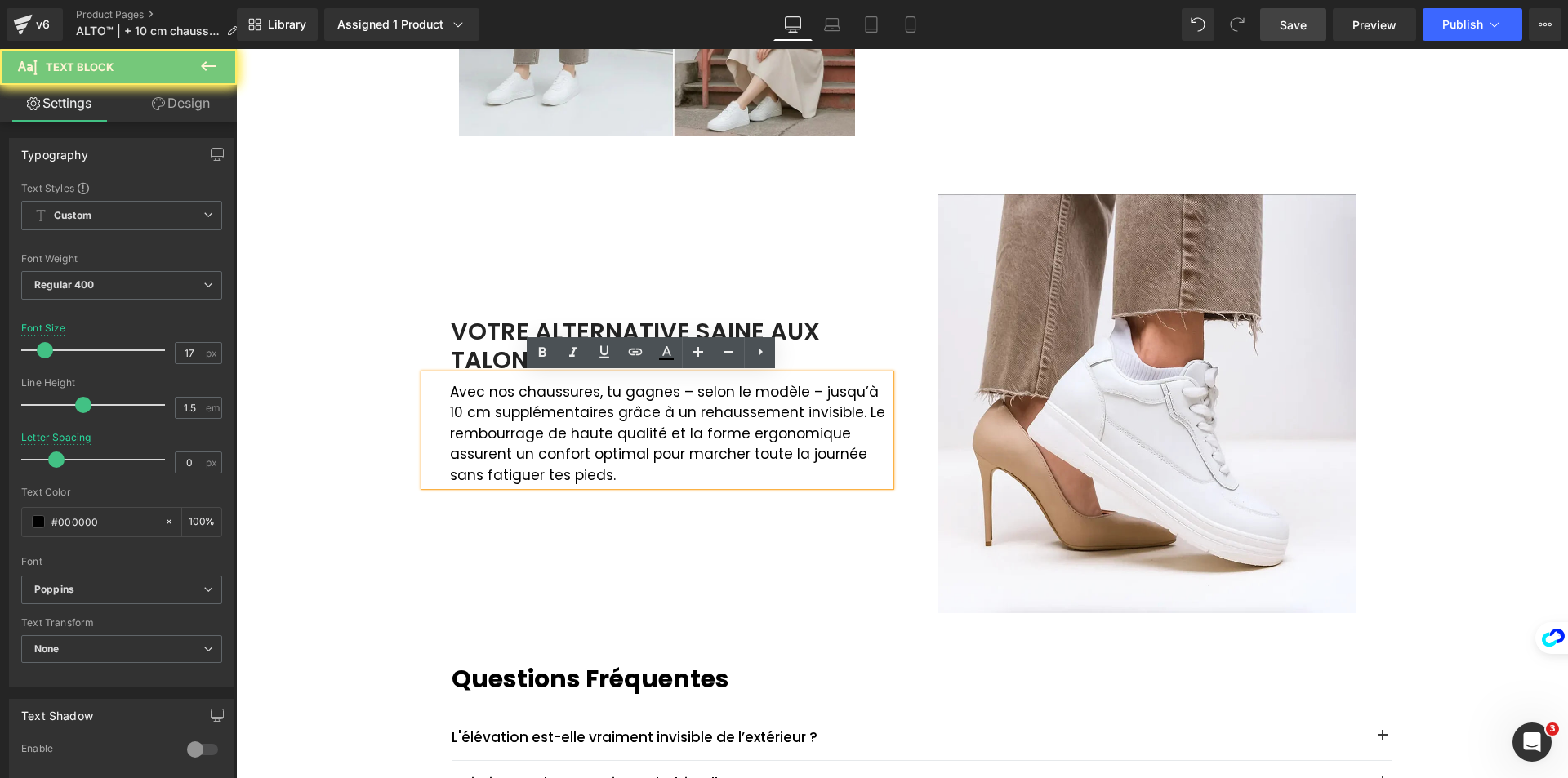
click at [629, 429] on p "Avec nos chaussures, tu gagnes – selon le modèle – jusqu’à 10 cm supplémentaire…" at bounding box center [670, 433] width 440 height 104
click at [548, 426] on p "Avec nos chaussures, tu gagnes – selon le modèle – jusqu’à 10 cm supplémentaire…" at bounding box center [670, 433] width 440 height 104
drag, startPoint x: 477, startPoint y: 465, endPoint x: 683, endPoint y: 438, distance: 207.8
click at [478, 465] on p "Avec nos chaussures, tu gagnes – selon le modèle – jusqu’à 10 cm supplémentaire…" at bounding box center [670, 433] width 440 height 104
click at [743, 417] on p "Avec nos chaussures, tu gagnes – selon le modèle – jusqu’à 10 cm supplémentaire…" at bounding box center [670, 433] width 440 height 104
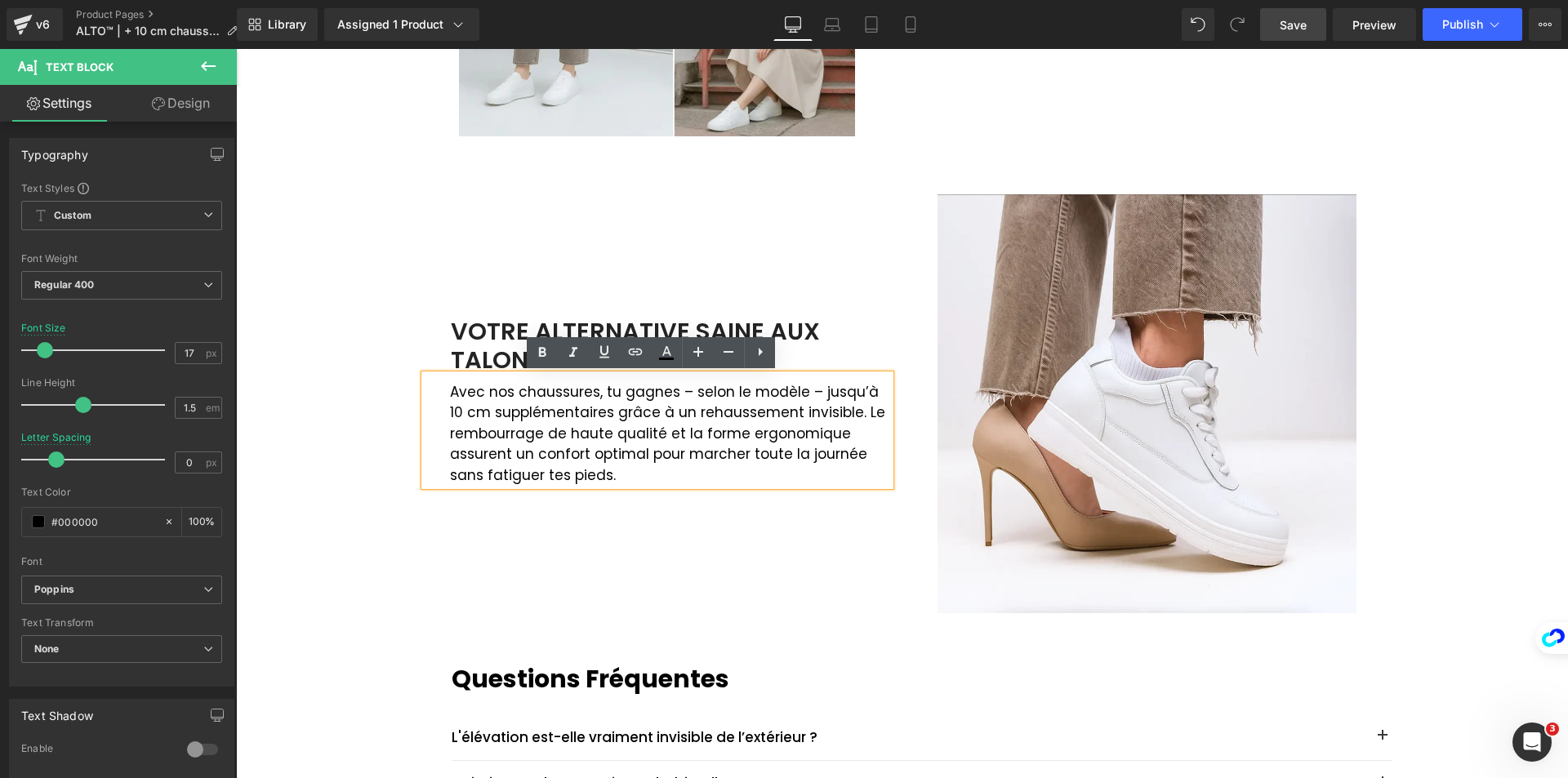
click at [839, 413] on p "Avec nos chaussures, tu gagnes – selon le modèle – jusqu’à 10 cm supplémentaire…" at bounding box center [670, 433] width 440 height 104
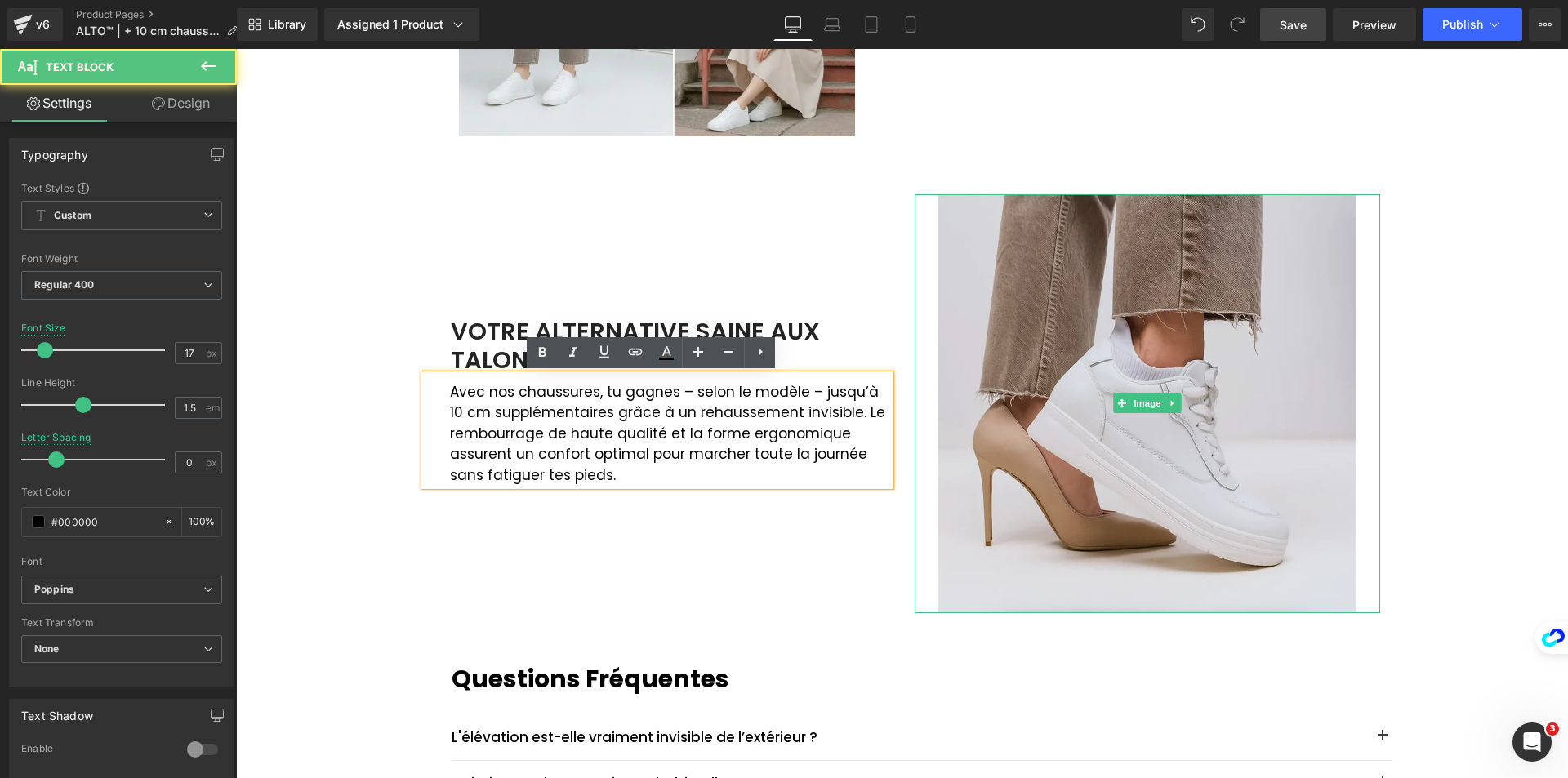
scroll to position [1683, 0]
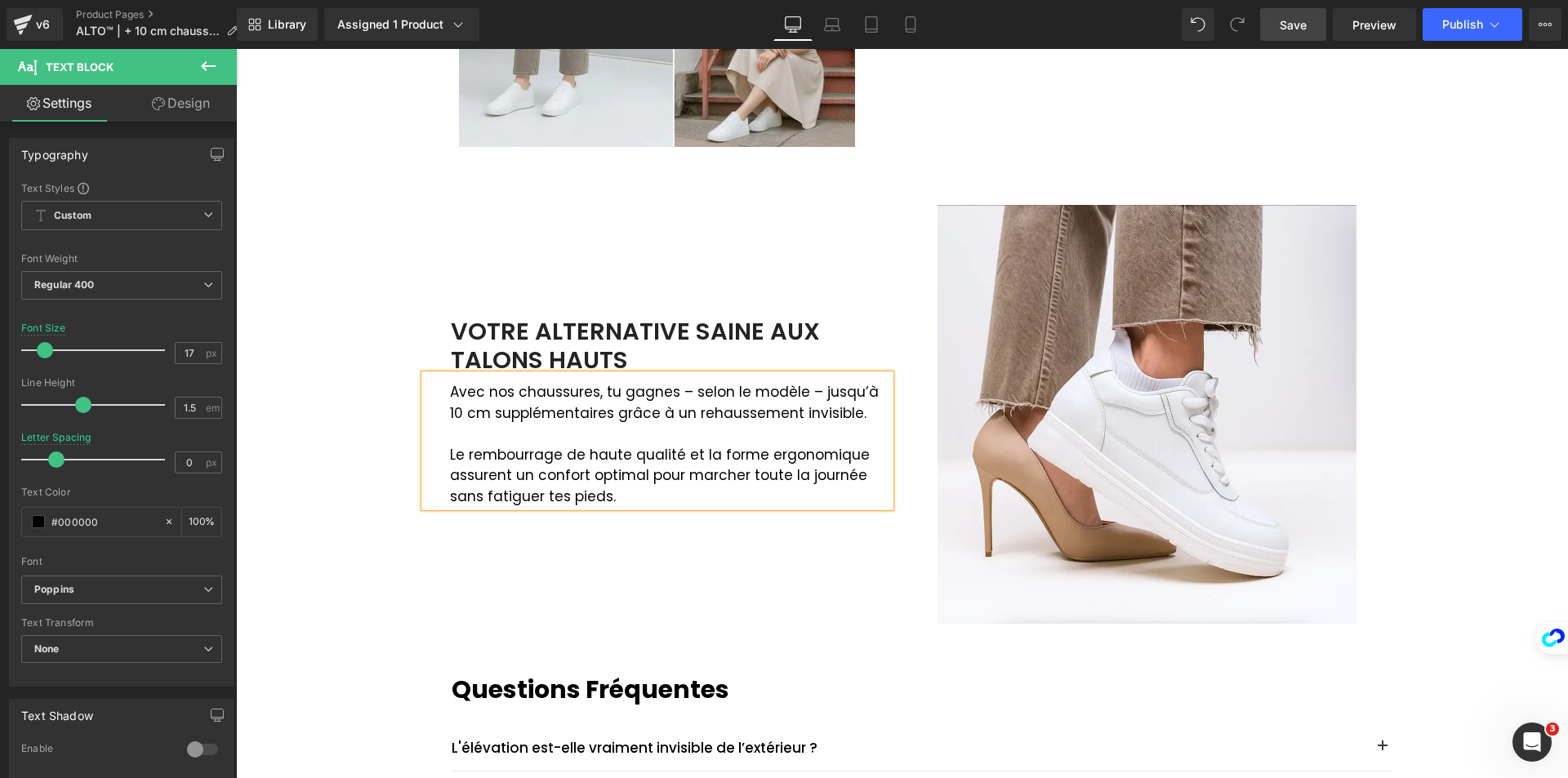
click at [589, 570] on div "Image VOTRE ALTERNATIVE SAINE AUX TALONS HAUTS Text Block Avec nos chaussures, …" at bounding box center [657, 412] width 490 height 422
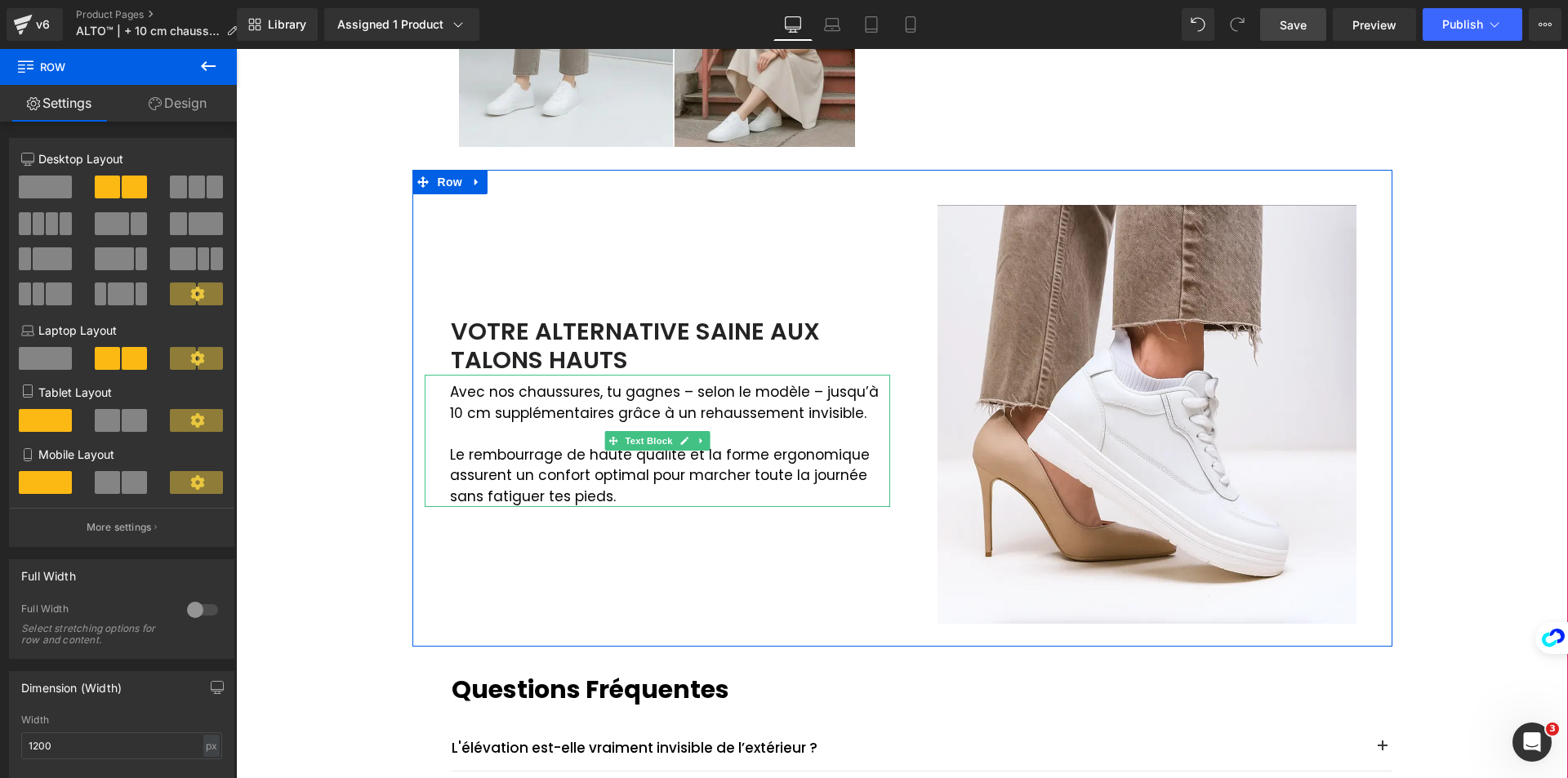
click at [683, 387] on p "Avec nos chaussures, tu gagnes – selon le modèle – jusqu’à 10 cm supplémentaire…" at bounding box center [670, 402] width 440 height 42
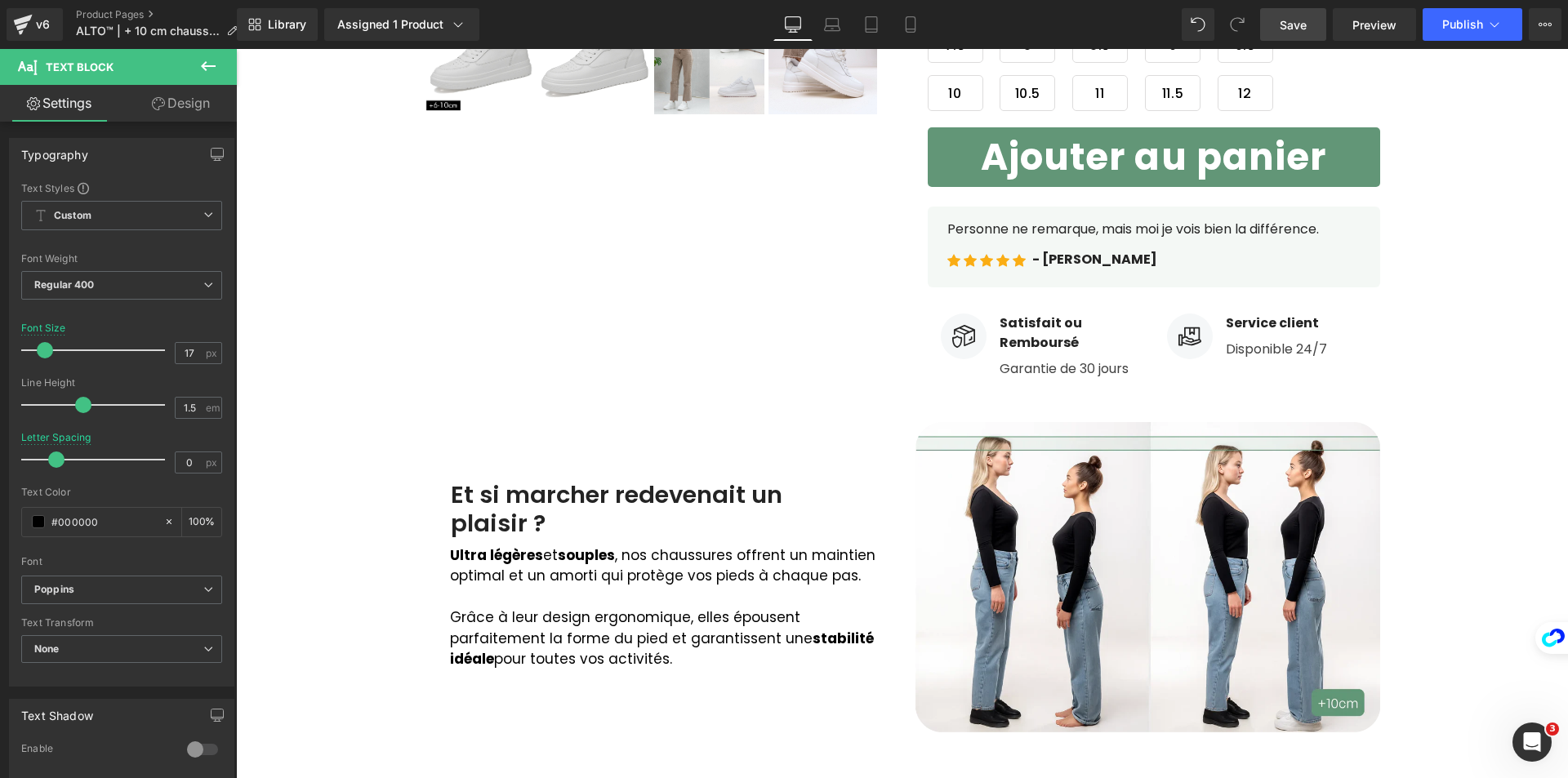
scroll to position [621, 0]
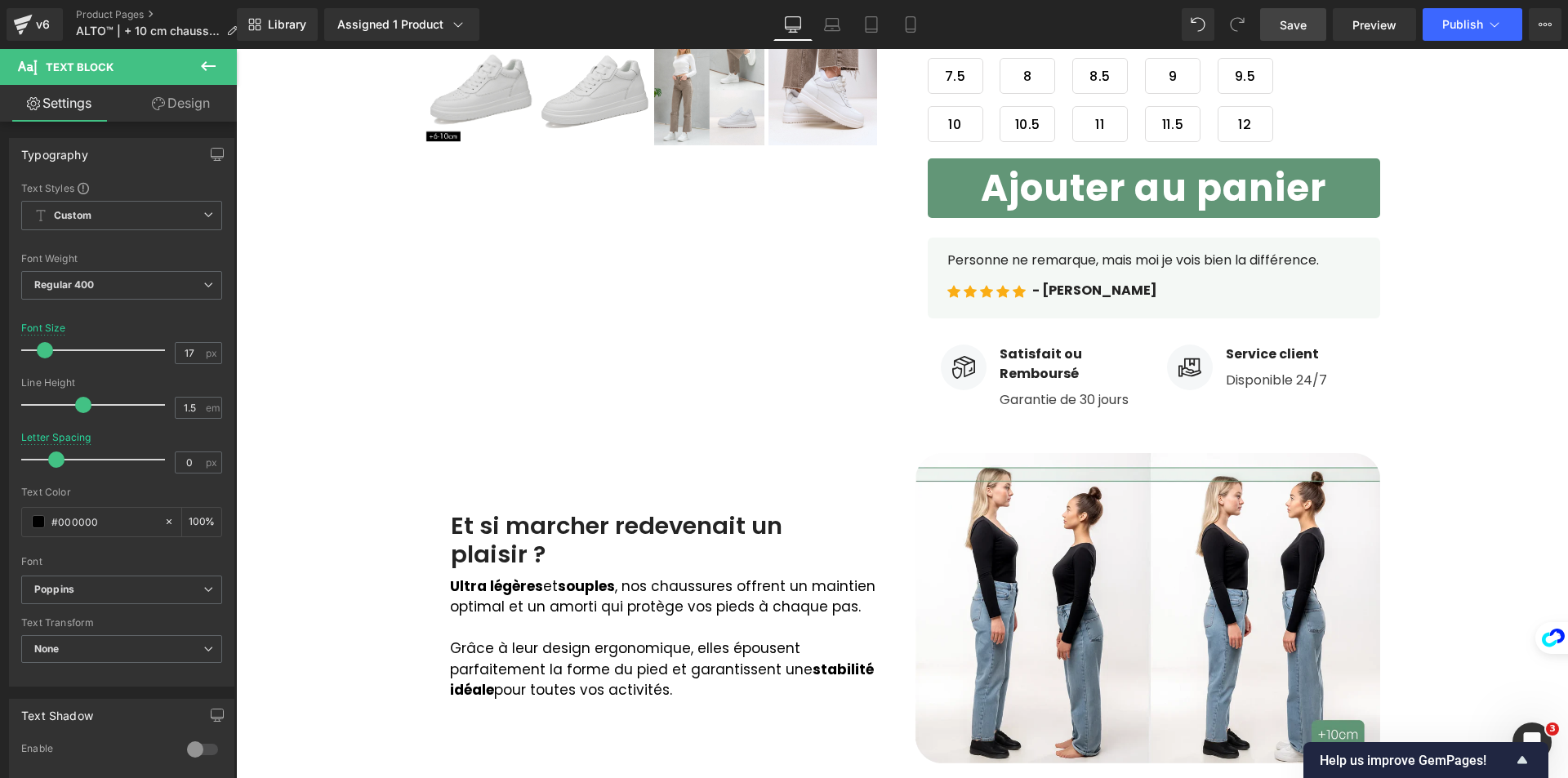
drag, startPoint x: 1281, startPoint y: 13, endPoint x: 1306, endPoint y: 33, distance: 32.0
click at [1282, 13] on link "Save" at bounding box center [1293, 24] width 67 height 32
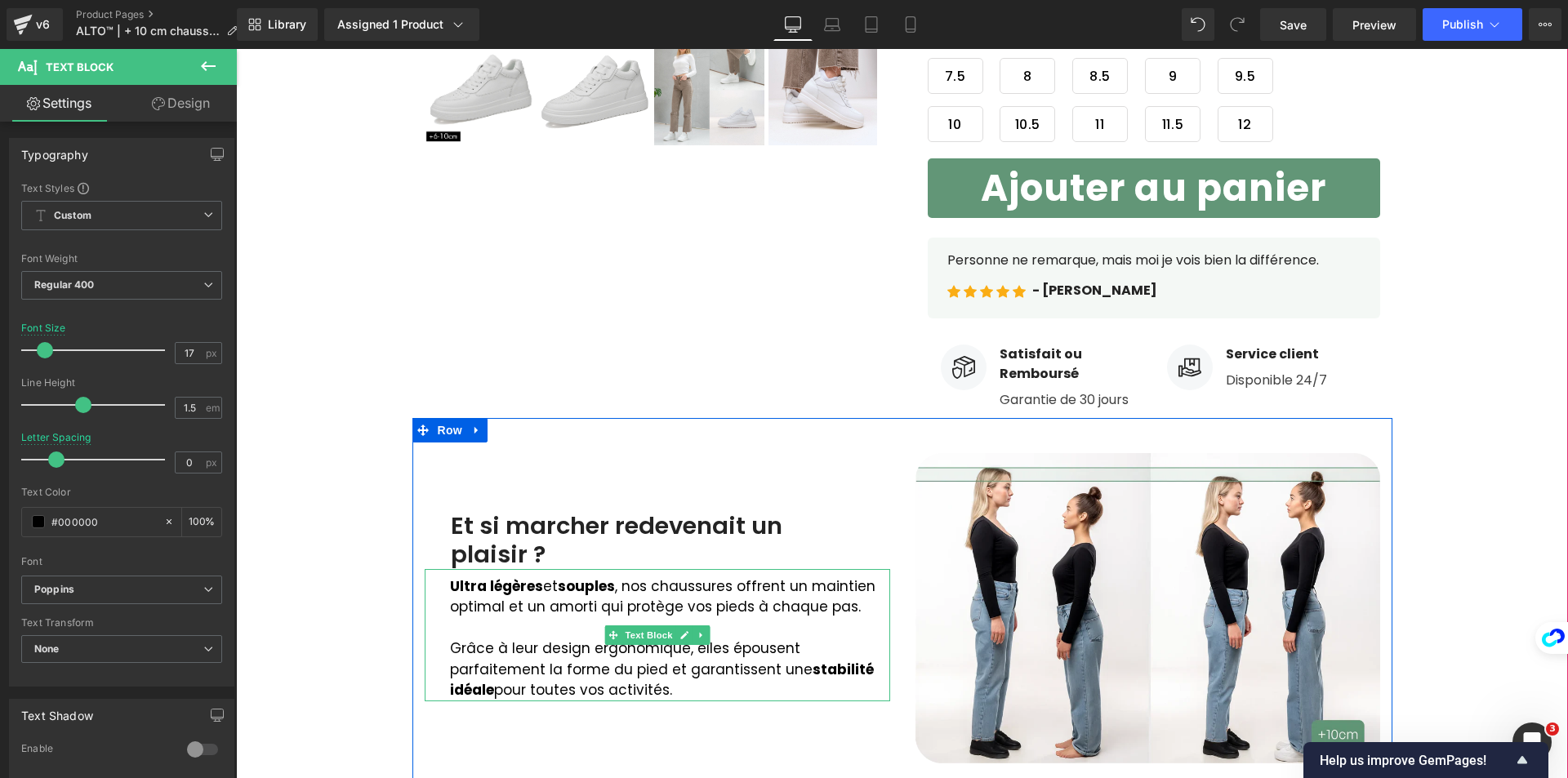
click at [512, 603] on p "Ultra légères et souples , nos chaussures offrent un maintien optimal et un amo…" at bounding box center [670, 597] width 440 height 42
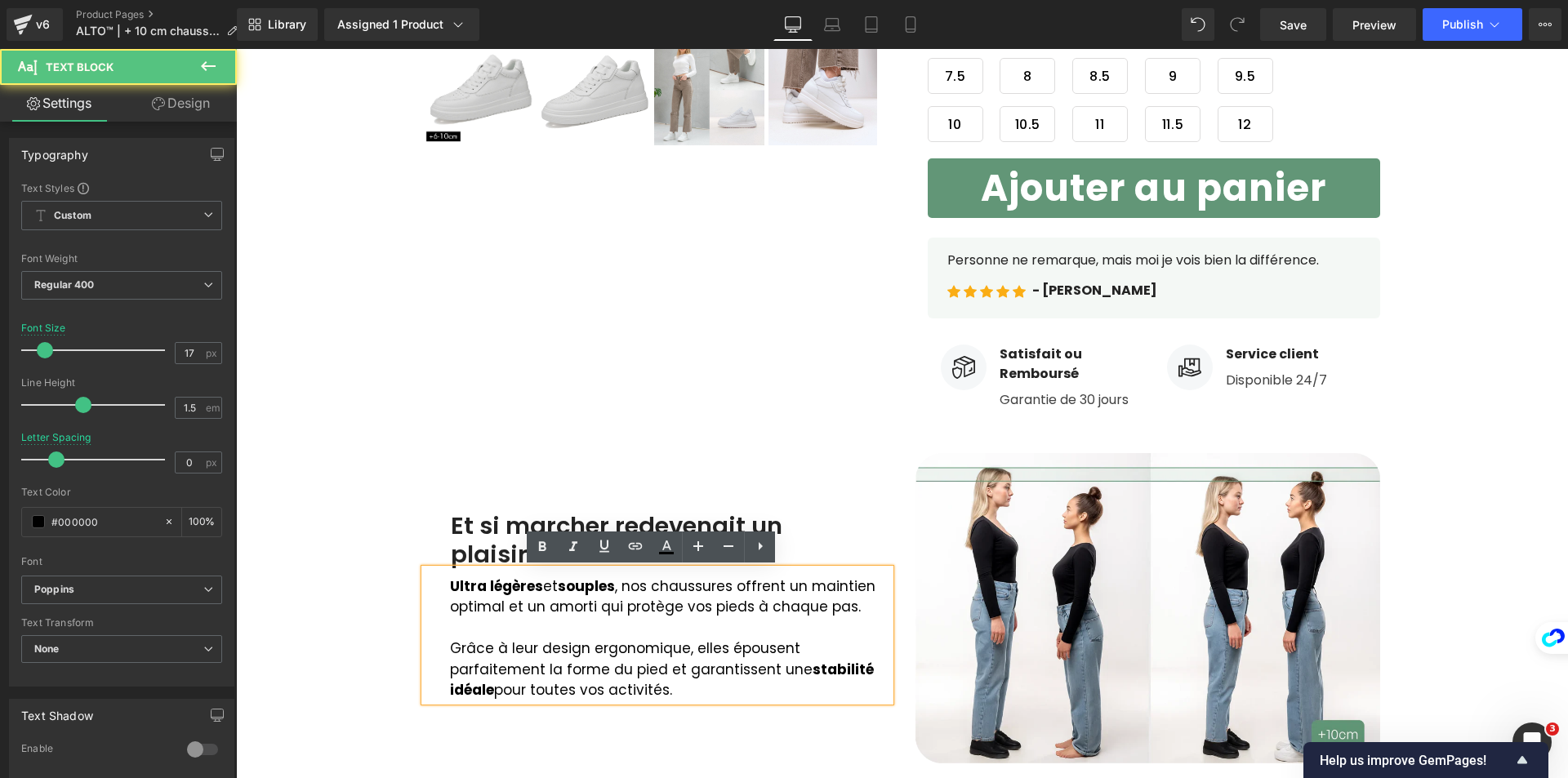
click at [457, 585] on strong "Ultra légères" at bounding box center [496, 586] width 93 height 19
drag, startPoint x: 444, startPoint y: 584, endPoint x: 664, endPoint y: 699, distance: 248.2
click at [664, 699] on div "Ultra légères et souples , nos chaussures offrent un maintien optimal et un amo…" at bounding box center [657, 635] width 466 height 132
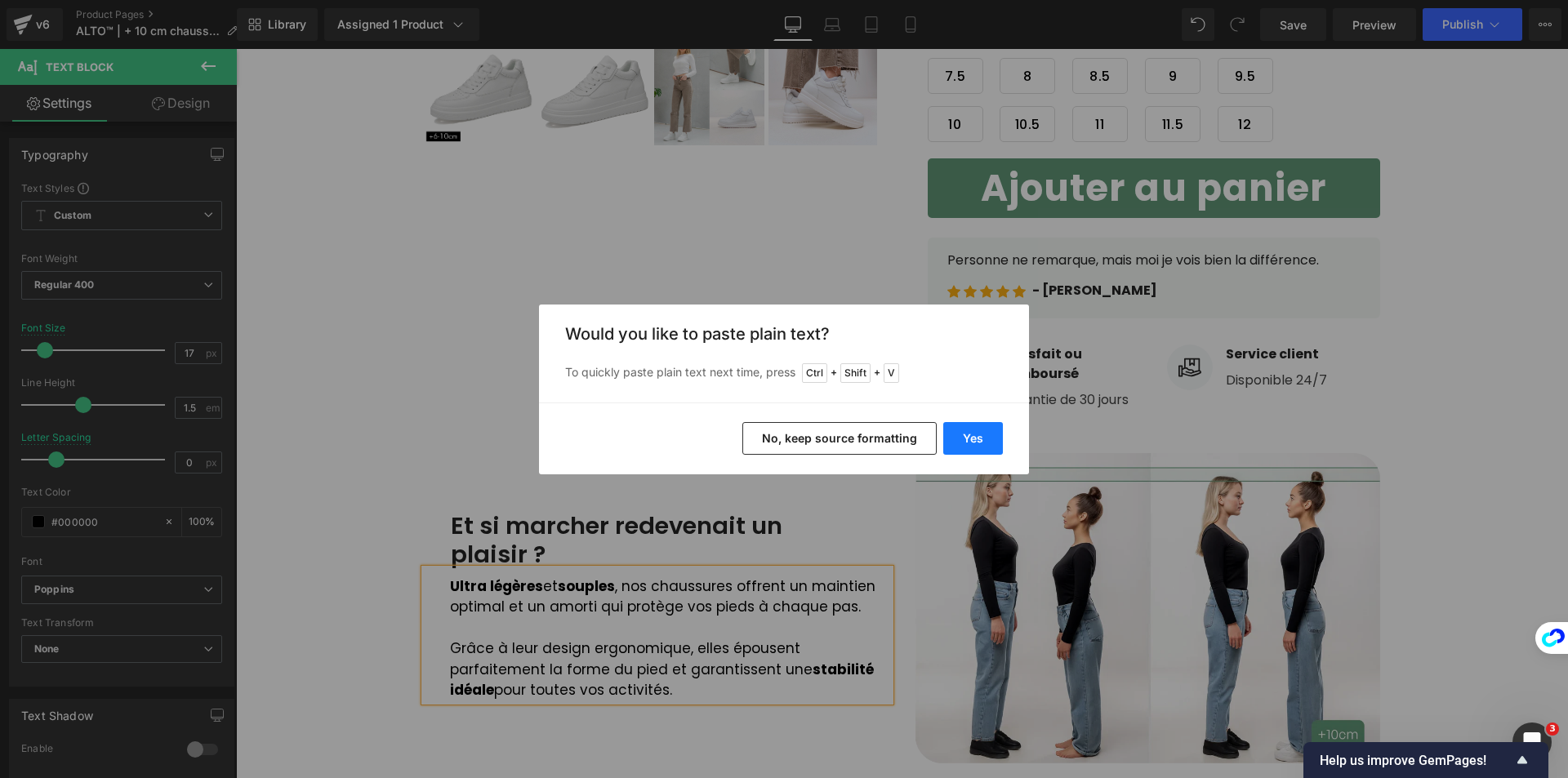
click at [986, 441] on button "Yes" at bounding box center [973, 438] width 59 height 32
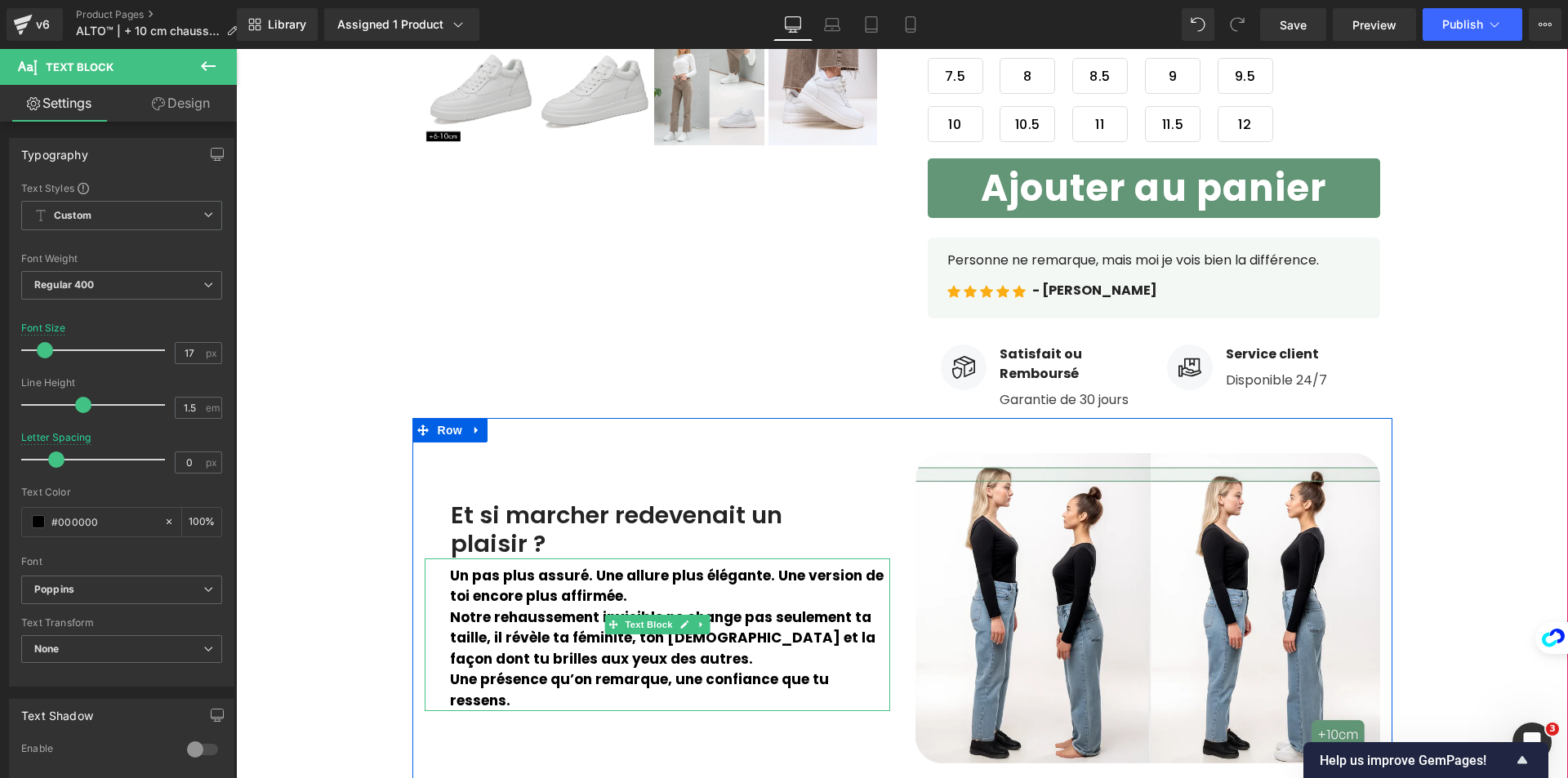
click at [469, 600] on b "Un pas plus assuré. Une allure plus élégante. Une version de toi encore plus af…" at bounding box center [667, 586] width 434 height 41
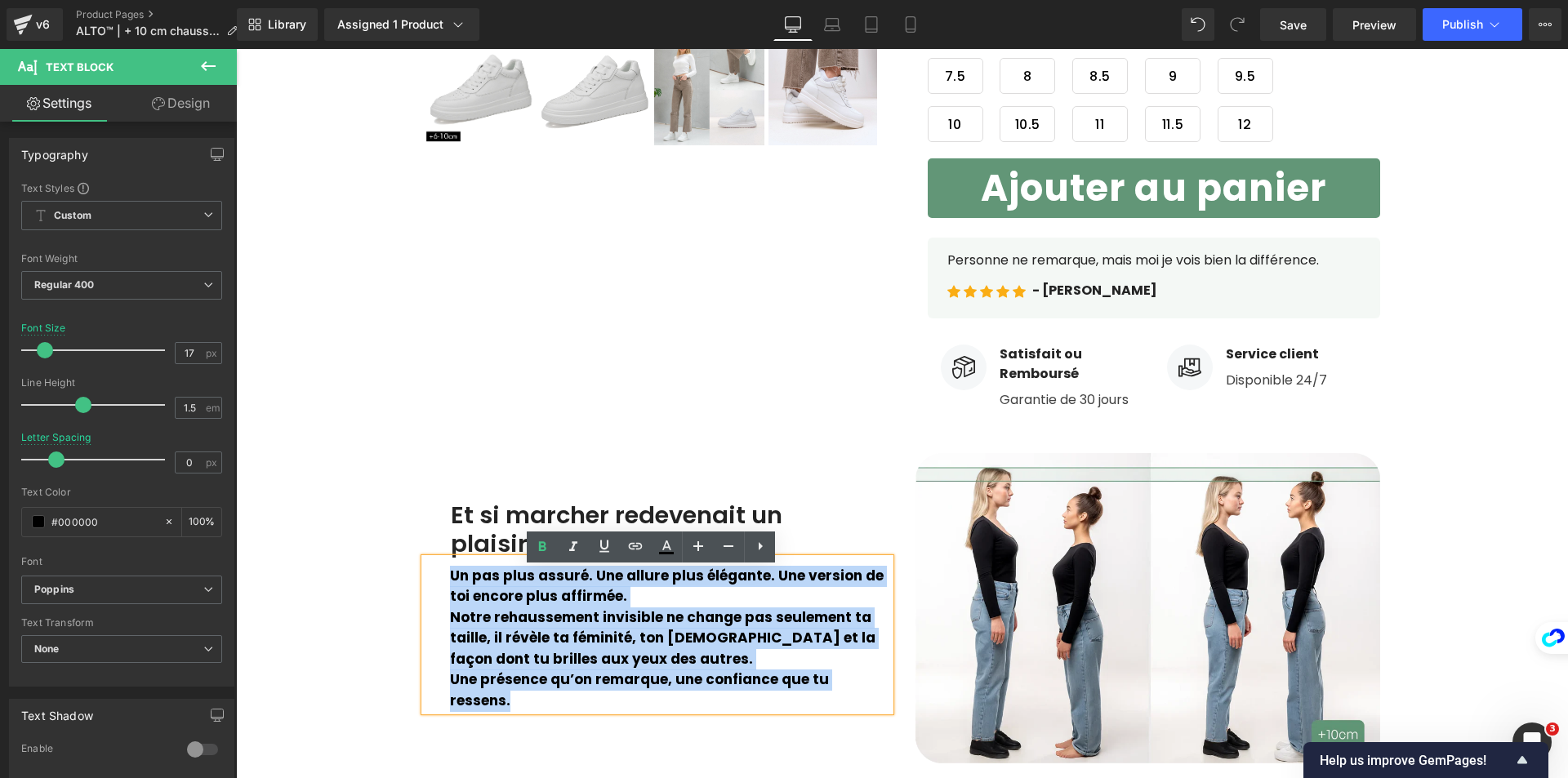
drag, startPoint x: 575, startPoint y: 624, endPoint x: 879, endPoint y: 699, distance: 313.1
click at [879, 699] on div "Un pas plus assuré. Une allure plus élégante. Une version de toi encore plus af…" at bounding box center [657, 635] width 466 height 153
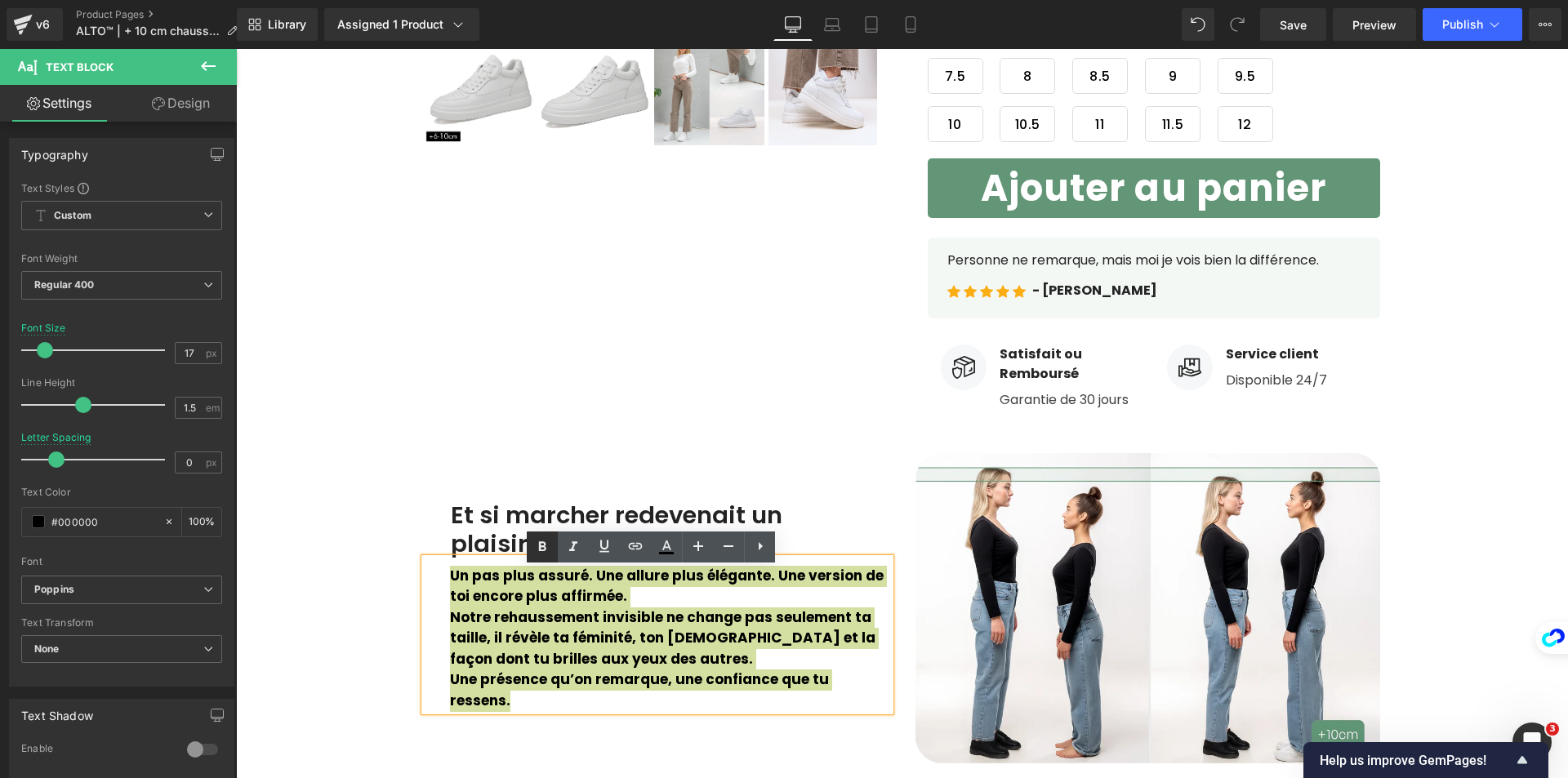
click at [539, 559] on link at bounding box center [543, 547] width 31 height 31
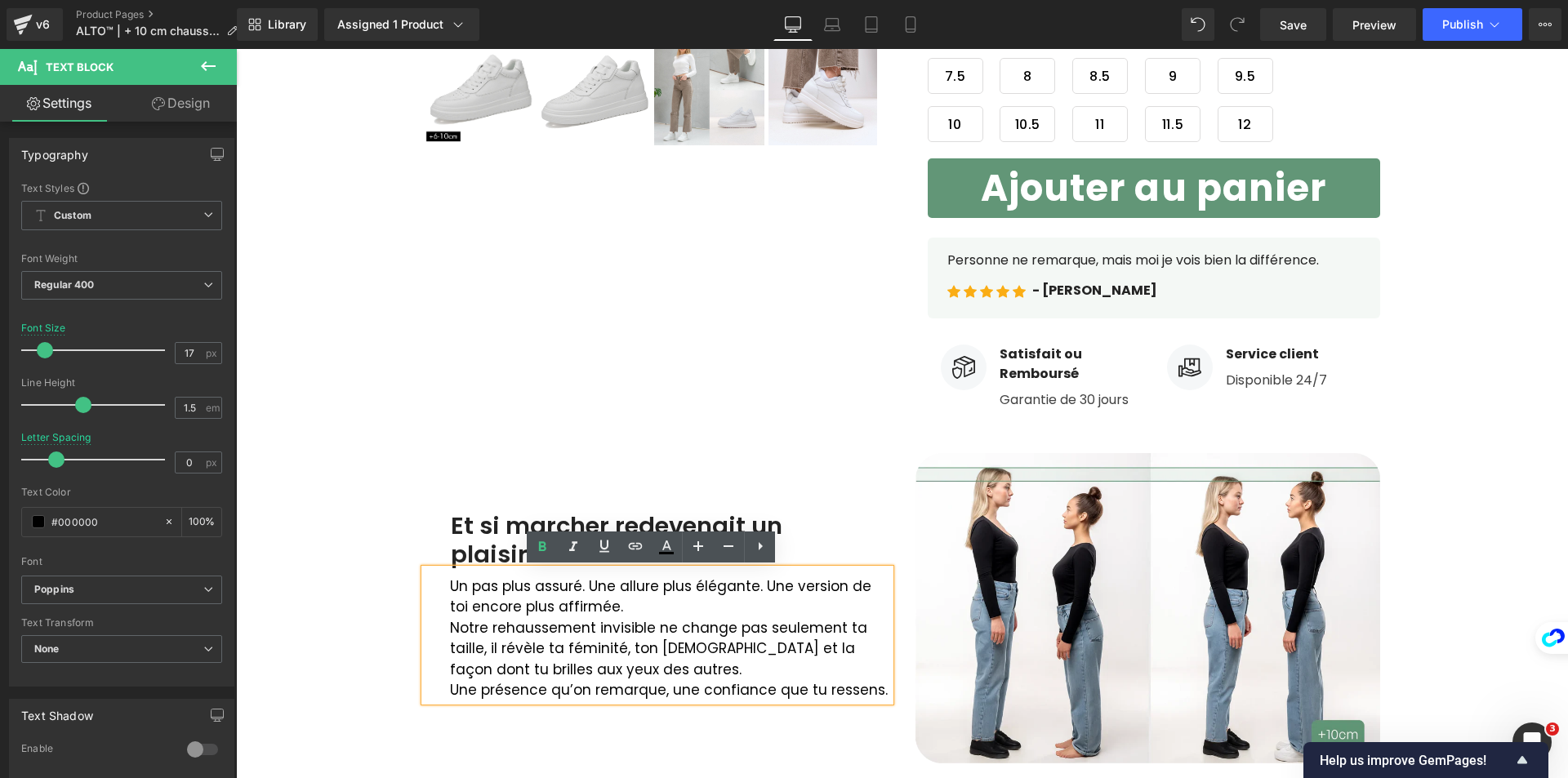
click at [587, 634] on p "Notre rehaussement invisible ne change pas seulement ta taille, il révèle ta fé…" at bounding box center [670, 650] width 440 height 63
click at [439, 629] on div "Un pas plus assuré. Une allure plus élégante. Une version de toi encore plus af…" at bounding box center [657, 635] width 466 height 132
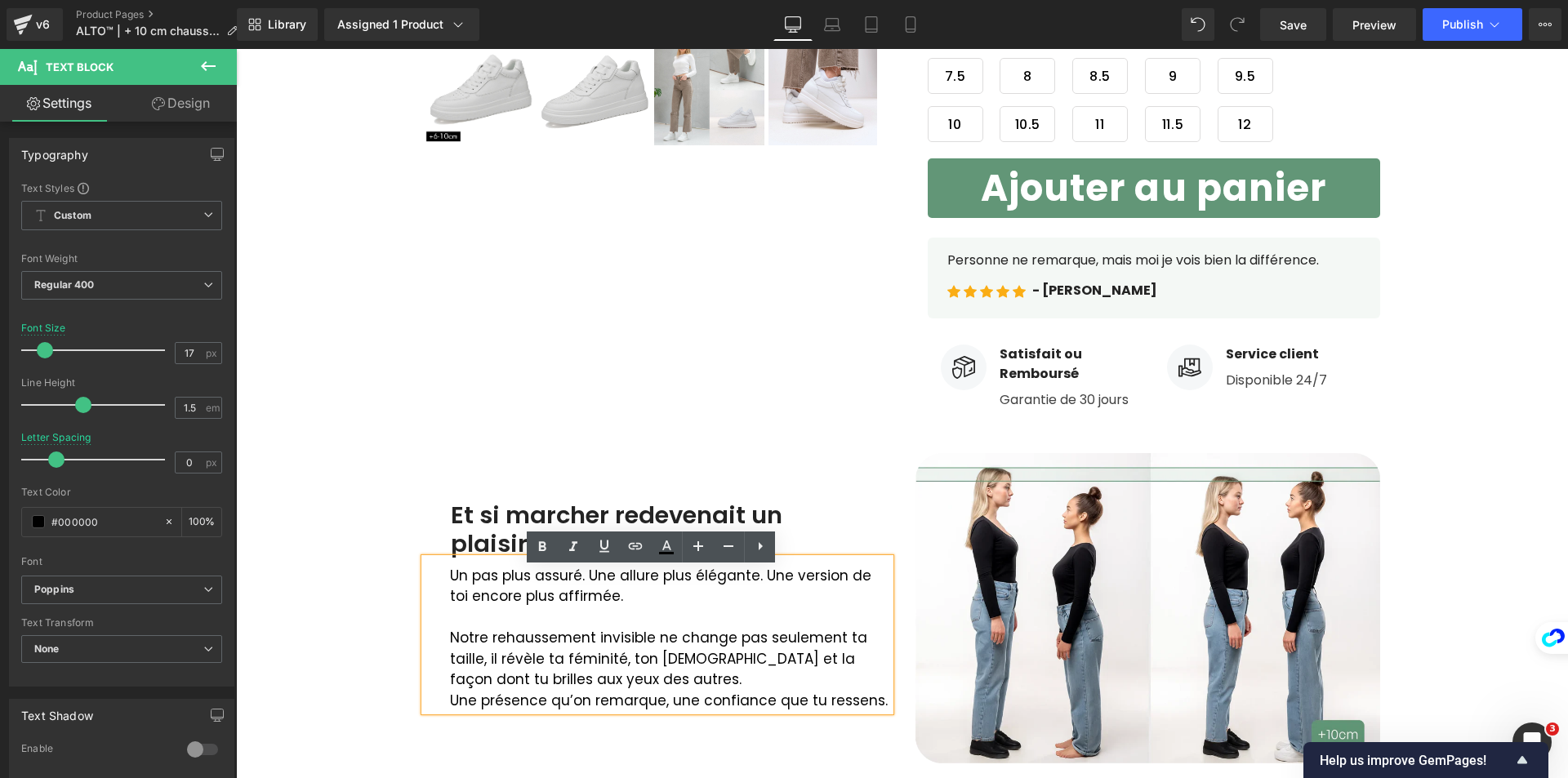
scroll to position [611, 0]
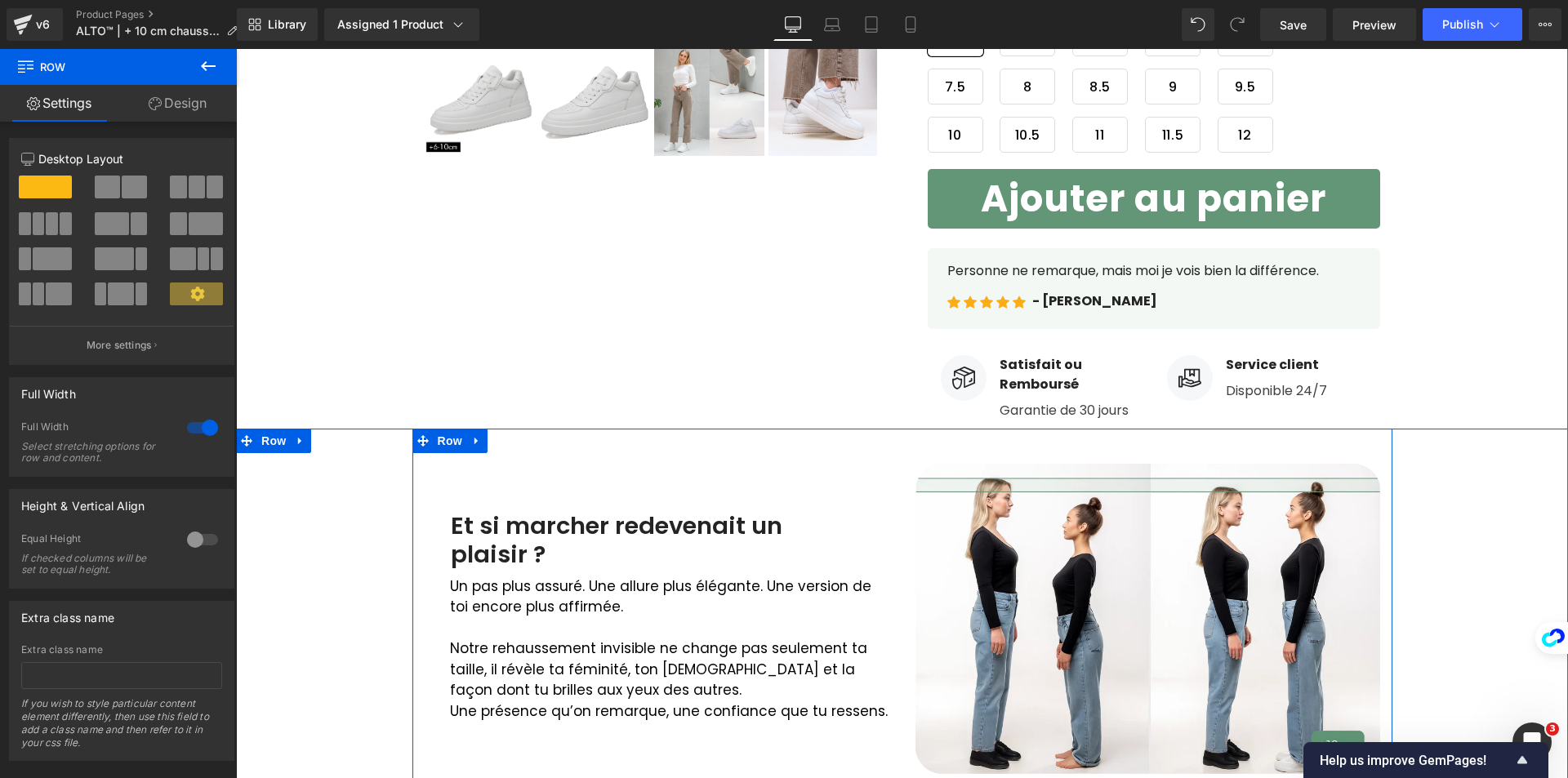
drag, startPoint x: 520, startPoint y: 524, endPoint x: 459, endPoint y: 524, distance: 61.0
click at [520, 524] on div "Et si marcher redevenait un plaisir ?" at bounding box center [657, 541] width 466 height 57
click at [467, 527] on div "Et si marcher redevenait un plaisir ?" at bounding box center [657, 541] width 466 height 57
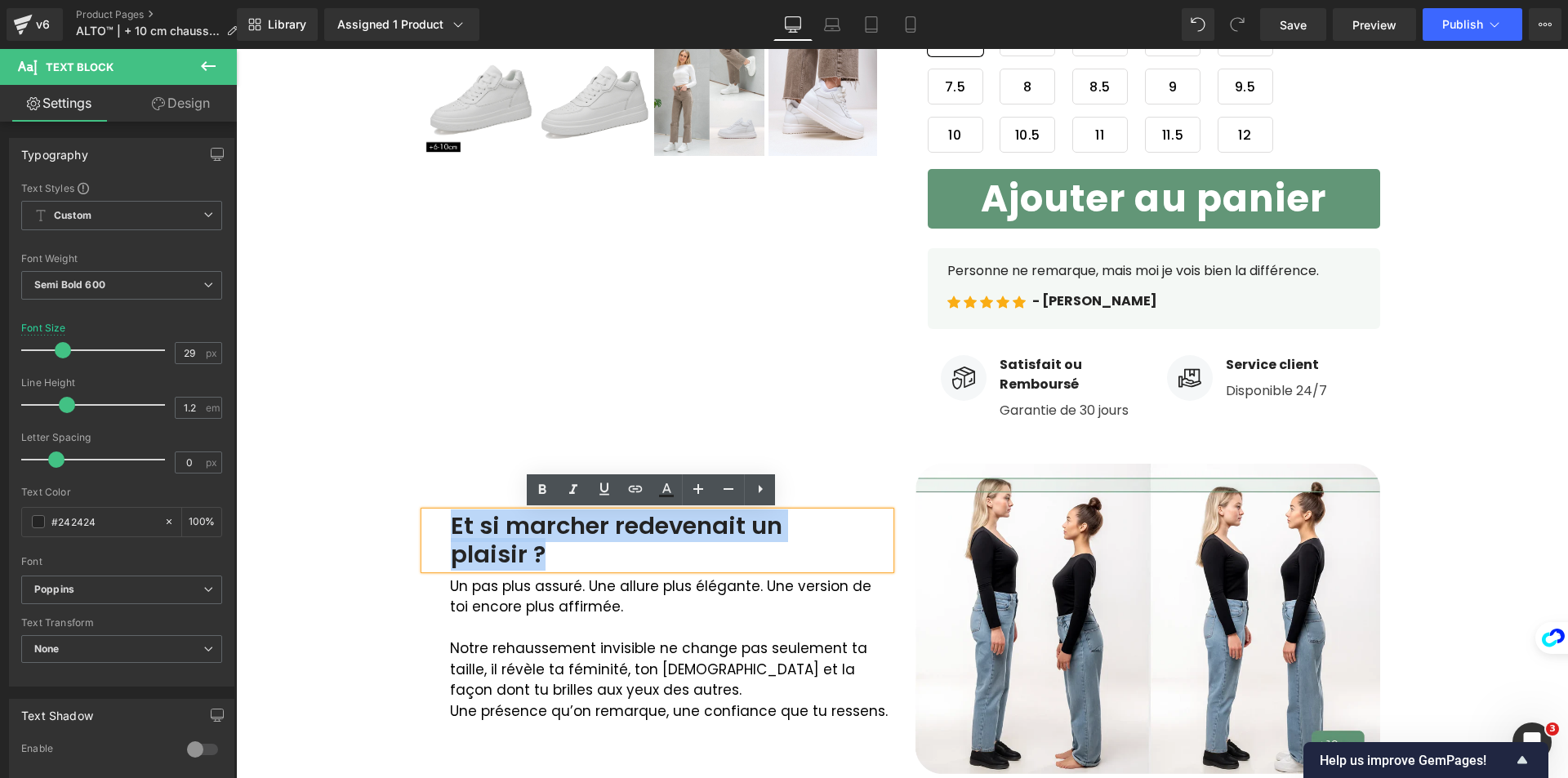
drag, startPoint x: 436, startPoint y: 519, endPoint x: 606, endPoint y: 558, distance: 174.4
click at [606, 558] on div "Et si marcher redevenait un plaisir ?" at bounding box center [657, 541] width 466 height 57
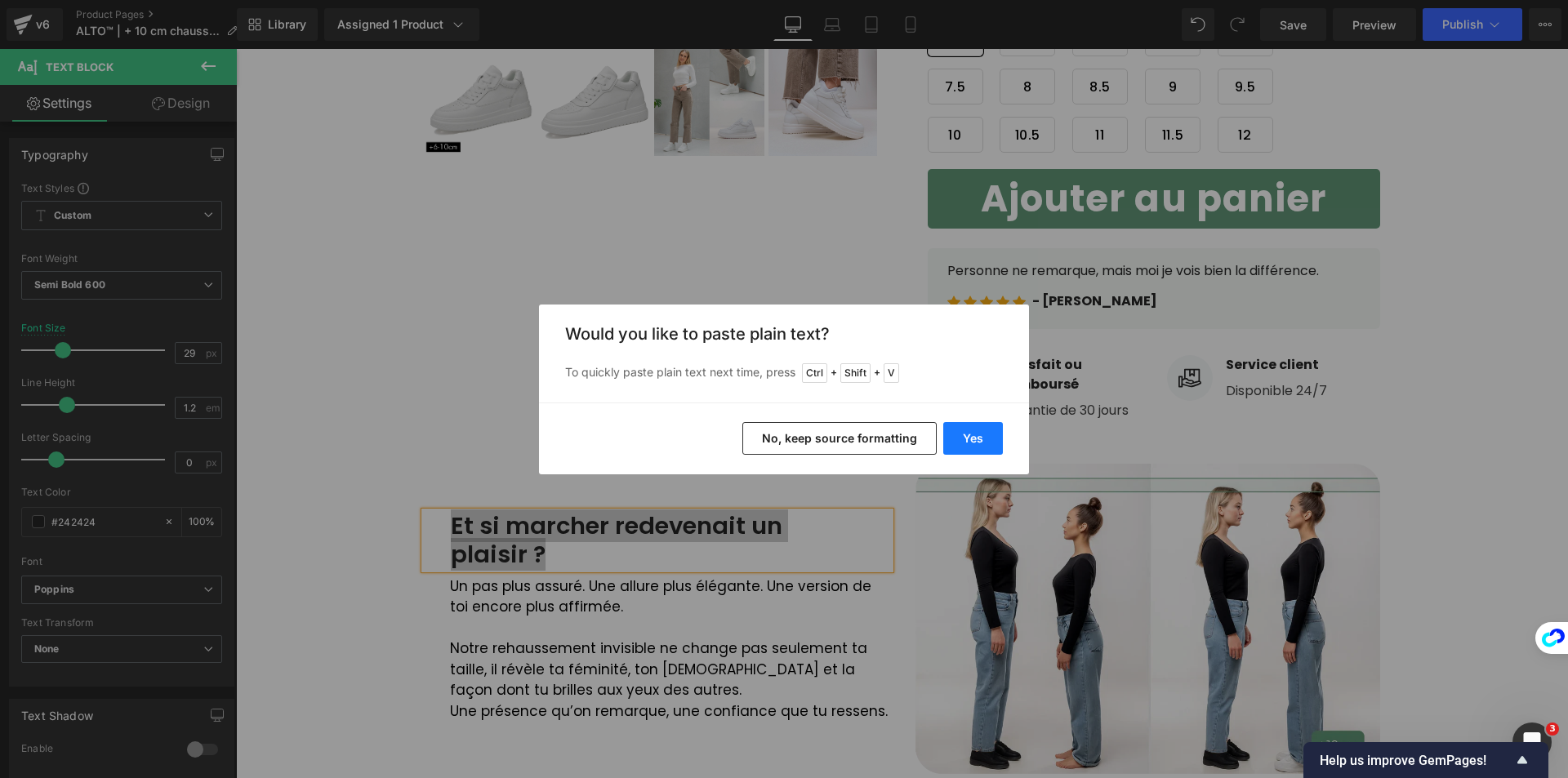
click at [979, 433] on button "Yes" at bounding box center [973, 438] width 59 height 32
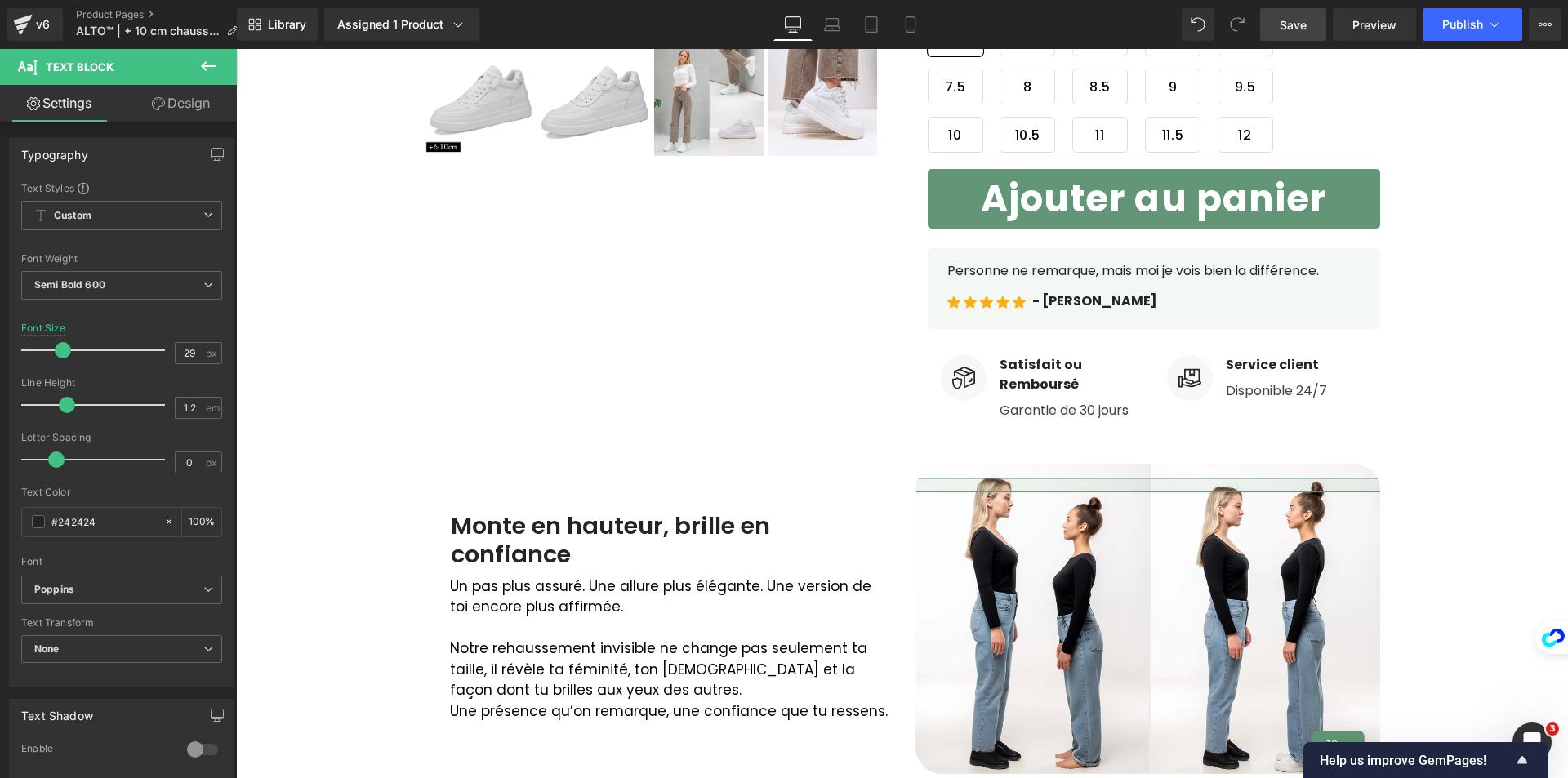
drag, startPoint x: 1302, startPoint y: 16, endPoint x: 792, endPoint y: 453, distance: 671.6
click at [1302, 17] on span "Save" at bounding box center [1292, 25] width 27 height 18
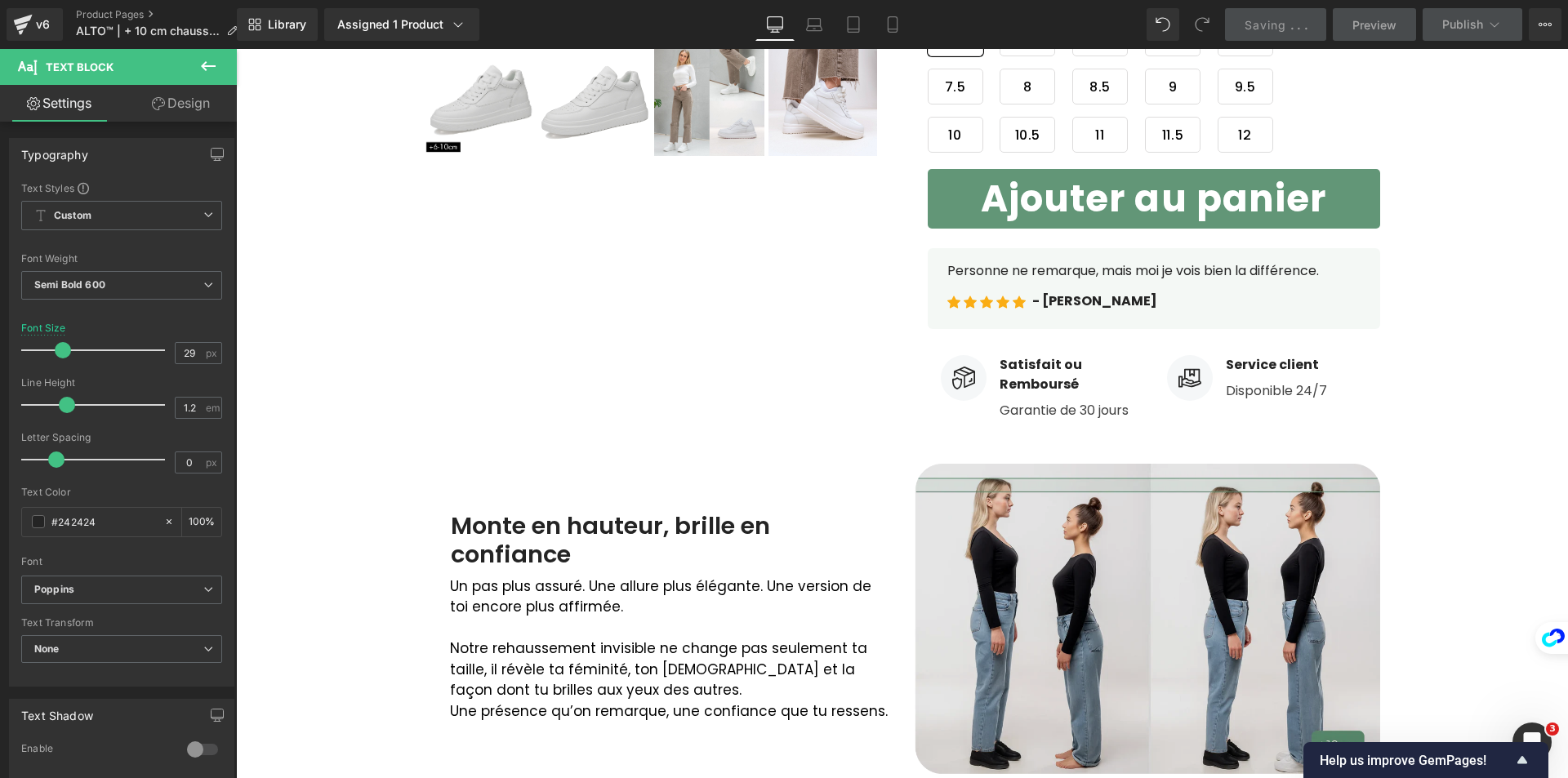
scroll to position [39, 0]
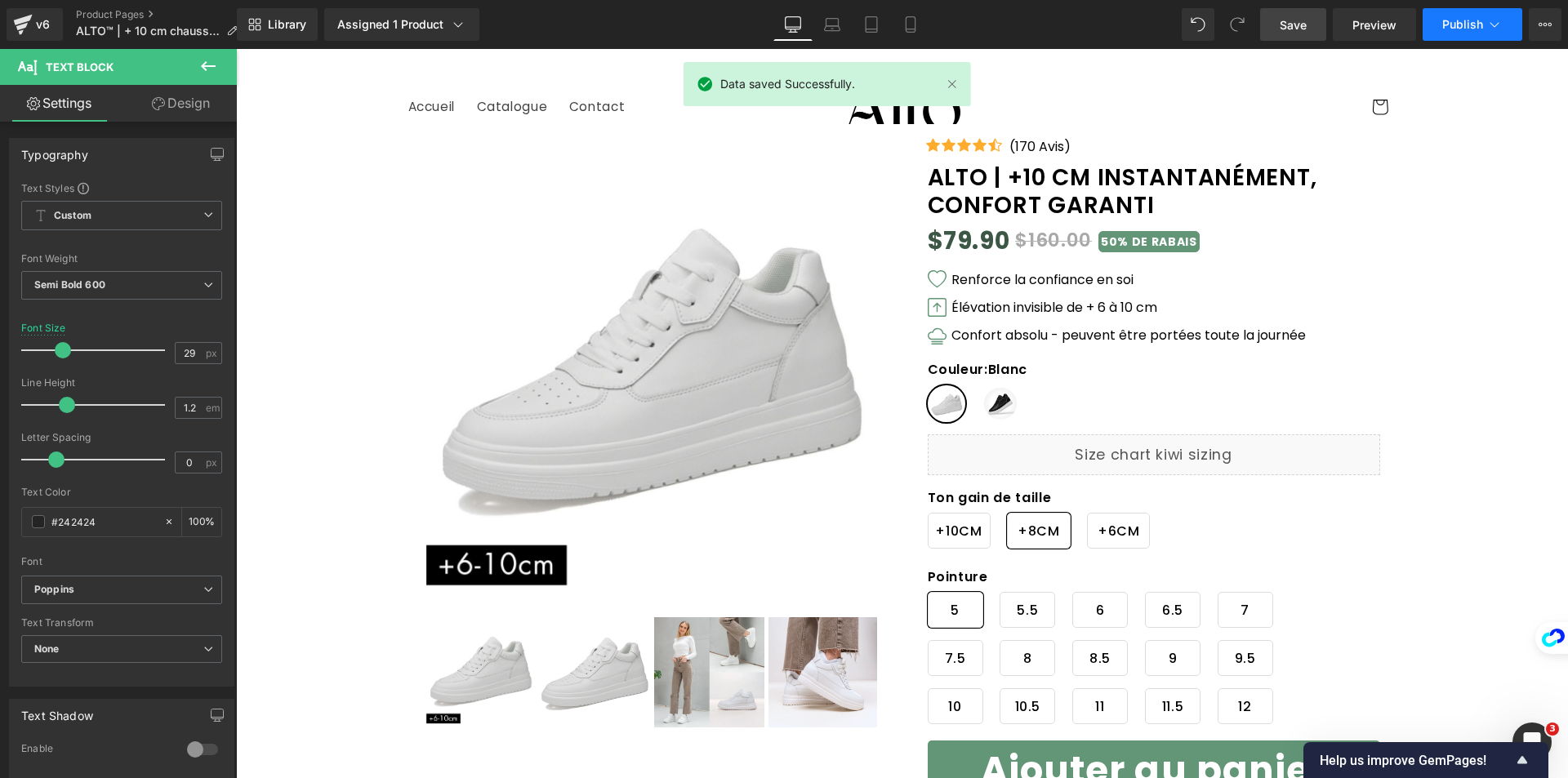
click at [1431, 13] on button "Publish" at bounding box center [1473, 24] width 100 height 32
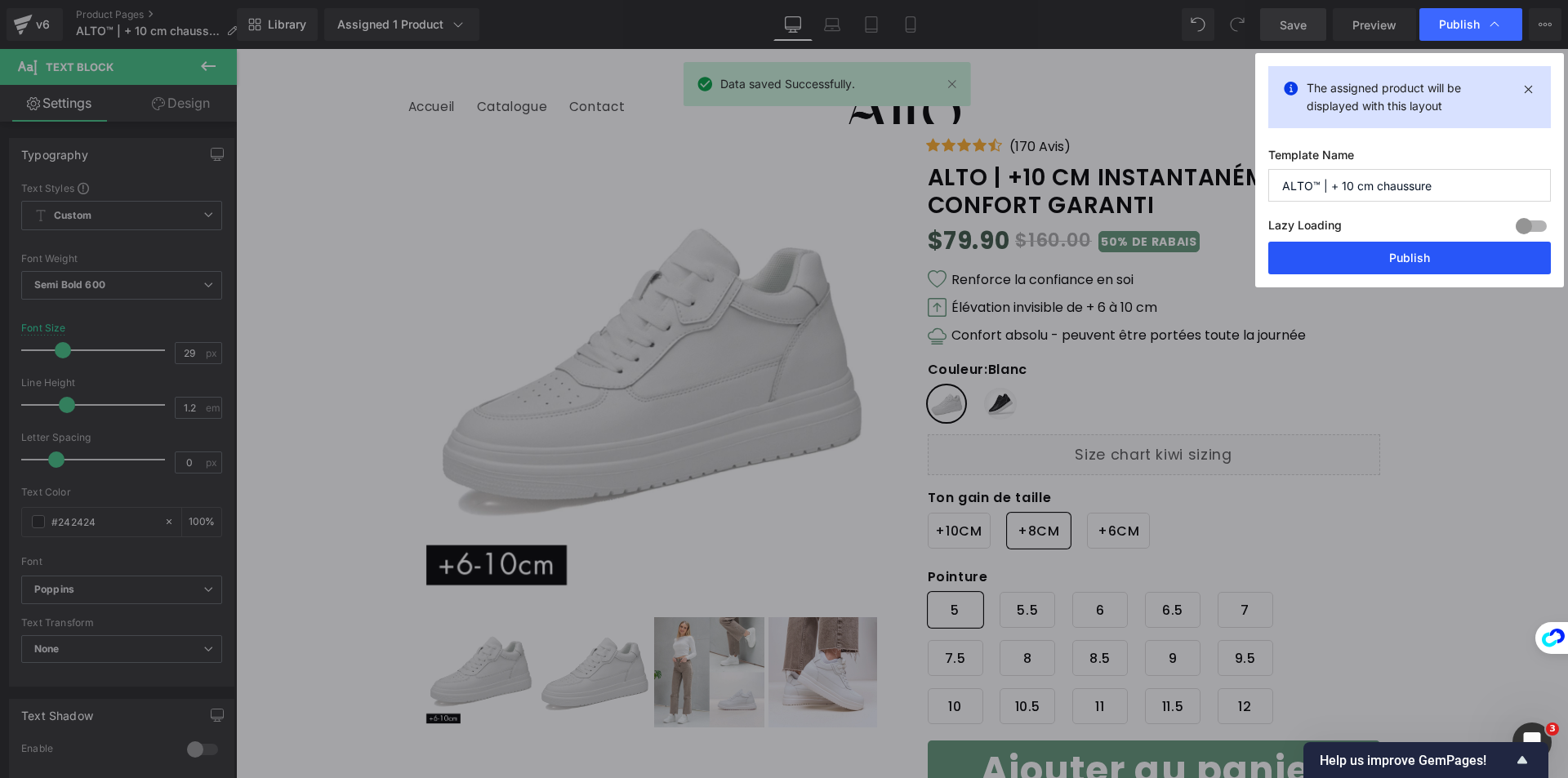
click at [1409, 254] on button "Publish" at bounding box center [1410, 257] width 283 height 32
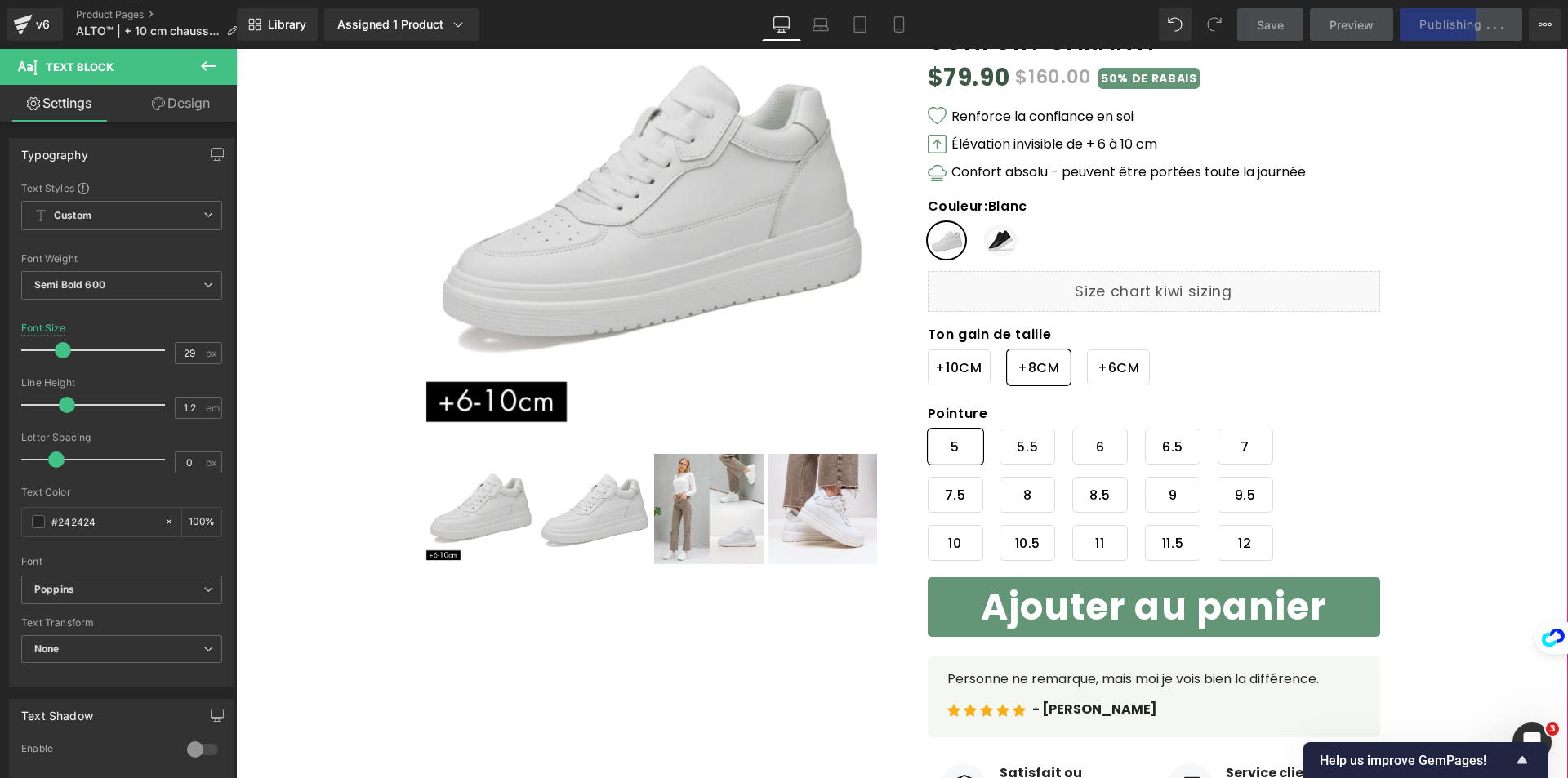
scroll to position [164, 0]
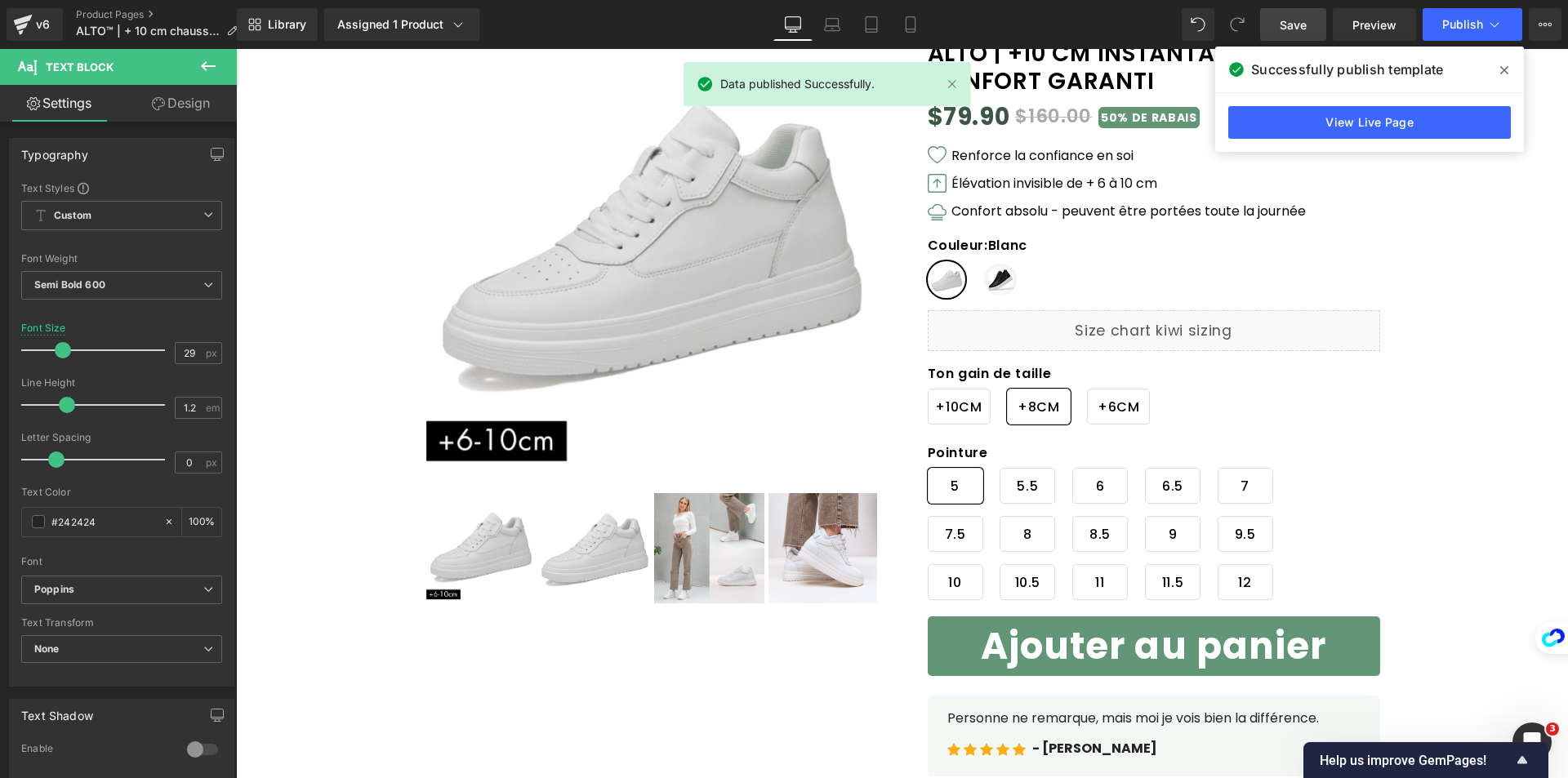
drag, startPoint x: 1512, startPoint y: 67, endPoint x: 1236, endPoint y: 22, distance: 279.6
click at [1512, 67] on span at bounding box center [1504, 70] width 26 height 26
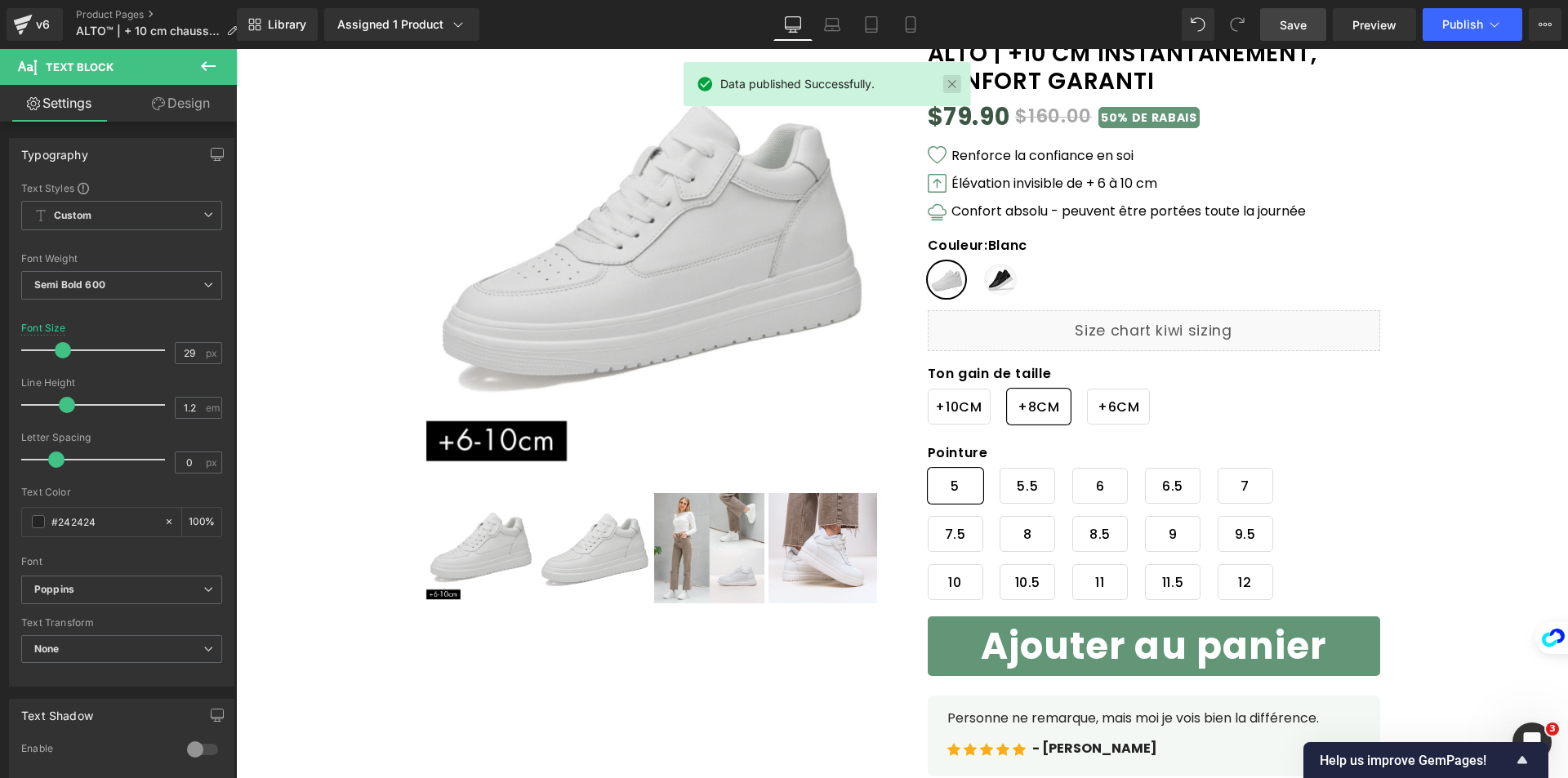
drag, startPoint x: 943, startPoint y: 79, endPoint x: 719, endPoint y: 39, distance: 227.5
click at [943, 79] on link at bounding box center [951, 83] width 18 height 18
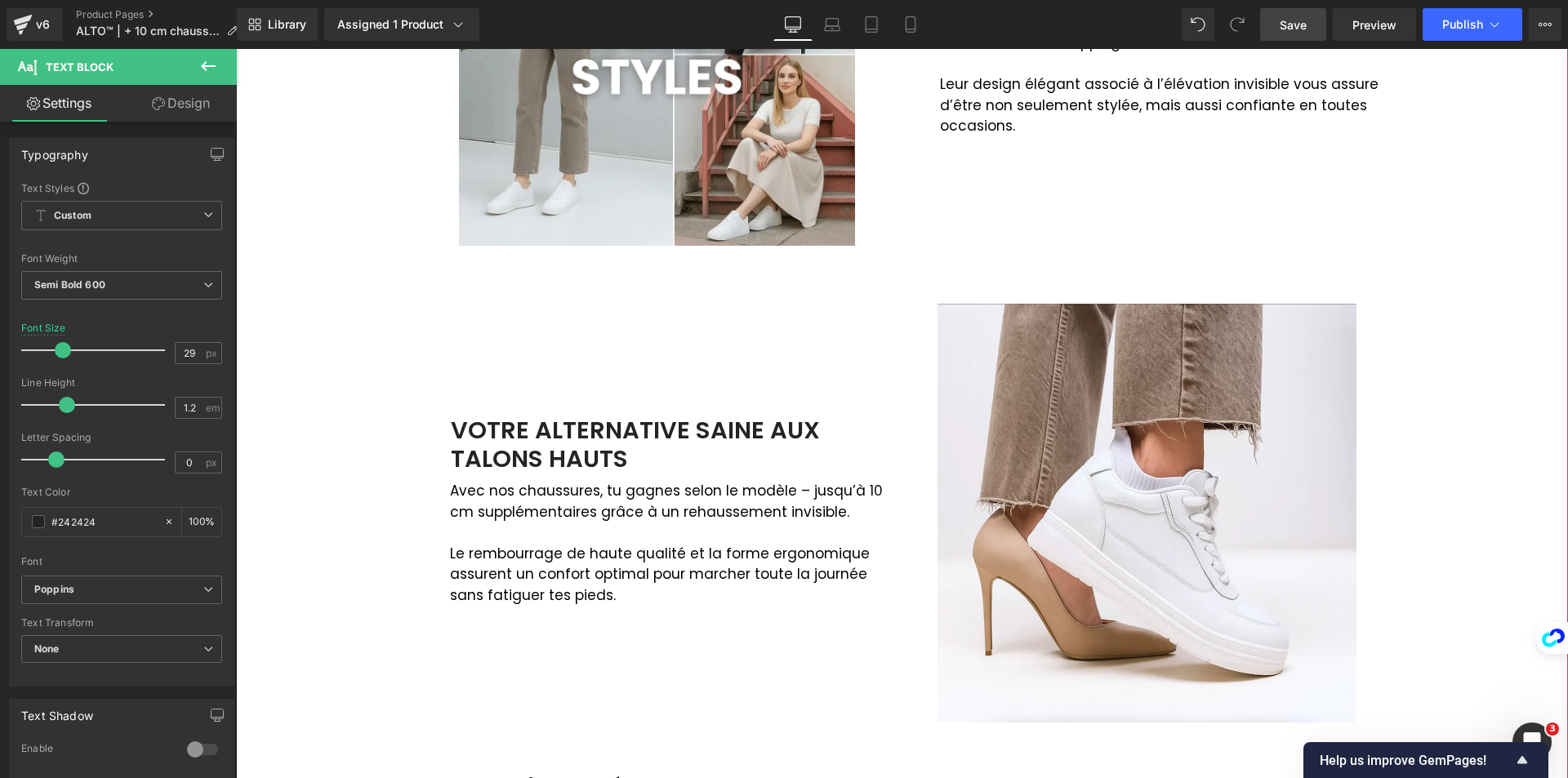
scroll to position [2122, 0]
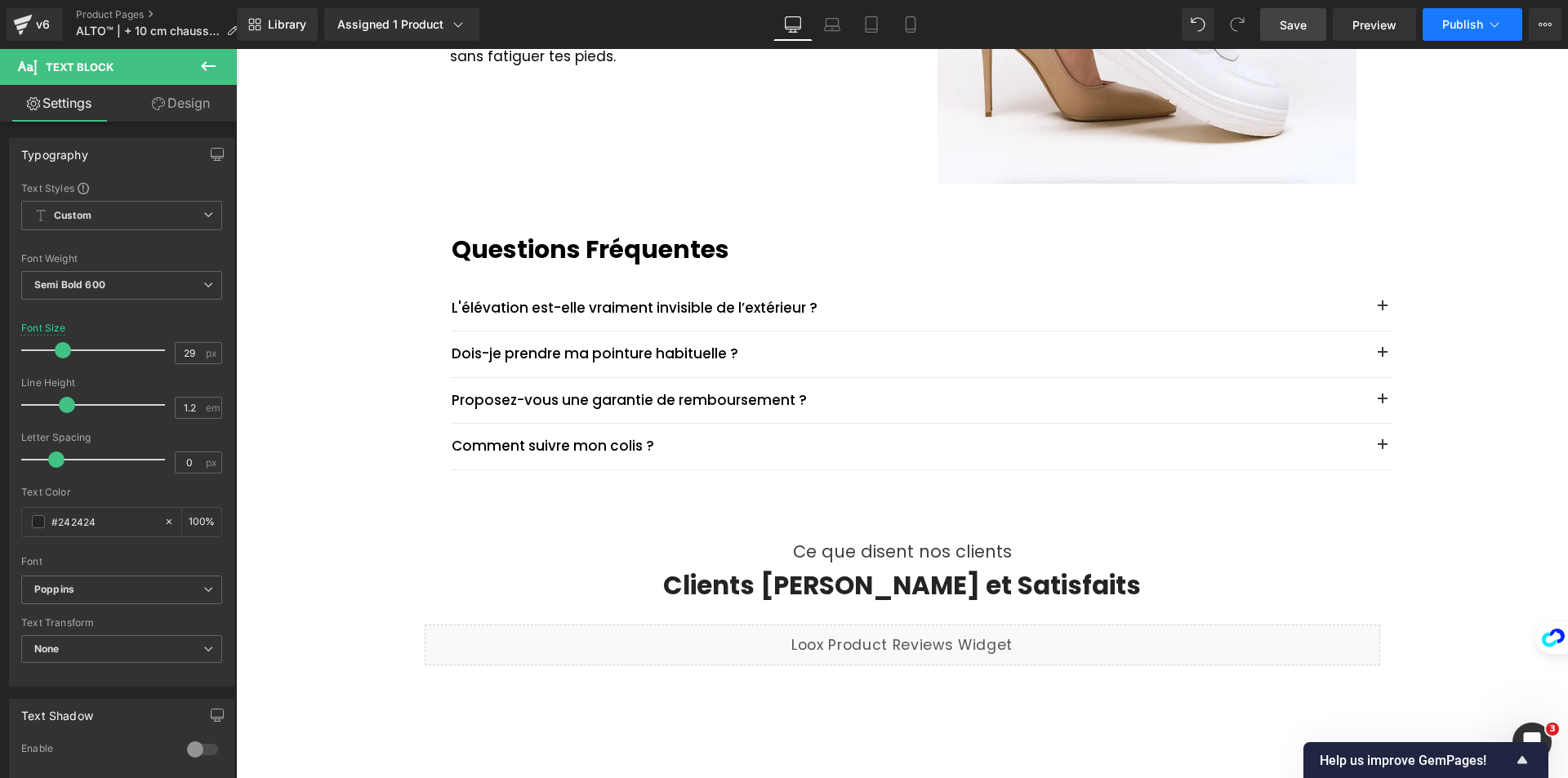
click at [1476, 18] on span "Publish" at bounding box center [1463, 24] width 41 height 13
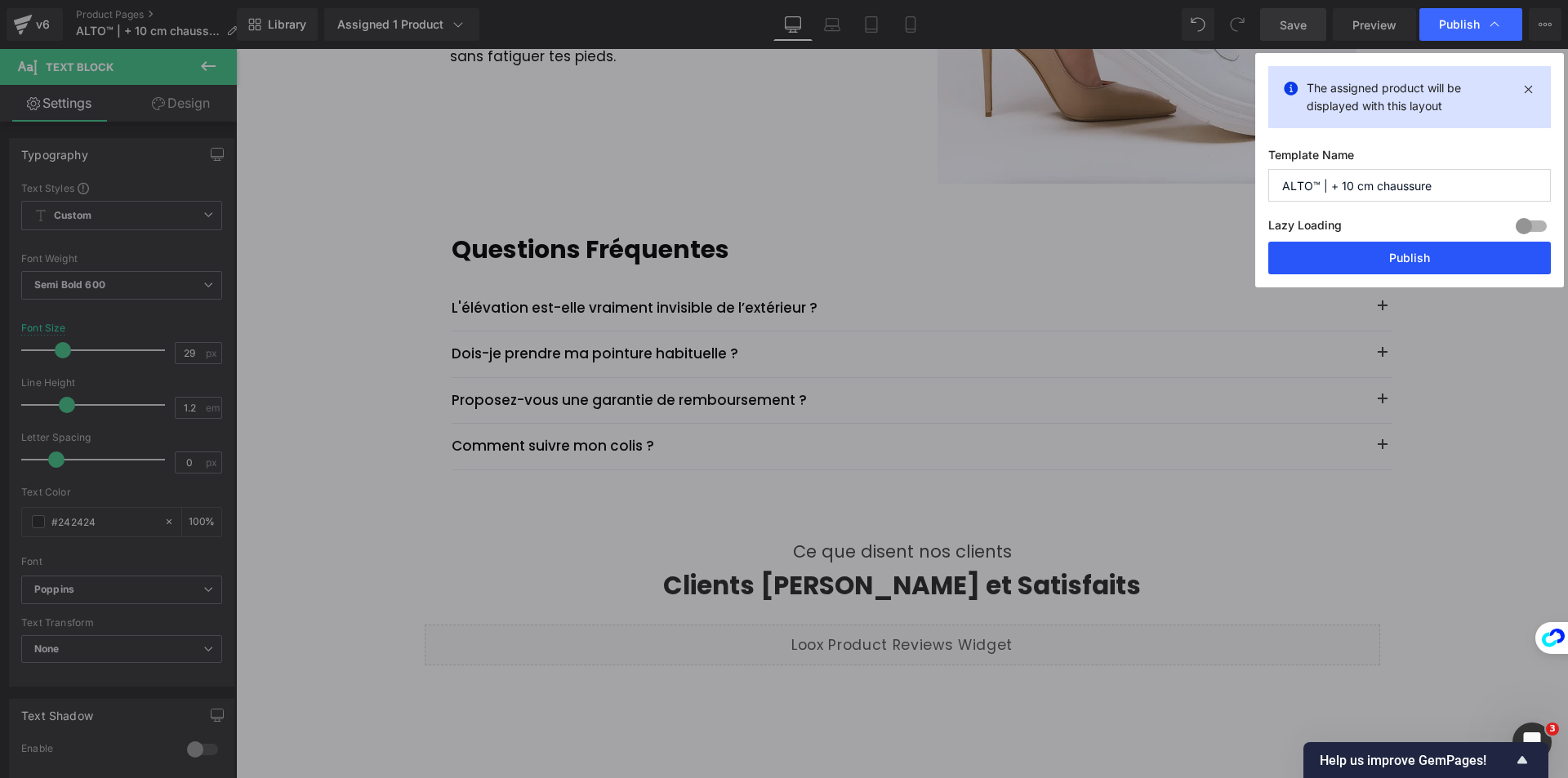
click at [1439, 260] on button "Publish" at bounding box center [1410, 257] width 283 height 32
